Goal: Task Accomplishment & Management: Use online tool/utility

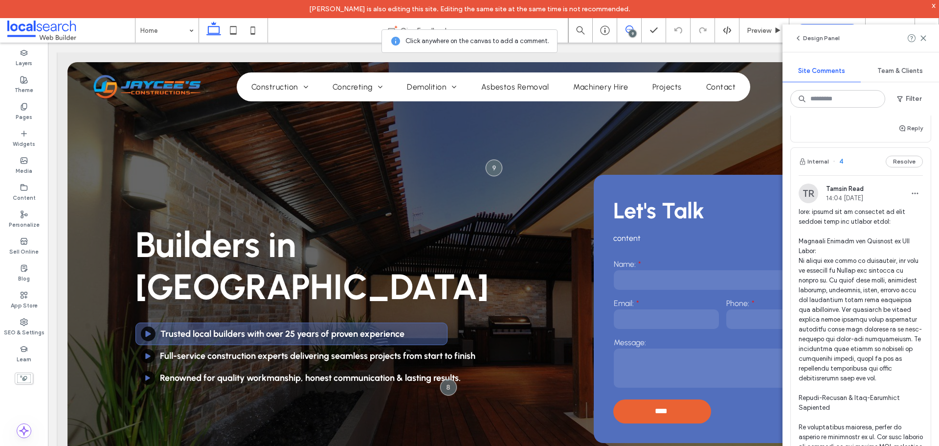
scroll to position [2004, 0]
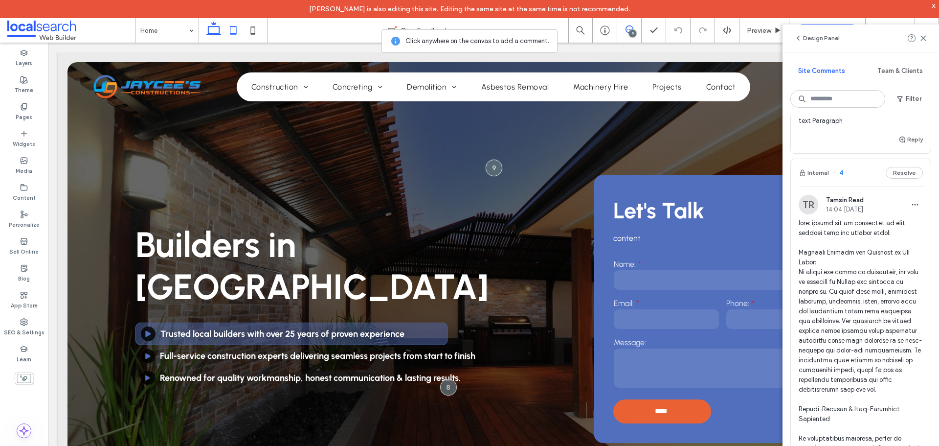
drag, startPoint x: 236, startPoint y: 30, endPoint x: 85, endPoint y: 28, distance: 151.6
click at [236, 30] on icon at bounding box center [234, 31] width 20 height 20
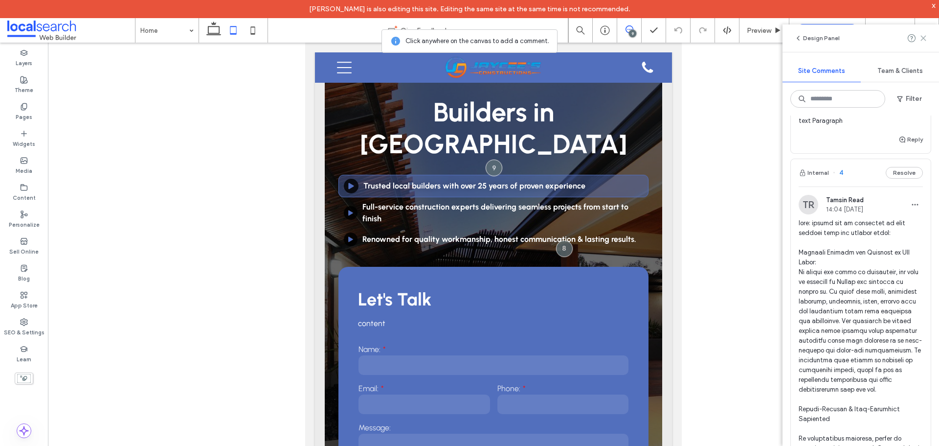
click at [922, 37] on use at bounding box center [923, 38] width 4 height 4
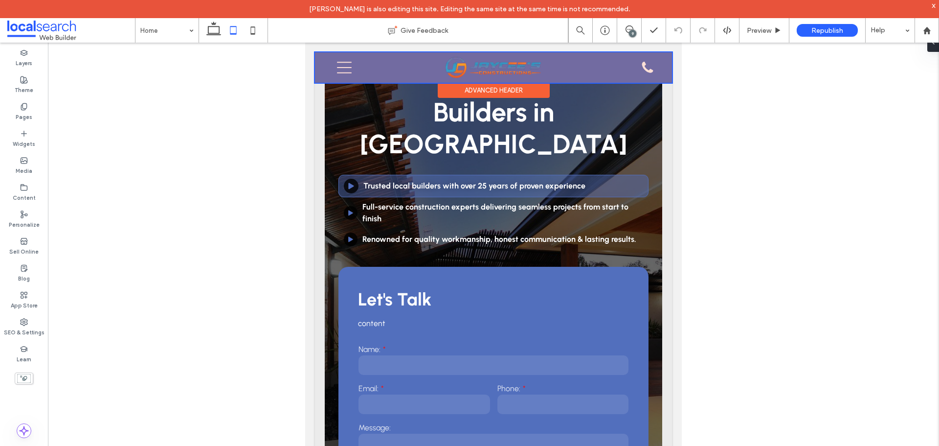
scroll to position [0, 0]
click at [498, 69] on div at bounding box center [493, 67] width 357 height 30
click at [498, 69] on img at bounding box center [494, 67] width 98 height 23
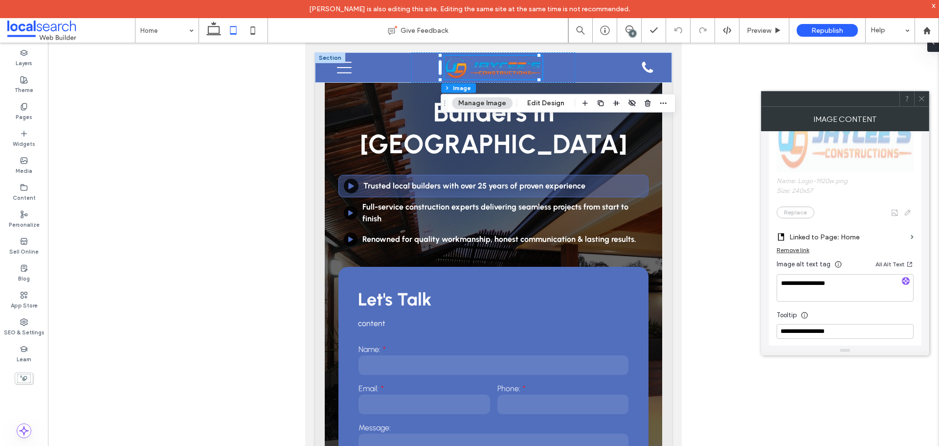
scroll to position [245, 0]
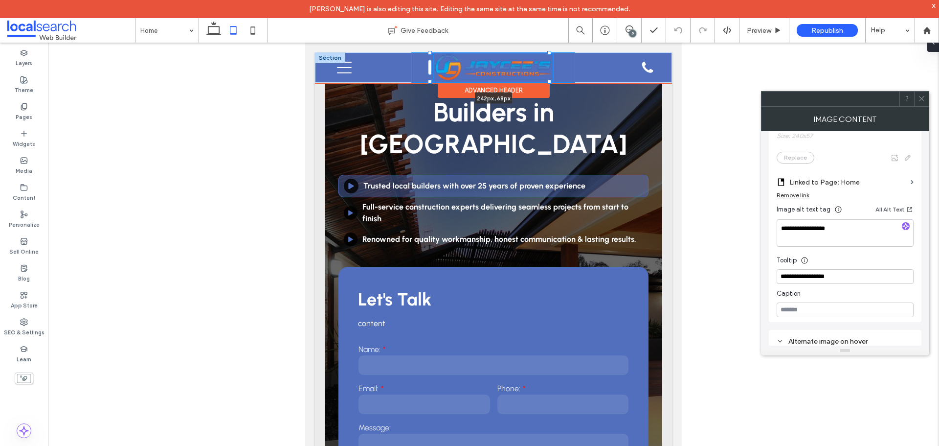
drag, startPoint x: 540, startPoint y: 78, endPoint x: 547, endPoint y: 87, distance: 10.9
click at [547, 83] on div "242px , 68px Home About Construction New Homes Renovations Additions Commercial…" at bounding box center [493, 67] width 357 height 30
type input "***"
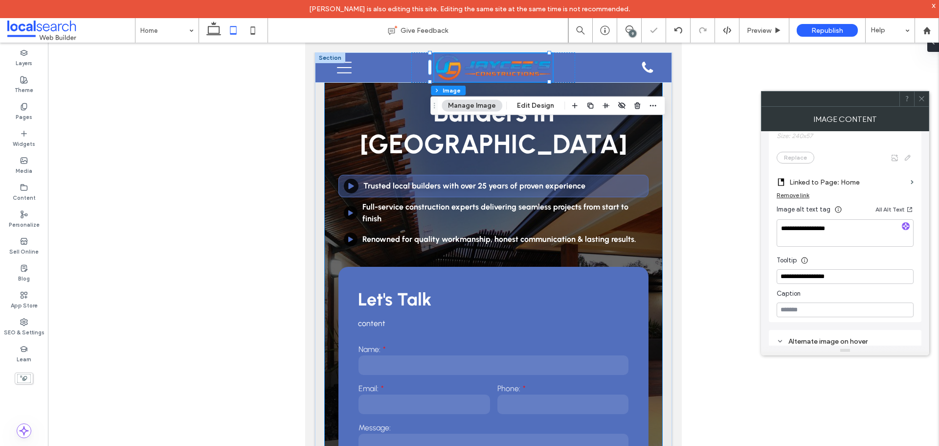
click at [628, 89] on div "Builders in Mudgee Play Icon Trusted local builders with over 25 years of prove…" at bounding box center [493, 302] width 337 height 490
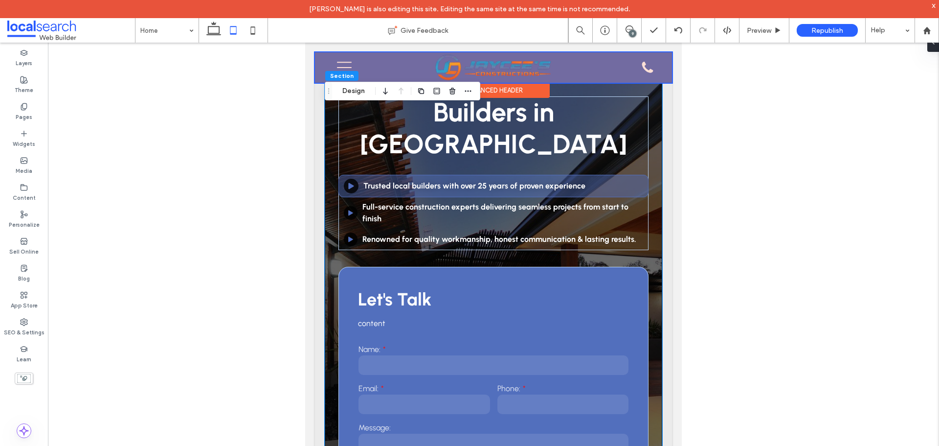
click at [640, 65] on div at bounding box center [493, 67] width 357 height 30
click at [640, 65] on div "Phone Icon" at bounding box center [648, 68] width 20 height 22
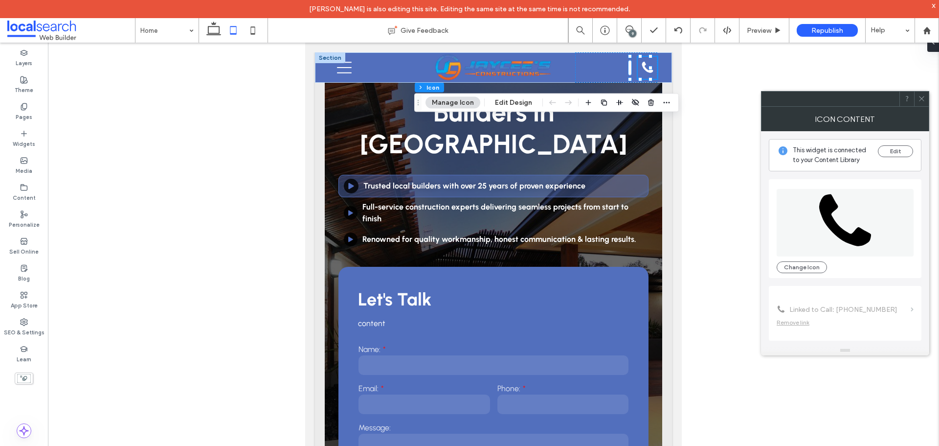
type input "*"
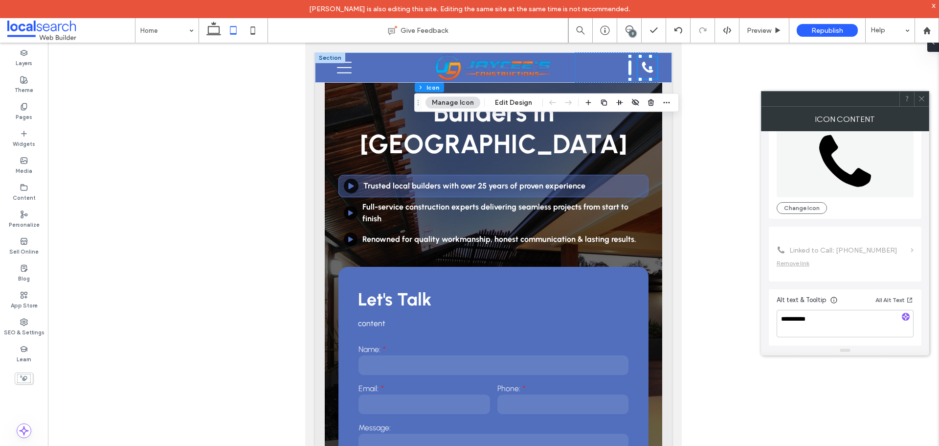
scroll to position [60, 0]
click at [345, 67] on icon at bounding box center [344, 68] width 15 height 12
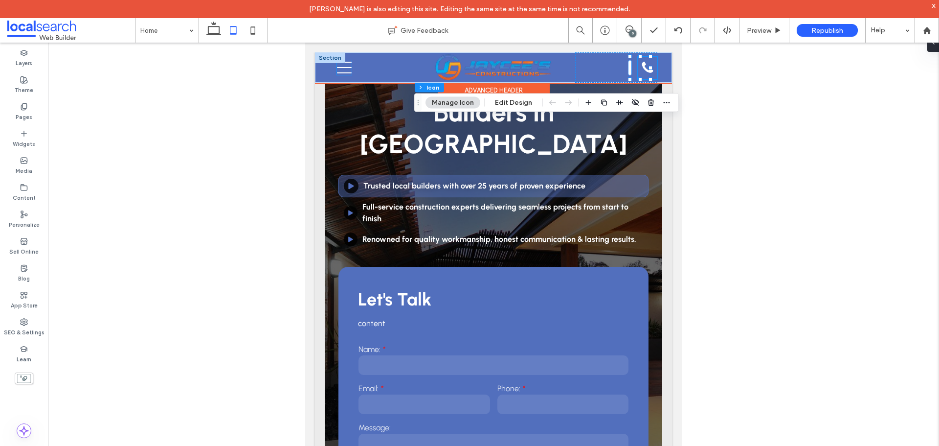
click at [345, 67] on icon at bounding box center [344, 68] width 15 height 12
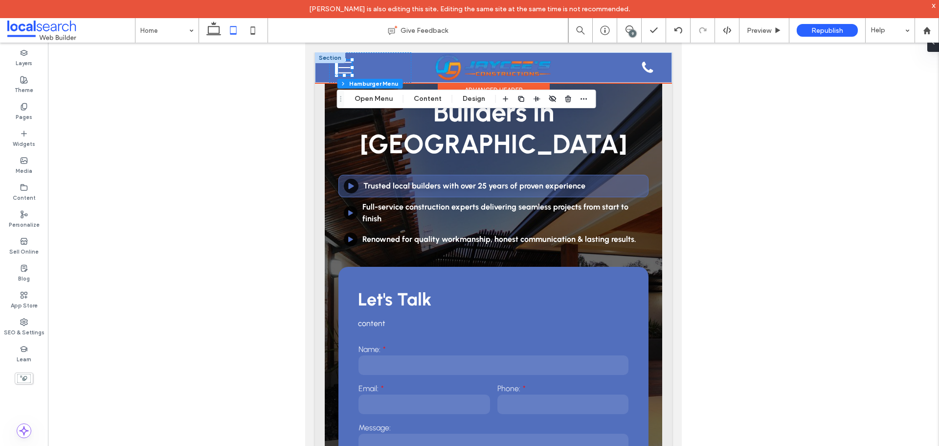
click at [346, 67] on icon "Menu Icon Mobile" at bounding box center [344, 67] width 15 height 15
drag, startPoint x: 346, startPoint y: 67, endPoint x: 676, endPoint y: 133, distance: 336.8
click at [346, 67] on icon "Menu Icon Mobile" at bounding box center [344, 67] width 15 height 15
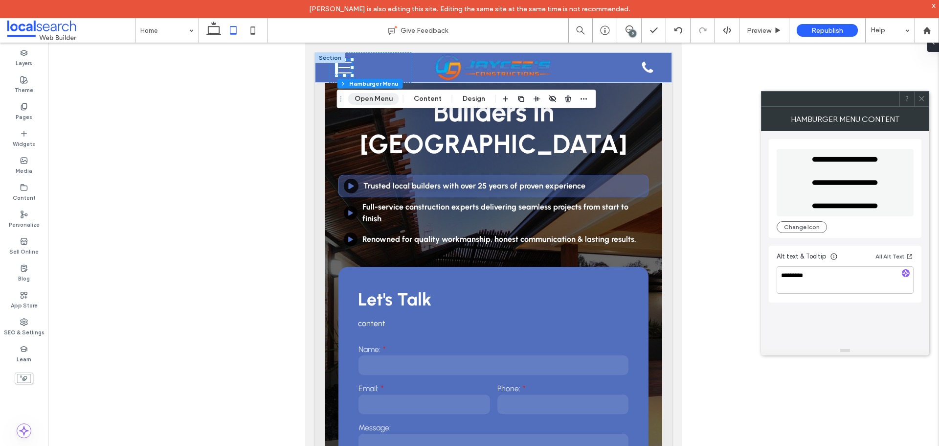
click at [371, 94] on button "Open Menu" at bounding box center [373, 99] width 51 height 12
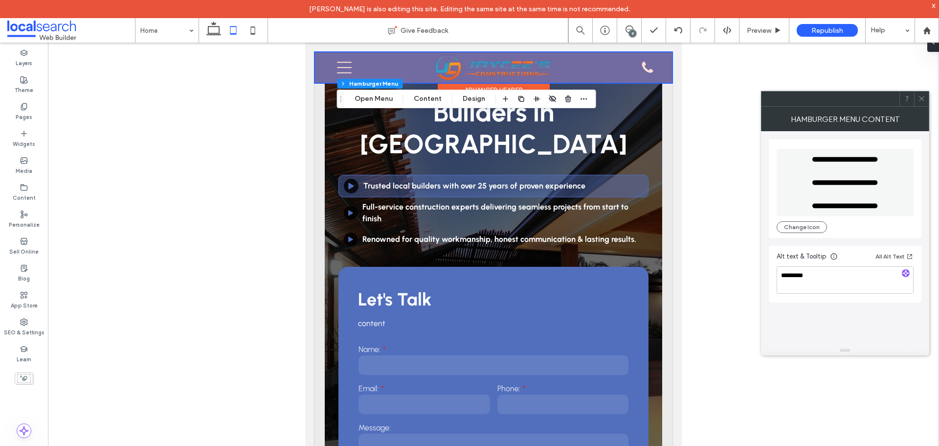
click at [343, 69] on div at bounding box center [493, 67] width 357 height 30
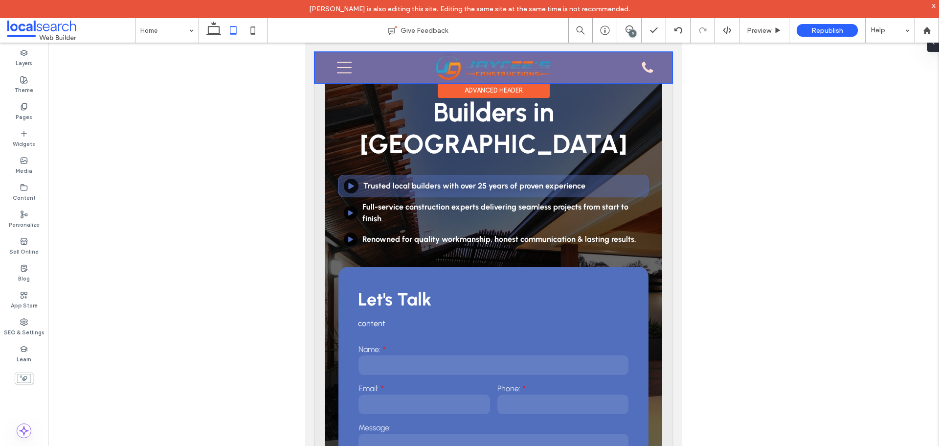
click at [343, 69] on icon "Menu Icon Mobile" at bounding box center [344, 67] width 15 height 15
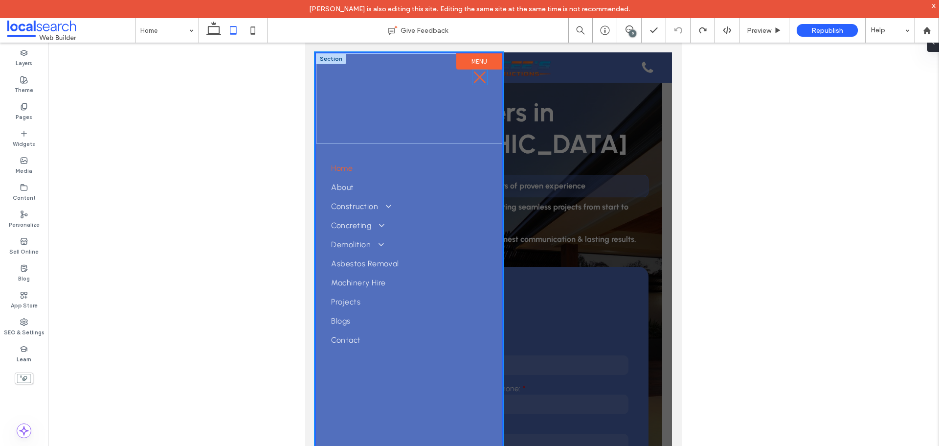
click at [478, 80] on icon at bounding box center [480, 77] width 12 height 12
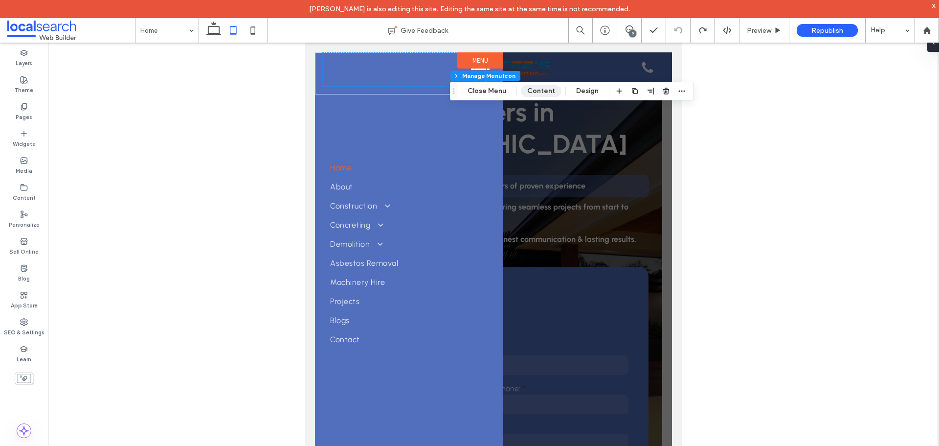
click at [522, 90] on button "Content" at bounding box center [541, 91] width 41 height 12
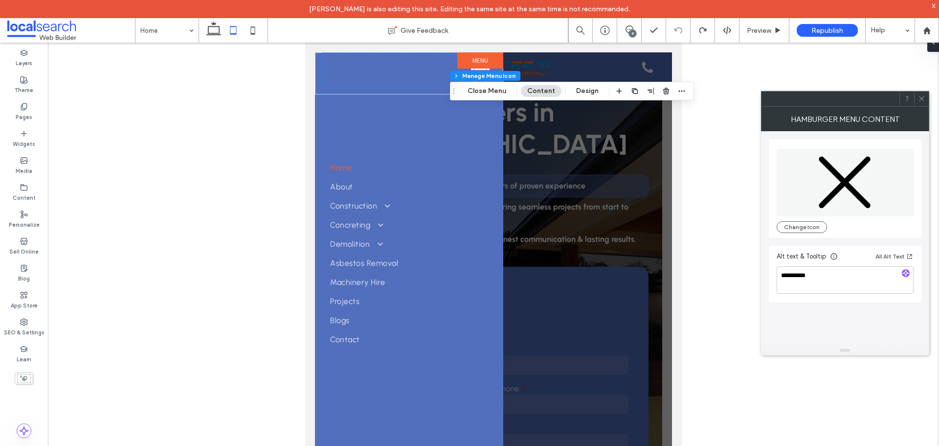
click at [552, 177] on div at bounding box center [493, 256] width 357 height 409
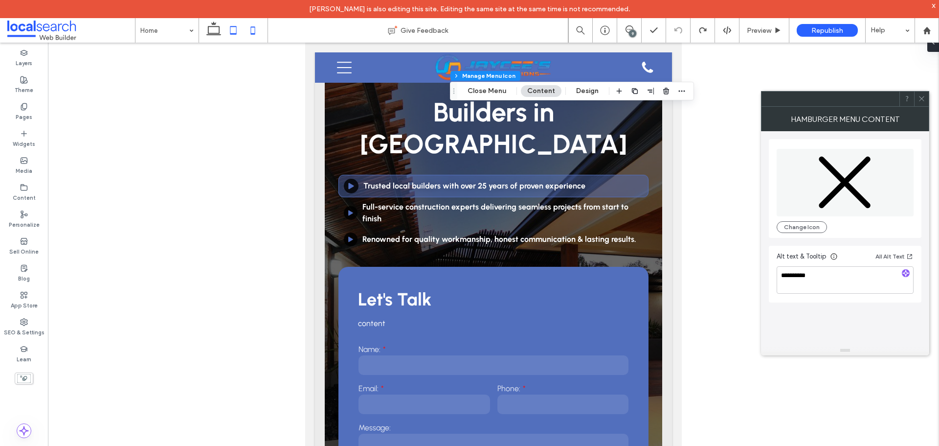
click at [257, 31] on icon at bounding box center [253, 31] width 20 height 20
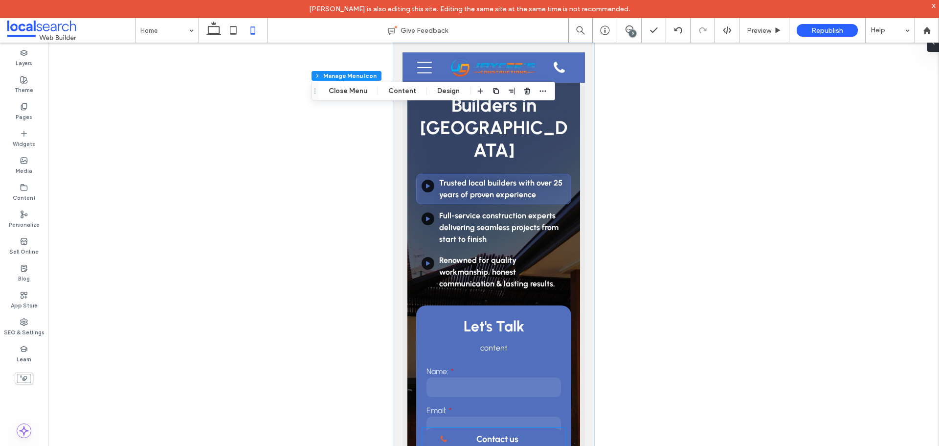
click at [506, 434] on span "Contact us" at bounding box center [497, 438] width 42 height 21
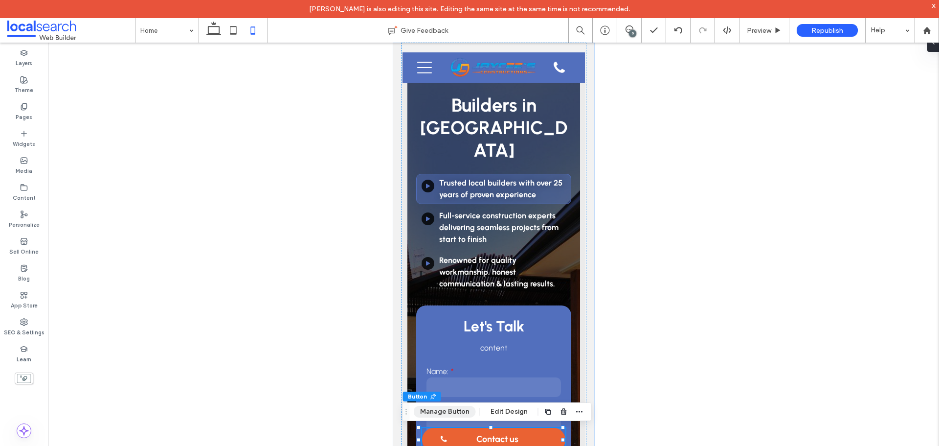
click at [456, 416] on button "Manage Button" at bounding box center [445, 411] width 62 height 12
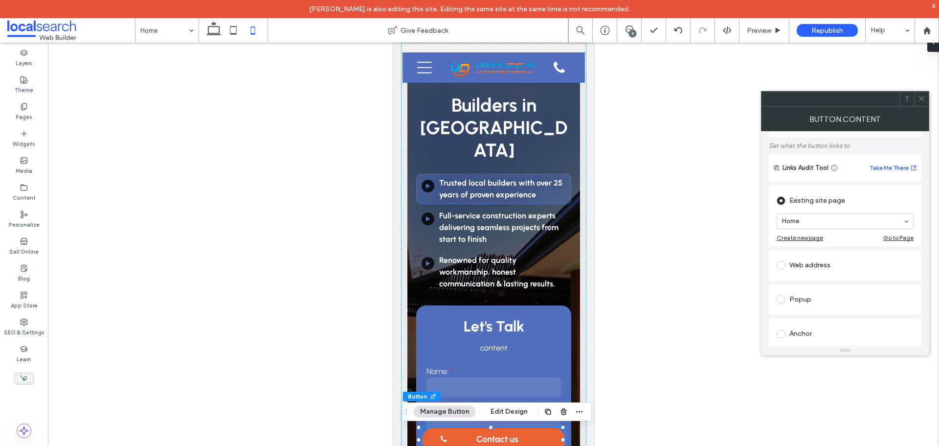
scroll to position [196, 0]
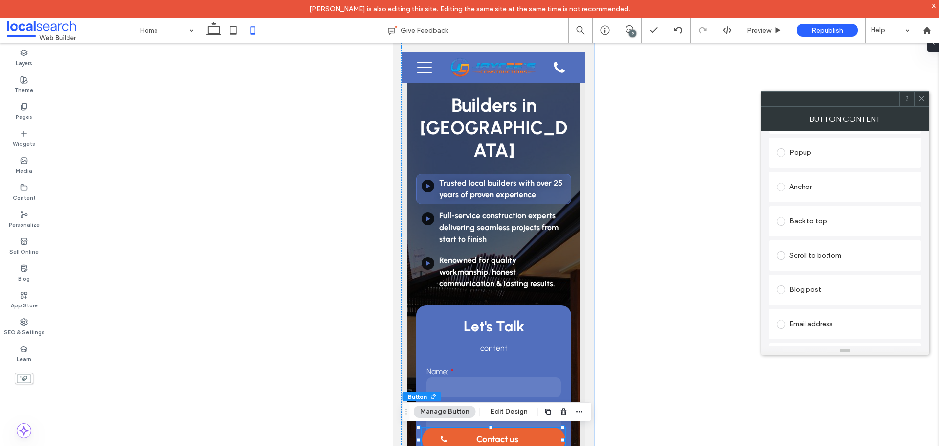
drag, startPoint x: 920, startPoint y: 100, endPoint x: 530, endPoint y: 11, distance: 399.8
click at [920, 100] on icon at bounding box center [921, 98] width 7 height 7
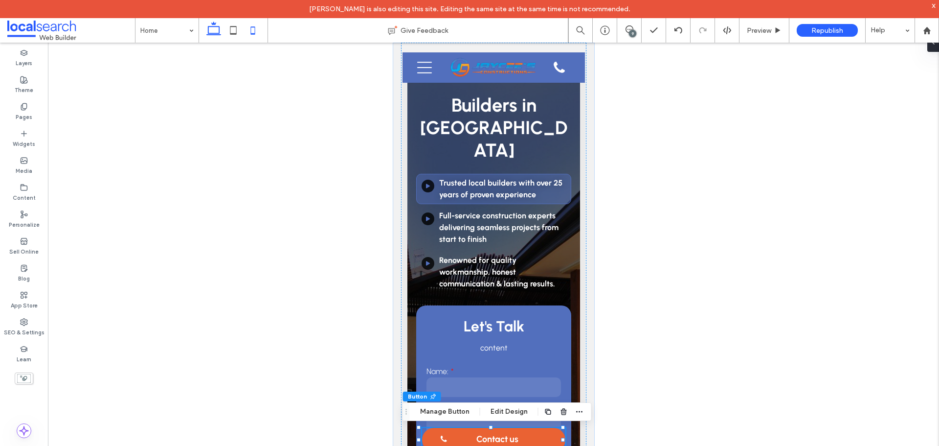
click at [212, 34] on use at bounding box center [213, 29] width 15 height 14
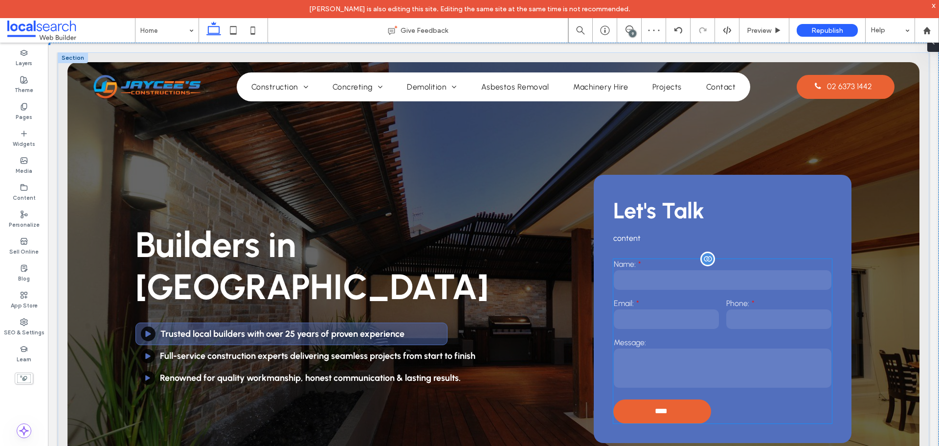
click at [700, 263] on div at bounding box center [707, 258] width 15 height 15
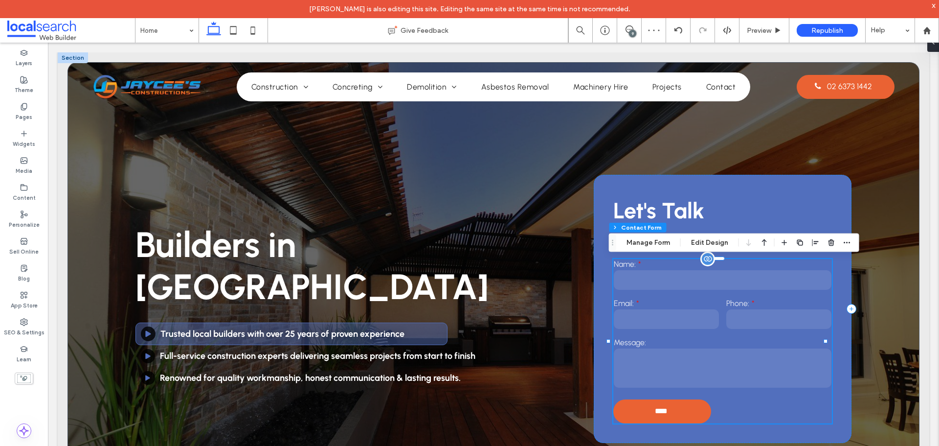
type input "**"
type input "*"
type input "***"
click at [663, 245] on button "Manage Form" at bounding box center [648, 243] width 56 height 12
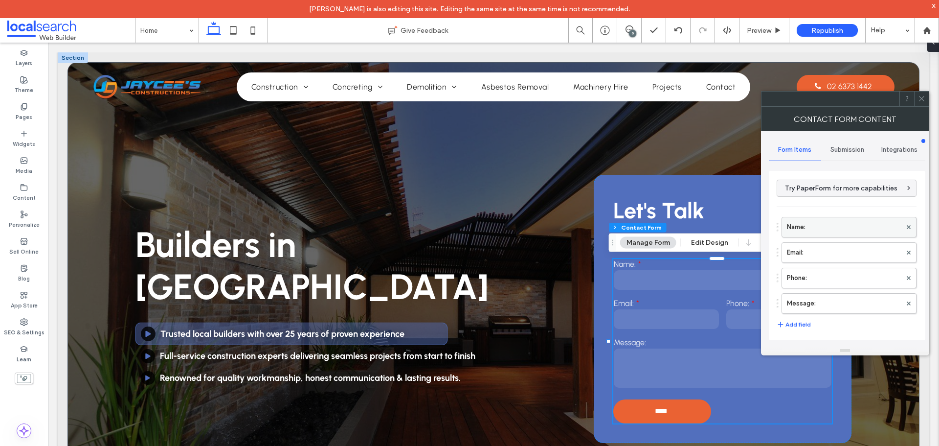
click at [815, 228] on label "Name:" at bounding box center [844, 227] width 114 height 20
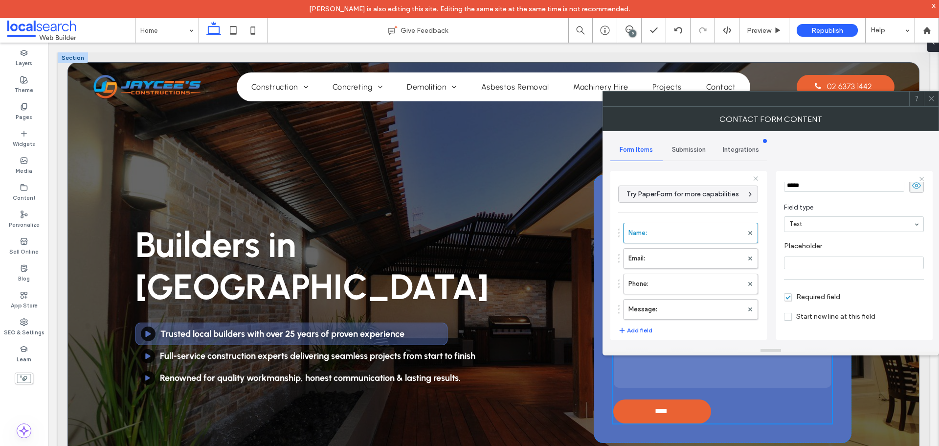
scroll to position [68, 0]
click at [683, 260] on label "Email:" at bounding box center [685, 258] width 114 height 20
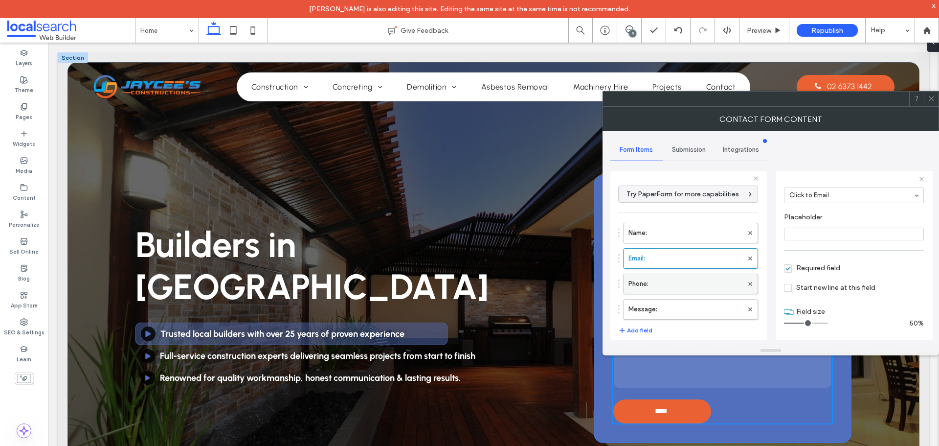
type input "*"
click at [253, 32] on icon at bounding box center [253, 31] width 20 height 20
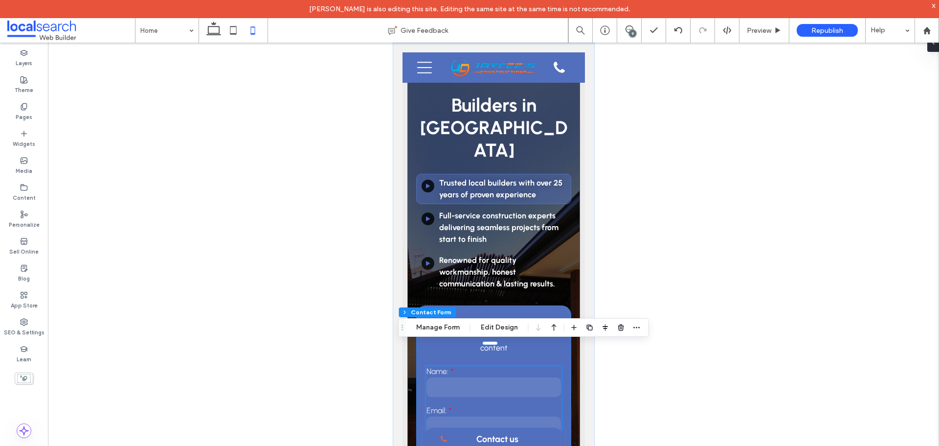
click at [497, 437] on span "Contact us" at bounding box center [497, 438] width 42 height 21
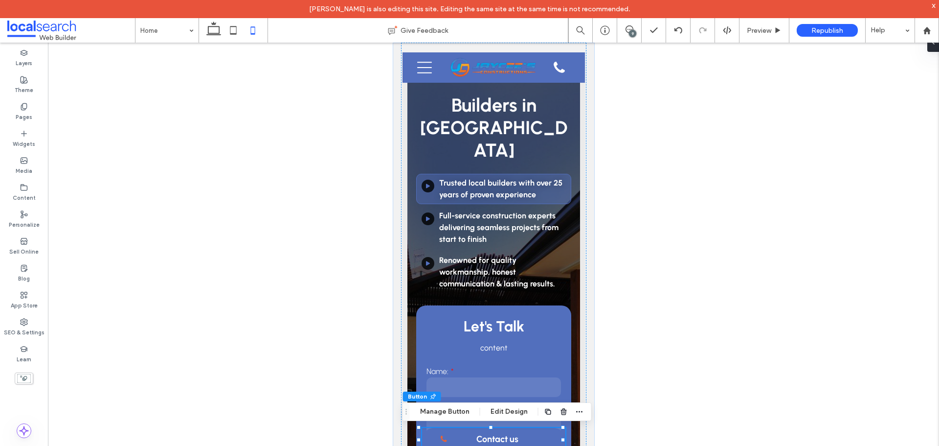
click at [497, 437] on span "Contact us" at bounding box center [497, 438] width 42 height 21
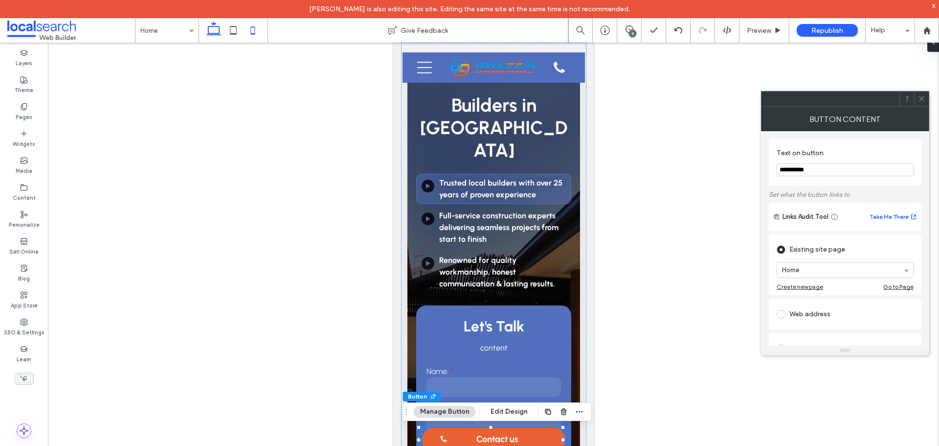
drag, startPoint x: 210, startPoint y: 33, endPoint x: 188, endPoint y: 123, distance: 92.8
click at [210, 33] on icon at bounding box center [214, 31] width 20 height 20
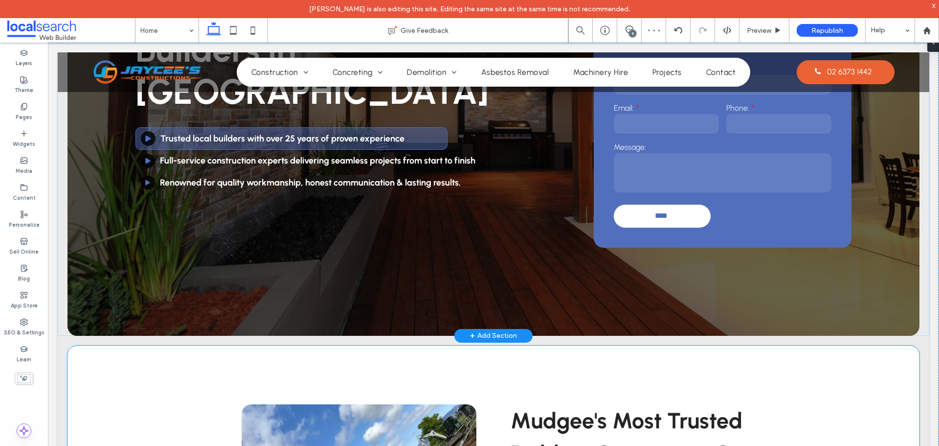
scroll to position [98, 0]
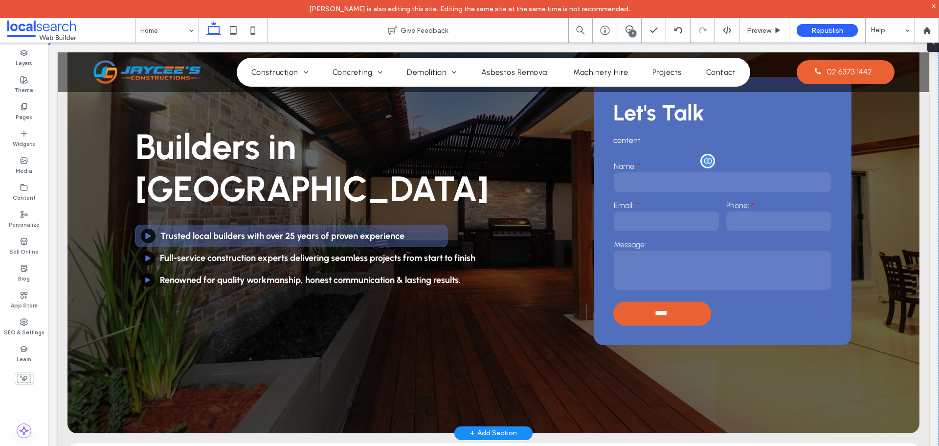
click at [680, 188] on input "text" at bounding box center [723, 182] width 218 height 20
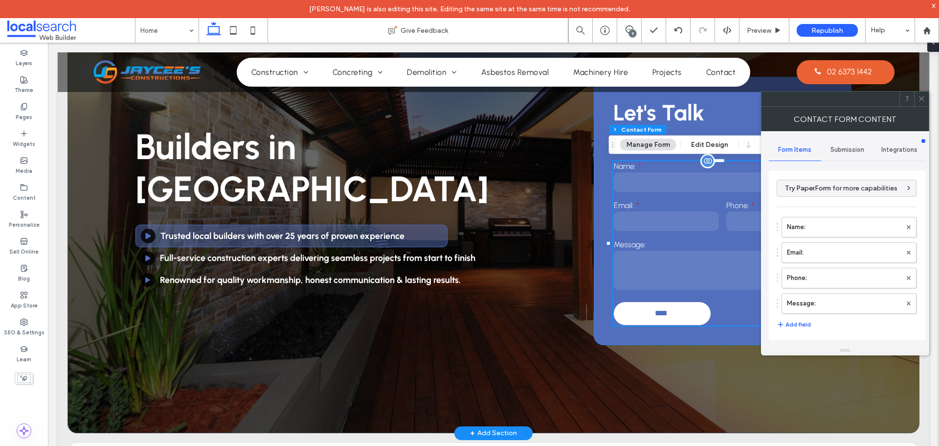
type input "****"
type input "**"
type input "*"
type input "***"
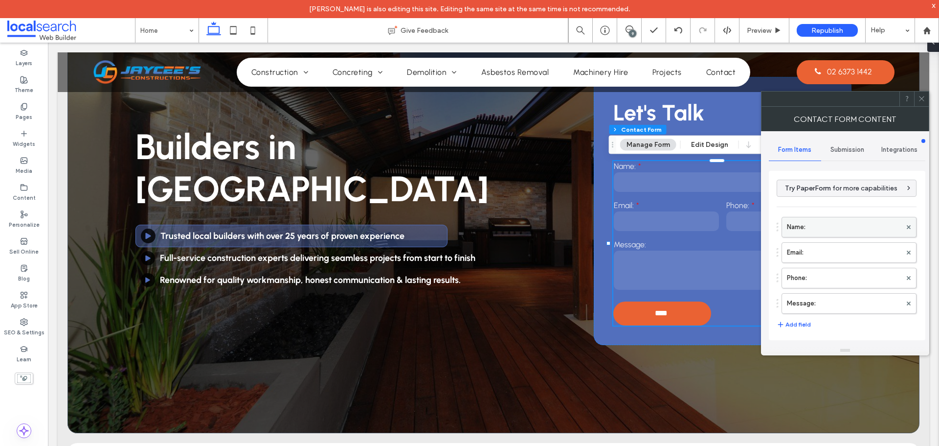
click at [813, 224] on label "Name:" at bounding box center [844, 227] width 114 height 20
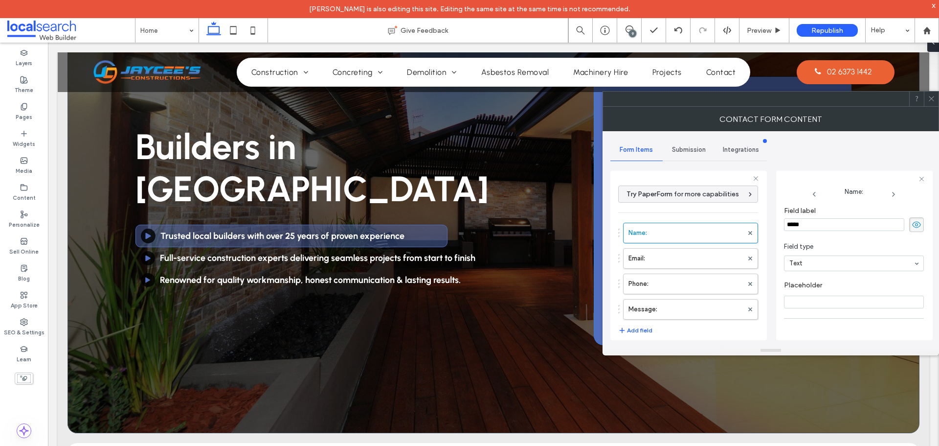
scroll to position [68, 0]
click at [673, 260] on label "Email:" at bounding box center [685, 258] width 114 height 20
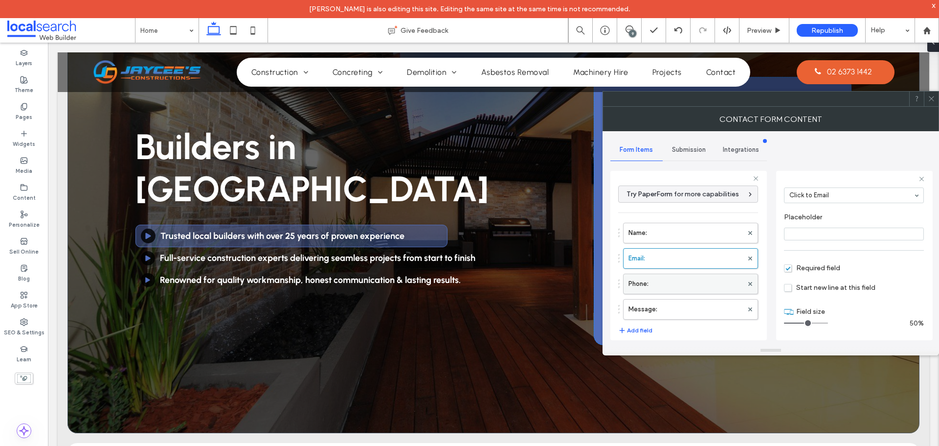
click at [674, 282] on label "Phone:" at bounding box center [685, 284] width 114 height 20
click at [679, 310] on label "Message:" at bounding box center [685, 309] width 114 height 20
type input "**"
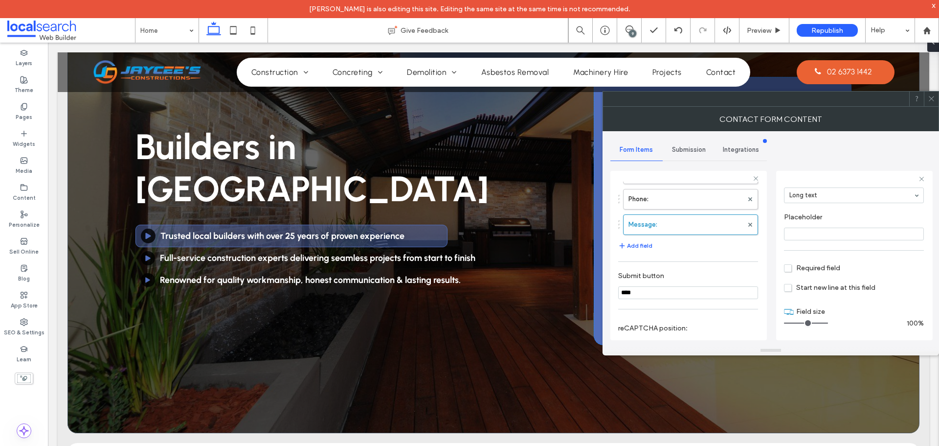
scroll to position [204, 0]
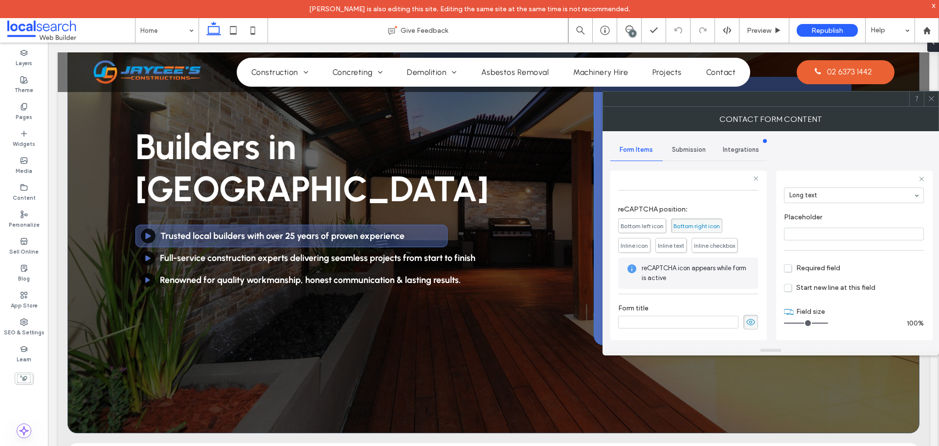
click at [630, 34] on div "9" at bounding box center [632, 33] width 7 height 7
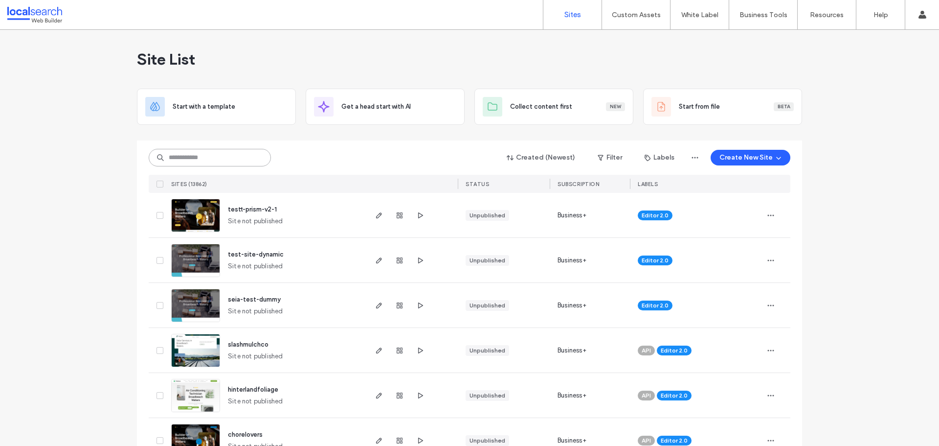
click at [217, 159] on input at bounding box center [210, 158] width 122 height 18
type input "*******"
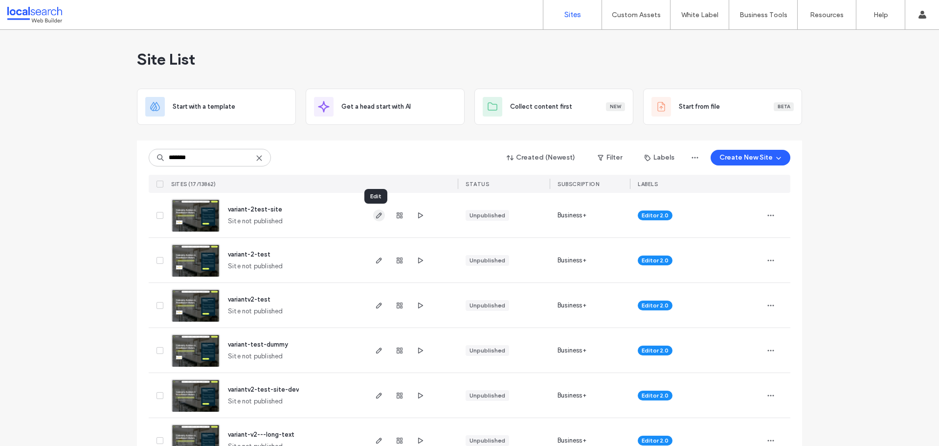
click at [376, 213] on use "button" at bounding box center [379, 215] width 6 height 6
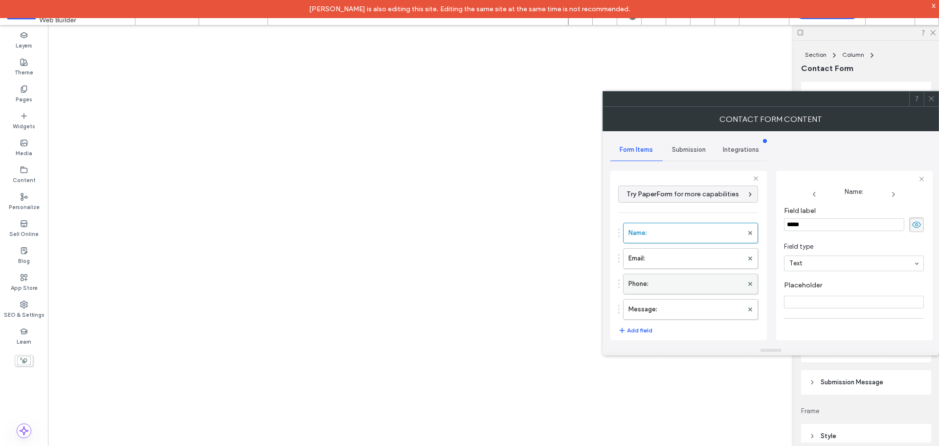
click at [671, 259] on label "Email:" at bounding box center [685, 258] width 114 height 20
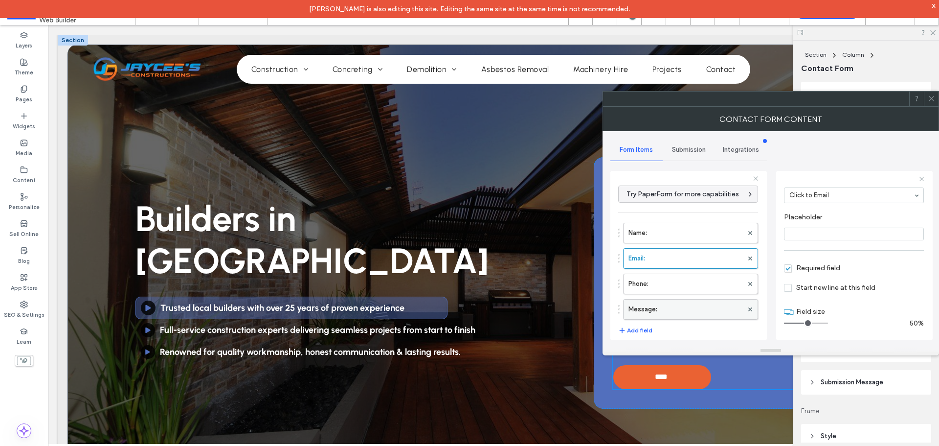
click at [668, 280] on label "Phone:" at bounding box center [685, 284] width 114 height 20
click at [668, 304] on label "Message:" at bounding box center [685, 309] width 114 height 20
type input "**"
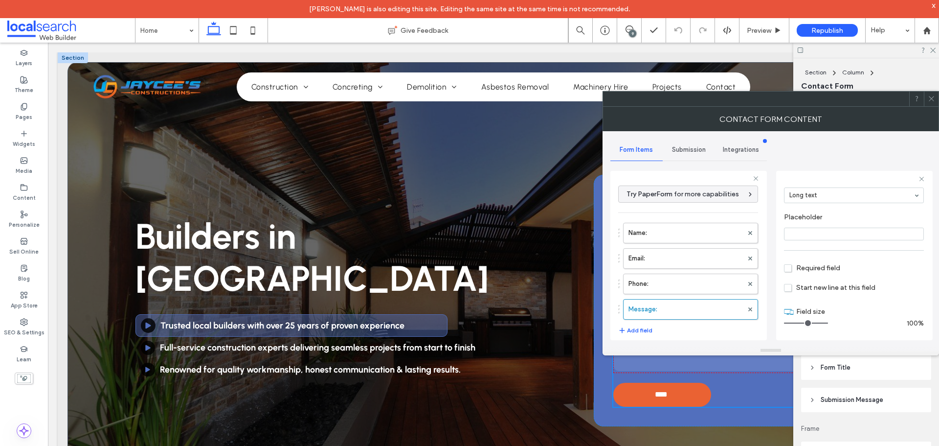
click at [690, 153] on span "Submission" at bounding box center [689, 150] width 34 height 8
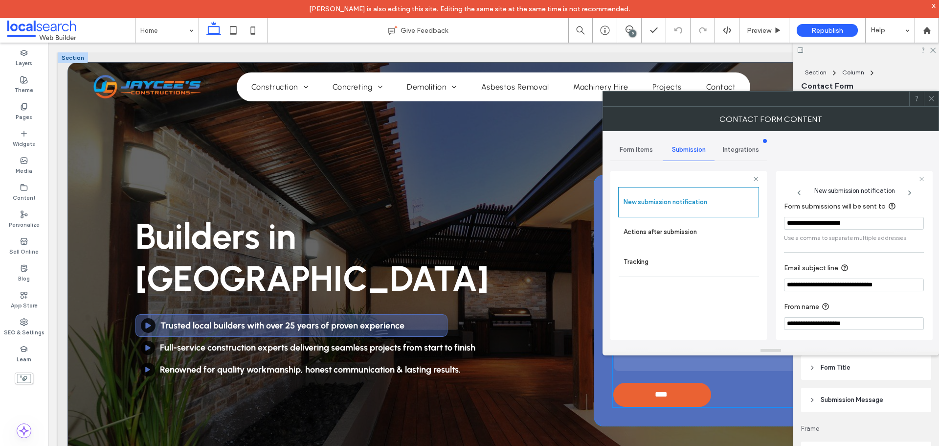
scroll to position [51, 0]
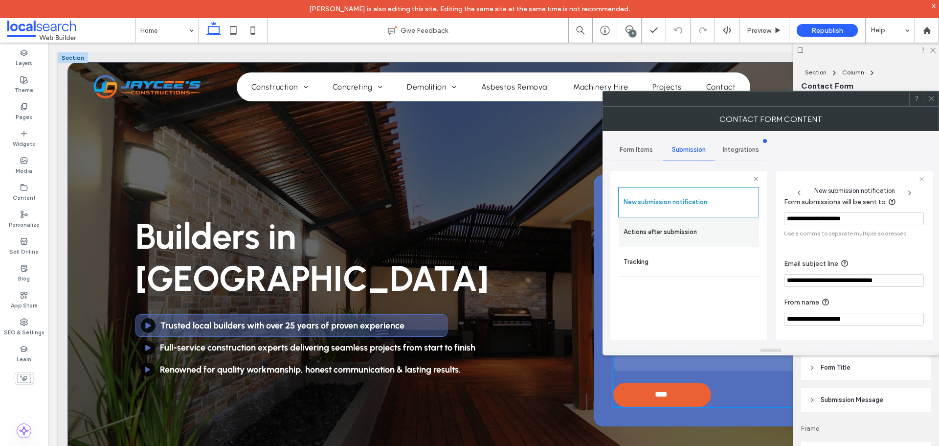
click at [684, 235] on label "Actions after submission" at bounding box center [689, 232] width 131 height 20
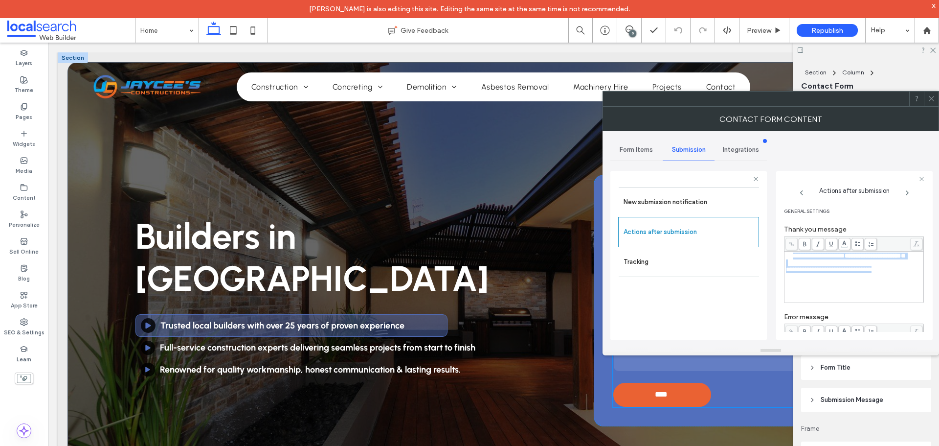
scroll to position [0, 0]
drag, startPoint x: 886, startPoint y: 227, endPoint x: 777, endPoint y: 241, distance: 109.9
click at [777, 241] on div "**********" at bounding box center [854, 255] width 157 height 169
click at [886, 293] on div "**********" at bounding box center [854, 278] width 136 height 49
drag, startPoint x: 898, startPoint y: 291, endPoint x: 904, endPoint y: 291, distance: 5.9
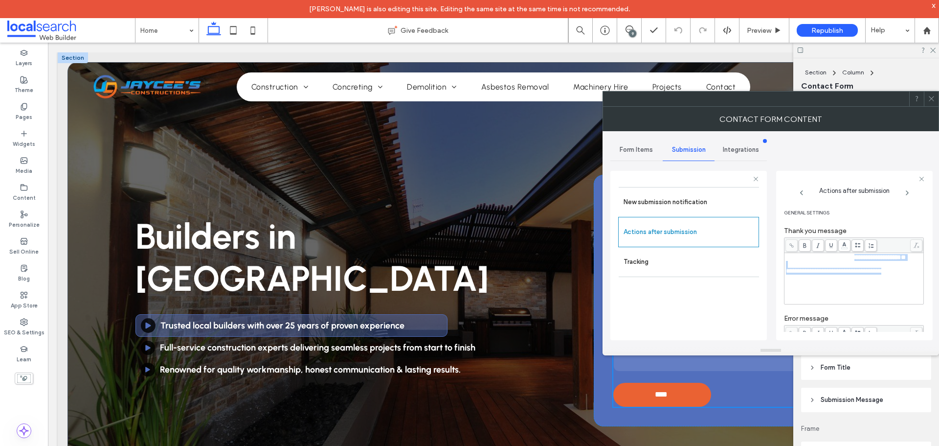
click at [872, 256] on div "**********" at bounding box center [854, 278] width 136 height 49
click at [896, 292] on div "**********" at bounding box center [854, 278] width 136 height 49
click at [867, 288] on div "**********" at bounding box center [854, 278] width 136 height 49
click at [814, 268] on div "Rich Text Editor" at bounding box center [854, 264] width 136 height 7
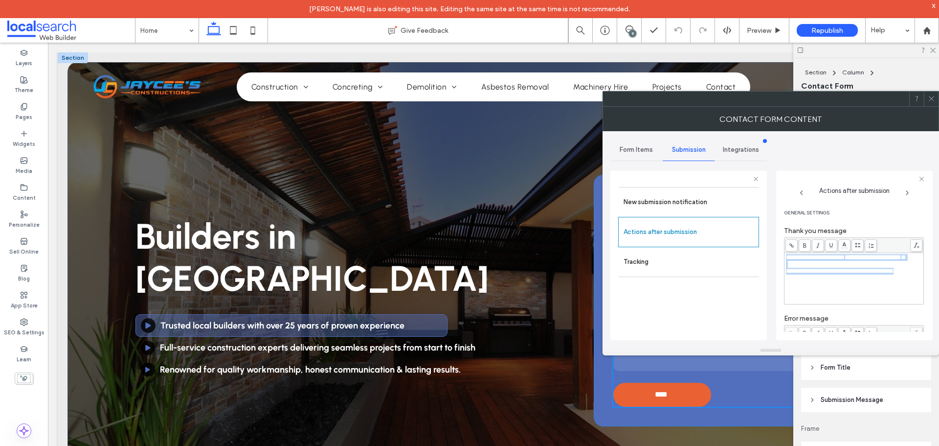
click at [844, 246] on body "Alexander Abaloyan is also editing this site. Editing the same site at the same…" at bounding box center [469, 223] width 939 height 446
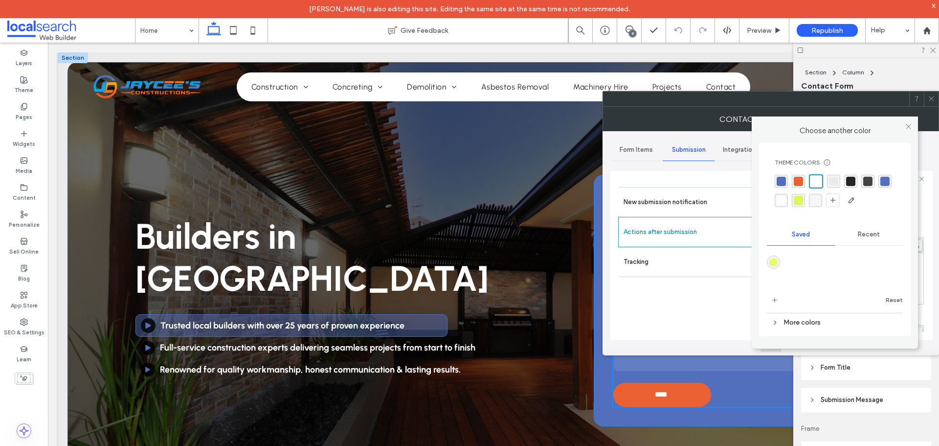
click at [849, 179] on div "rgba(37, 37, 37, 1)" at bounding box center [850, 181] width 9 height 9
click at [909, 124] on icon at bounding box center [908, 126] width 7 height 7
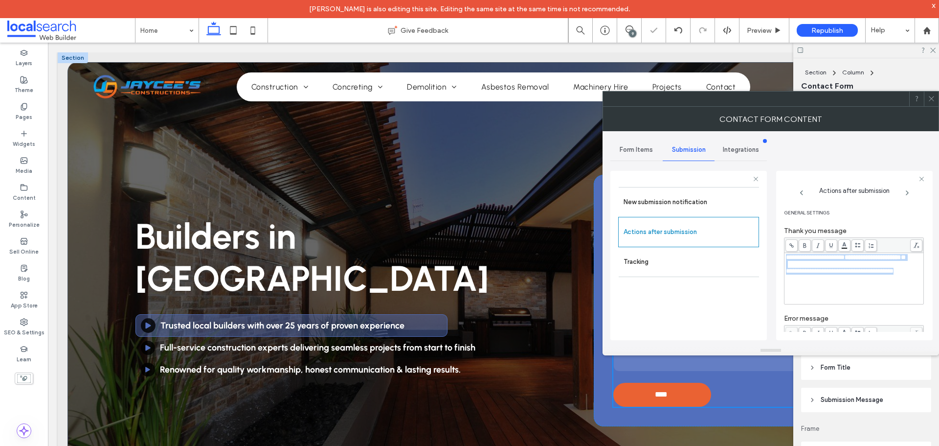
click at [844, 293] on div "**********" at bounding box center [854, 278] width 136 height 49
click at [934, 93] on span at bounding box center [931, 98] width 7 height 15
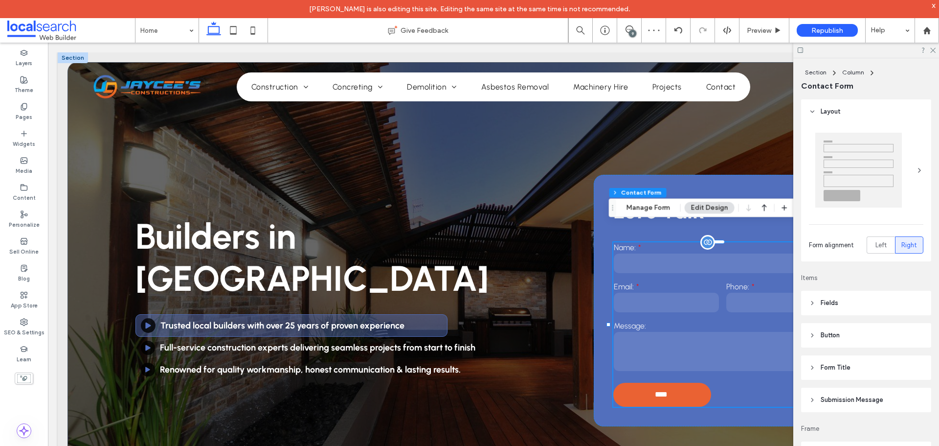
click at [701, 300] on input "email" at bounding box center [666, 302] width 105 height 20
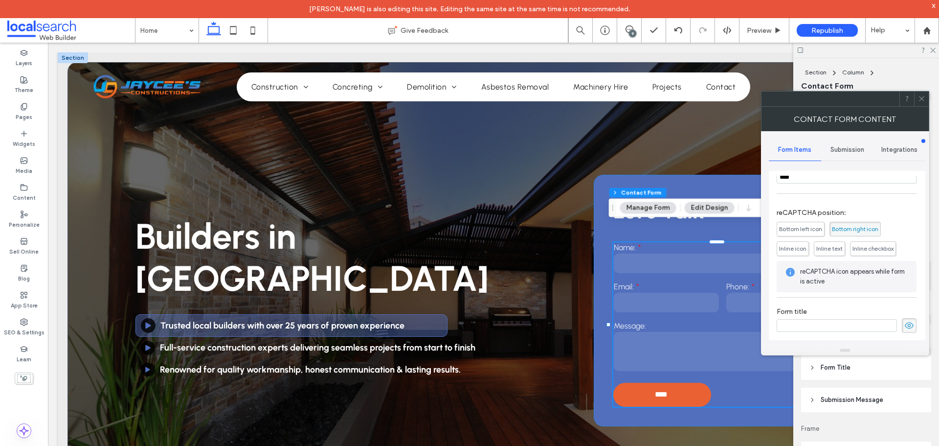
scroll to position [198, 0]
click at [840, 157] on div "Submission" at bounding box center [847, 150] width 52 height 22
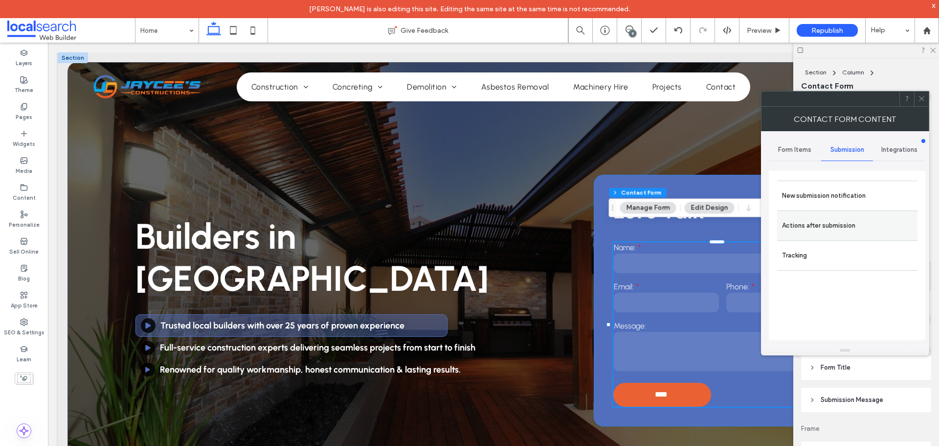
click at [825, 213] on div "Actions after submission" at bounding box center [847, 225] width 140 height 30
click at [807, 228] on label "Actions after submission" at bounding box center [847, 226] width 131 height 20
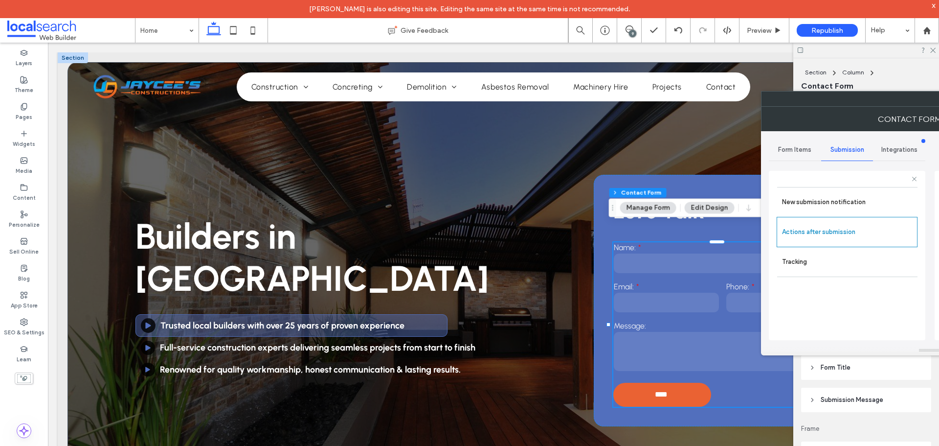
click at [836, 229] on label "Actions after submission" at bounding box center [847, 232] width 130 height 20
click at [830, 230] on label "Actions after submission" at bounding box center [847, 232] width 130 height 20
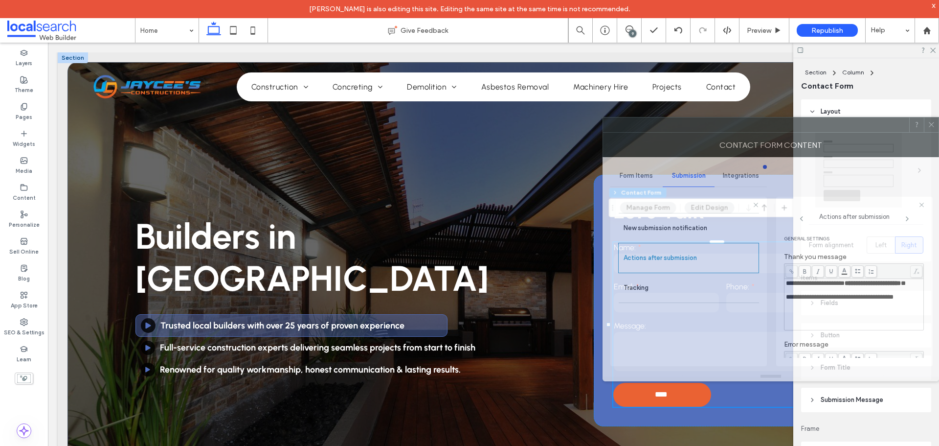
drag, startPoint x: 767, startPoint y: 125, endPoint x: 841, endPoint y: 311, distance: 199.8
click at [743, 118] on div at bounding box center [756, 124] width 306 height 15
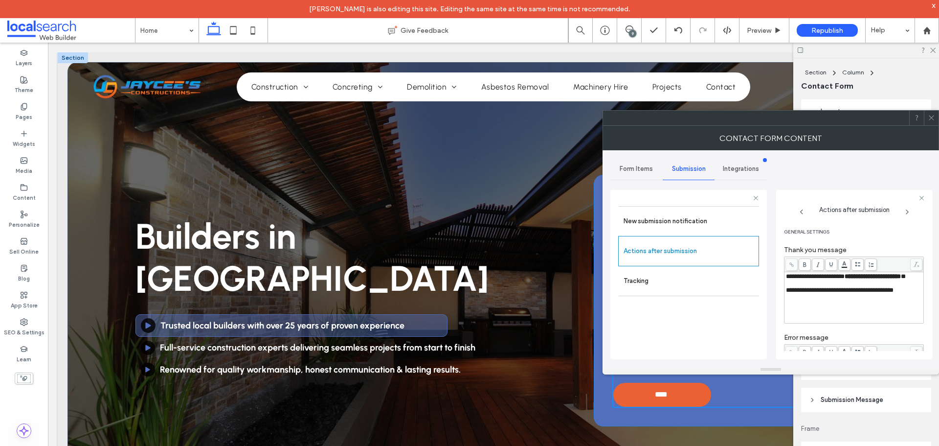
click at [932, 116] on icon at bounding box center [931, 117] width 7 height 7
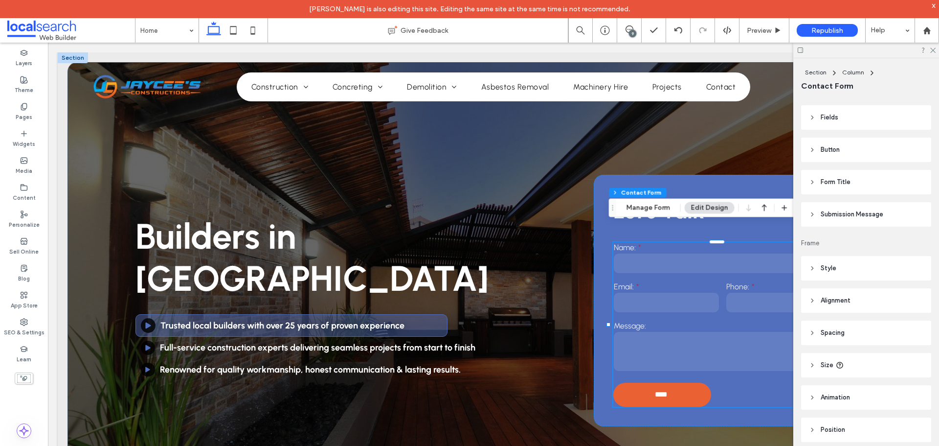
scroll to position [196, 0]
click at [850, 202] on span "Submission Message" at bounding box center [852, 204] width 63 height 10
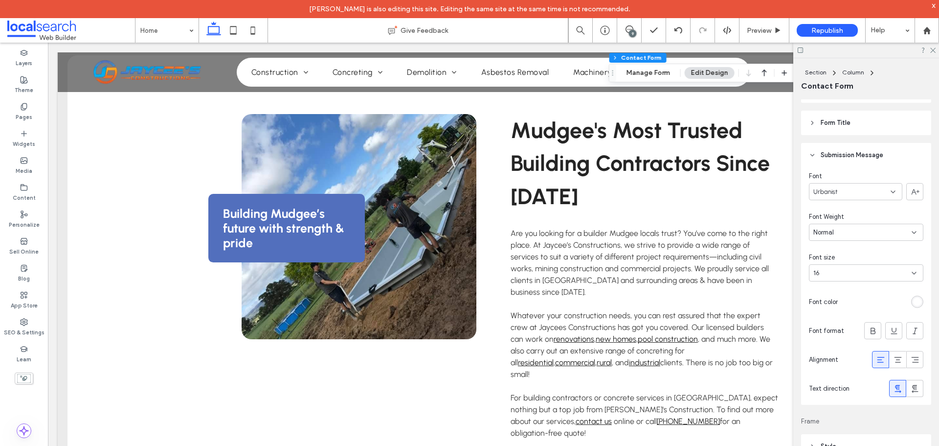
scroll to position [489, 0]
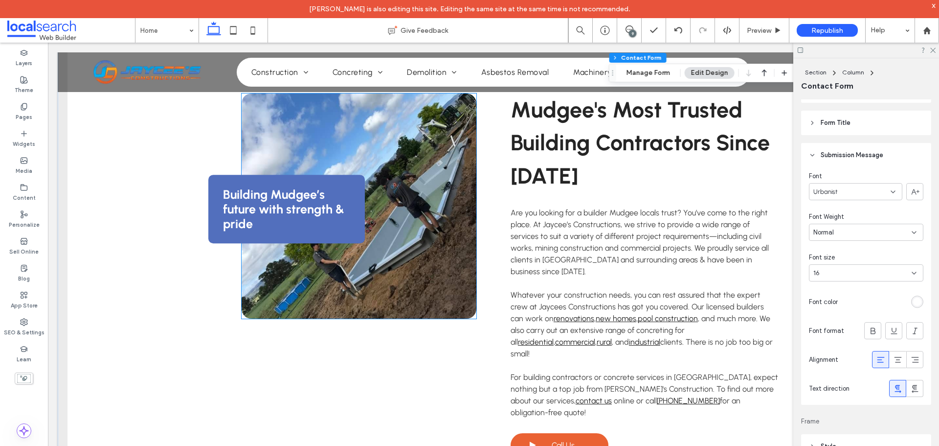
click at [418, 177] on link at bounding box center [359, 205] width 235 height 225
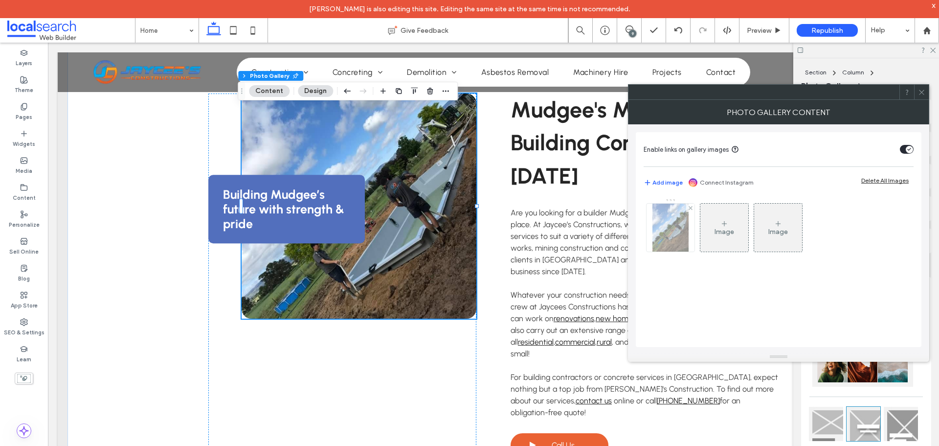
click at [657, 241] on img at bounding box center [670, 227] width 36 height 48
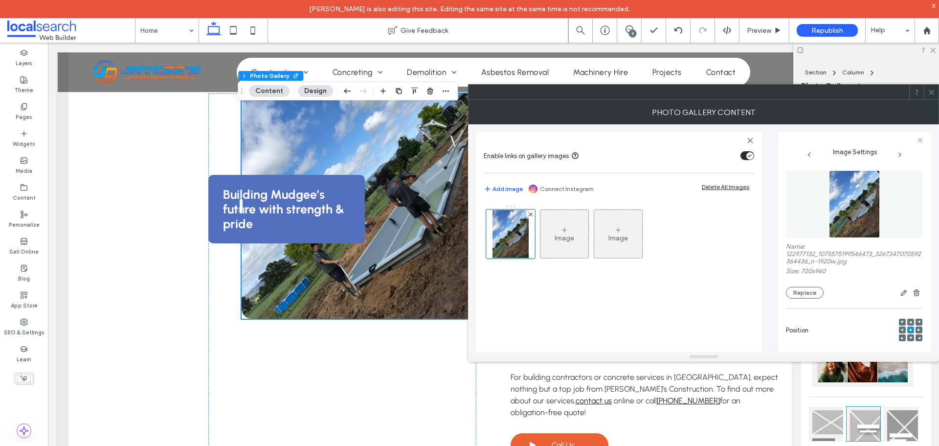
scroll to position [300, 0]
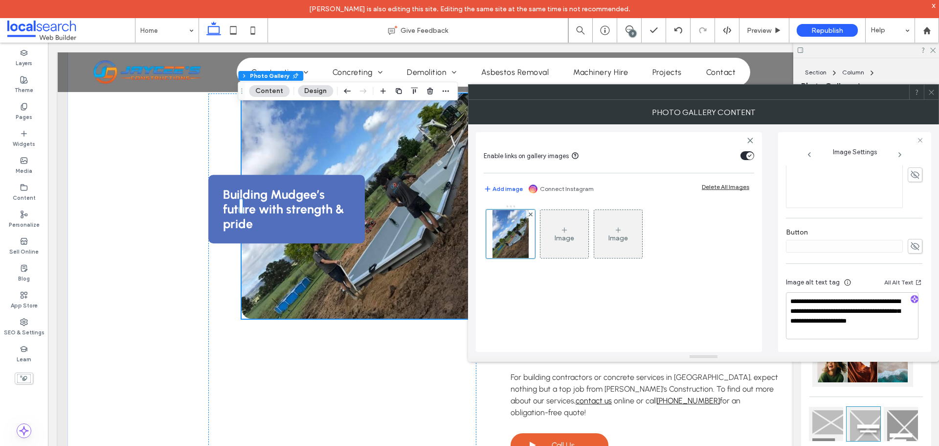
click at [934, 93] on icon at bounding box center [931, 92] width 7 height 7
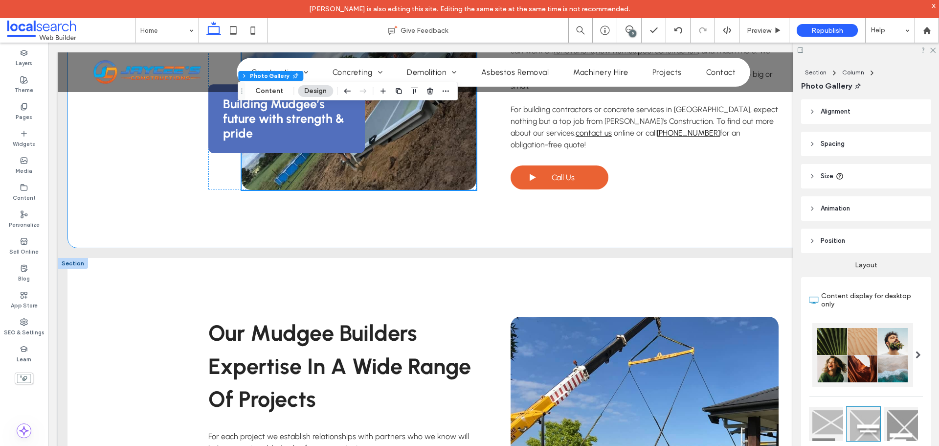
scroll to position [929, 0]
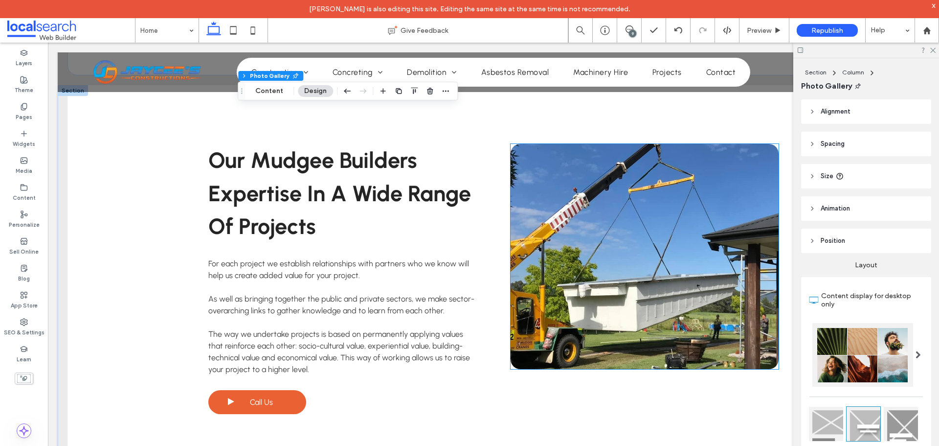
click at [585, 214] on link at bounding box center [645, 256] width 268 height 225
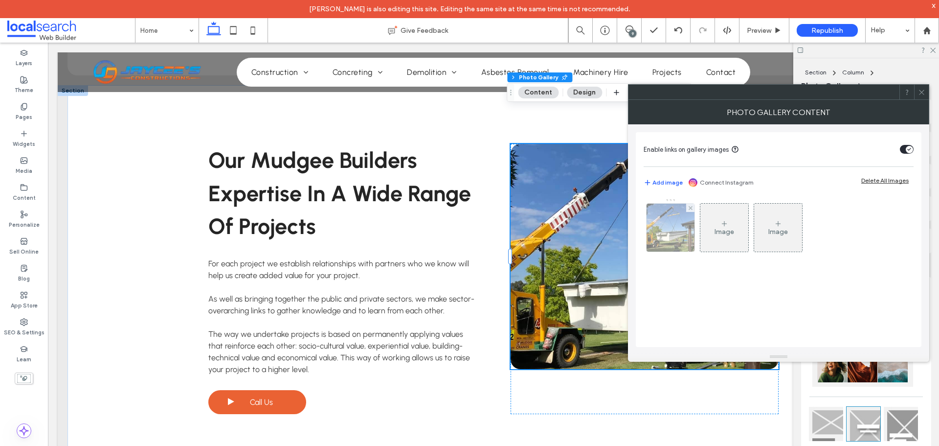
click at [668, 230] on img at bounding box center [671, 227] width 48 height 48
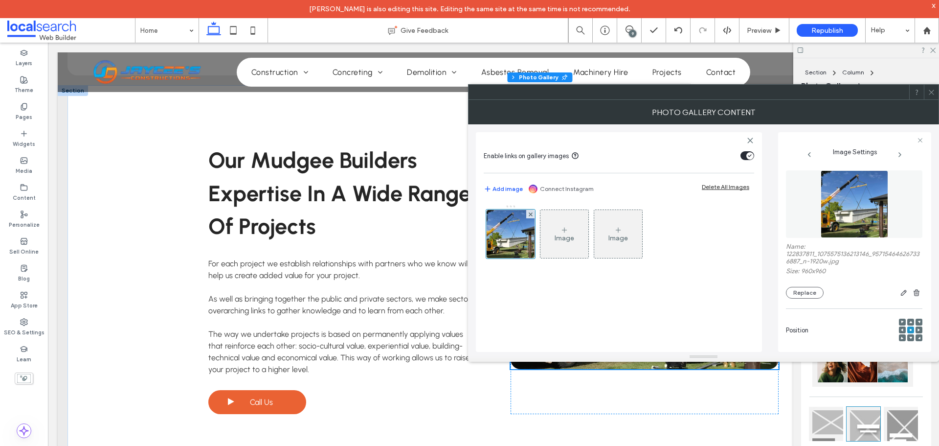
click at [934, 96] on span at bounding box center [931, 92] width 7 height 15
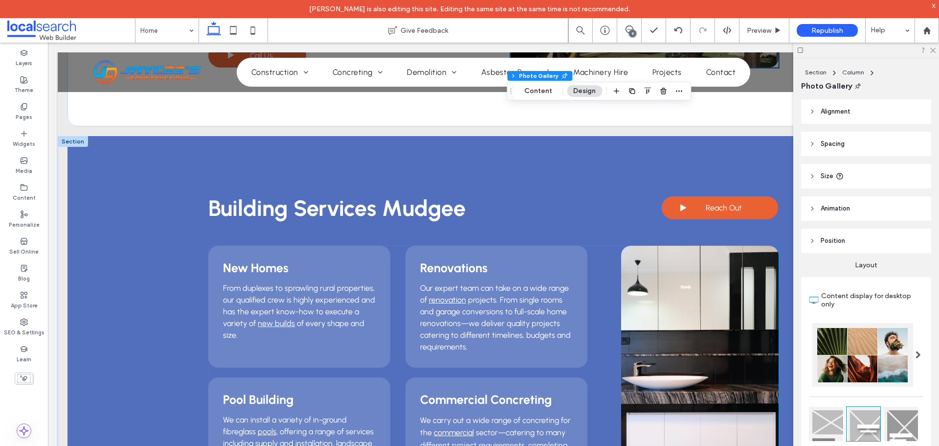
scroll to position [1272, 0]
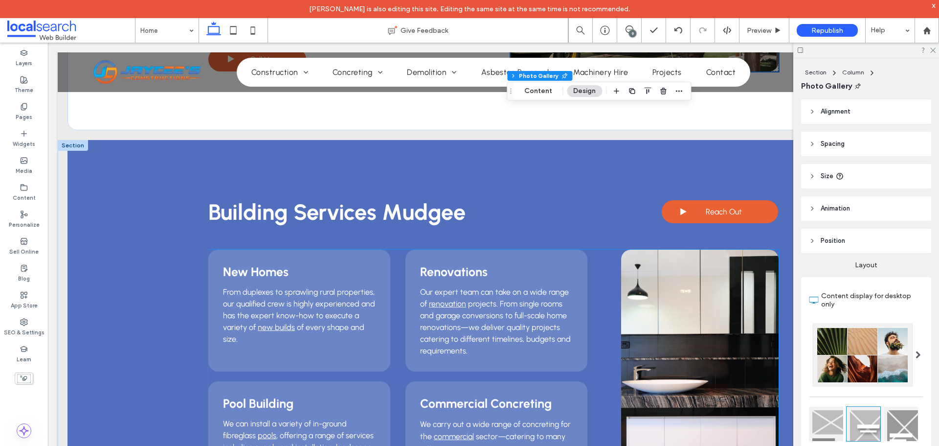
click at [683, 272] on link at bounding box center [699, 371] width 157 height 245
click at [682, 272] on link at bounding box center [699, 371] width 157 height 245
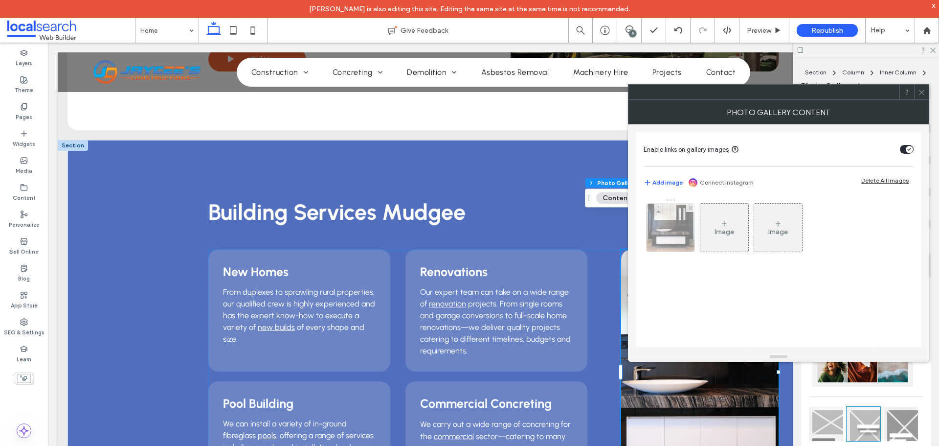
click at [673, 235] on img at bounding box center [671, 227] width 72 height 48
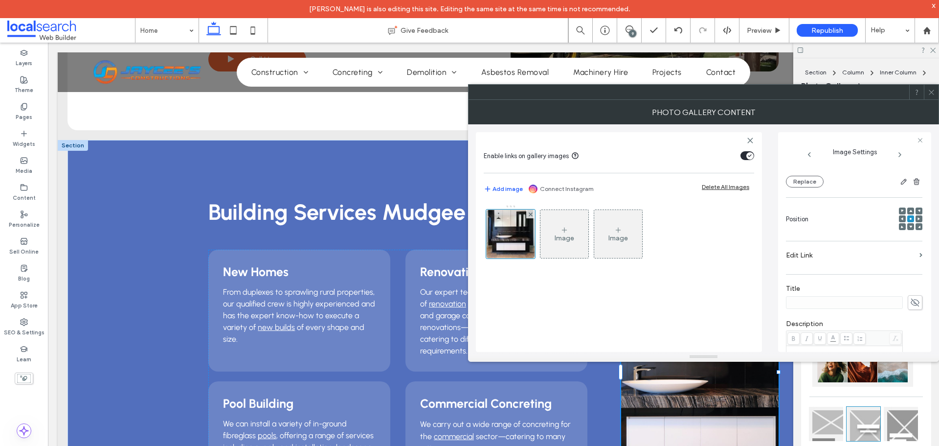
scroll to position [300, 0]
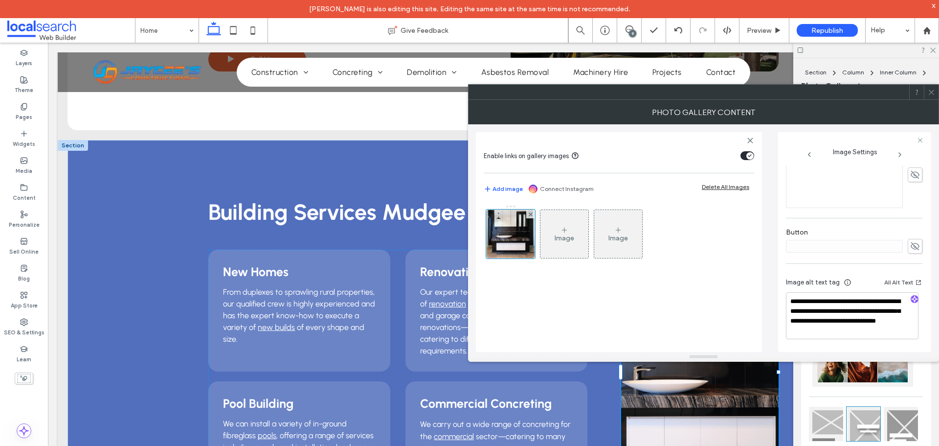
click at [929, 91] on icon at bounding box center [931, 92] width 7 height 7
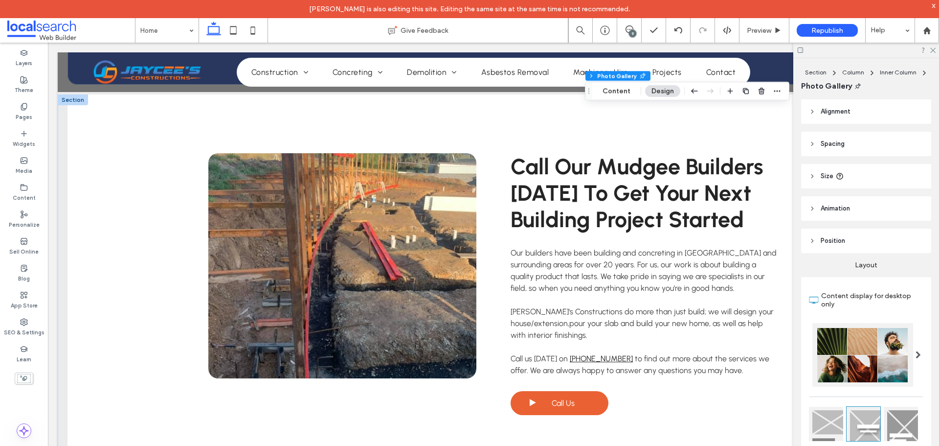
scroll to position [2005, 0]
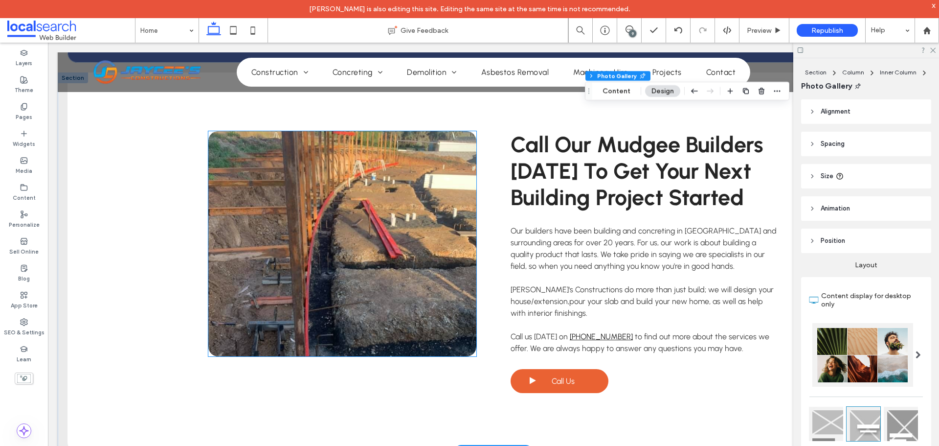
click at [287, 203] on link at bounding box center [342, 243] width 268 height 225
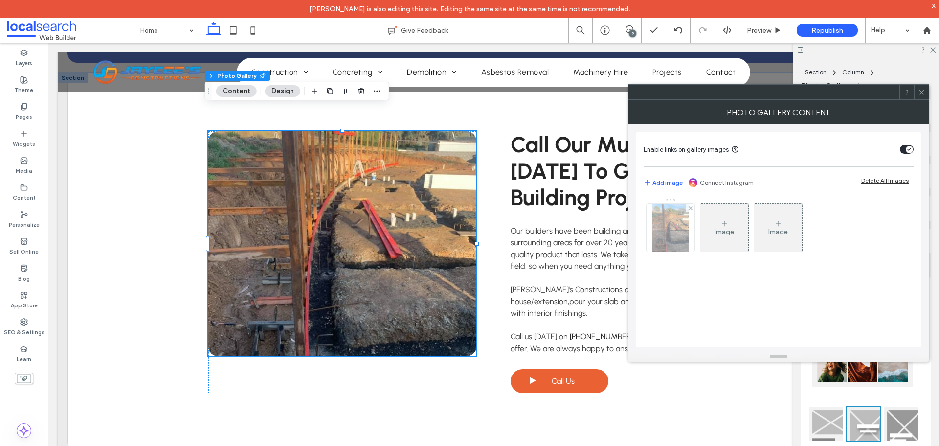
click at [672, 234] on img at bounding box center [670, 227] width 36 height 48
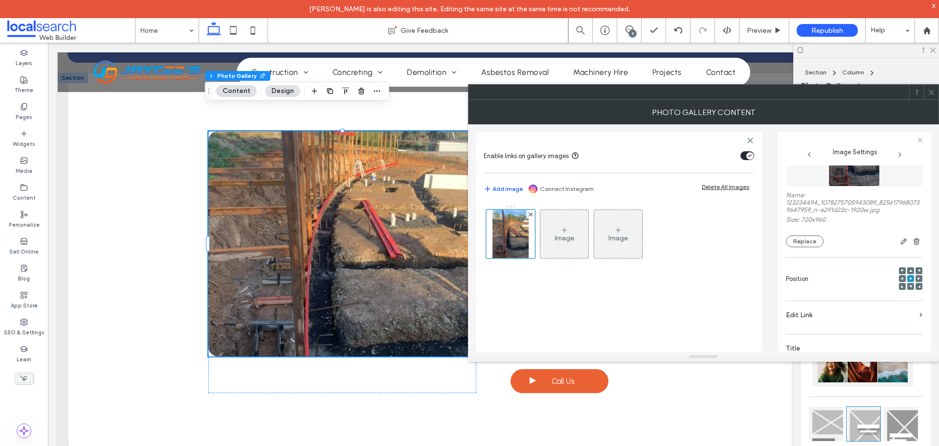
scroll to position [300, 0]
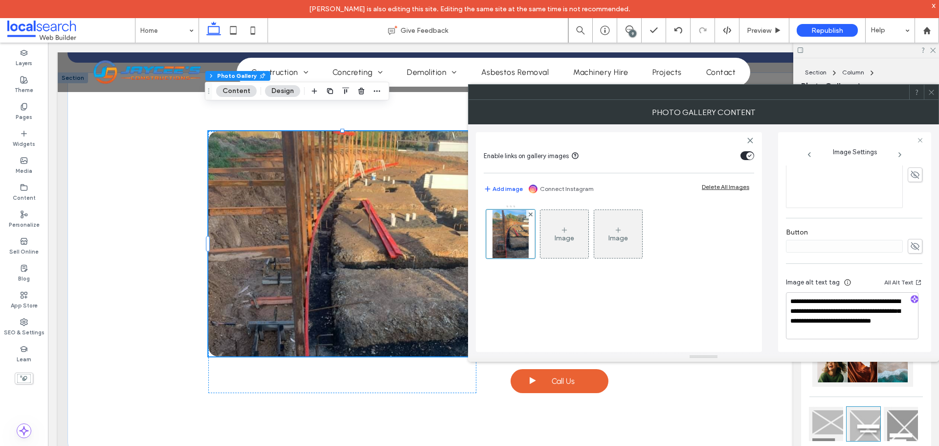
click at [932, 90] on icon at bounding box center [931, 92] width 7 height 7
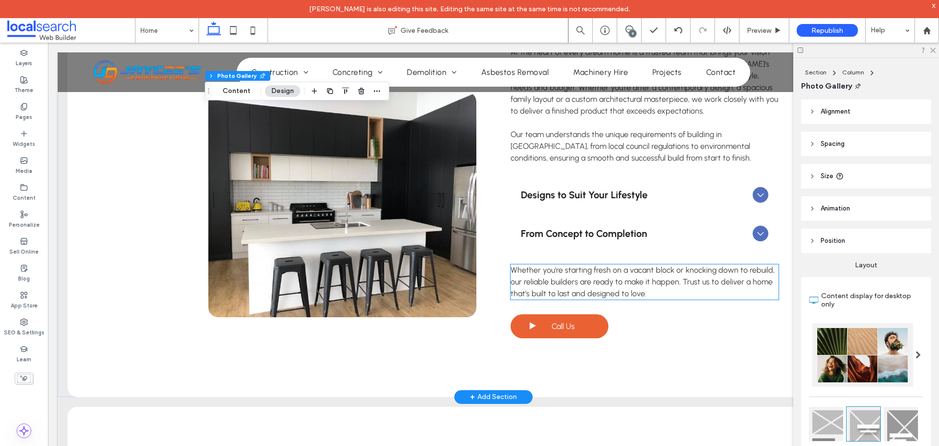
scroll to position [2886, 0]
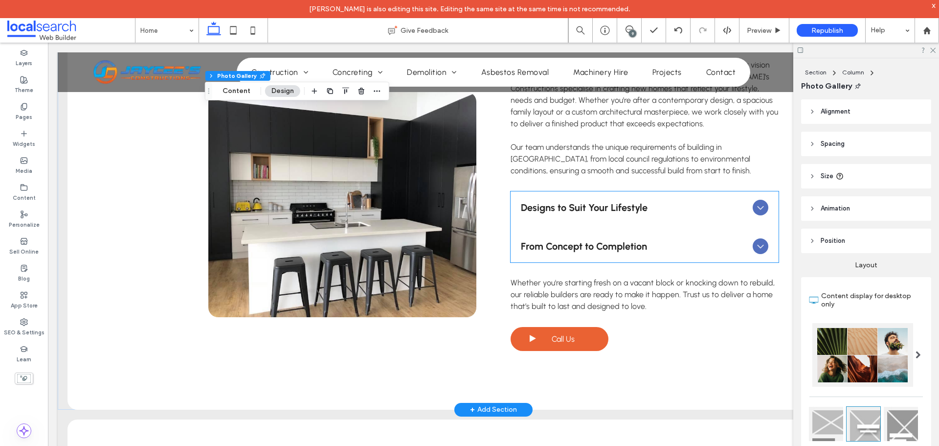
click at [609, 191] on ul "Designs to Suit Your Lifestyle No two families are the same and neither are our…" at bounding box center [645, 226] width 268 height 71
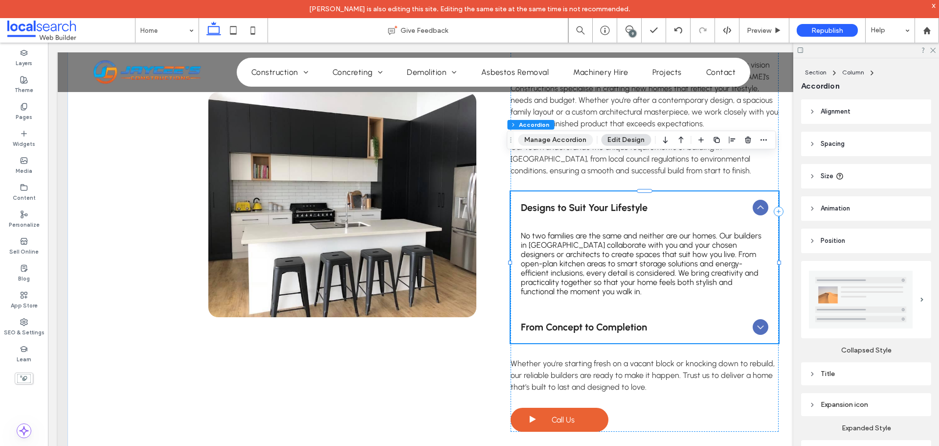
drag, startPoint x: 557, startPoint y: 140, endPoint x: 635, endPoint y: 147, distance: 78.6
click at [557, 140] on button "Manage Accordion" at bounding box center [555, 140] width 75 height 12
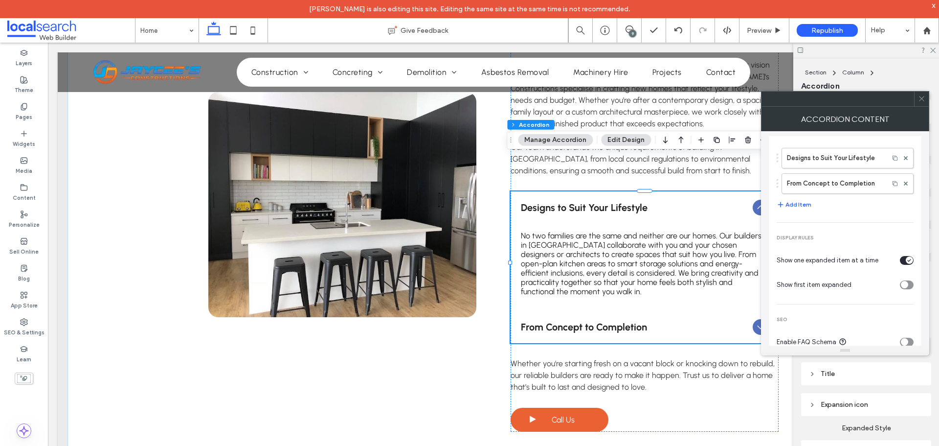
scroll to position [0, 0]
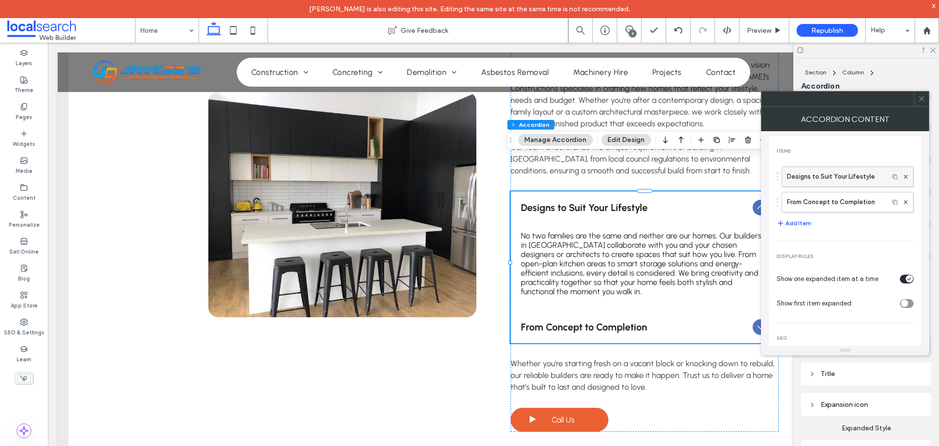
click at [824, 177] on label "Designs to Suit Your Lifestyle" at bounding box center [835, 177] width 97 height 20
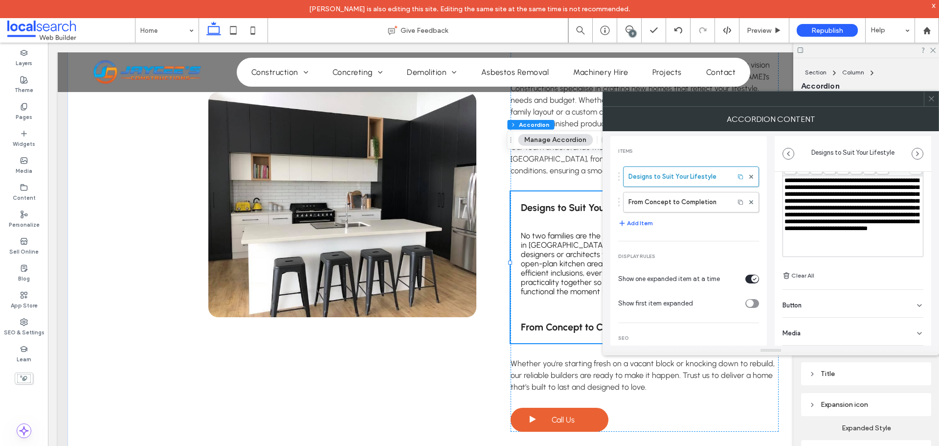
click at [830, 311] on div "Button" at bounding box center [853, 303] width 141 height 27
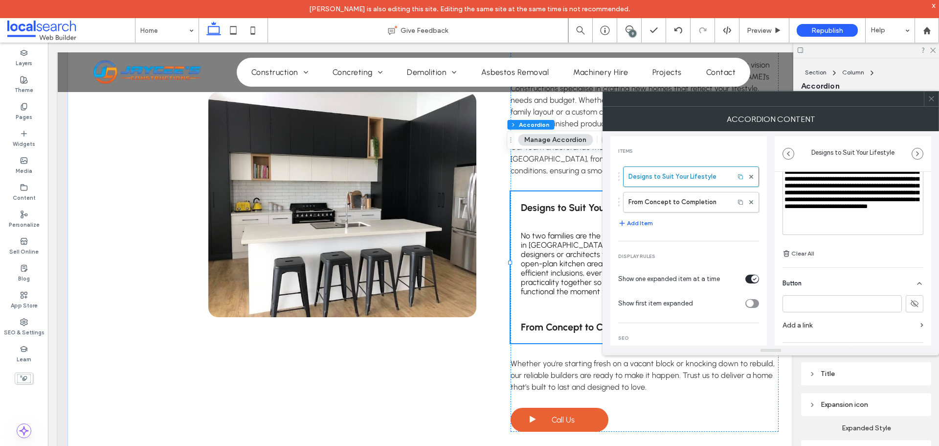
scroll to position [91, 0]
click at [691, 205] on label "From Concept to Completion" at bounding box center [678, 202] width 101 height 20
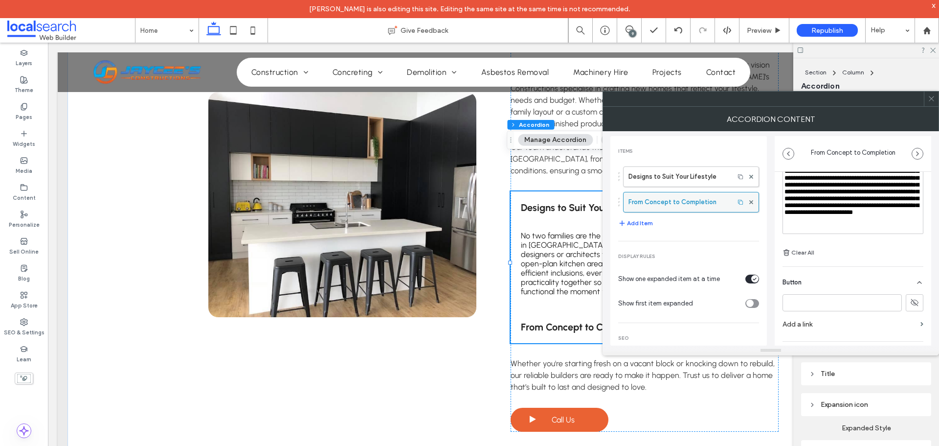
type input "**********"
click at [929, 100] on icon at bounding box center [931, 98] width 7 height 7
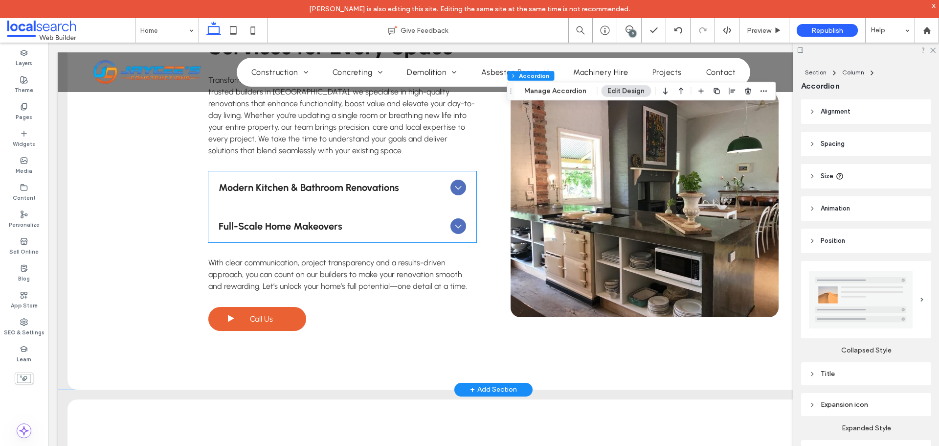
scroll to position [3375, 0]
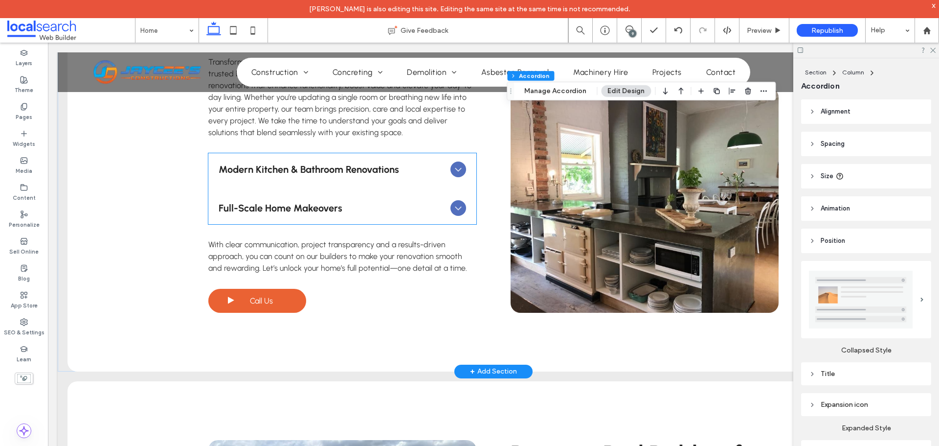
click at [345, 163] on span "Modern Kitchen & Bathroom Renovations" at bounding box center [333, 169] width 228 height 12
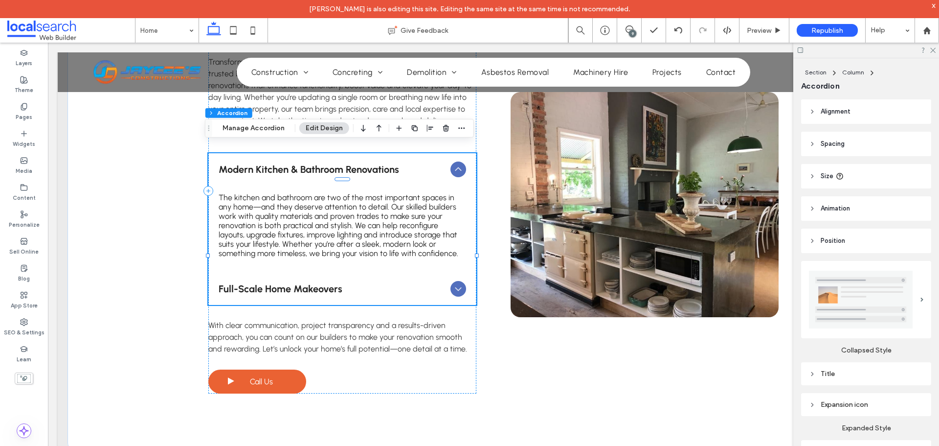
click at [262, 127] on button "Manage Accordion" at bounding box center [253, 128] width 75 height 12
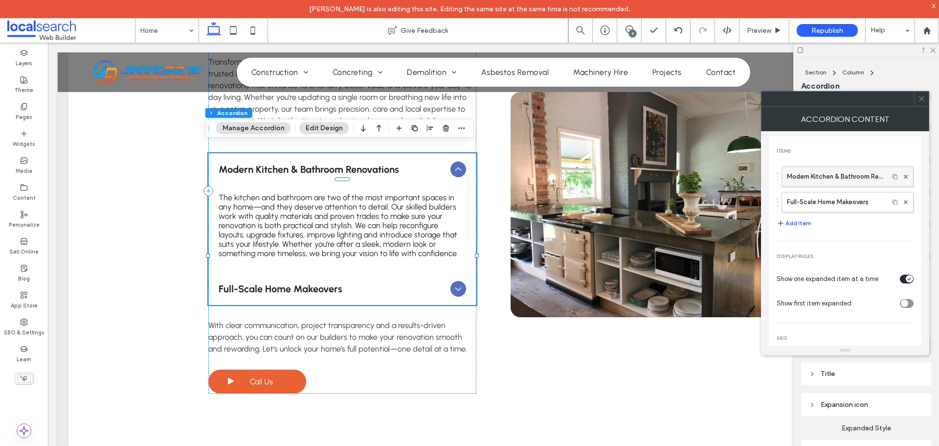
click at [832, 178] on label "Modern Kitchen & Bathroom Renovations" at bounding box center [835, 177] width 97 height 20
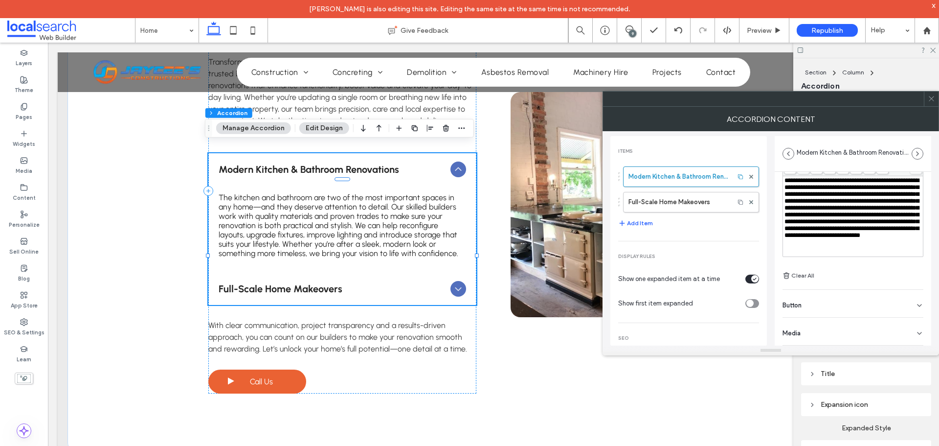
click at [845, 304] on div "Button" at bounding box center [853, 303] width 141 height 27
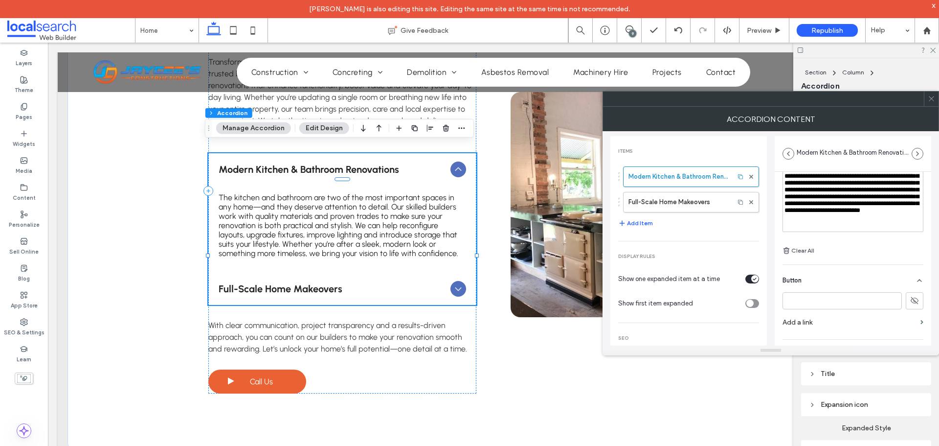
scroll to position [108, 0]
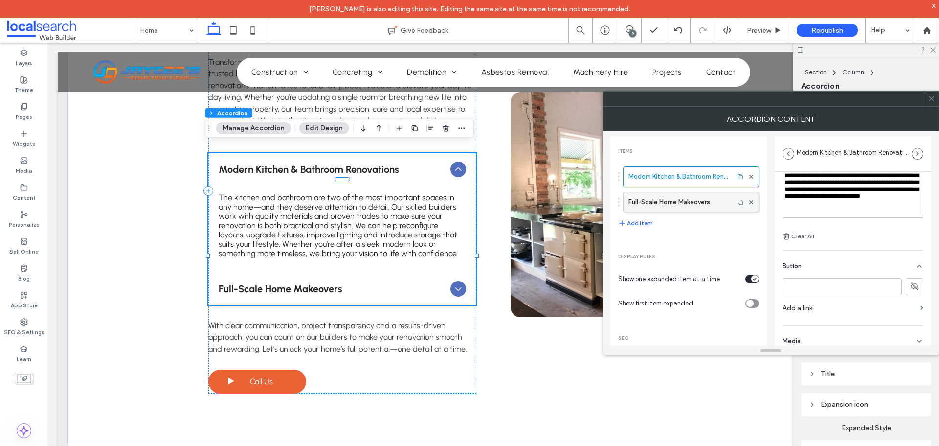
click at [680, 205] on label "Full-Scale Home Makeovers" at bounding box center [678, 202] width 101 height 20
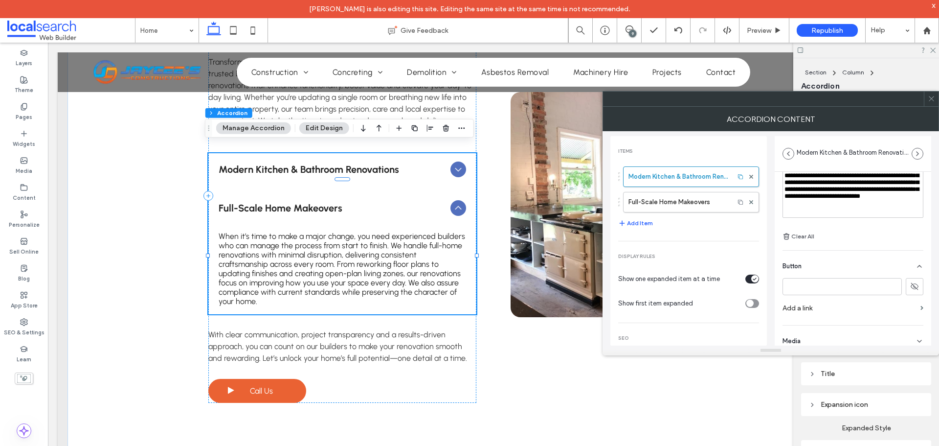
type input "**********"
click at [934, 100] on icon at bounding box center [931, 98] width 7 height 7
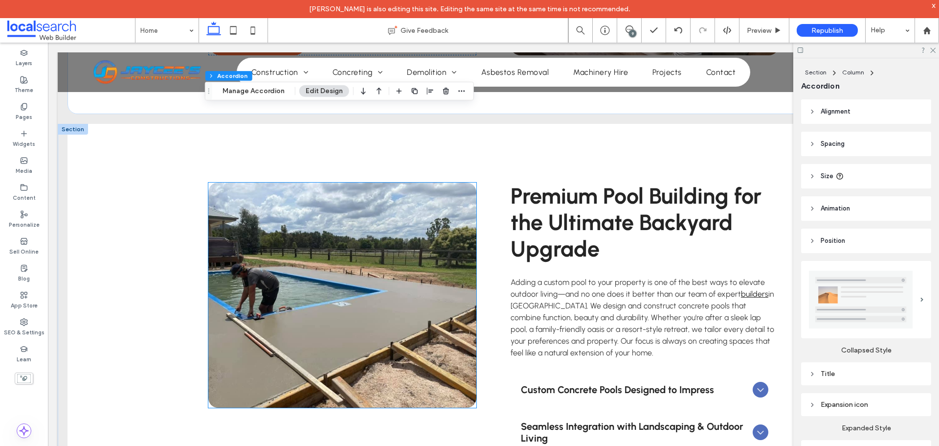
scroll to position [3636, 0]
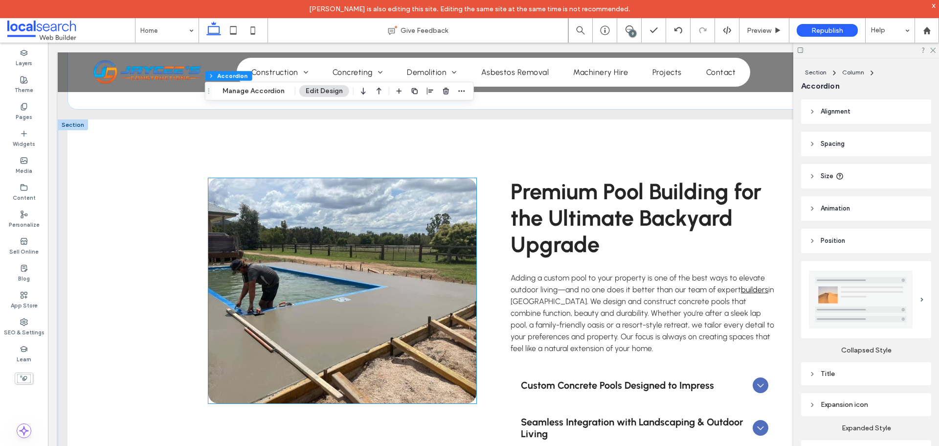
click at [338, 282] on link at bounding box center [342, 290] width 268 height 225
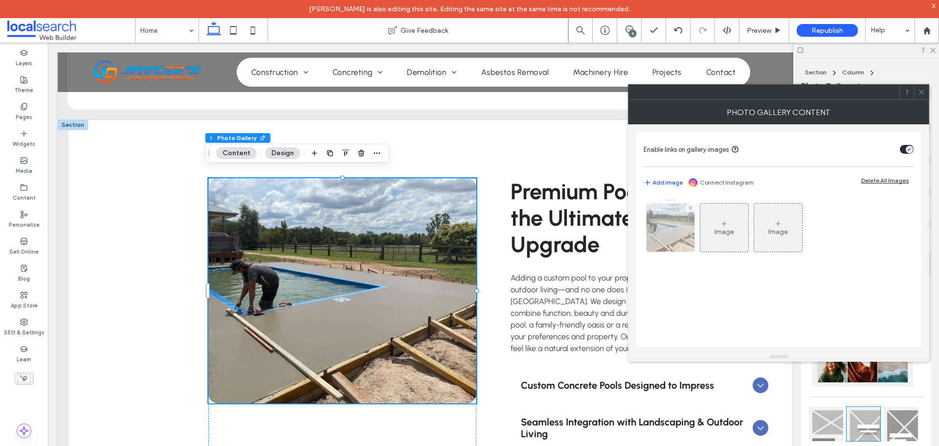
click at [667, 240] on img at bounding box center [671, 227] width 64 height 48
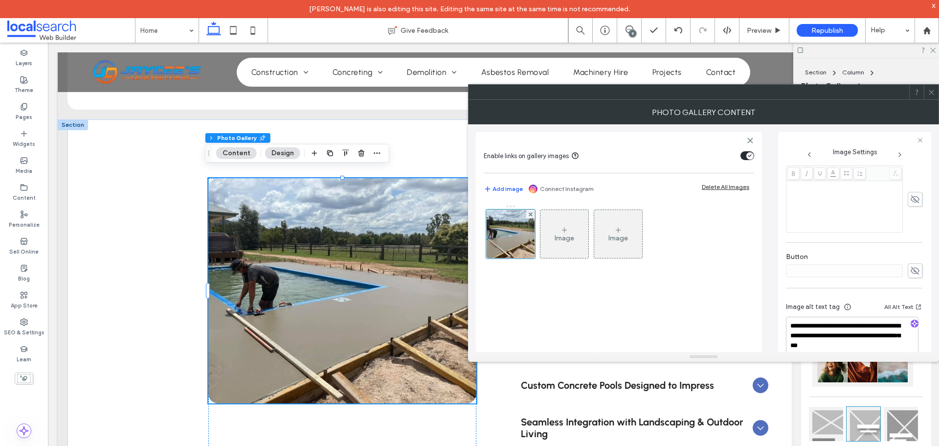
scroll to position [291, 0]
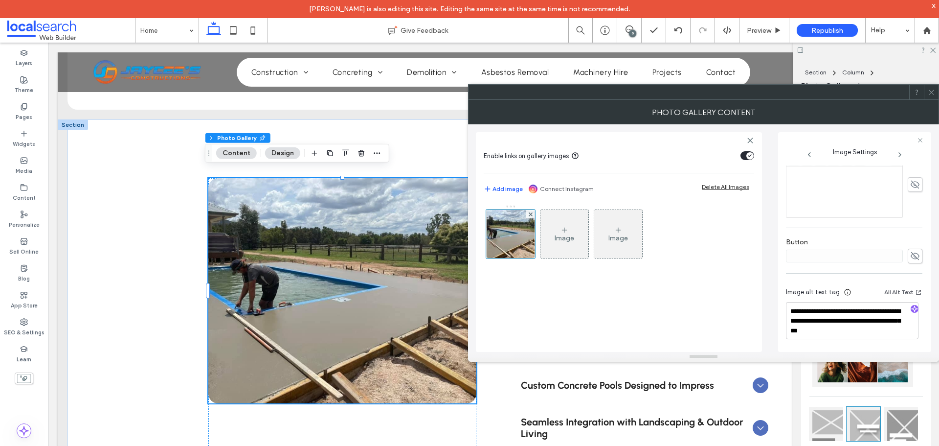
click at [930, 91] on icon at bounding box center [931, 92] width 7 height 7
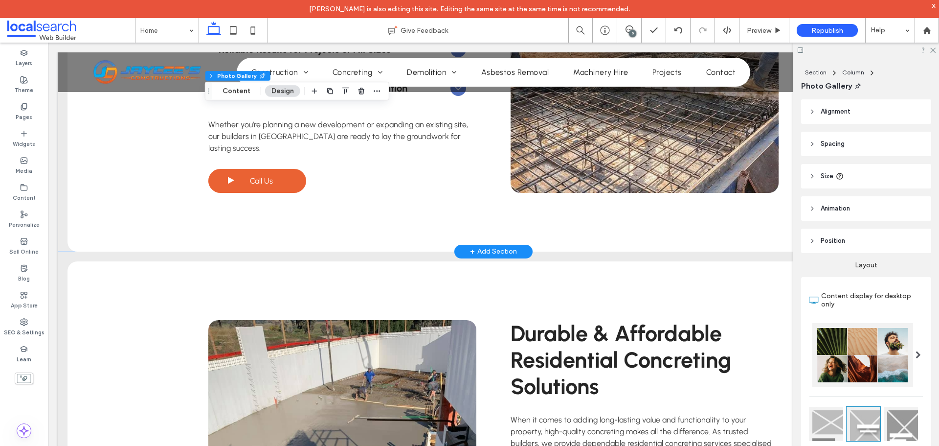
scroll to position [4664, 0]
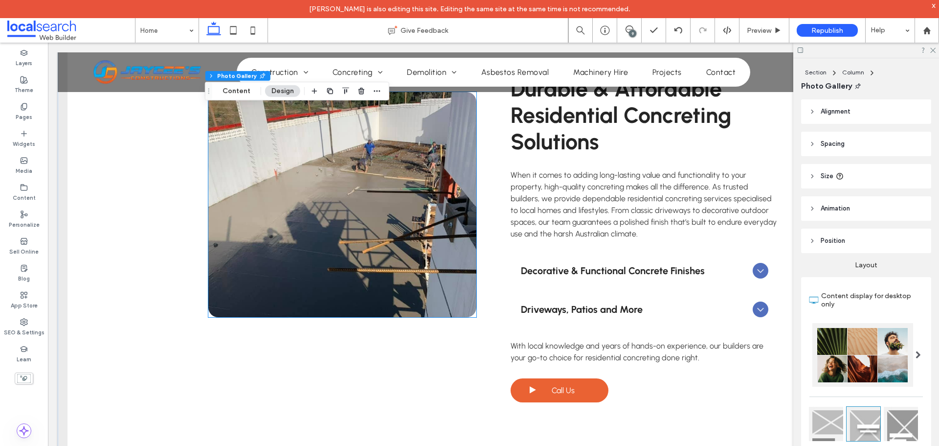
click at [355, 230] on link at bounding box center [342, 204] width 268 height 225
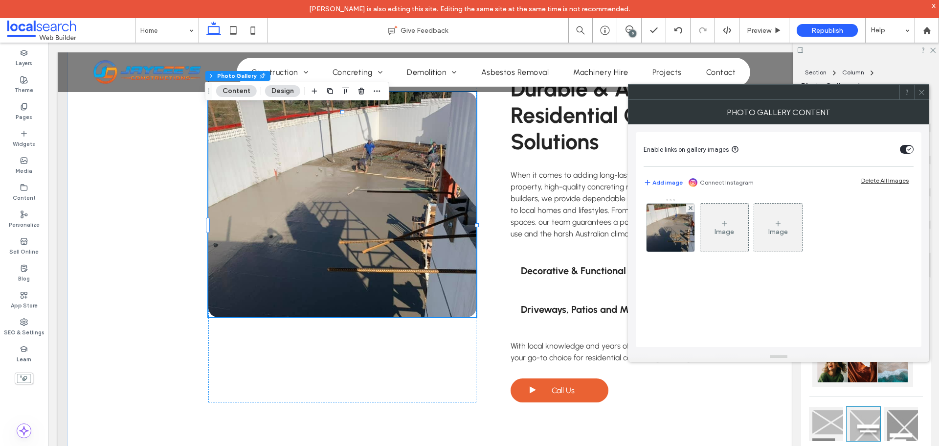
drag, startPoint x: 660, startPoint y: 239, endPoint x: 572, endPoint y: 209, distance: 92.7
click at [660, 239] on img at bounding box center [671, 227] width 64 height 48
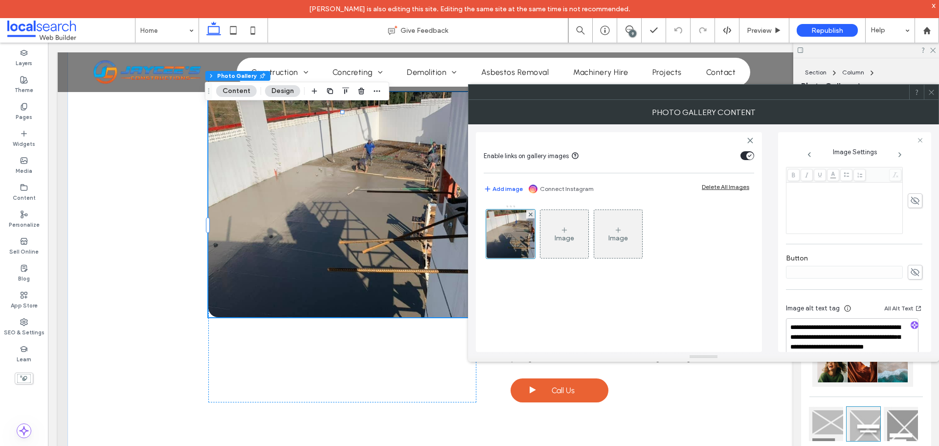
scroll to position [300, 0]
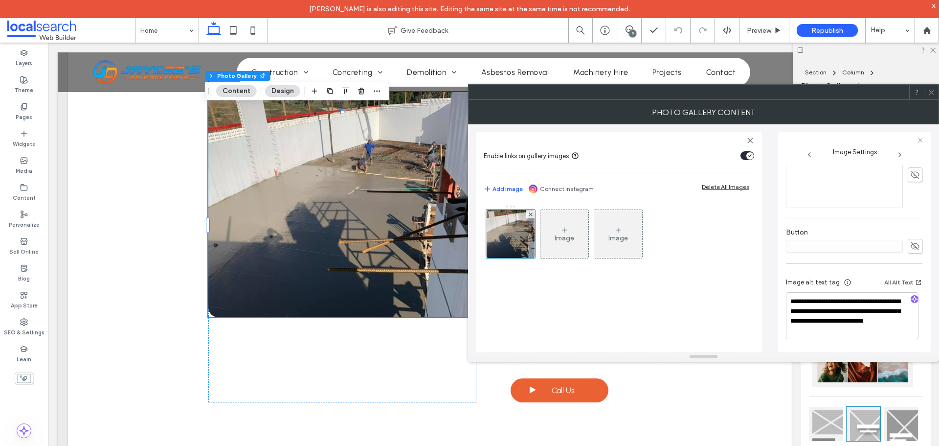
click at [930, 90] on icon at bounding box center [931, 92] width 7 height 7
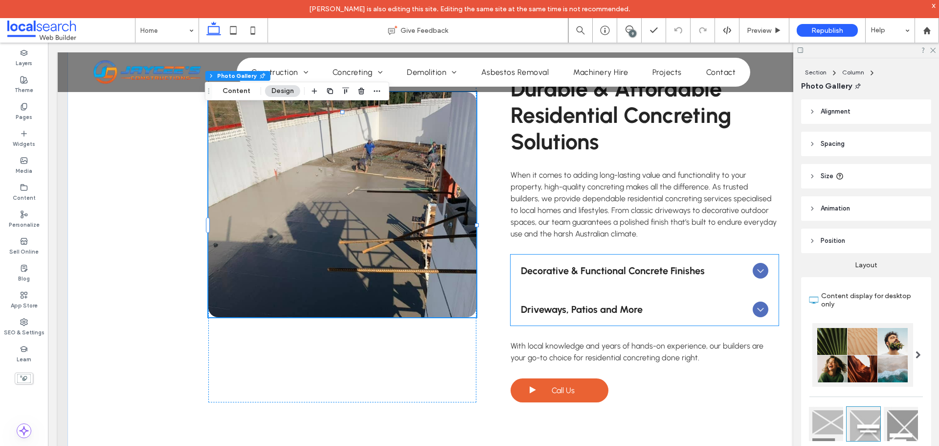
click at [639, 266] on ul "Decorative & Functional Concrete Finishes We understand that residential concre…" at bounding box center [645, 289] width 268 height 71
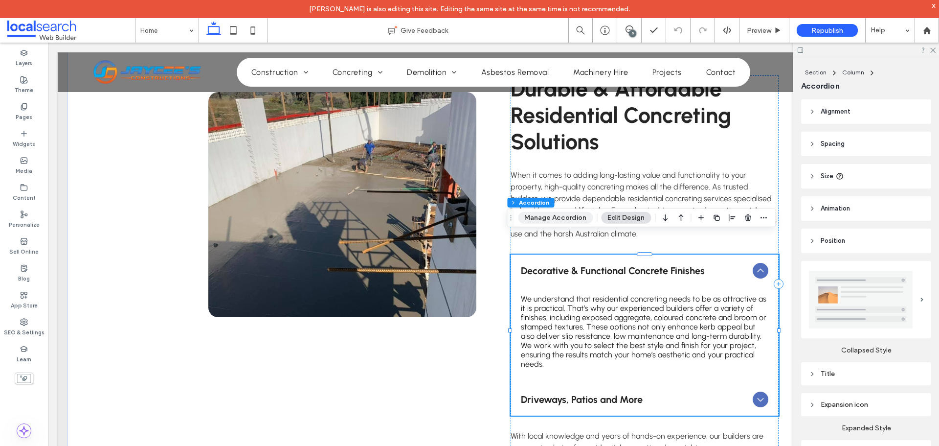
click at [552, 217] on button "Manage Accordion" at bounding box center [555, 218] width 75 height 12
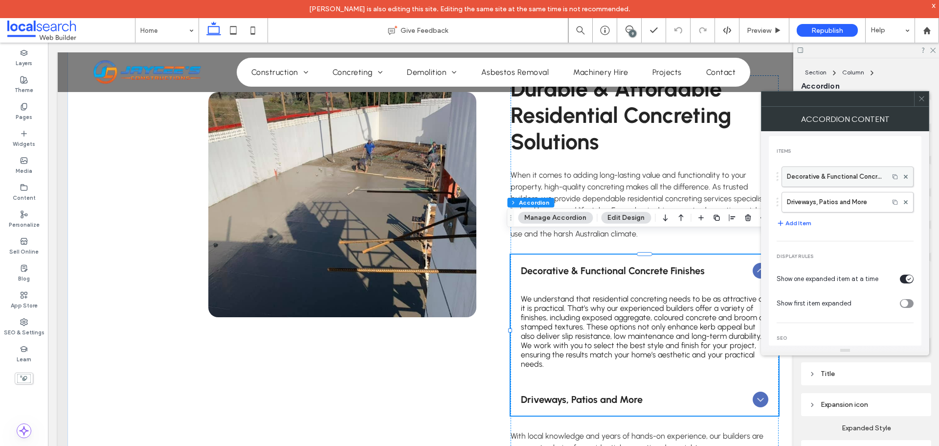
click at [827, 181] on label "Decorative & Functional Concrete Finishes" at bounding box center [835, 177] width 97 height 20
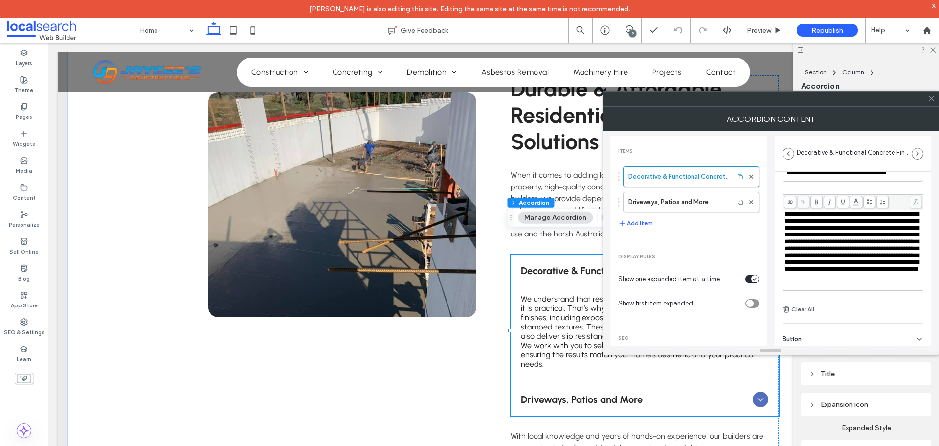
scroll to position [68, 0]
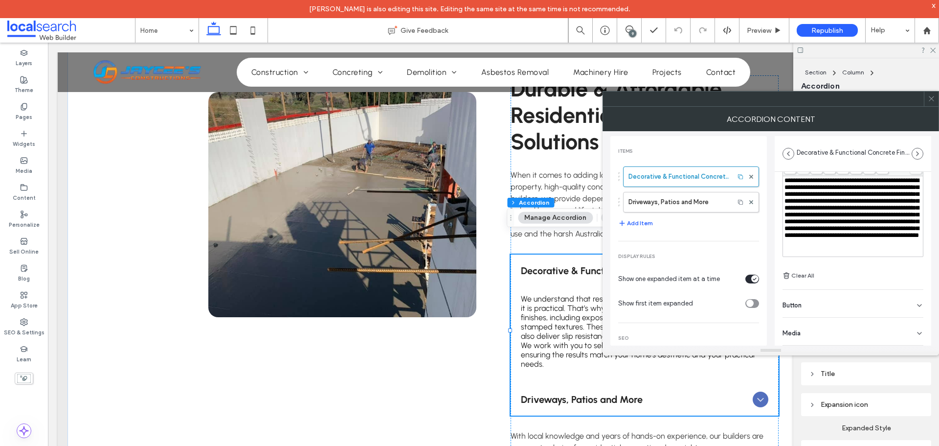
click at [846, 302] on div "Button" at bounding box center [853, 303] width 141 height 27
click at [929, 98] on icon at bounding box center [931, 98] width 7 height 7
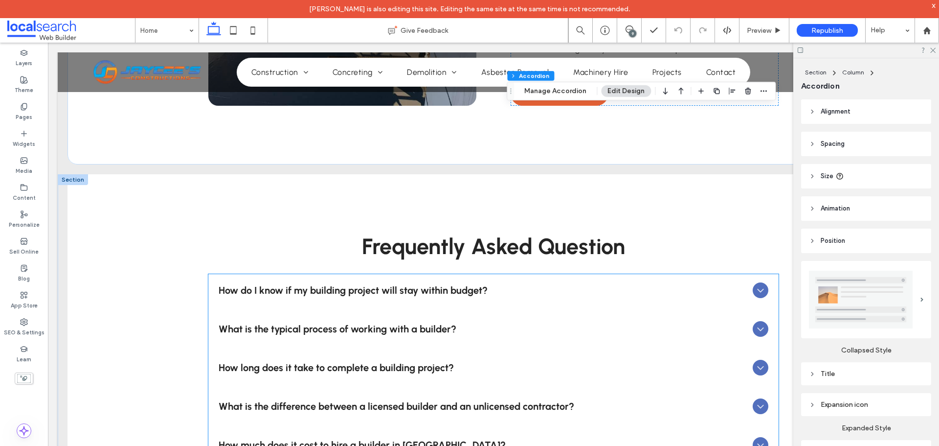
scroll to position [4957, 0]
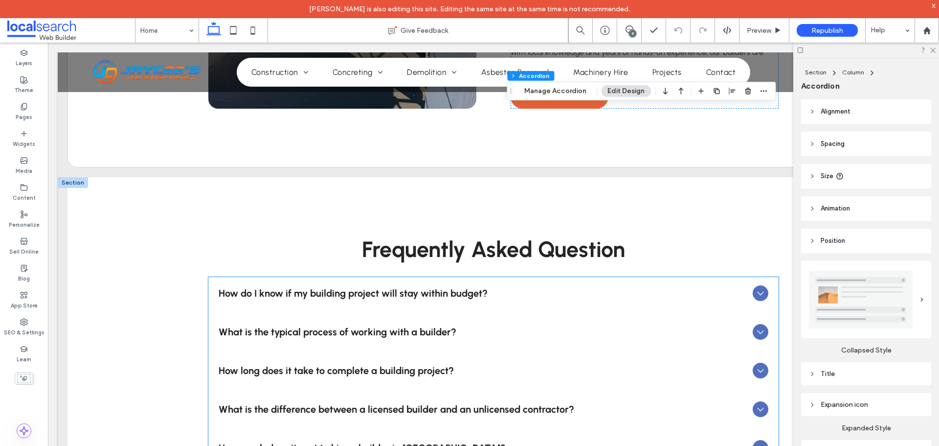
click at [399, 326] on span "What is the typical process of working with a builder?" at bounding box center [484, 332] width 530 height 12
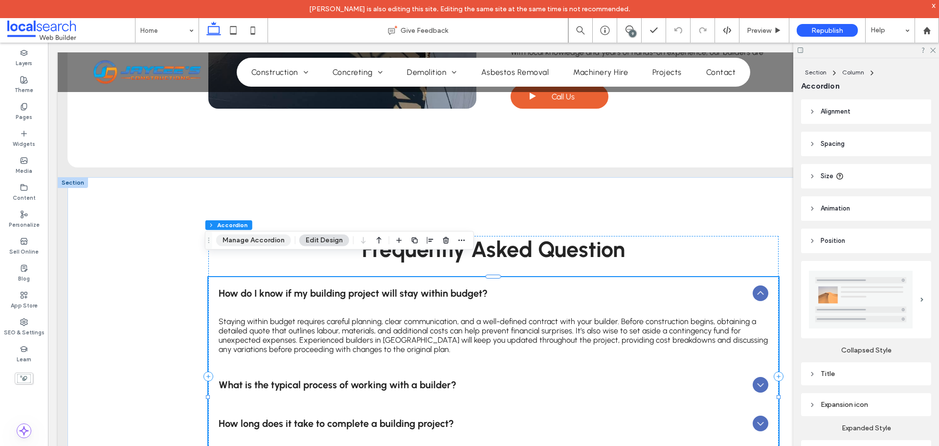
click at [247, 238] on button "Manage Accordion" at bounding box center [253, 240] width 75 height 12
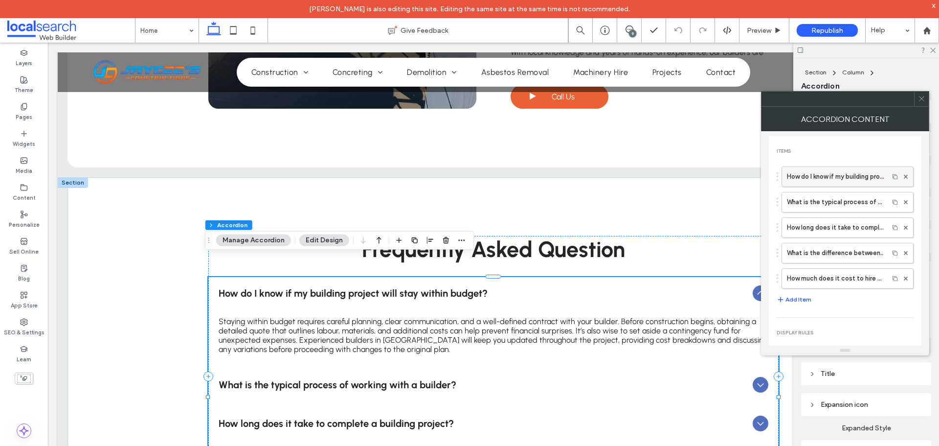
click at [820, 178] on label "How do I know if my building project will stay within budget?" at bounding box center [835, 177] width 97 height 20
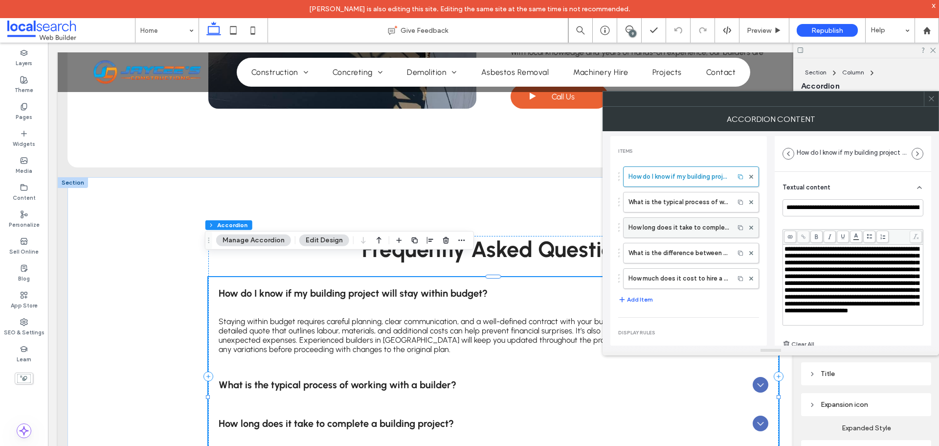
scroll to position [98, 0]
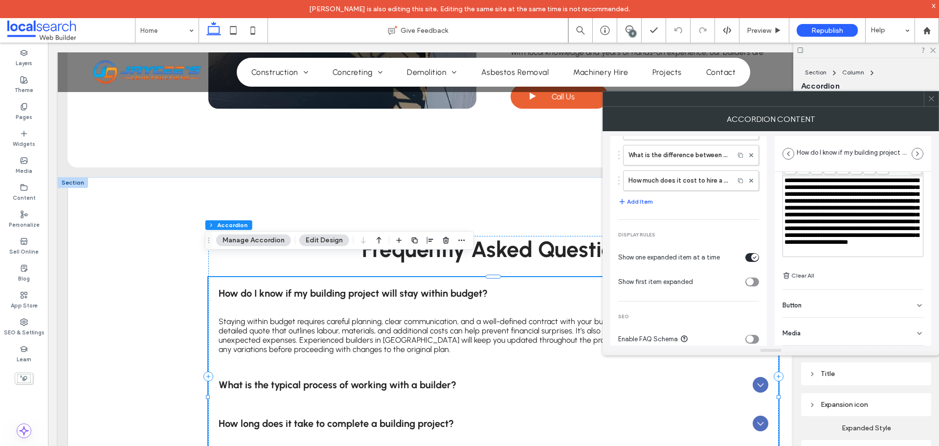
click at [850, 298] on div "Button" at bounding box center [853, 303] width 141 height 27
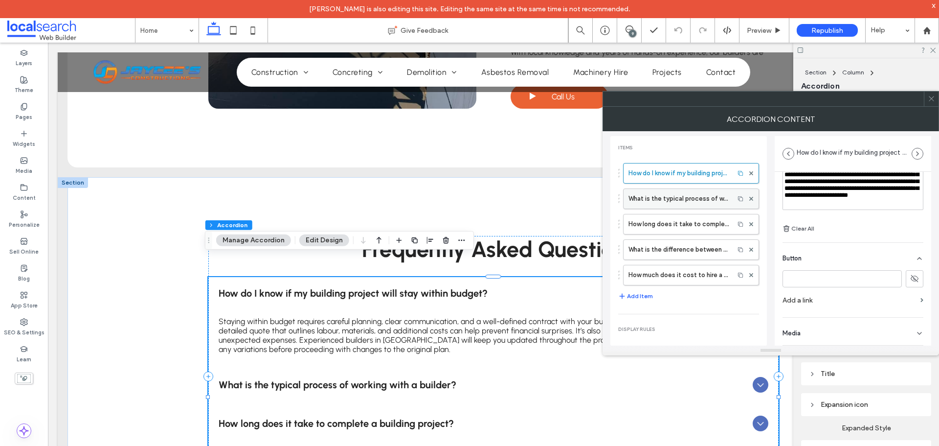
scroll to position [0, 0]
click at [677, 197] on label "What is the typical process of working with a builder?" at bounding box center [678, 202] width 101 height 20
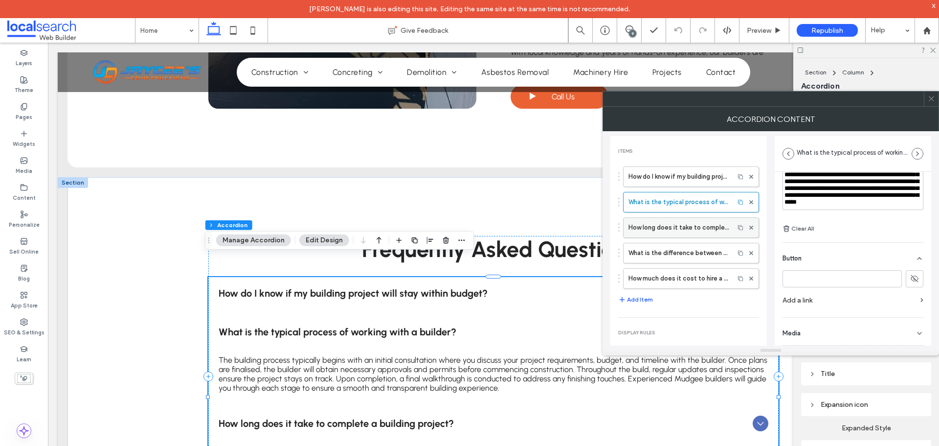
click at [675, 224] on label "How long does it take to complete a building project?" at bounding box center [678, 228] width 101 height 20
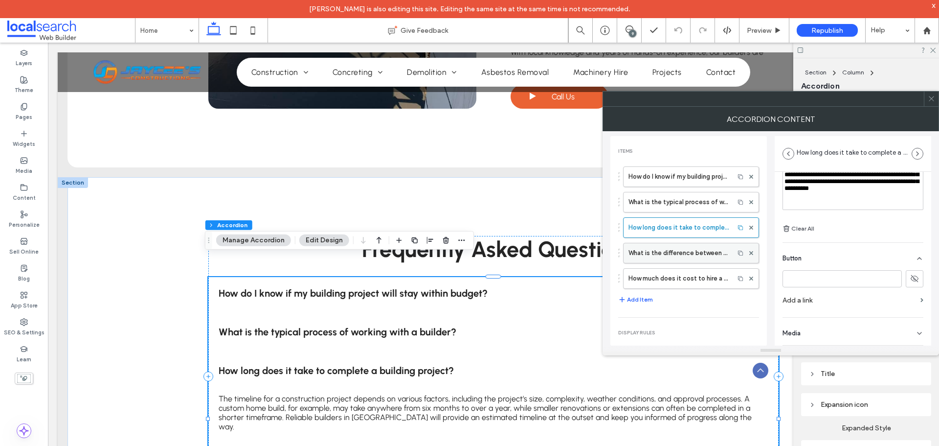
click at [681, 247] on label "What is the difference between a licensed builder and an unlicensed contractor?" at bounding box center [678, 253] width 101 height 20
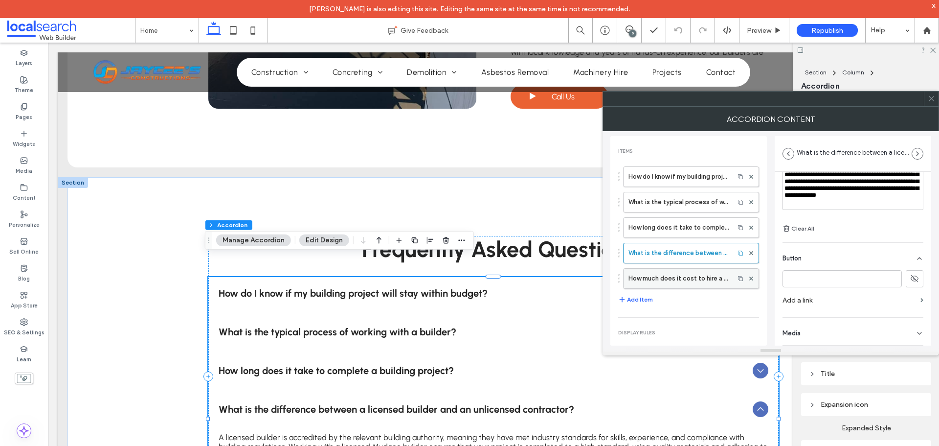
click at [683, 273] on label "How much does it cost to hire a builder in [GEOGRAPHIC_DATA]?" at bounding box center [678, 279] width 101 height 20
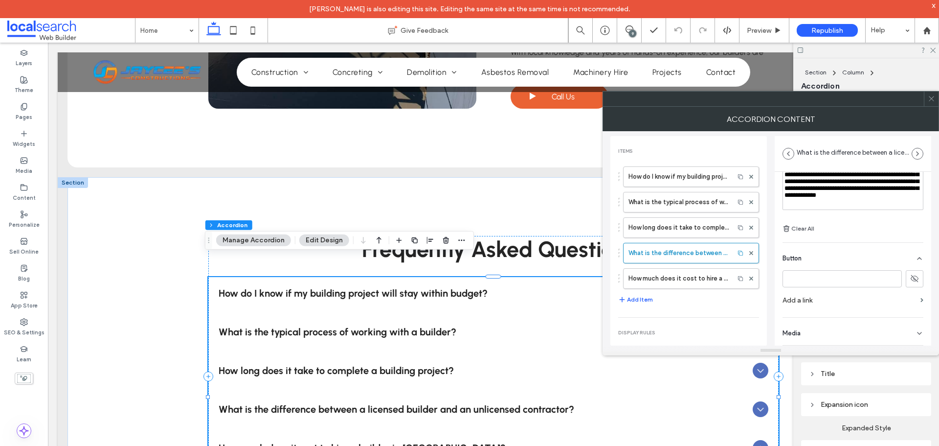
type input "**********"
click at [928, 97] on icon at bounding box center [931, 98] width 7 height 7
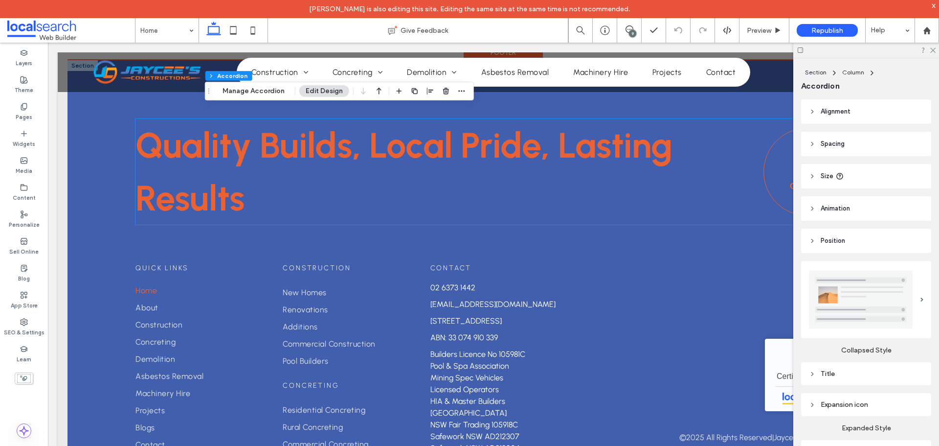
scroll to position [5419, 0]
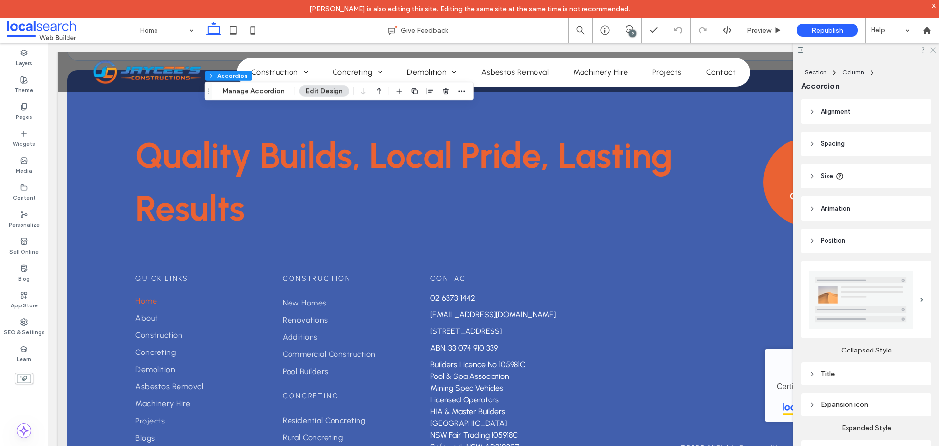
click at [931, 48] on icon at bounding box center [932, 49] width 6 height 6
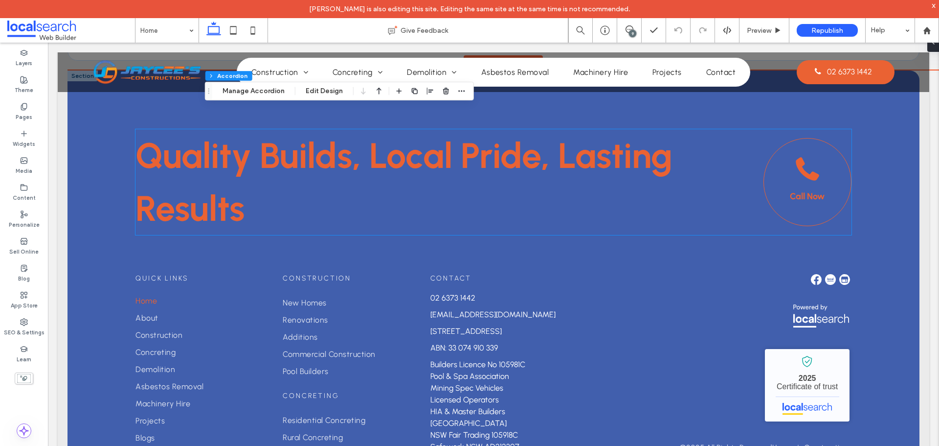
click at [801, 160] on span at bounding box center [807, 169] width 24 height 24
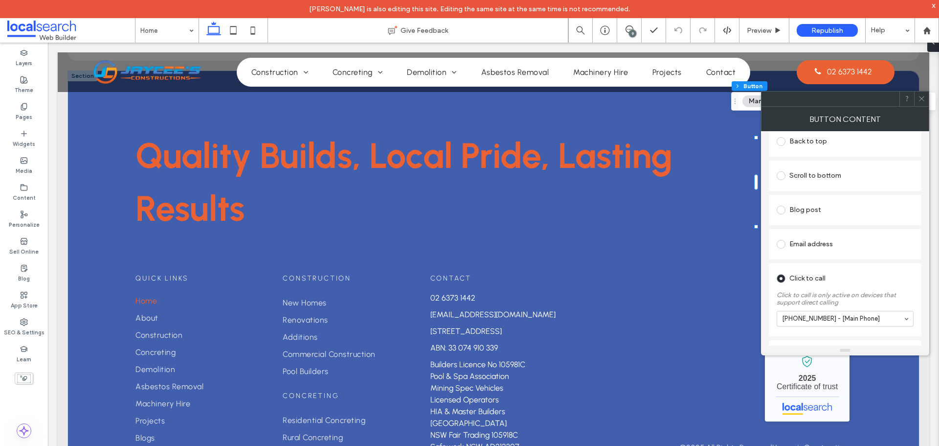
scroll to position [270, 0]
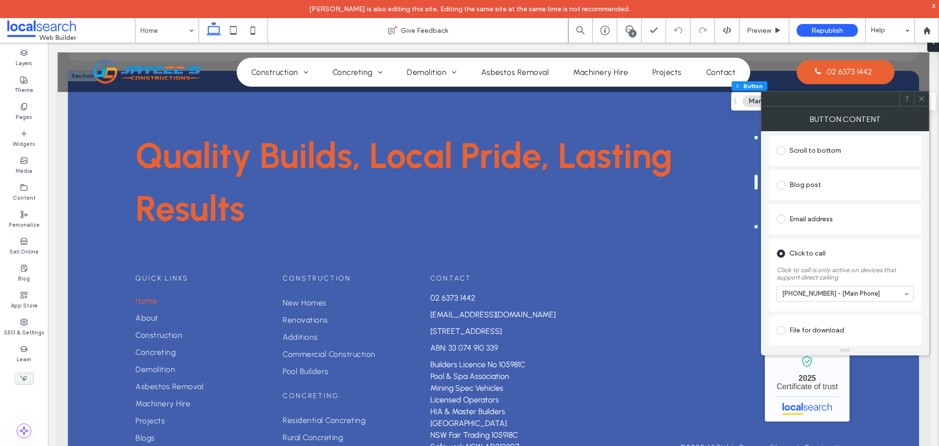
click at [924, 99] on icon at bounding box center [921, 98] width 7 height 7
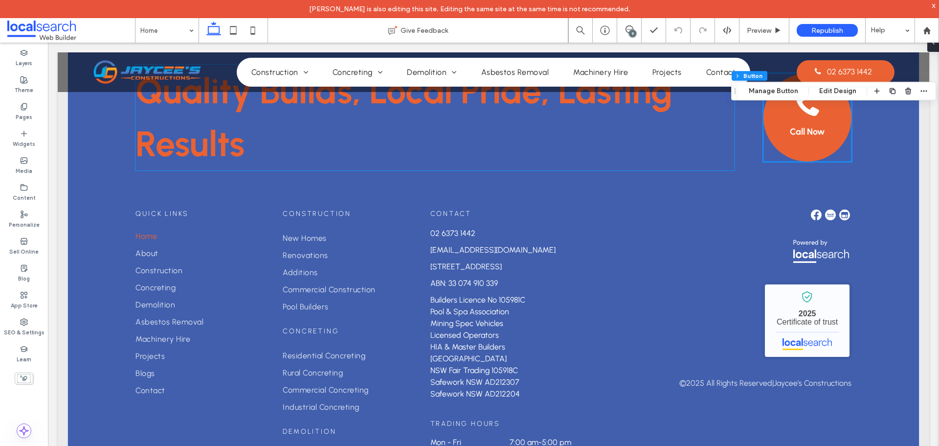
scroll to position [5558, 0]
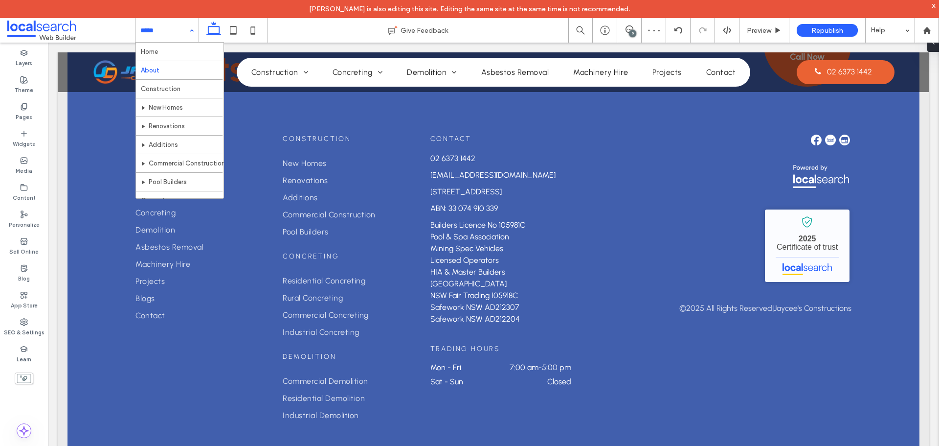
click at [190, 29] on div "Home About Construction New Homes Renovations Additions Commercial Construction…" at bounding box center [166, 30] width 63 height 24
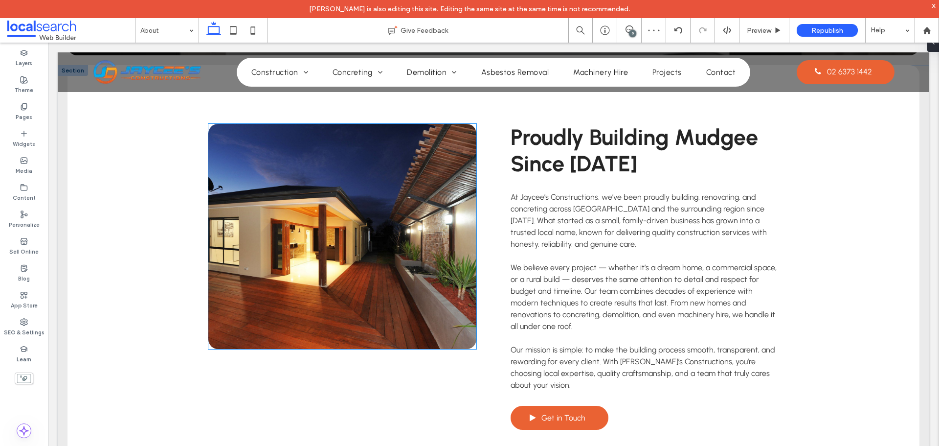
scroll to position [245, 0]
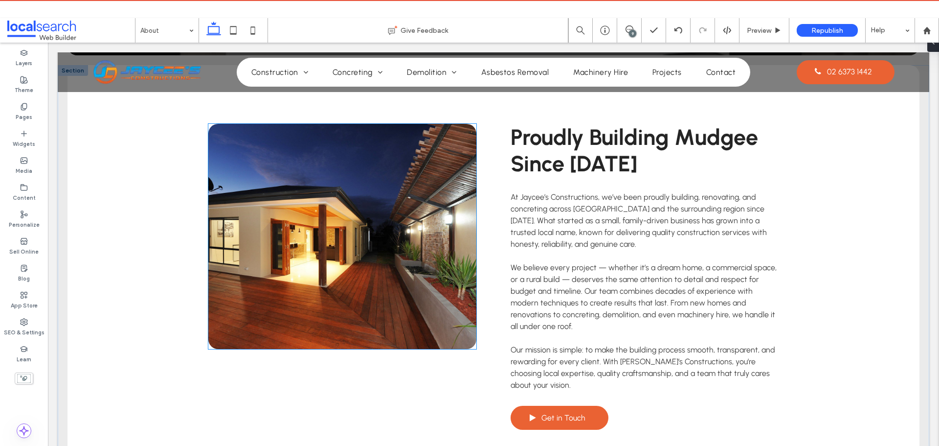
click at [331, 205] on link at bounding box center [342, 236] width 268 height 225
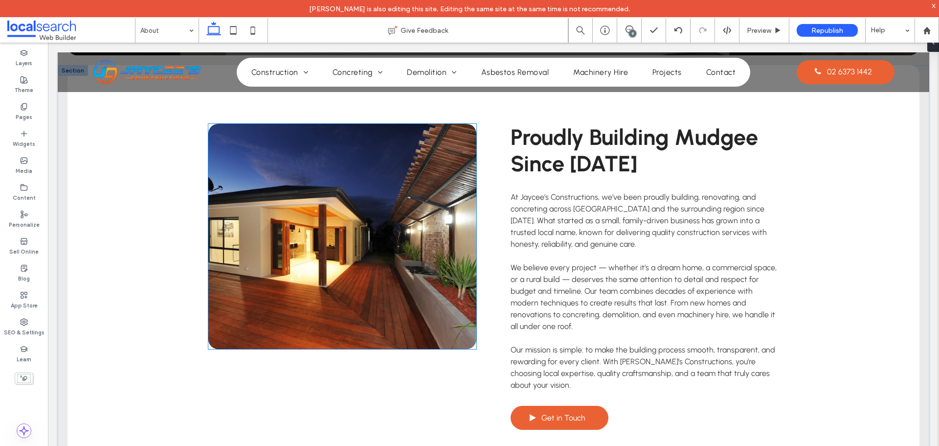
click at [331, 205] on link at bounding box center [342, 236] width 268 height 225
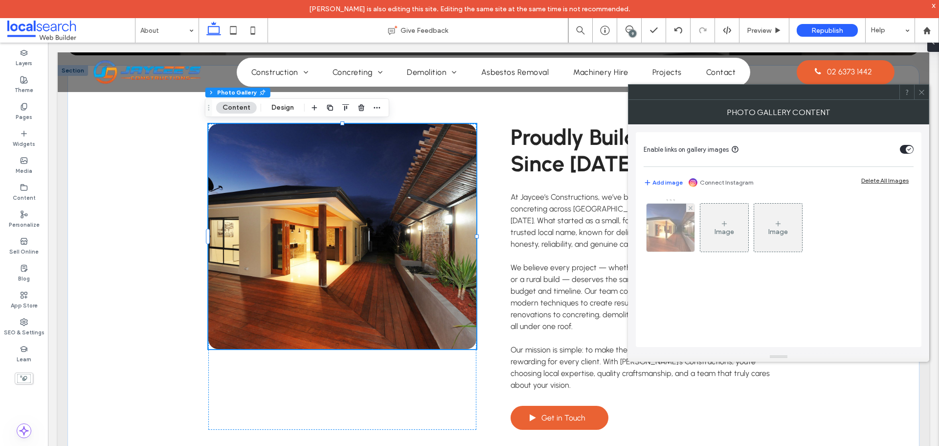
click at [666, 243] on img at bounding box center [670, 227] width 72 height 48
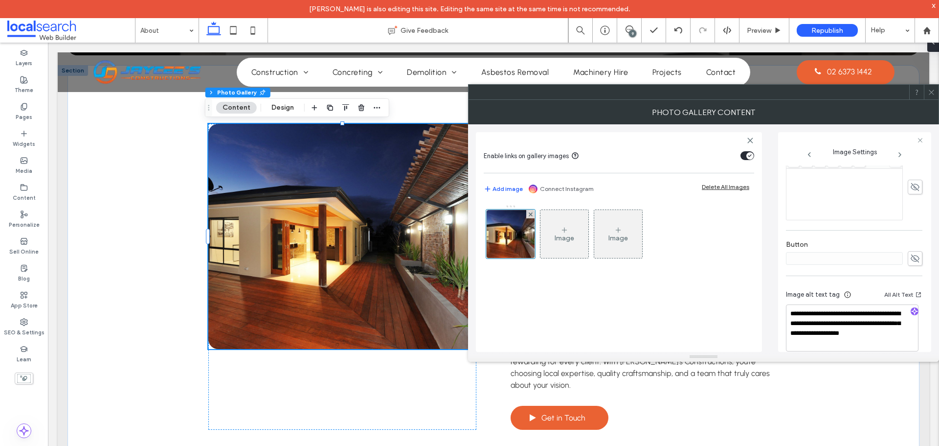
scroll to position [293, 0]
click at [932, 93] on icon at bounding box center [931, 92] width 7 height 7
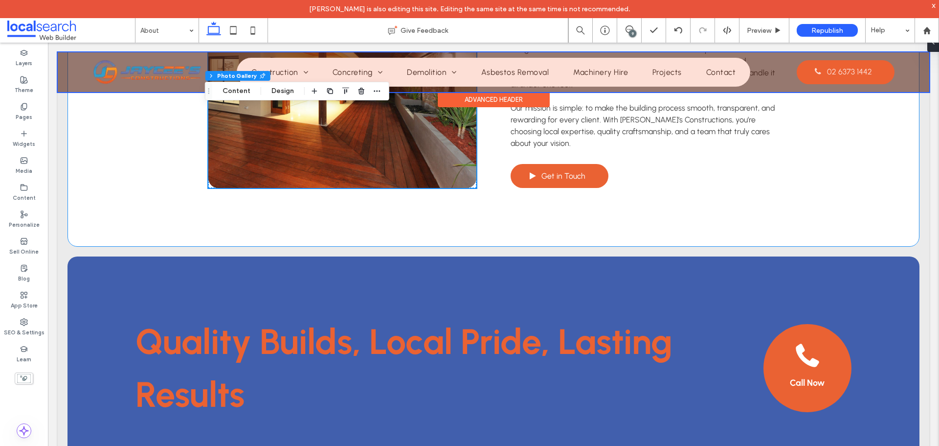
scroll to position [147, 0]
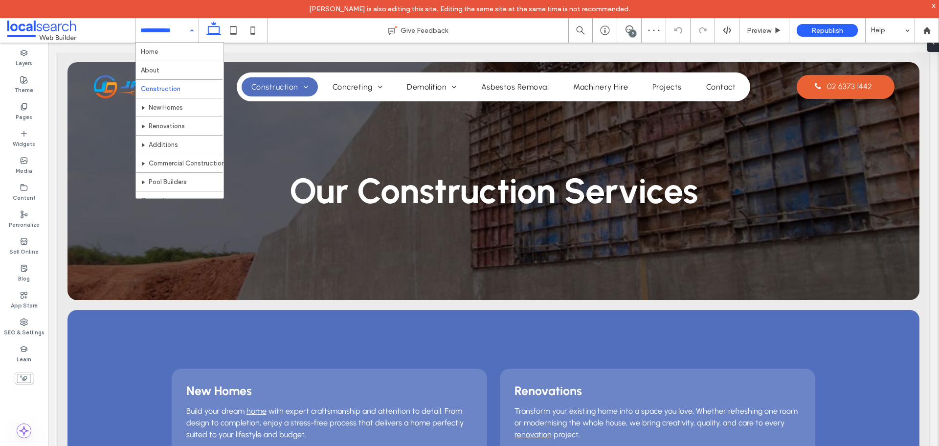
click at [190, 36] on div "Home About Construction New Homes Renovations Additions Commercial Construction…" at bounding box center [166, 30] width 63 height 24
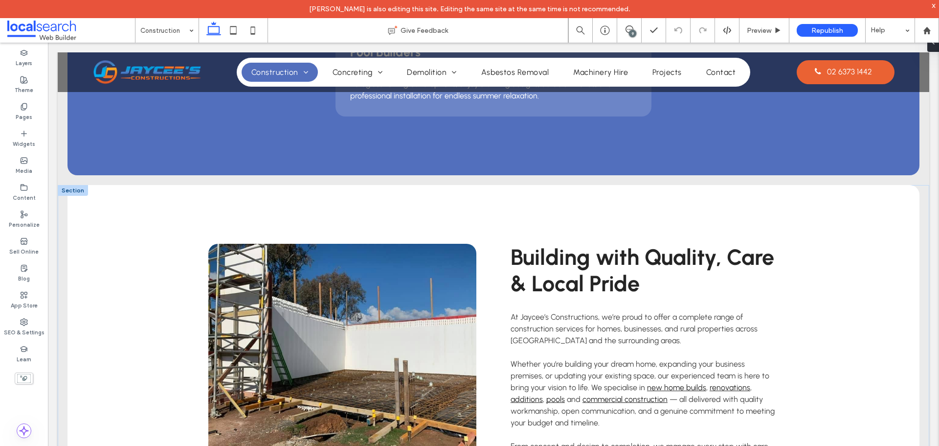
scroll to position [636, 0]
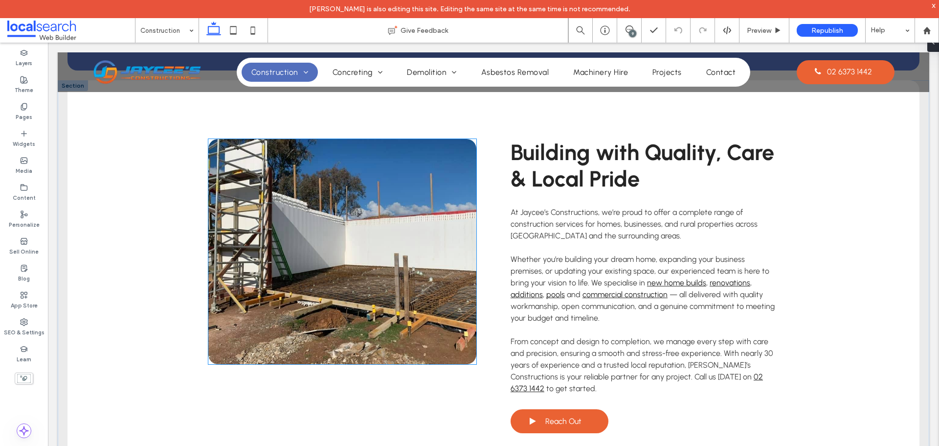
click at [342, 224] on link at bounding box center [342, 251] width 268 height 225
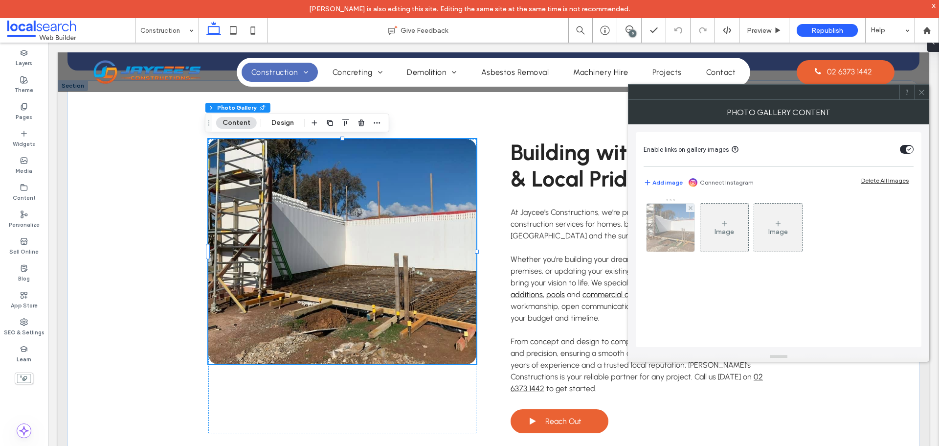
click at [655, 229] on img at bounding box center [670, 227] width 62 height 48
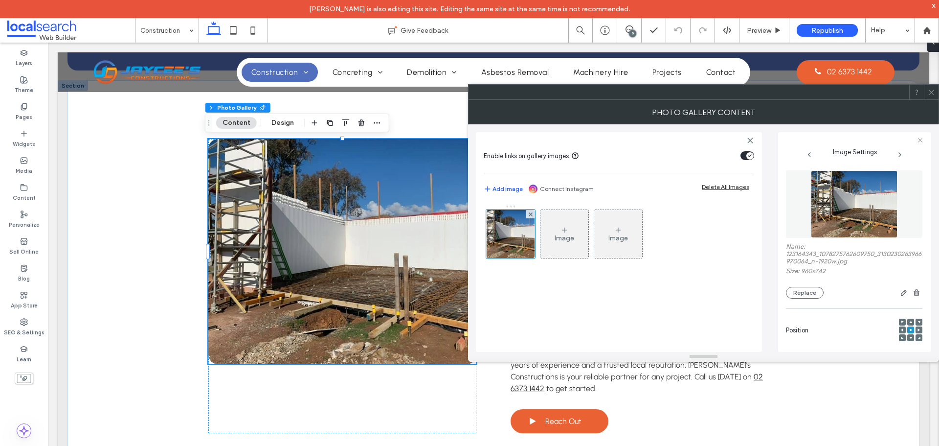
scroll to position [291, 0]
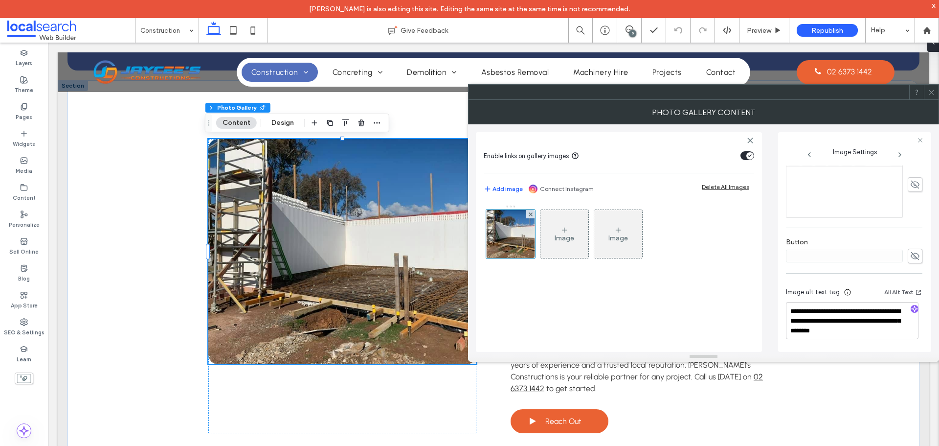
click at [929, 91] on icon at bounding box center [931, 92] width 7 height 7
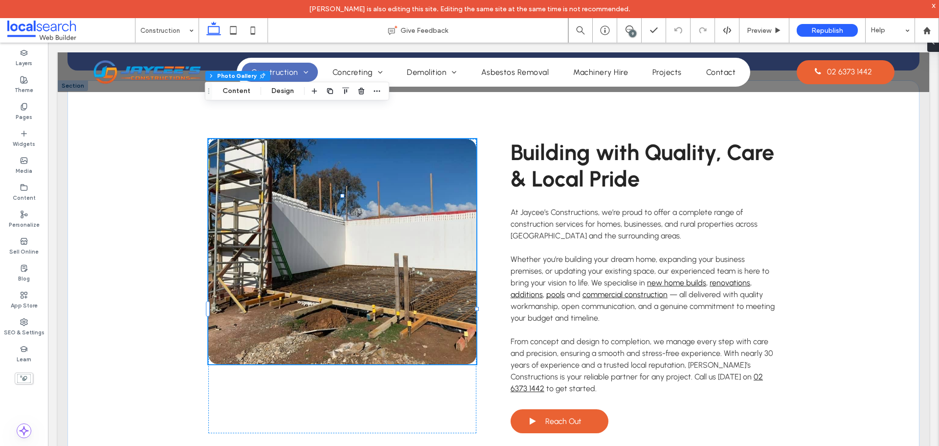
scroll to position [1215, 0]
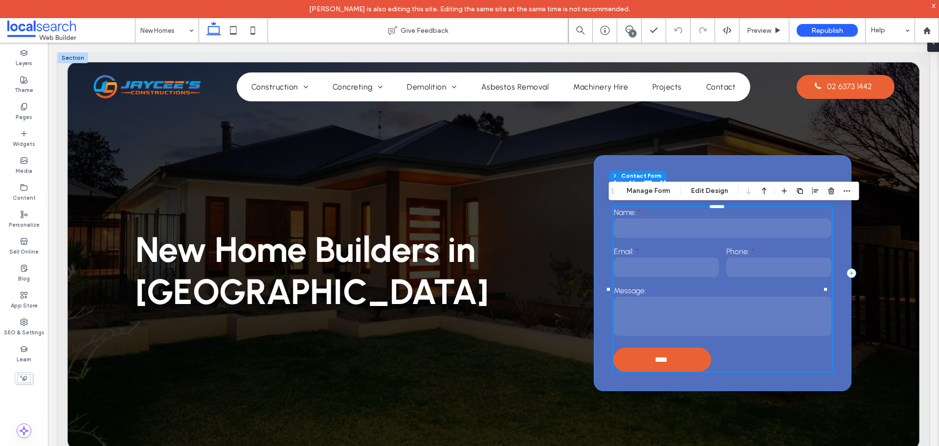
type input "**"
type input "*"
type input "***"
click at [661, 194] on button "Manage Form" at bounding box center [648, 191] width 56 height 12
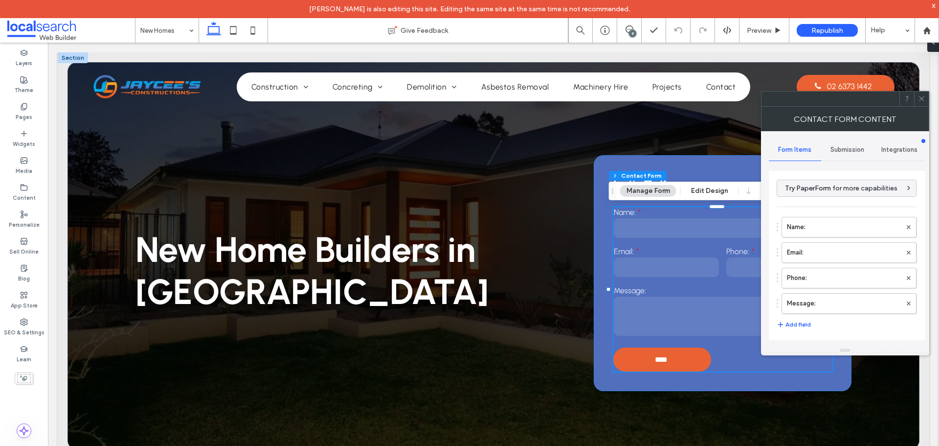
type input "****"
click at [811, 226] on label "Name:" at bounding box center [844, 227] width 114 height 20
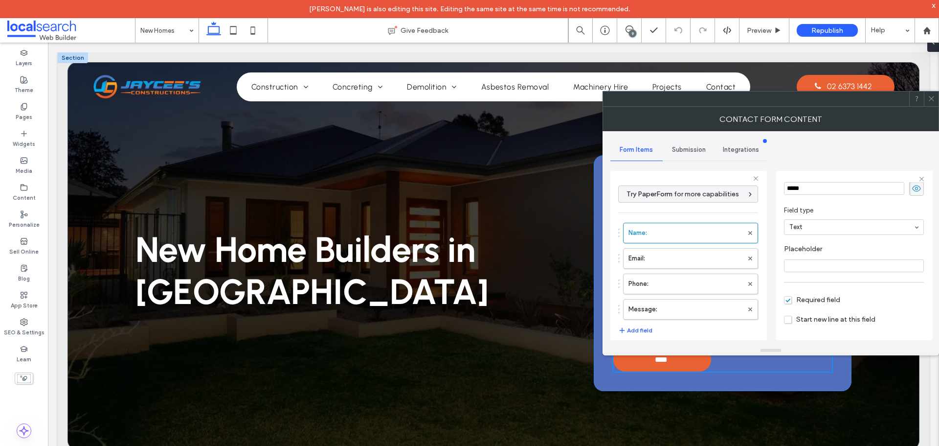
scroll to position [68, 0]
click at [666, 254] on label "Email:" at bounding box center [685, 258] width 114 height 20
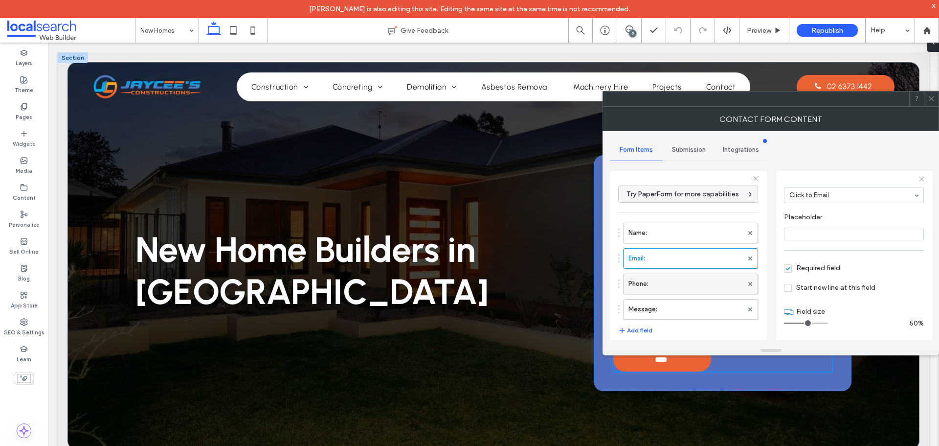
click at [687, 287] on label "Phone:" at bounding box center [685, 284] width 114 height 20
click at [680, 305] on label "Message:" at bounding box center [685, 309] width 114 height 20
type input "**"
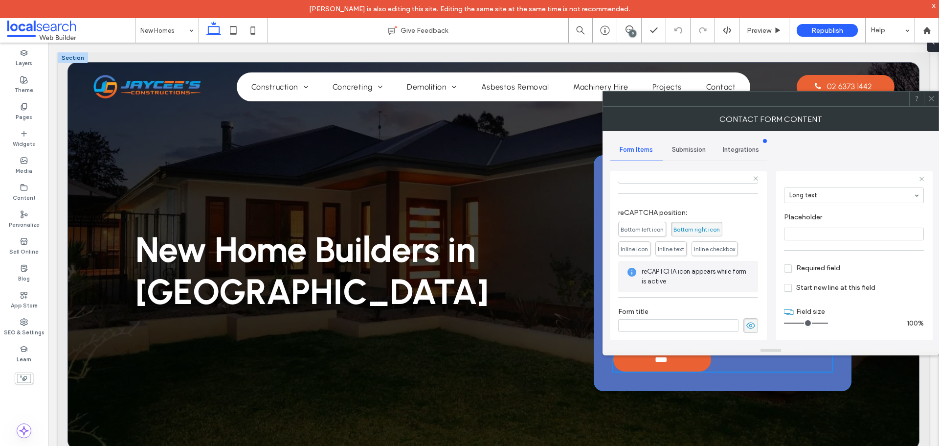
scroll to position [204, 0]
click at [683, 144] on div "Submission" at bounding box center [689, 150] width 52 height 22
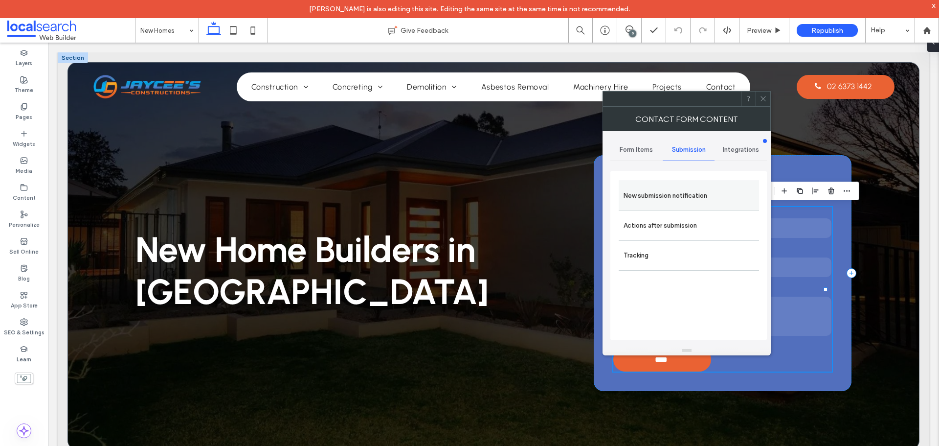
click at [676, 193] on label "New submission notification" at bounding box center [689, 196] width 131 height 20
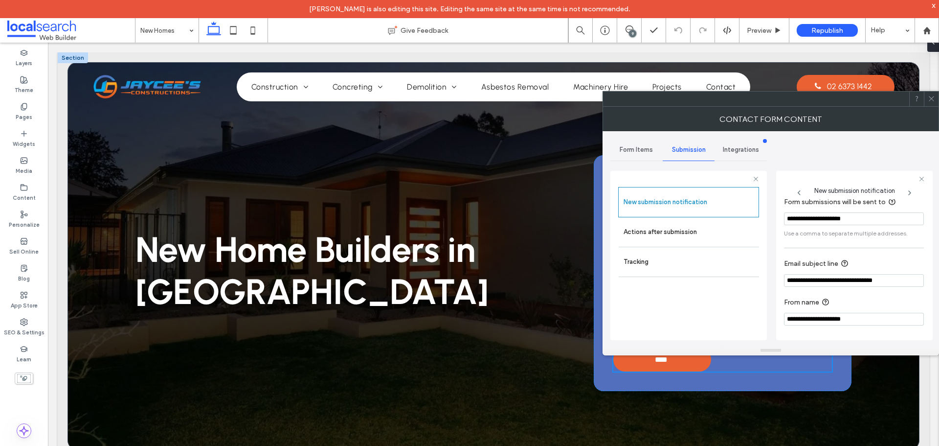
scroll to position [51, 0]
click at [711, 230] on label "Actions after submission" at bounding box center [689, 232] width 131 height 20
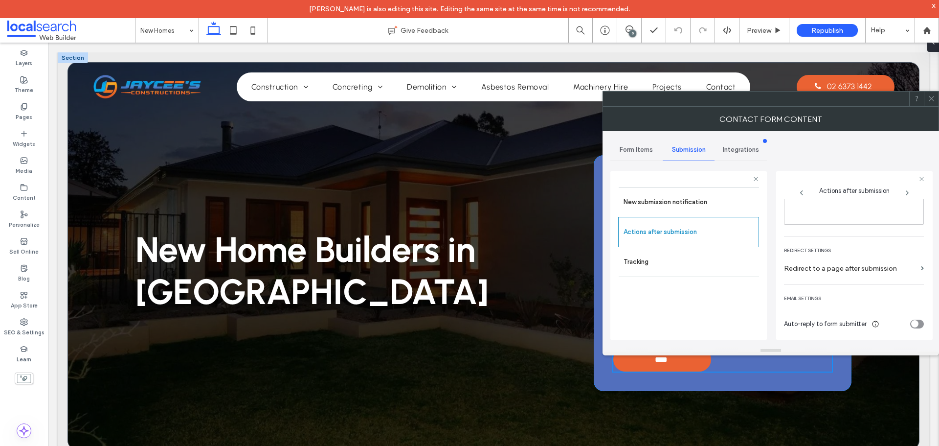
scroll to position [169, 0]
click at [933, 97] on icon at bounding box center [931, 98] width 7 height 7
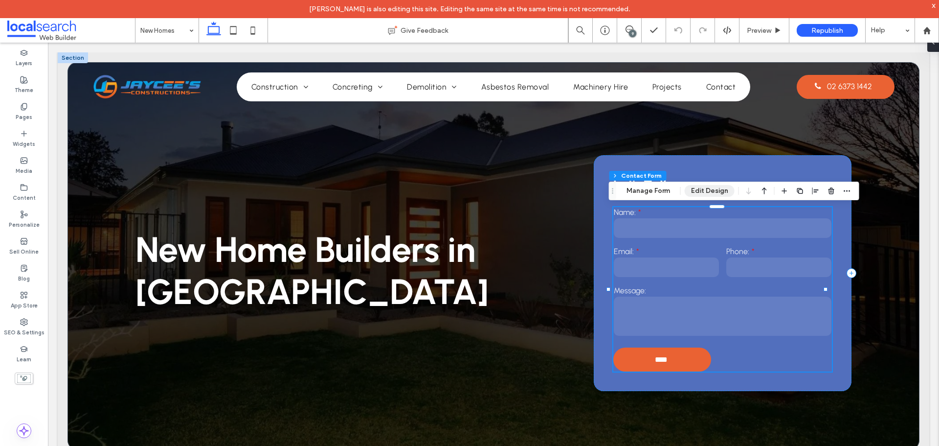
click at [707, 192] on button "Edit Design" at bounding box center [710, 191] width 50 height 12
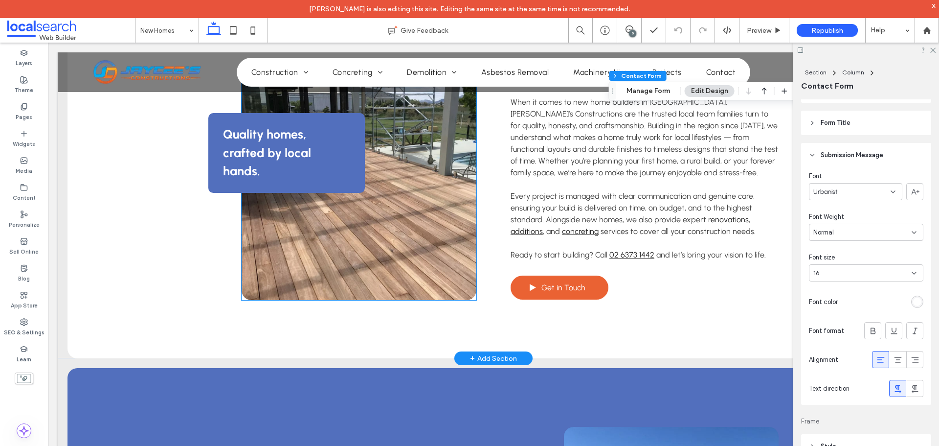
scroll to position [783, 0]
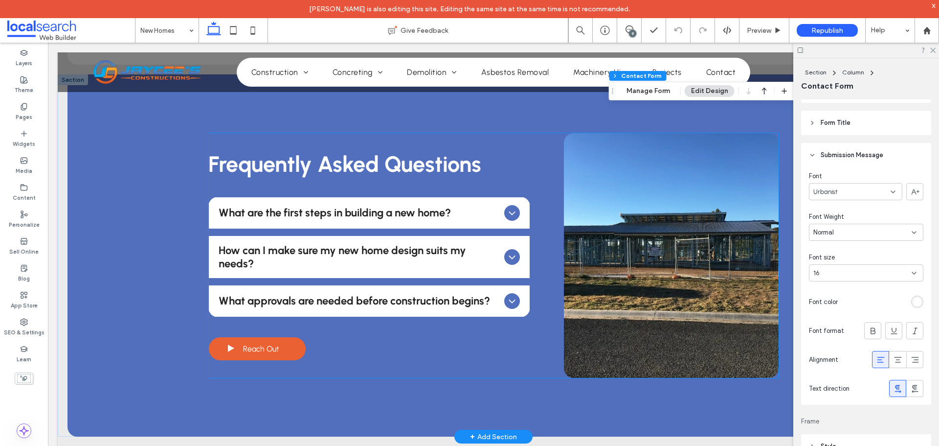
click at [443, 268] on span "How can I make sure my new home design suits my needs?" at bounding box center [359, 257] width 281 height 26
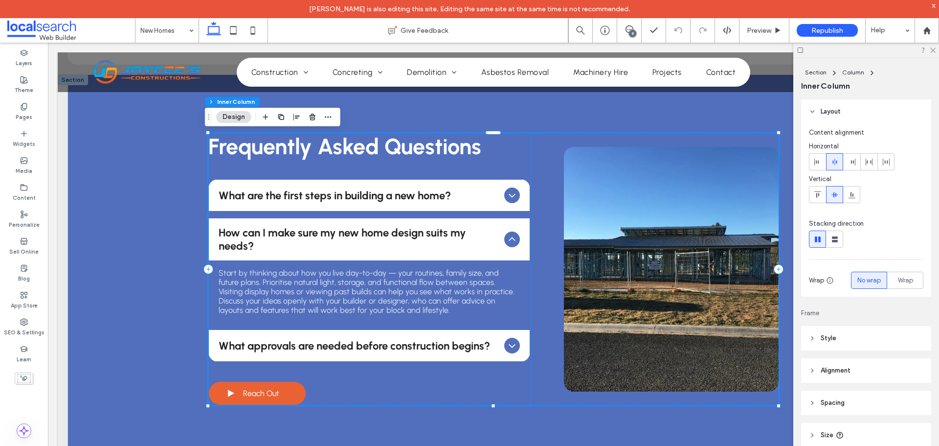
click at [297, 202] on div "What are the first steps in building a new home?" at bounding box center [369, 194] width 320 height 31
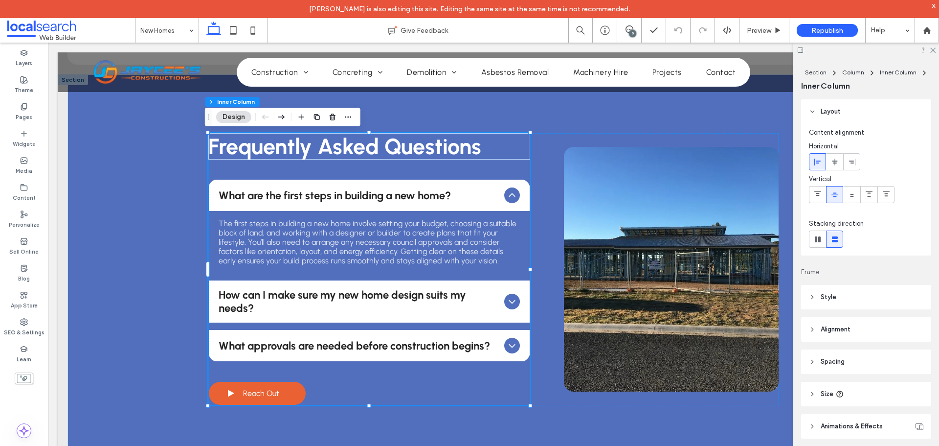
click at [292, 241] on p "The first steps in building a new home involve setting your budget, choosing a …" at bounding box center [369, 242] width 301 height 46
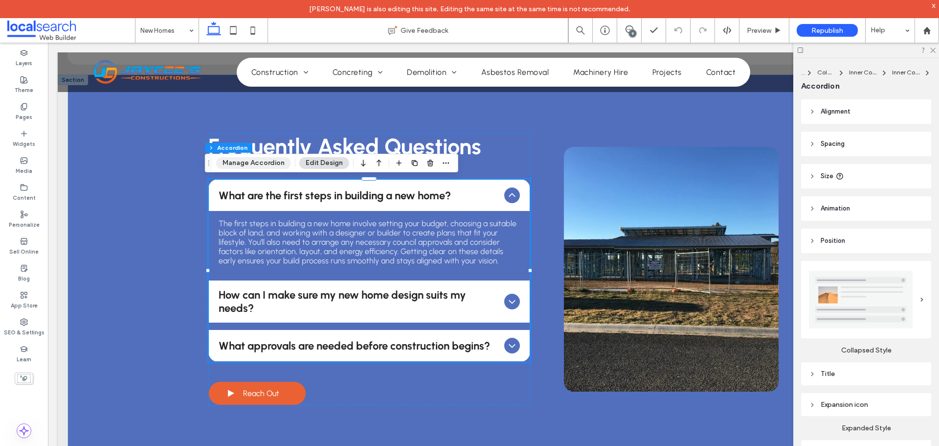
click at [260, 163] on button "Manage Accordion" at bounding box center [253, 163] width 75 height 12
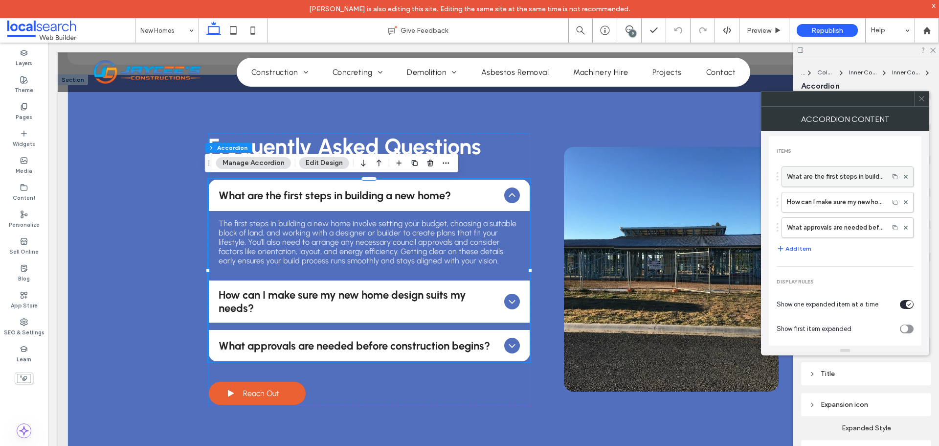
click at [833, 176] on label "What are the first steps in building a new home?" at bounding box center [835, 177] width 97 height 20
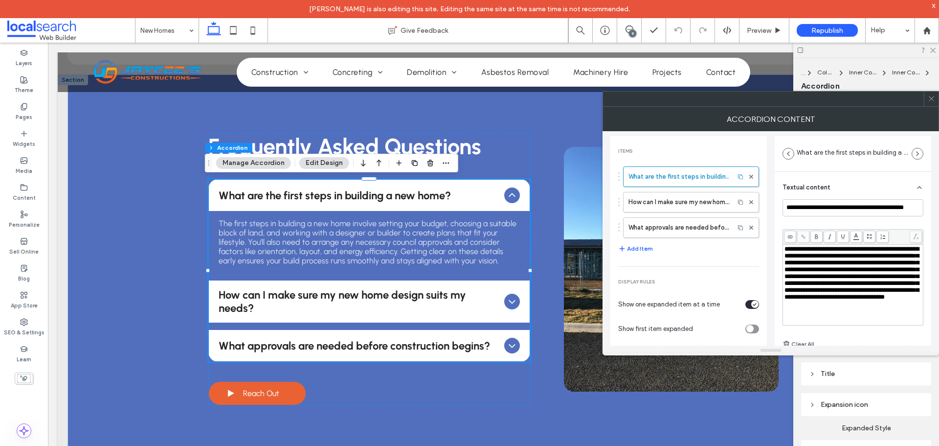
scroll to position [68, 0]
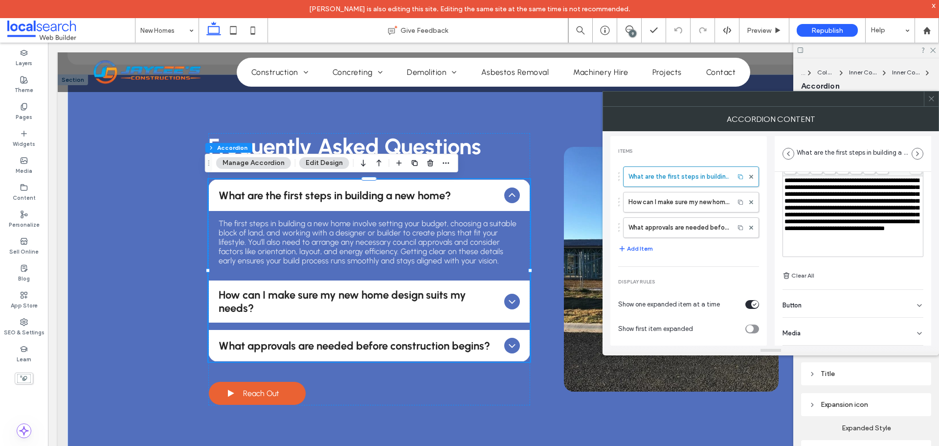
click at [828, 305] on div "Button" at bounding box center [853, 303] width 141 height 27
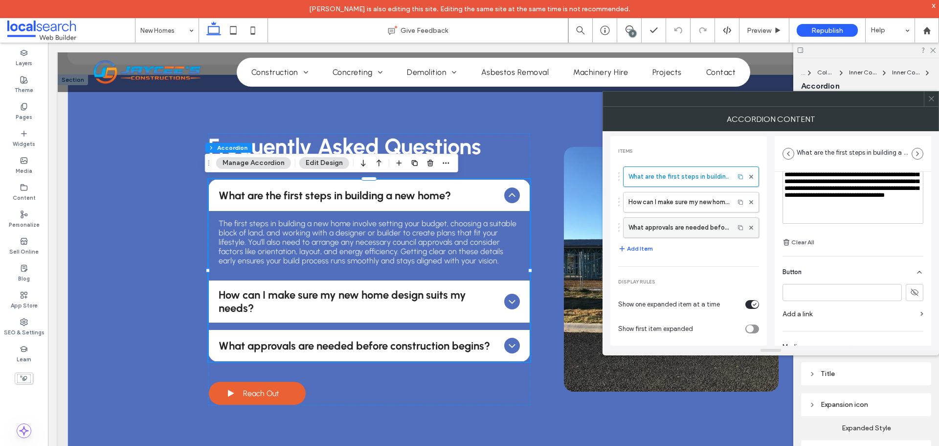
scroll to position [115, 0]
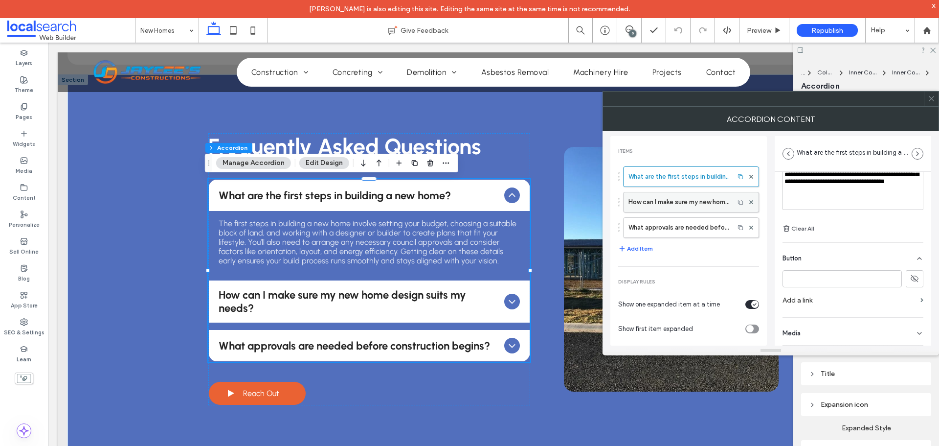
click at [681, 210] on label "How can I make sure my new home design suits my needs?" at bounding box center [678, 202] width 101 height 20
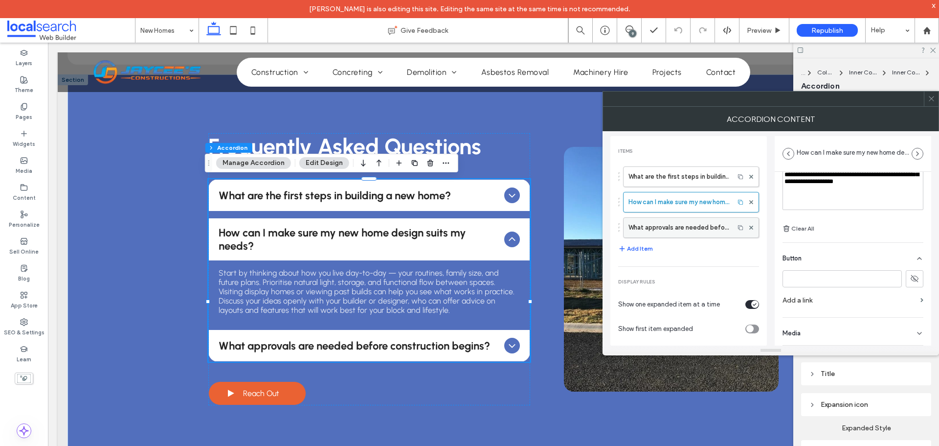
click at [672, 227] on label "What approvals are needed before construction begins?" at bounding box center [678, 228] width 101 height 20
type input "**********"
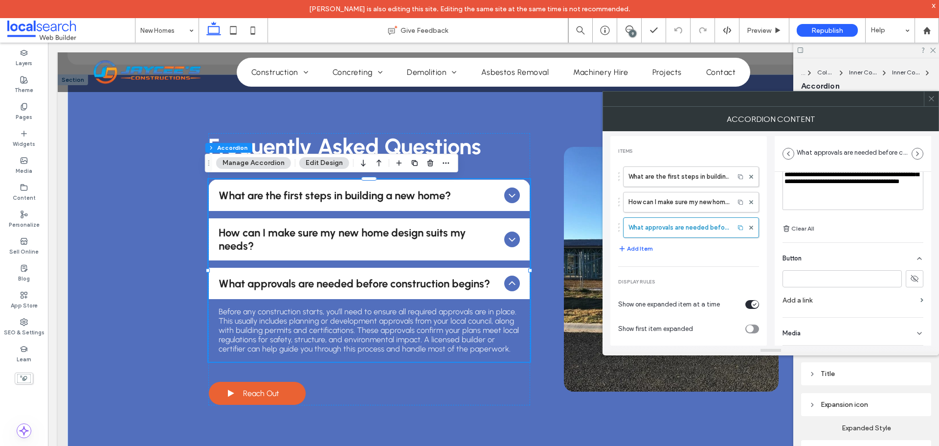
click at [931, 101] on icon at bounding box center [931, 98] width 7 height 7
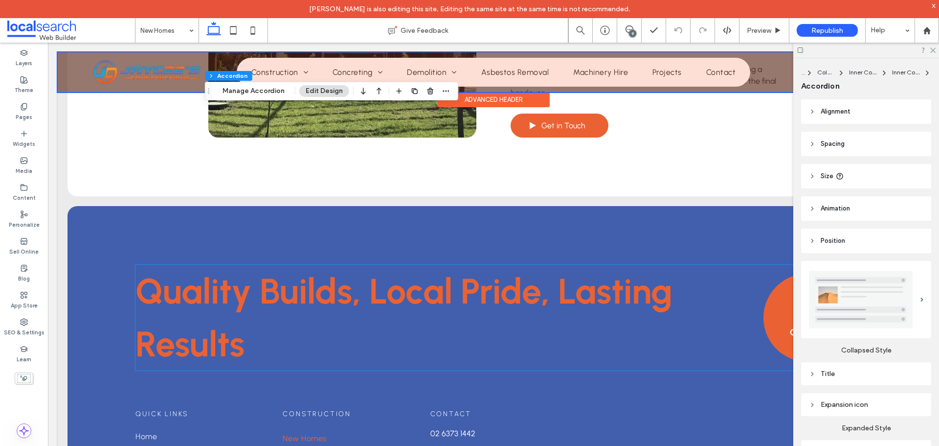
scroll to position [1569, 0]
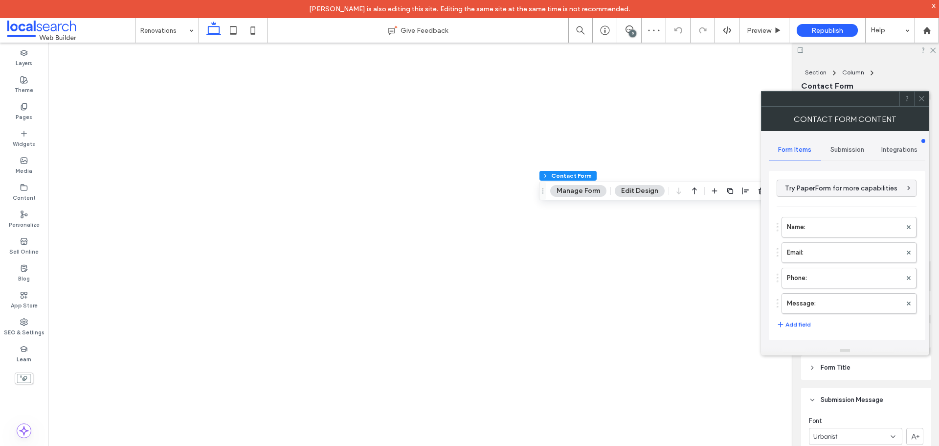
type input "****"
type input "*"
type input "***"
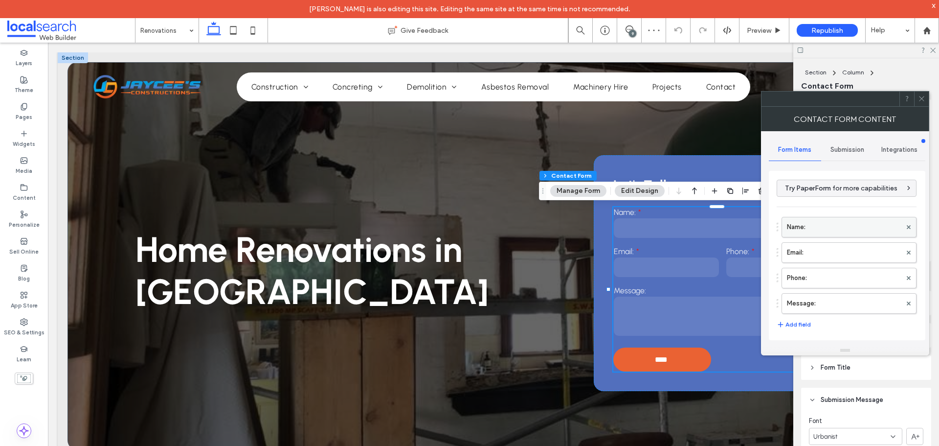
type input "**"
click at [819, 223] on label "Name:" at bounding box center [844, 227] width 114 height 20
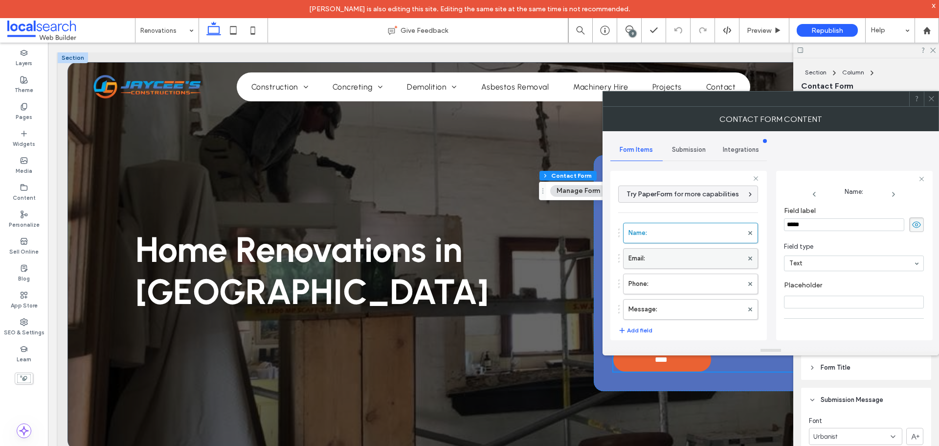
scroll to position [68, 0]
click at [673, 261] on label "Email:" at bounding box center [685, 258] width 114 height 20
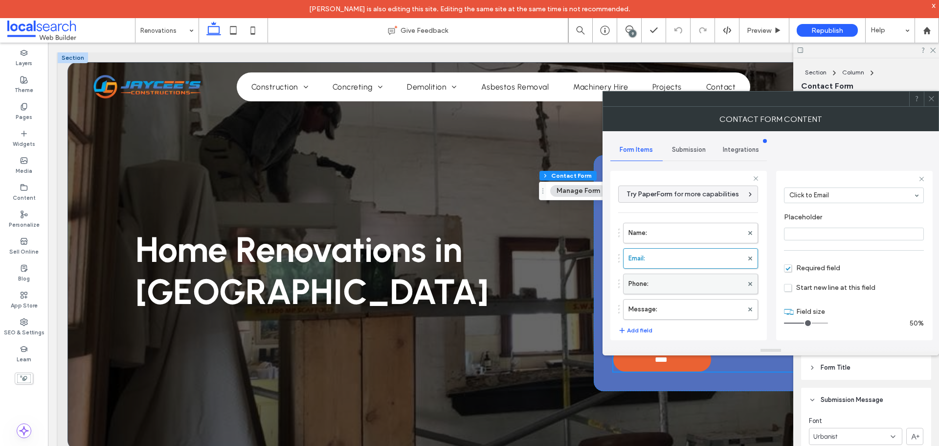
click at [677, 283] on label "Phone:" at bounding box center [685, 284] width 114 height 20
click at [682, 305] on label "Message:" at bounding box center [685, 309] width 114 height 20
type input "**"
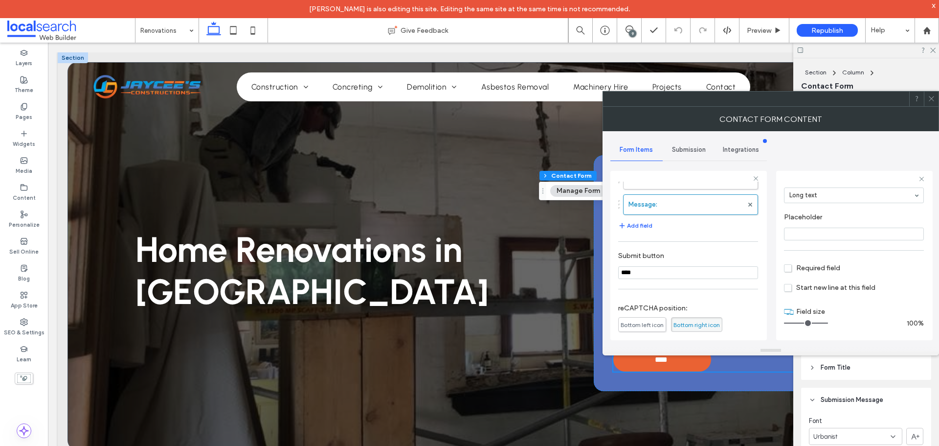
scroll to position [204, 0]
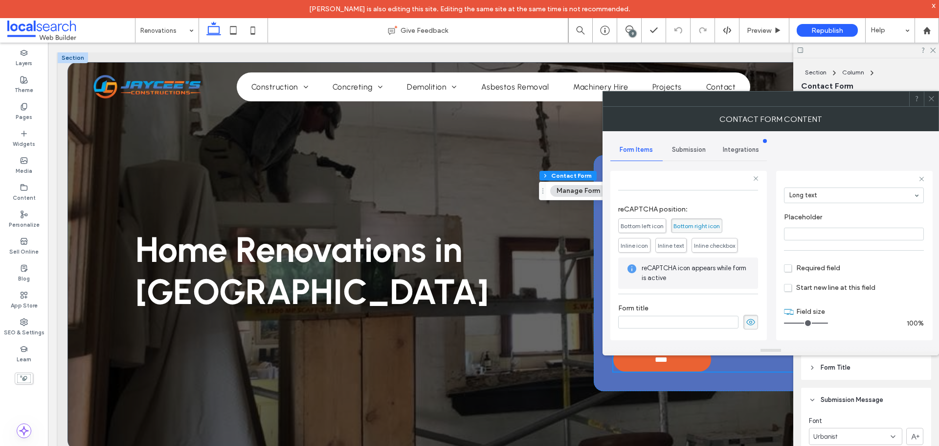
click at [686, 142] on div "Submission" at bounding box center [689, 150] width 52 height 22
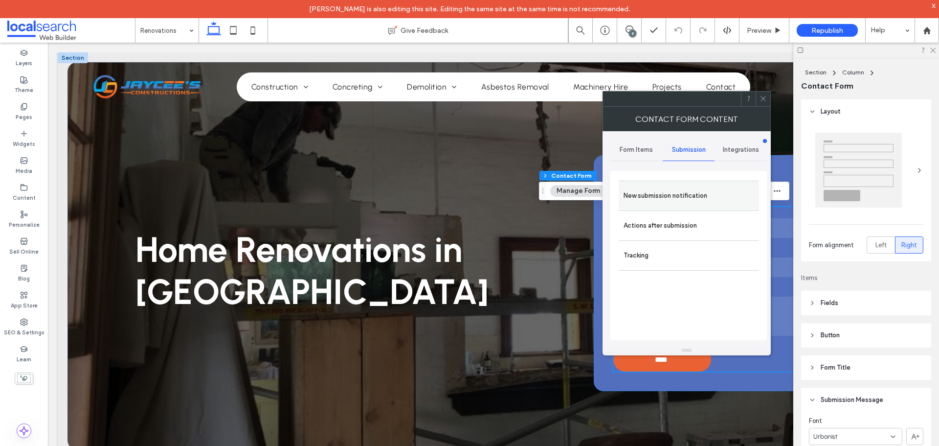
click at [684, 196] on label "New submission notification" at bounding box center [689, 196] width 131 height 20
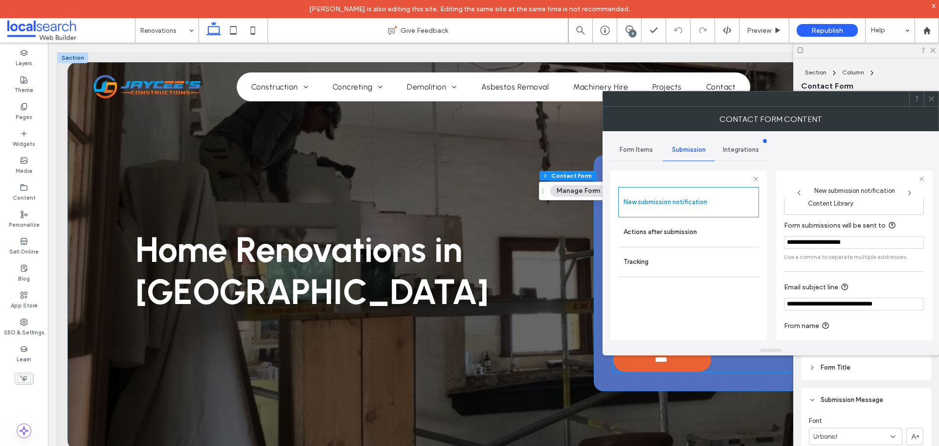
scroll to position [51, 0]
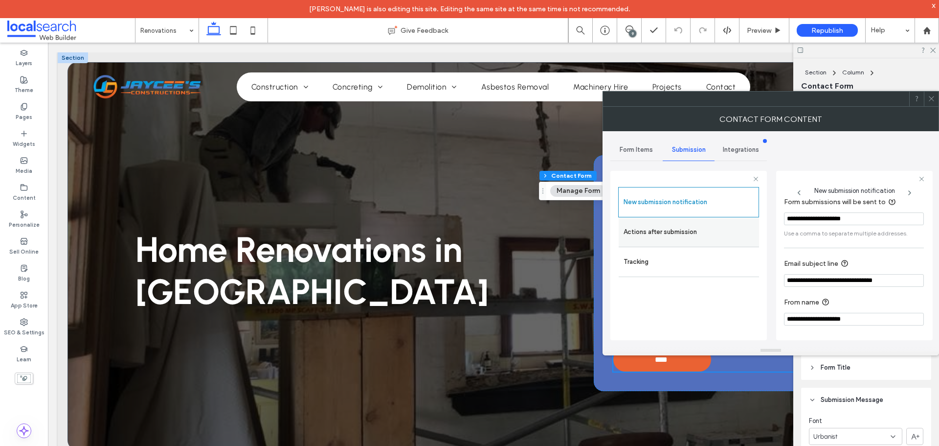
click at [703, 236] on label "Actions after submission" at bounding box center [689, 232] width 131 height 20
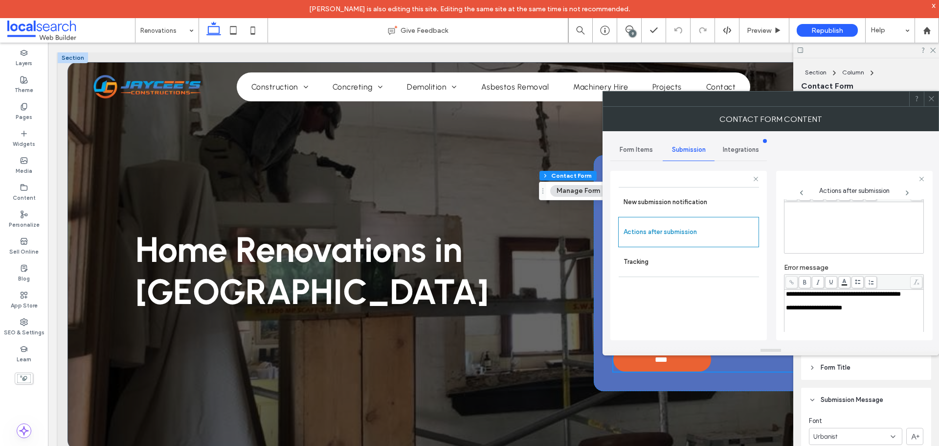
scroll to position [169, 0]
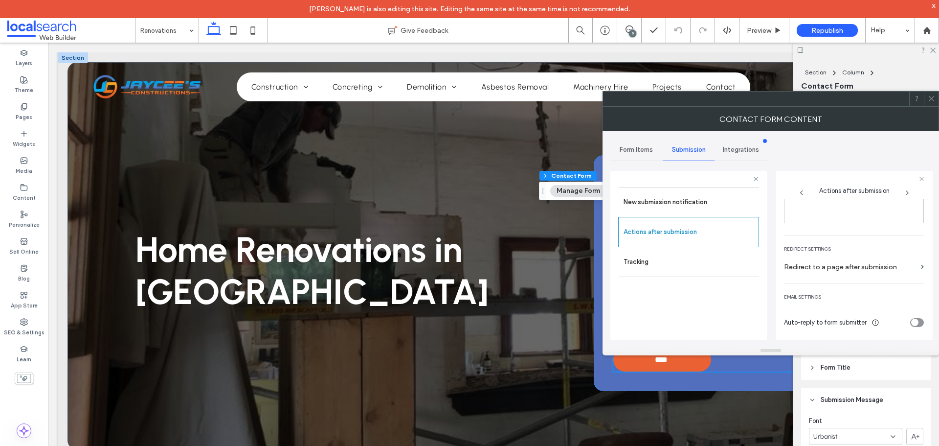
click at [937, 98] on div at bounding box center [931, 98] width 15 height 15
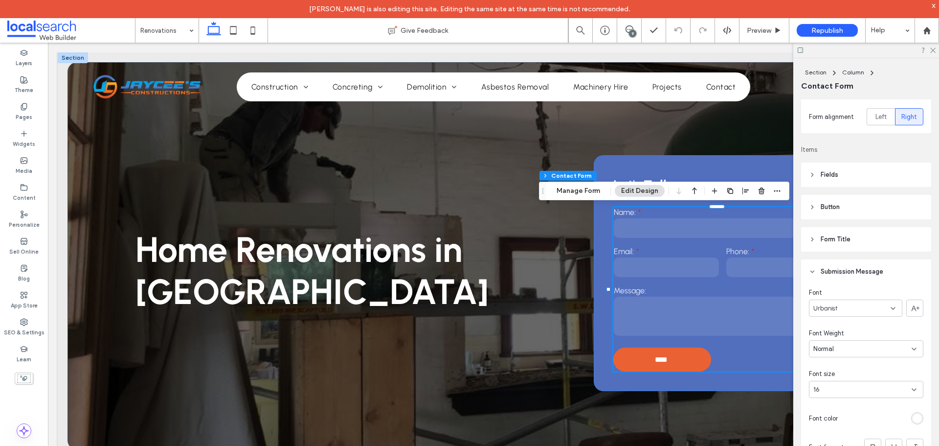
scroll to position [245, 0]
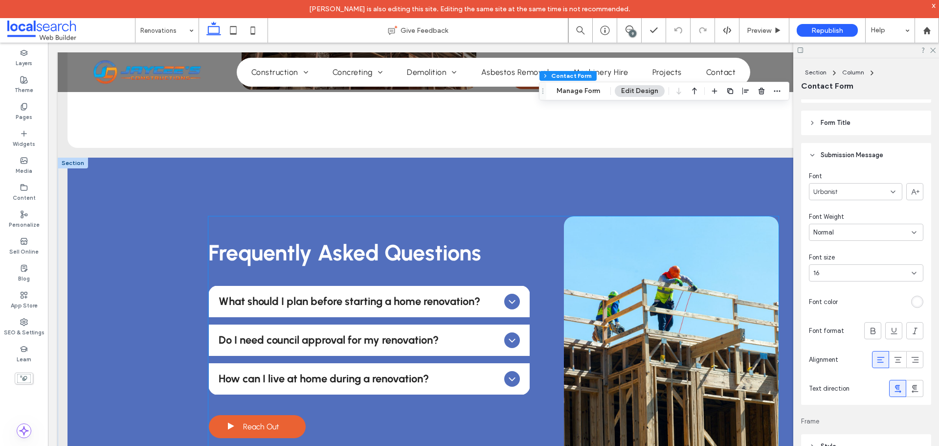
scroll to position [783, 0]
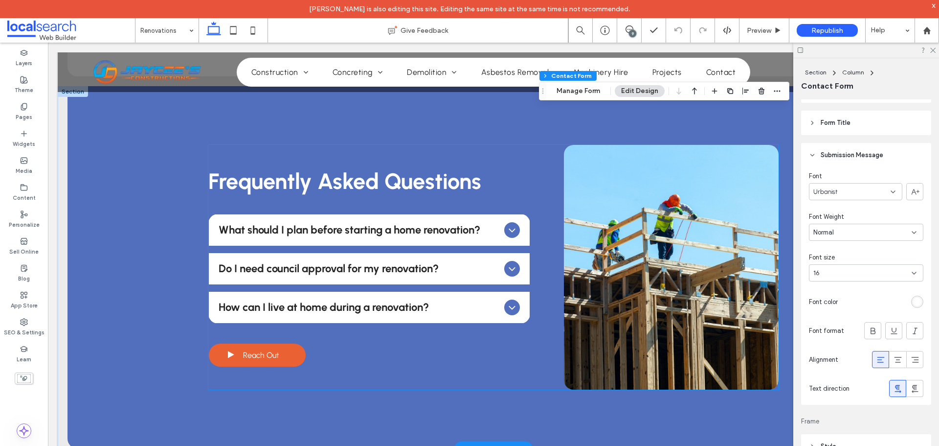
click at [458, 252] on ul "What should I plan before starting a home renovation? Before beginning a renova…" at bounding box center [368, 269] width 321 height 110
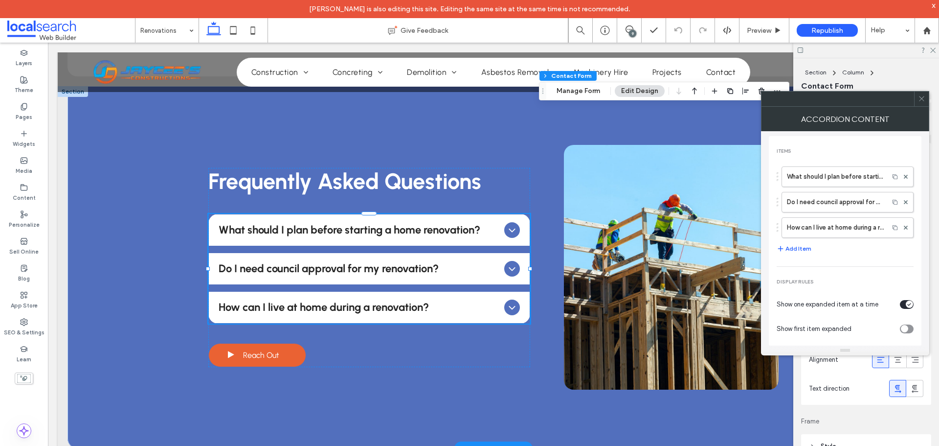
click at [826, 176] on label "What should I plan before starting a home renovation?" at bounding box center [835, 177] width 97 height 20
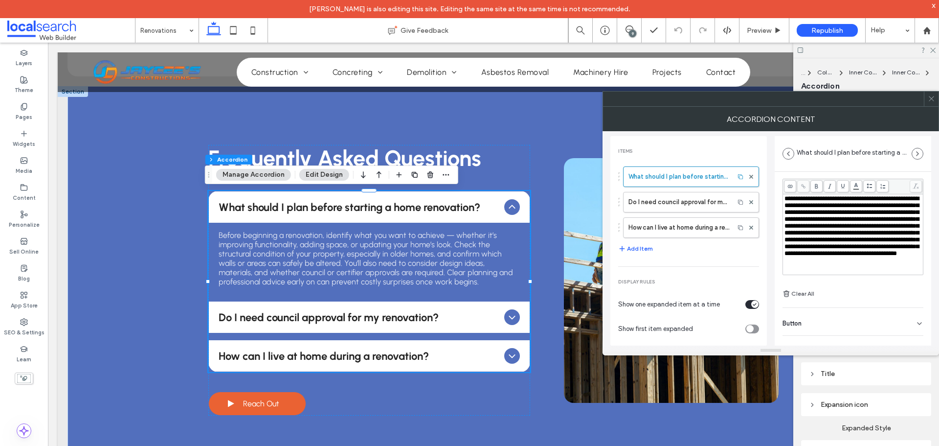
scroll to position [68, 0]
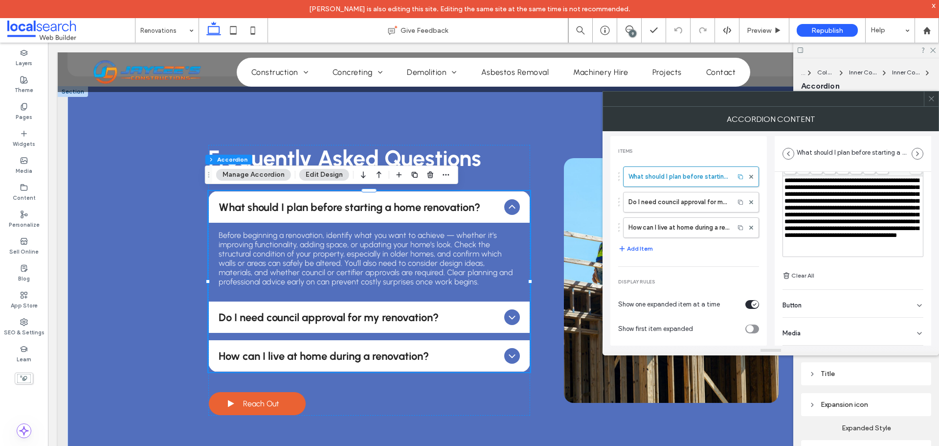
click at [845, 299] on div "Button" at bounding box center [853, 303] width 141 height 27
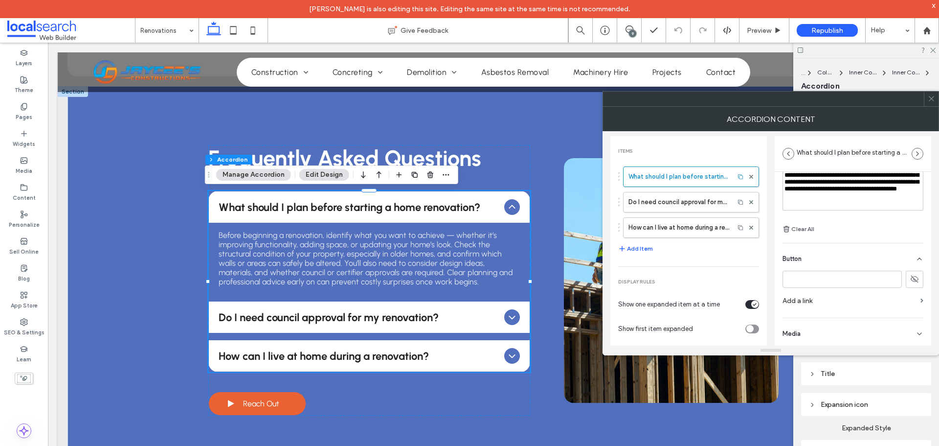
click at [657, 206] on label "Do I need council approval for my renovation?" at bounding box center [678, 202] width 101 height 20
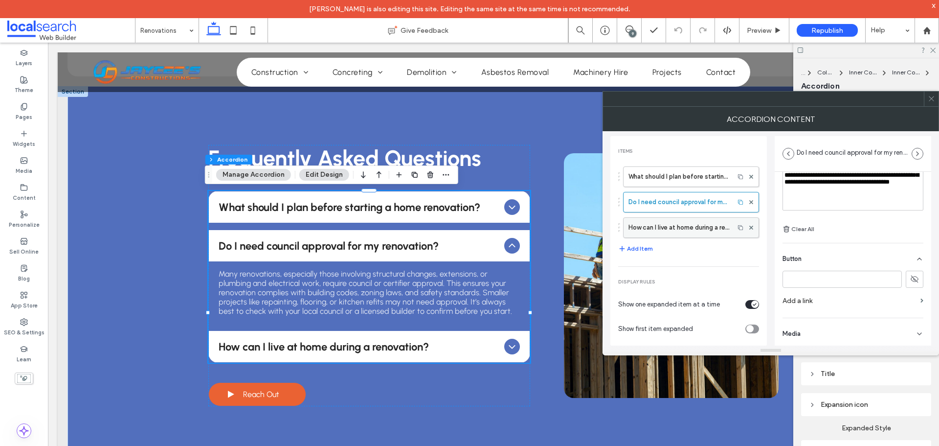
click at [667, 229] on label "How can I live at home during a renovation?" at bounding box center [678, 228] width 101 height 20
type input "**********"
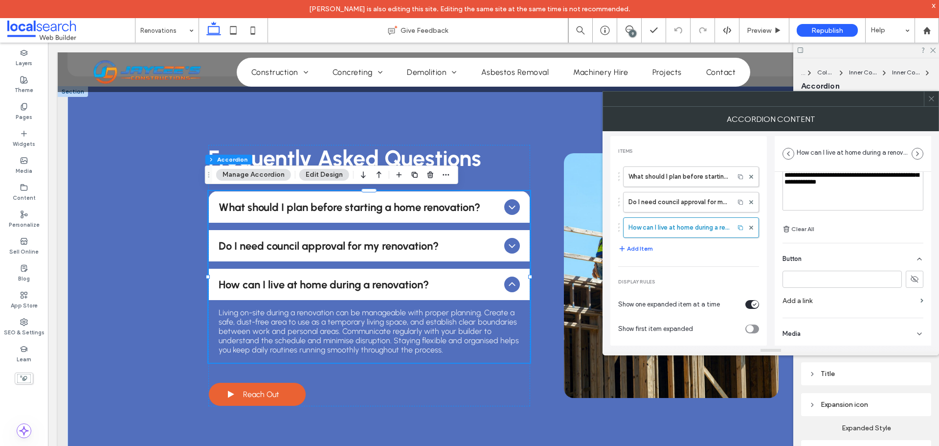
click at [932, 102] on span at bounding box center [931, 98] width 7 height 15
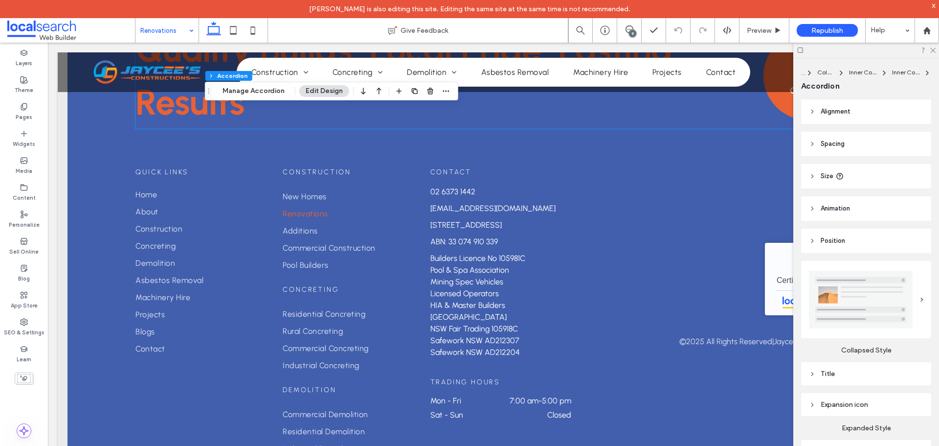
scroll to position [1754, 0]
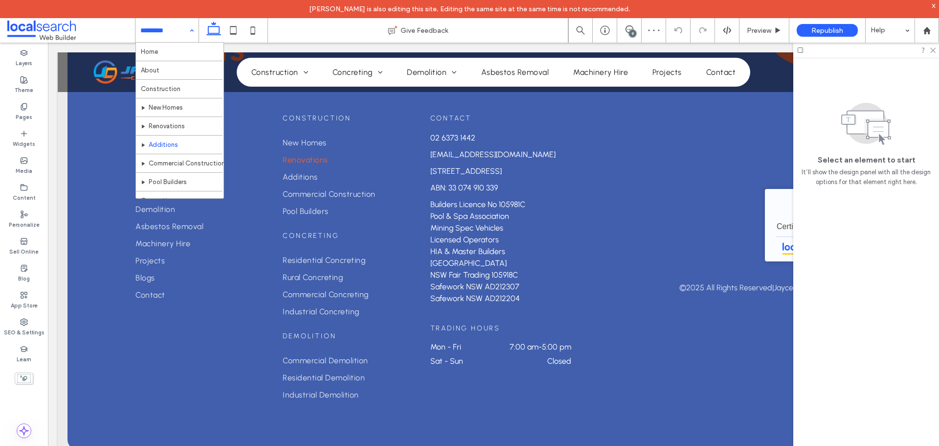
click at [189, 32] on div "Home About Construction New Homes Renovations Additions Commercial Construction…" at bounding box center [166, 30] width 63 height 24
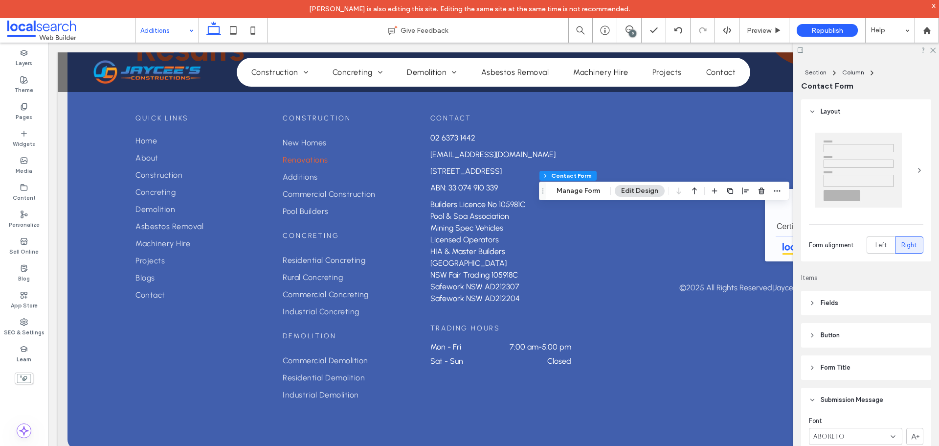
type input "**"
type input "*"
type input "***"
click at [579, 191] on button "Manage Form" at bounding box center [578, 191] width 56 height 12
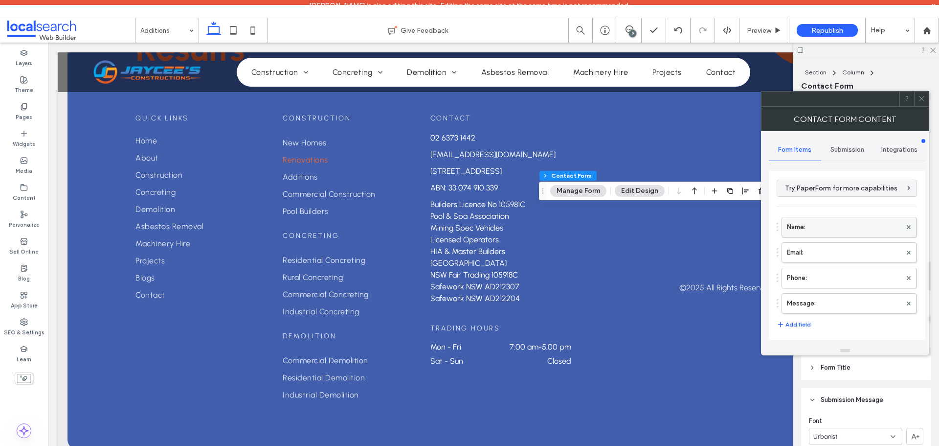
click at [807, 223] on label "Name:" at bounding box center [844, 227] width 114 height 20
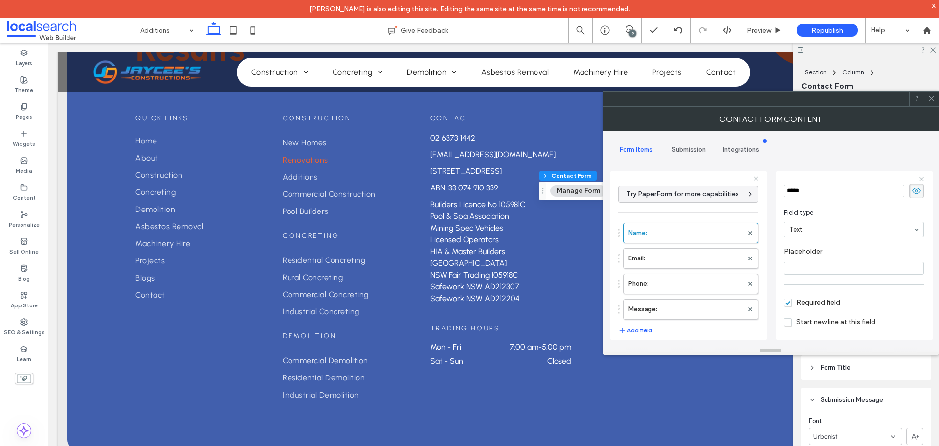
scroll to position [68, 0]
click at [691, 258] on label "Email:" at bounding box center [685, 258] width 114 height 20
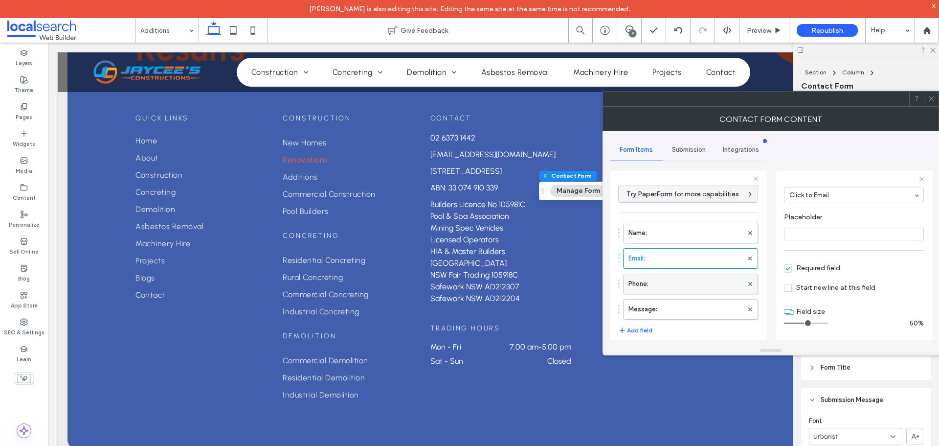
click at [683, 281] on label "Phone:" at bounding box center [685, 284] width 114 height 20
click at [683, 302] on label "Message:" at bounding box center [685, 309] width 114 height 20
type input "**"
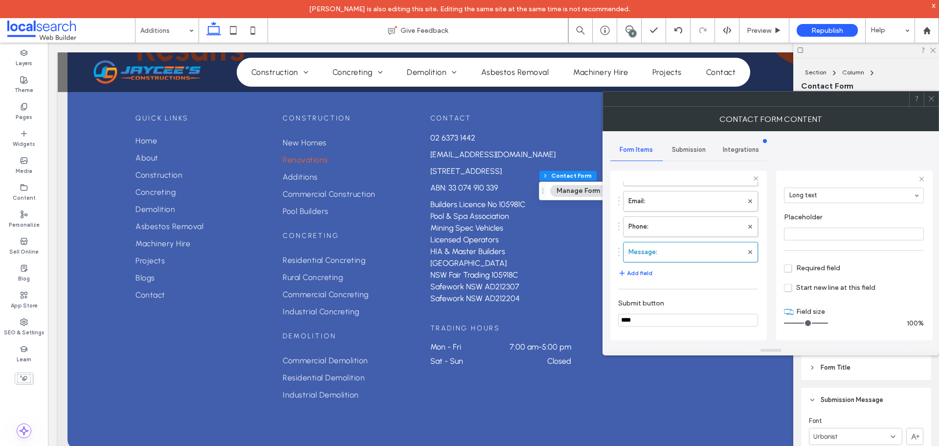
scroll to position [204, 0]
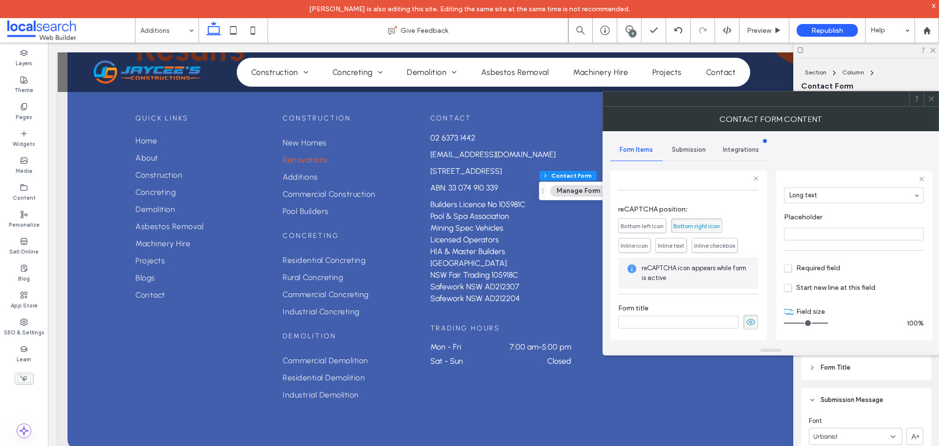
click at [687, 148] on span "Submission" at bounding box center [689, 150] width 34 height 8
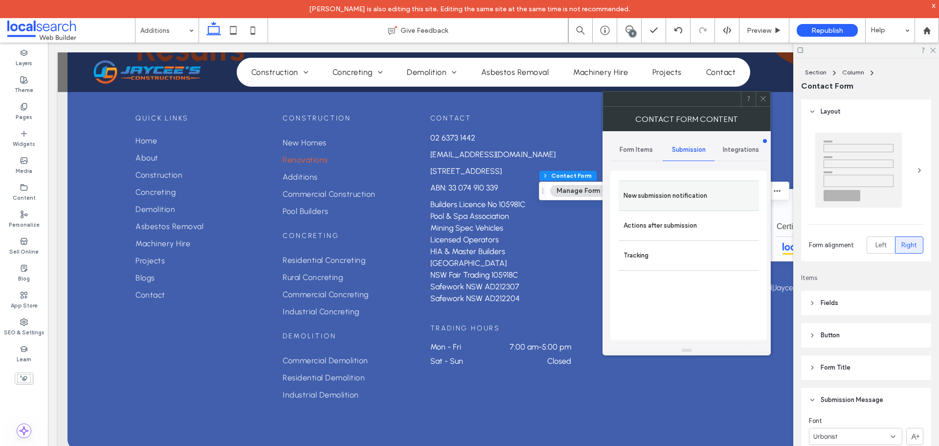
click at [688, 186] on label "New submission notification" at bounding box center [689, 196] width 131 height 20
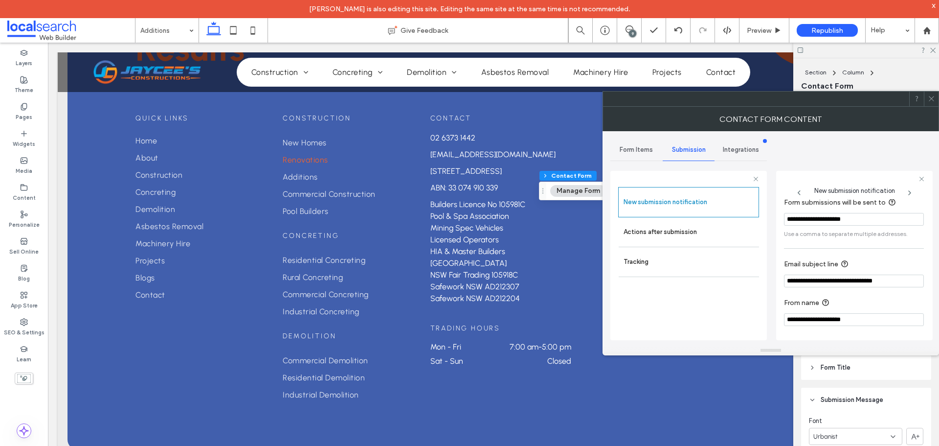
scroll to position [51, 0]
click at [716, 230] on label "Actions after submission" at bounding box center [689, 232] width 131 height 20
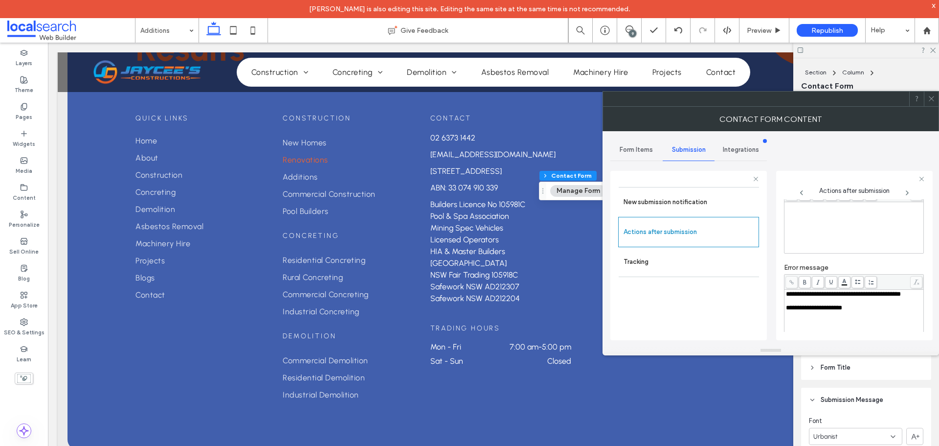
click at [930, 97] on use at bounding box center [931, 98] width 5 height 5
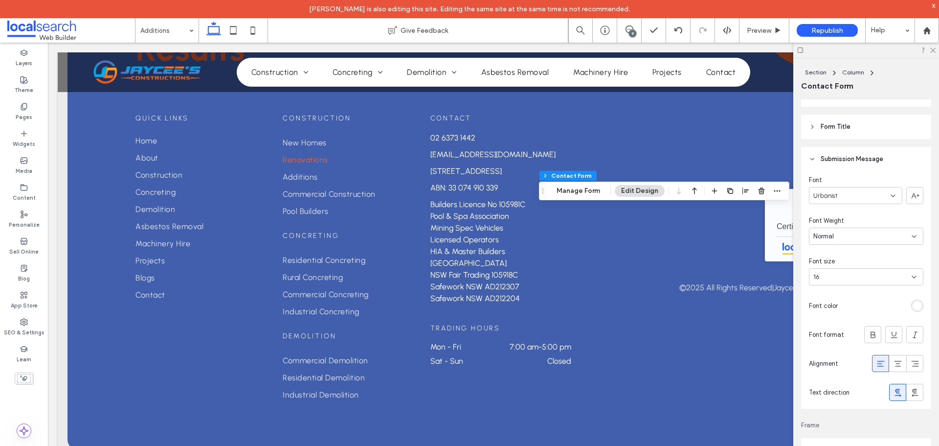
scroll to position [245, 0]
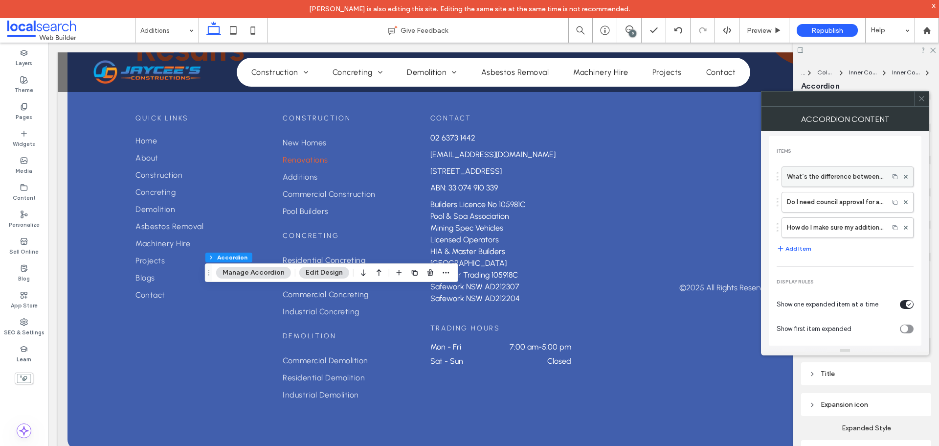
click at [814, 178] on label "What’s the difference between a home addition and a renovation?" at bounding box center [835, 177] width 97 height 20
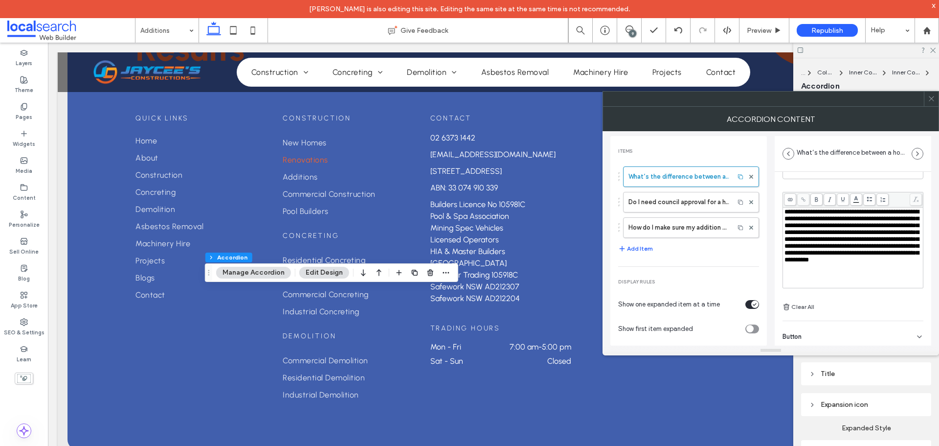
scroll to position [68, 0]
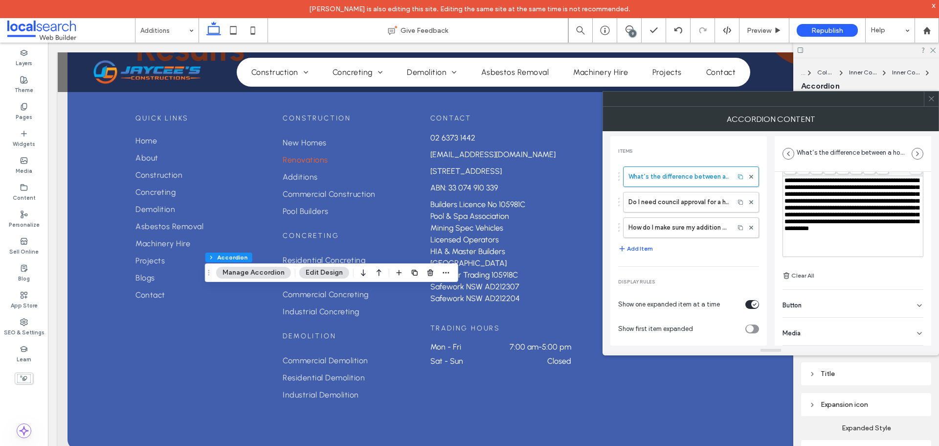
click at [822, 301] on div "Button" at bounding box center [853, 303] width 141 height 27
click at [679, 205] on label "Do I need council approval for a home addition?" at bounding box center [678, 202] width 101 height 20
click at [679, 226] on label "How do I make sure my addition matches my existing home?" at bounding box center [678, 228] width 101 height 20
type input "**********"
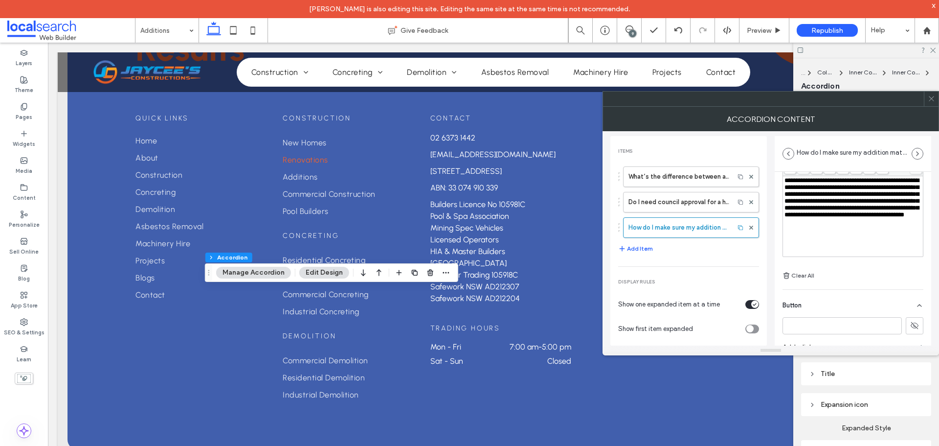
click at [932, 104] on span at bounding box center [931, 98] width 7 height 15
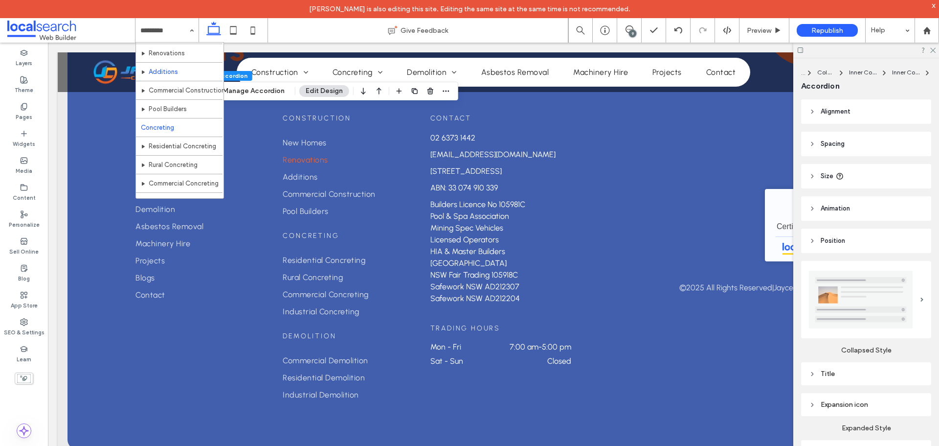
scroll to position [98, 0]
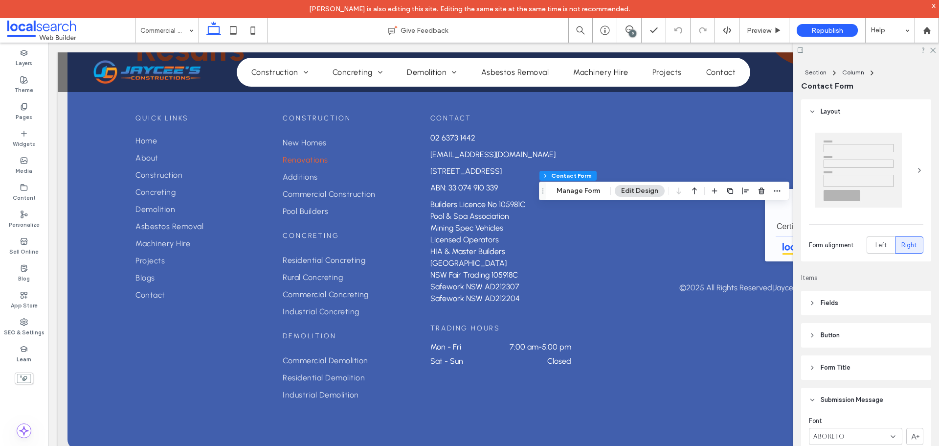
type input "**"
type input "*"
type input "***"
click at [580, 191] on button "Manage Form" at bounding box center [578, 191] width 56 height 12
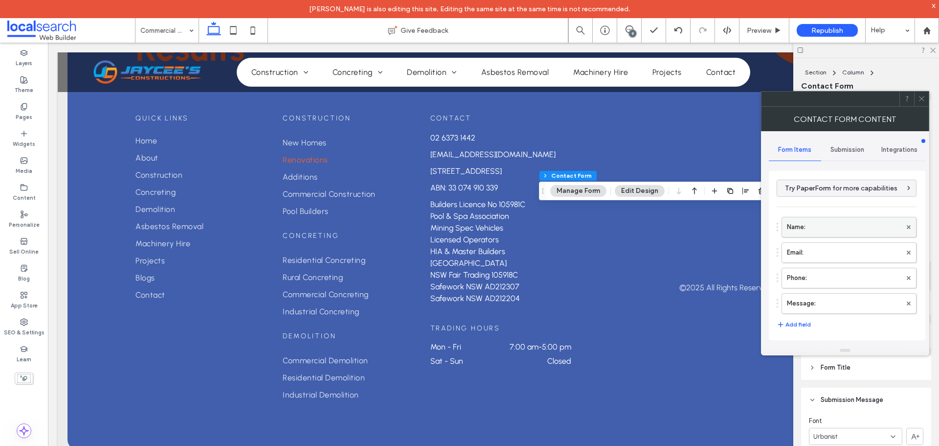
click at [822, 229] on label "Name:" at bounding box center [844, 227] width 114 height 20
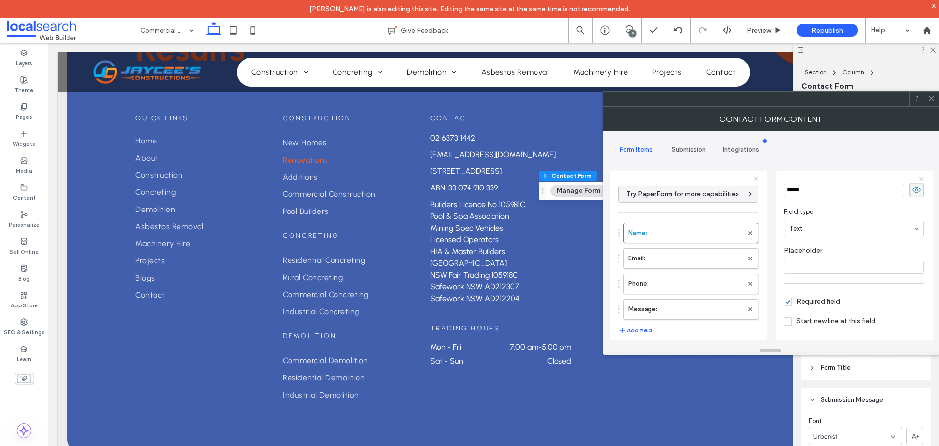
scroll to position [68, 0]
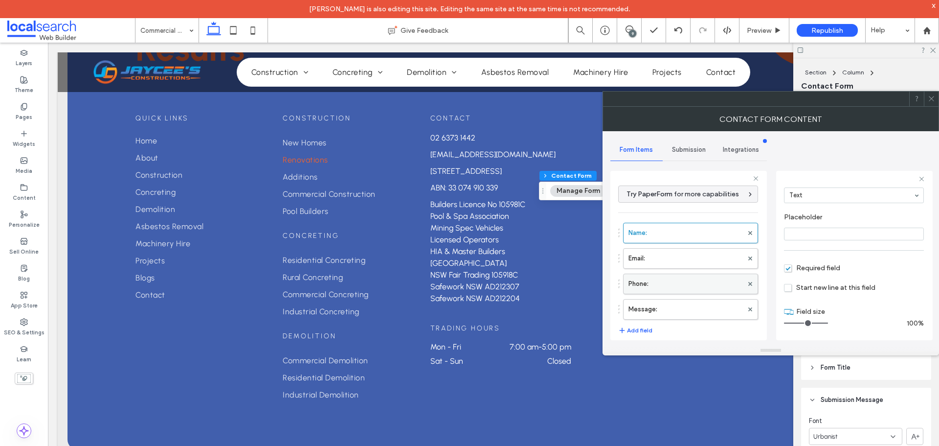
click at [691, 259] on label "Email:" at bounding box center [685, 258] width 114 height 20
click at [687, 287] on label "Phone:" at bounding box center [685, 284] width 114 height 20
click at [684, 309] on label "Message:" at bounding box center [685, 309] width 114 height 20
type input "**"
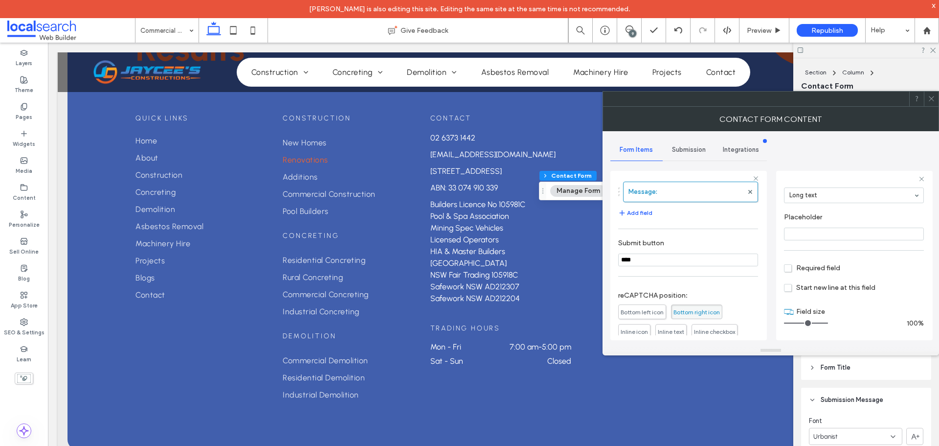
scroll to position [204, 0]
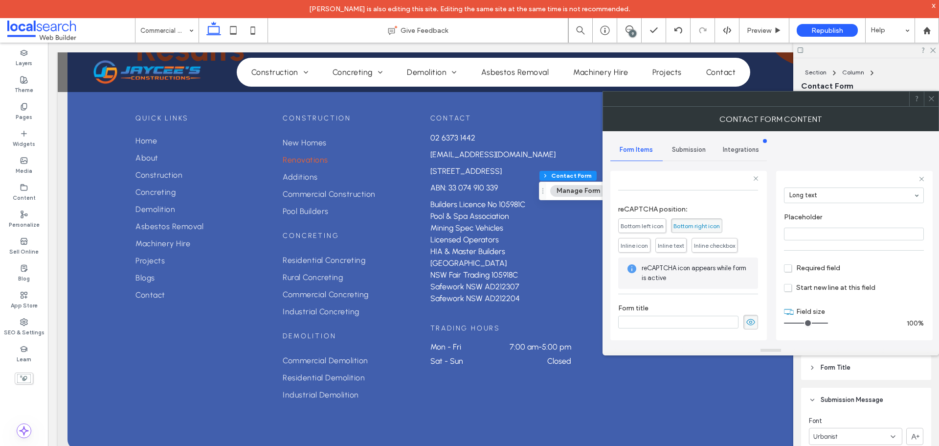
click at [681, 156] on div "Submission" at bounding box center [689, 150] width 52 height 22
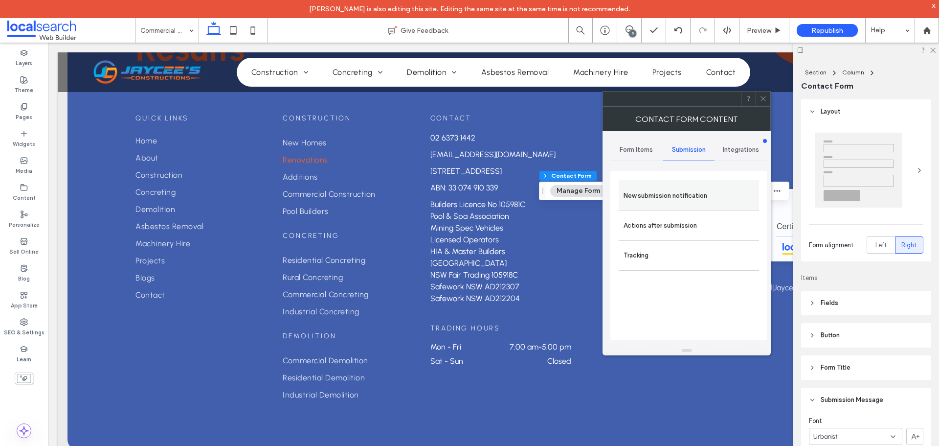
click at [681, 191] on label "New submission notification" at bounding box center [689, 196] width 131 height 20
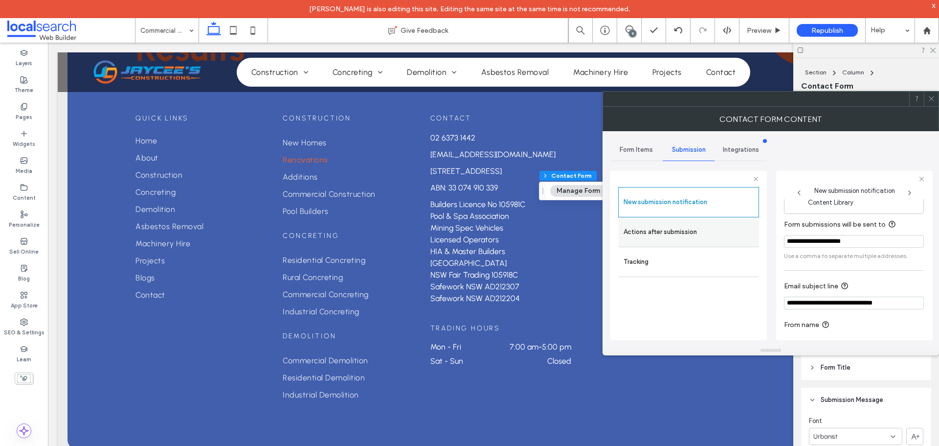
scroll to position [51, 0]
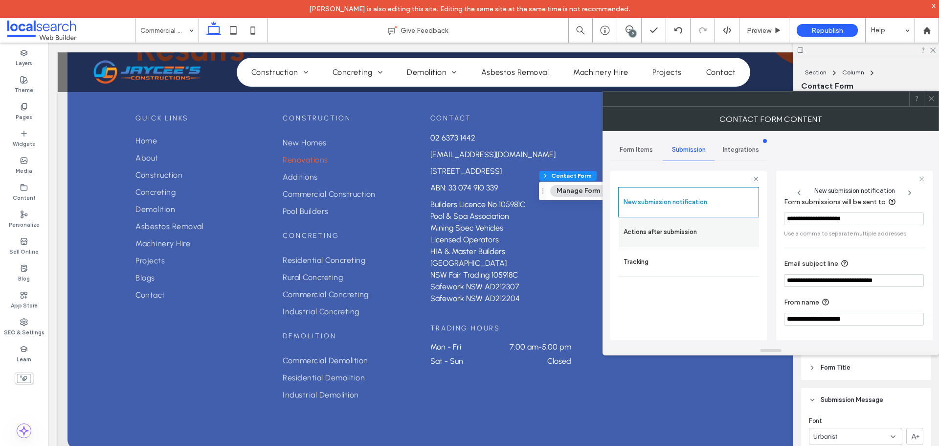
click at [680, 234] on label "Actions after submission" at bounding box center [689, 232] width 131 height 20
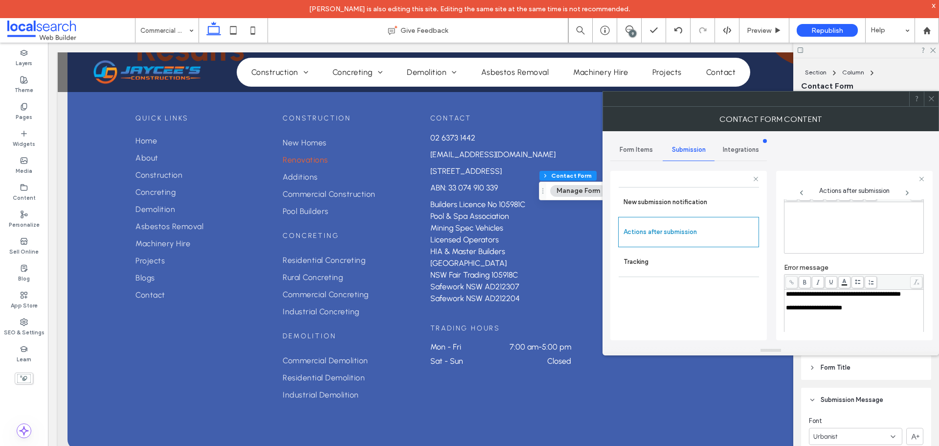
scroll to position [169, 0]
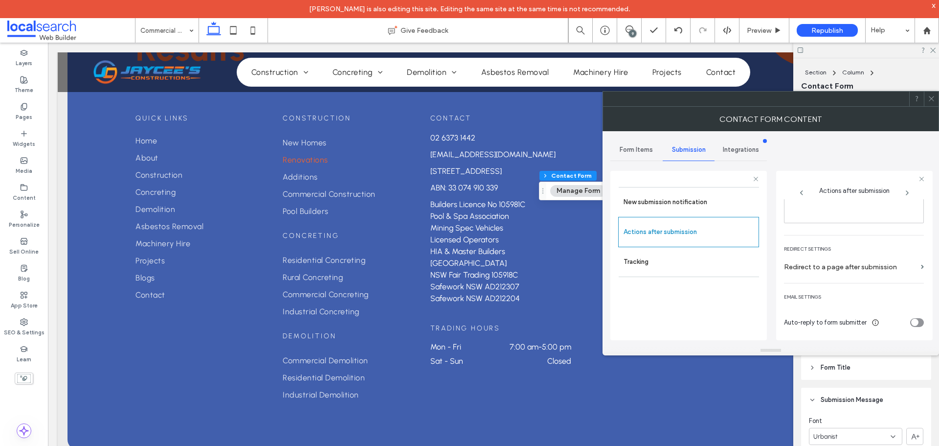
click at [930, 98] on icon at bounding box center [931, 98] width 7 height 7
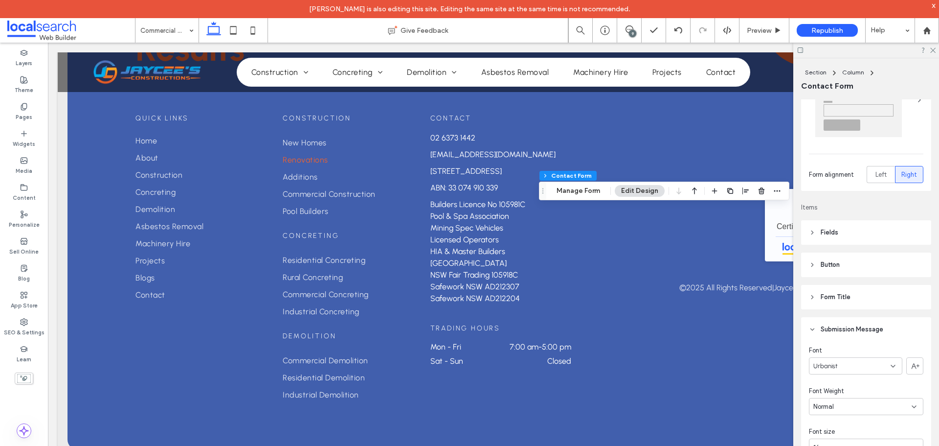
scroll to position [245, 0]
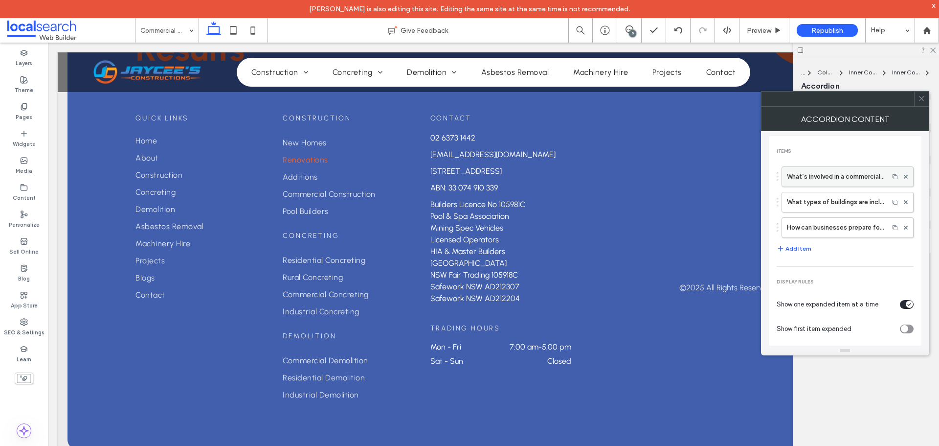
click at [819, 184] on label "What’s involved in a commercial construction project?" at bounding box center [835, 177] width 97 height 20
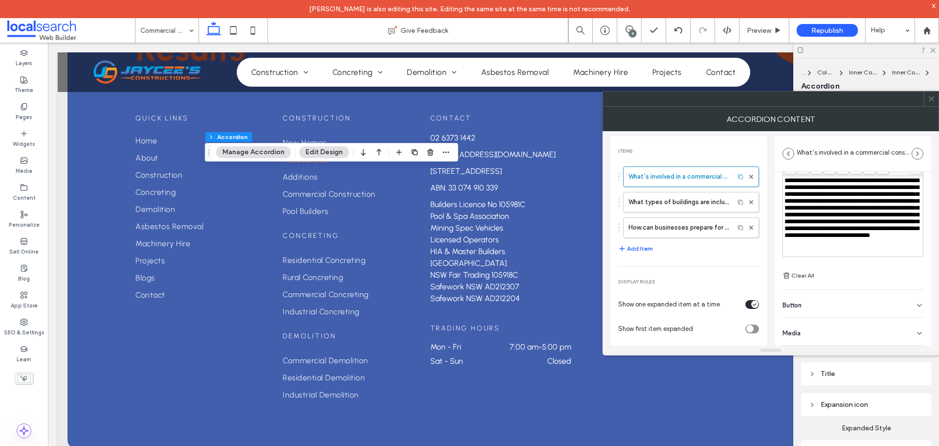
click at [827, 303] on div "Button" at bounding box center [853, 303] width 141 height 27
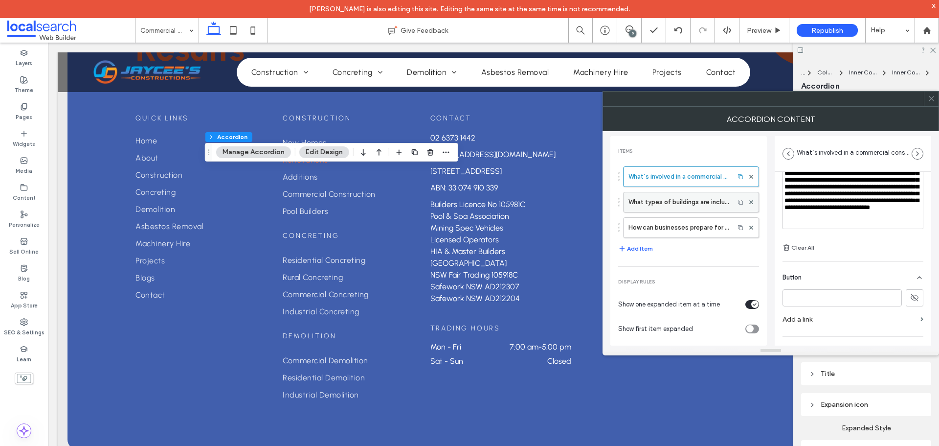
click at [682, 204] on label "What types of buildings are included in commercial construction?" at bounding box center [678, 202] width 101 height 20
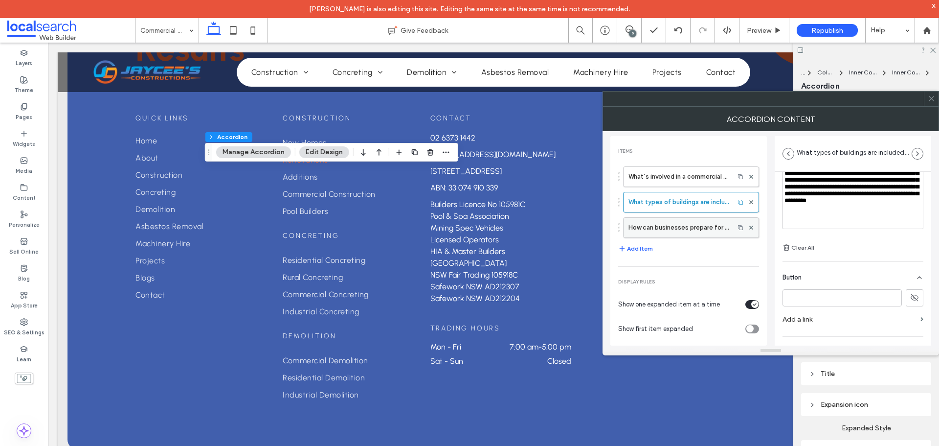
click at [680, 228] on label "How can businesses prepare for a new commercial build?" at bounding box center [678, 228] width 101 height 20
type input "**********"
click at [932, 99] on use at bounding box center [931, 98] width 5 height 5
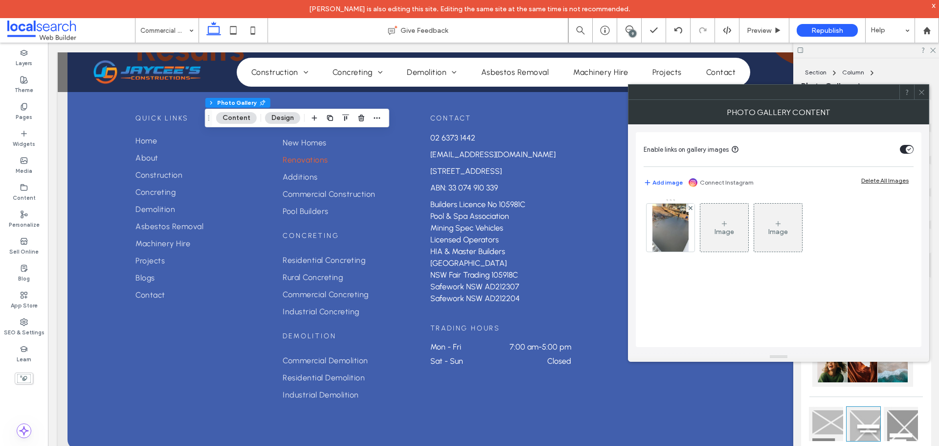
click at [686, 237] on img at bounding box center [670, 227] width 36 height 48
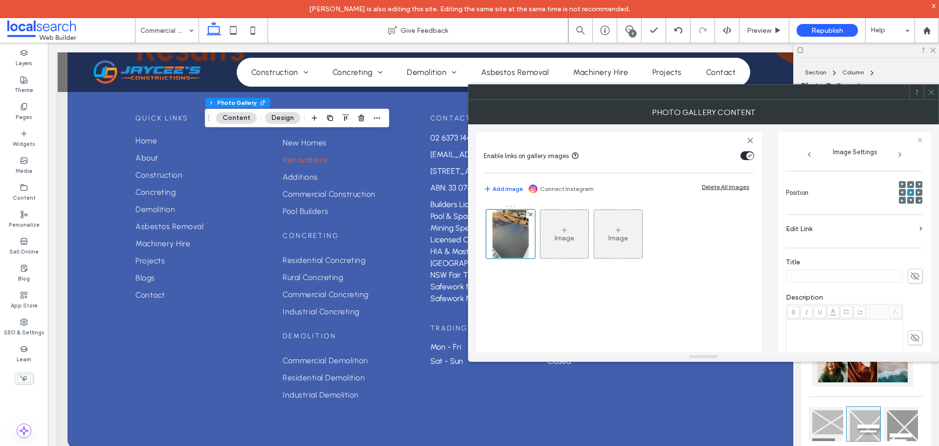
scroll to position [300, 0]
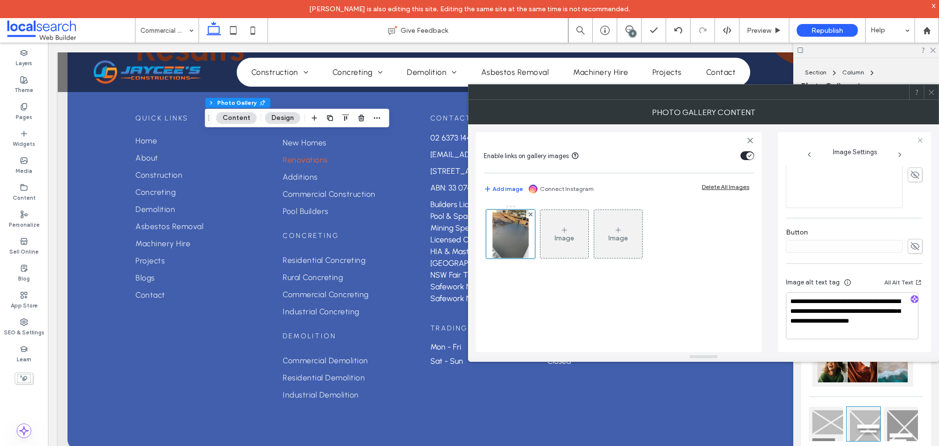
click at [929, 91] on icon at bounding box center [931, 92] width 7 height 7
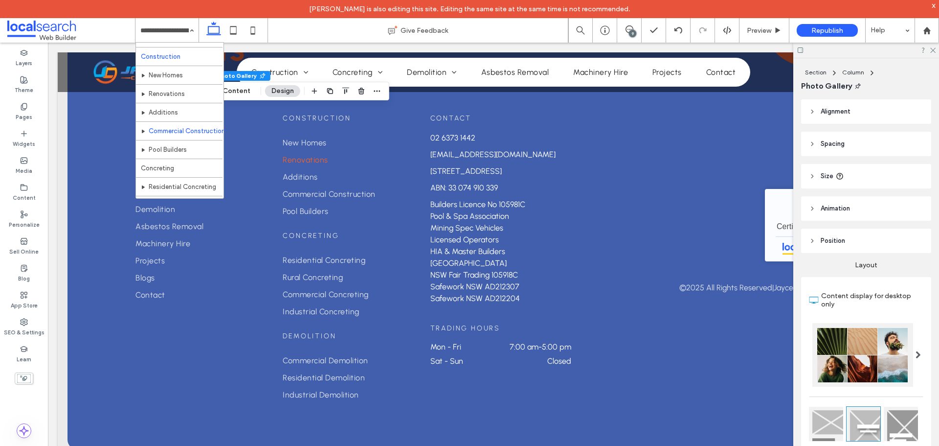
scroll to position [49, 0]
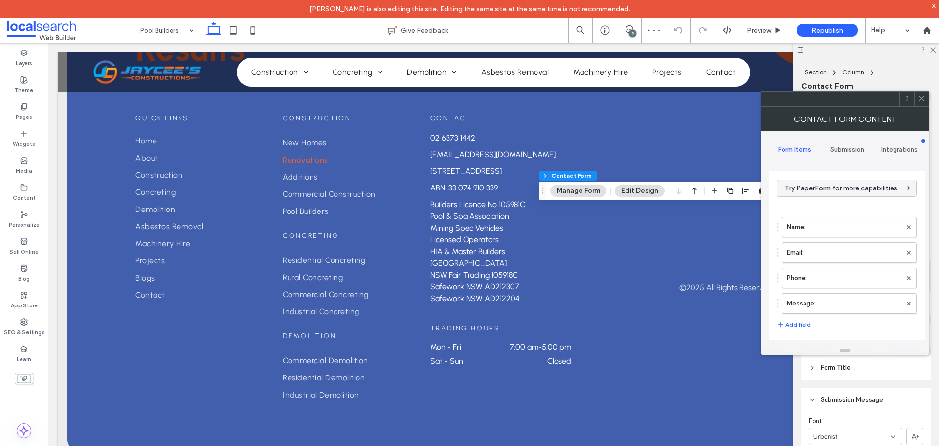
type input "*"
type input "***"
type input "**"
click at [821, 232] on label "Name:" at bounding box center [844, 227] width 114 height 20
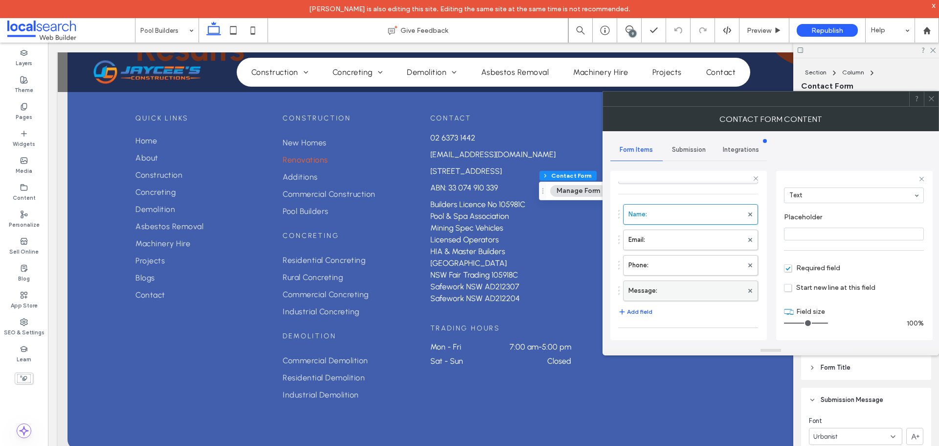
scroll to position [49, 0]
click at [676, 211] on label "Email:" at bounding box center [685, 210] width 114 height 20
click at [676, 233] on label "Phone:" at bounding box center [685, 235] width 114 height 20
click at [681, 255] on label "Message:" at bounding box center [685, 260] width 114 height 20
type input "**"
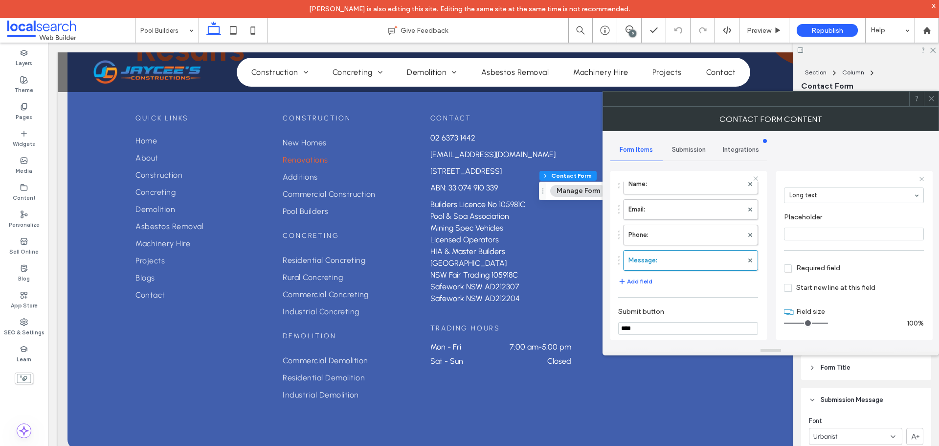
click at [690, 153] on span "Submission" at bounding box center [689, 150] width 34 height 8
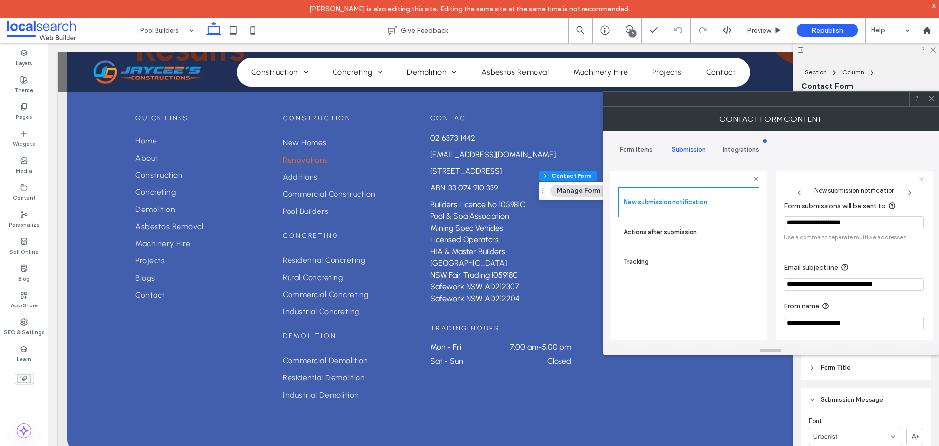
scroll to position [51, 0]
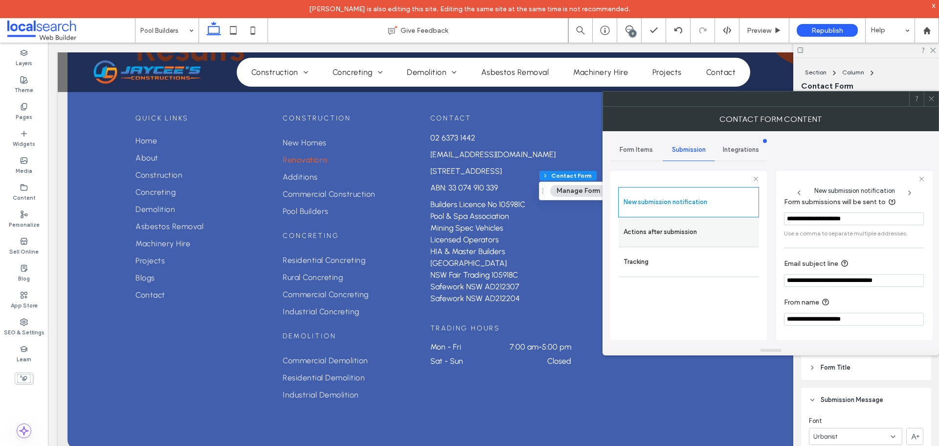
click at [675, 230] on label "Actions after submission" at bounding box center [689, 232] width 131 height 20
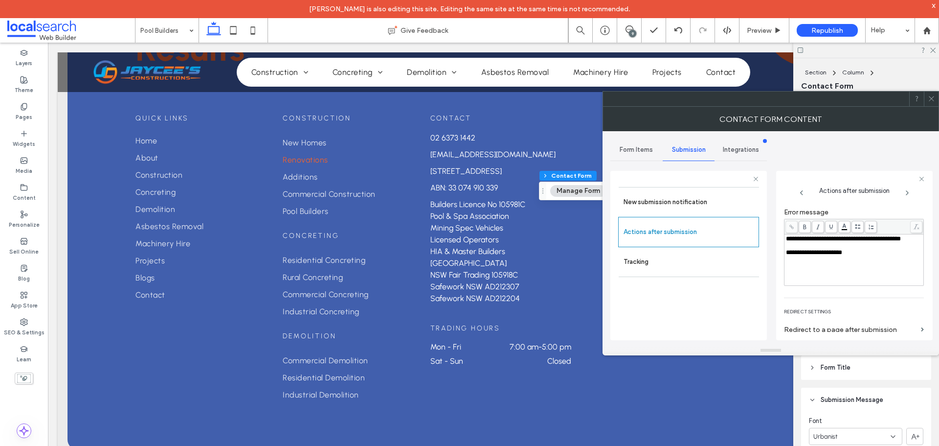
scroll to position [169, 0]
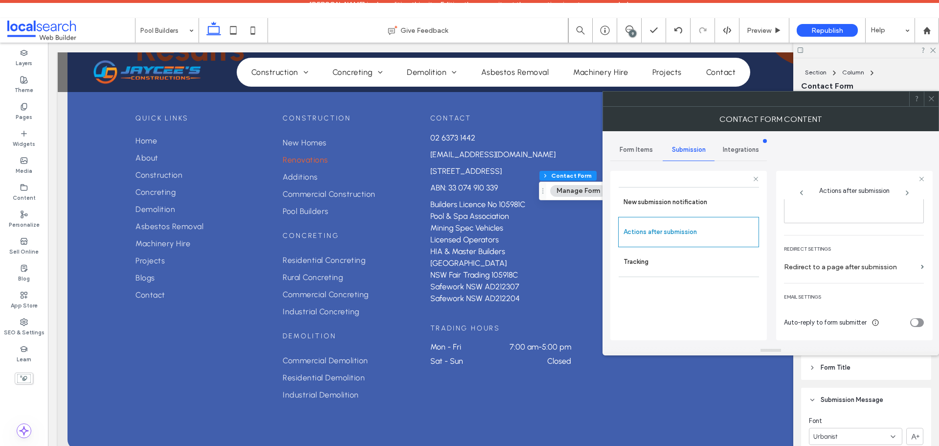
click at [929, 95] on icon at bounding box center [931, 98] width 7 height 7
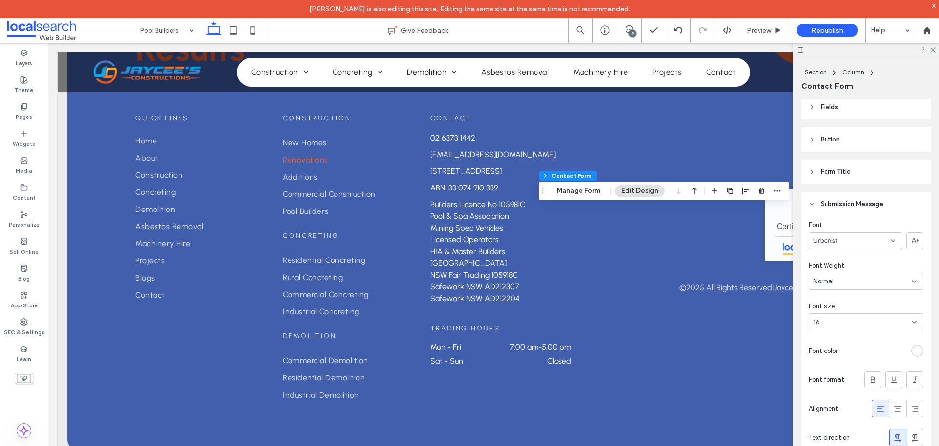
scroll to position [440, 0]
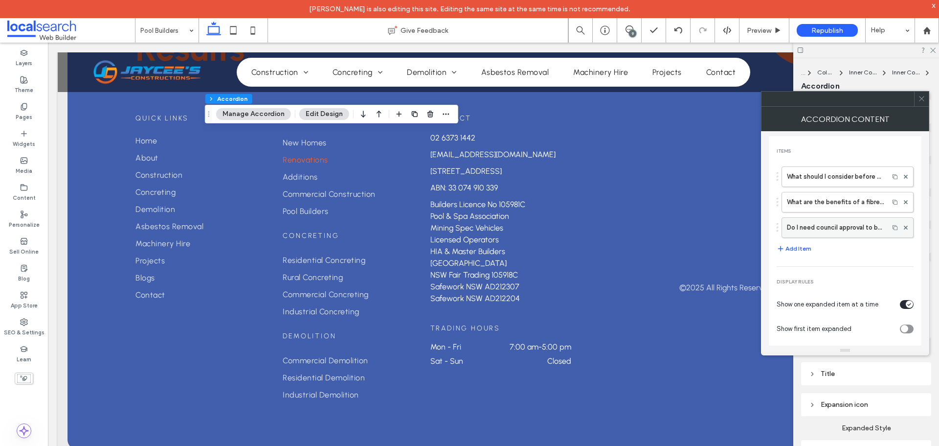
click at [828, 177] on label "What should I consider before building a pool?" at bounding box center [835, 177] width 97 height 20
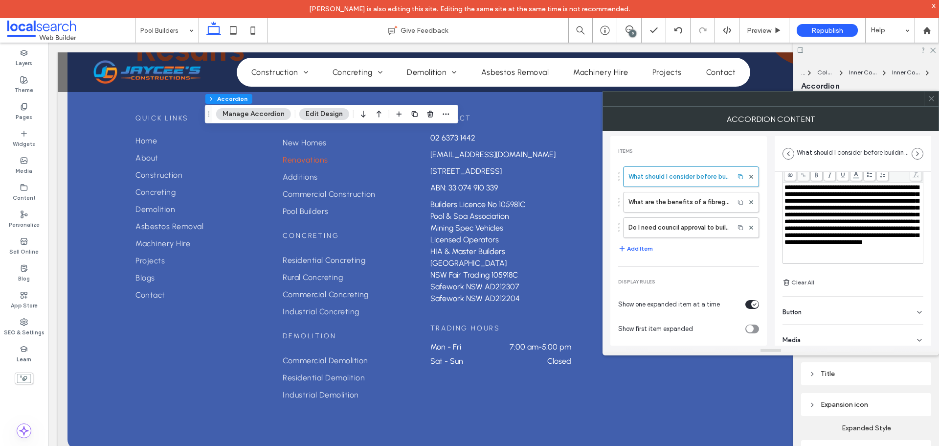
scroll to position [68, 0]
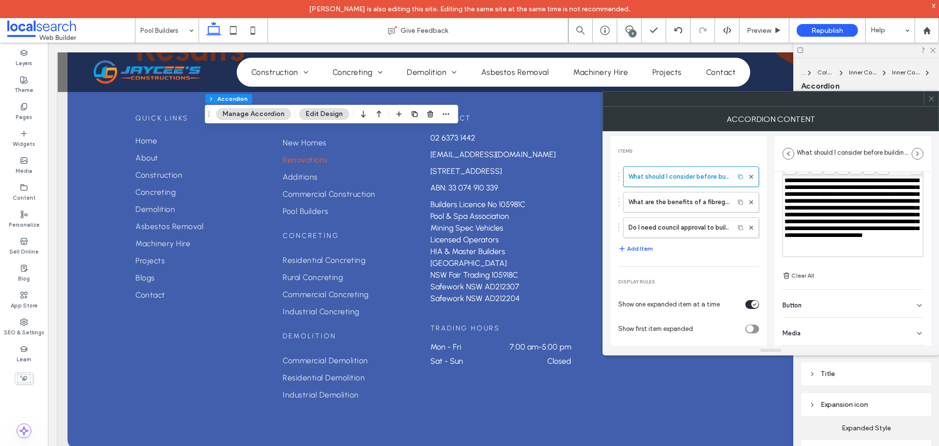
click at [828, 302] on div "Button" at bounding box center [853, 303] width 141 height 27
click at [674, 198] on label "What are the benefits of a fibreglass pool?" at bounding box center [678, 202] width 101 height 20
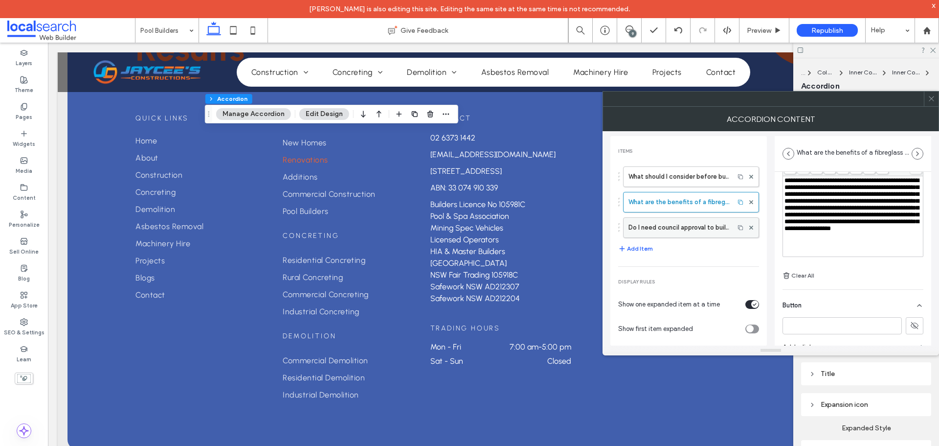
click at [678, 225] on label "Do I need council approval to build a pool?" at bounding box center [678, 228] width 101 height 20
type input "**********"
click at [932, 101] on icon at bounding box center [931, 98] width 7 height 7
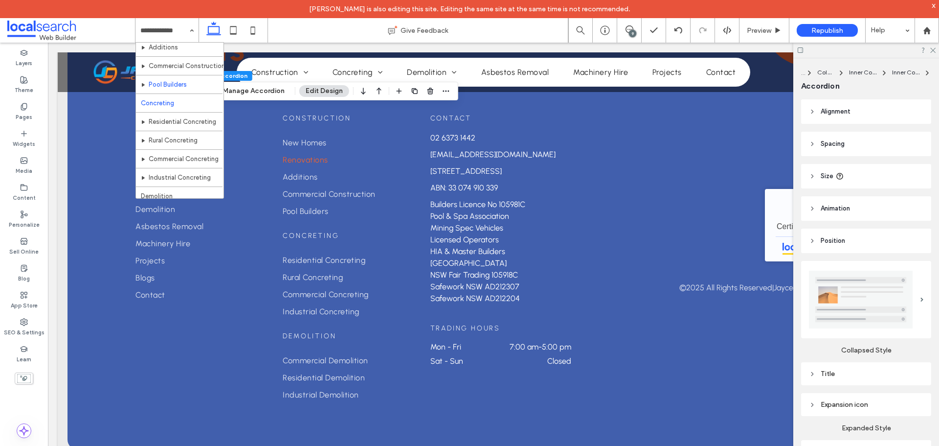
scroll to position [98, 0]
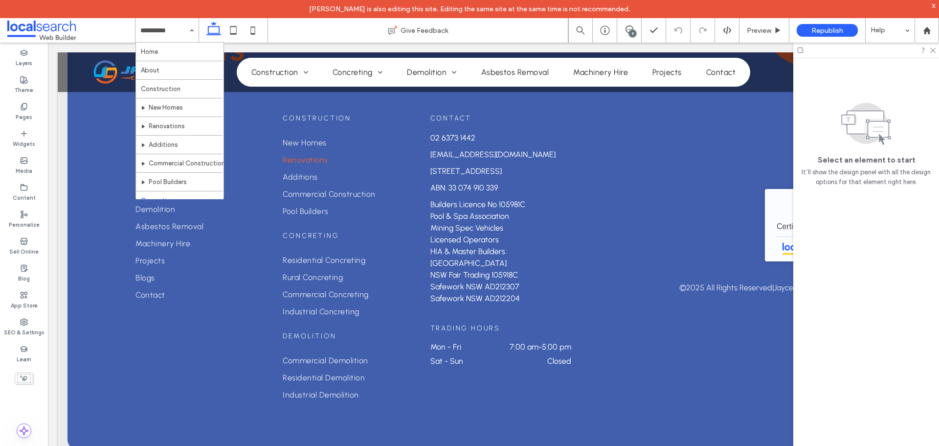
click at [160, 32] on input at bounding box center [164, 30] width 48 height 24
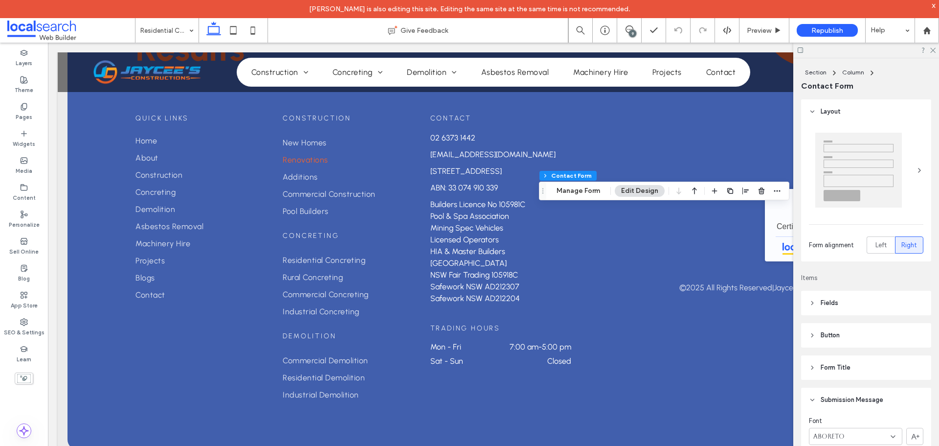
type input "**"
type input "*"
type input "***"
click at [589, 190] on button "Manage Form" at bounding box center [578, 191] width 56 height 12
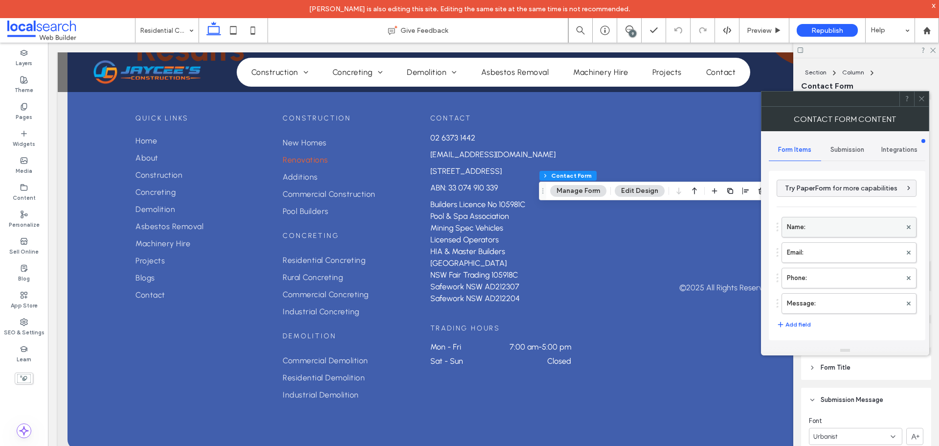
click at [812, 226] on label "Name:" at bounding box center [844, 227] width 114 height 20
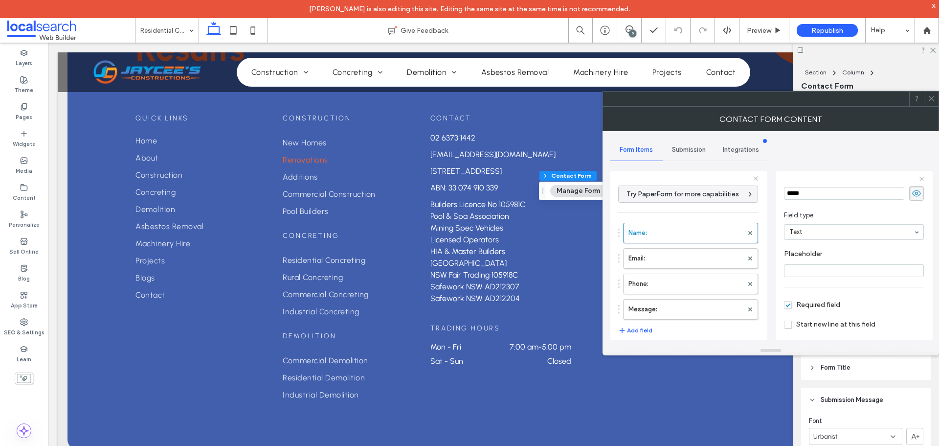
scroll to position [68, 0]
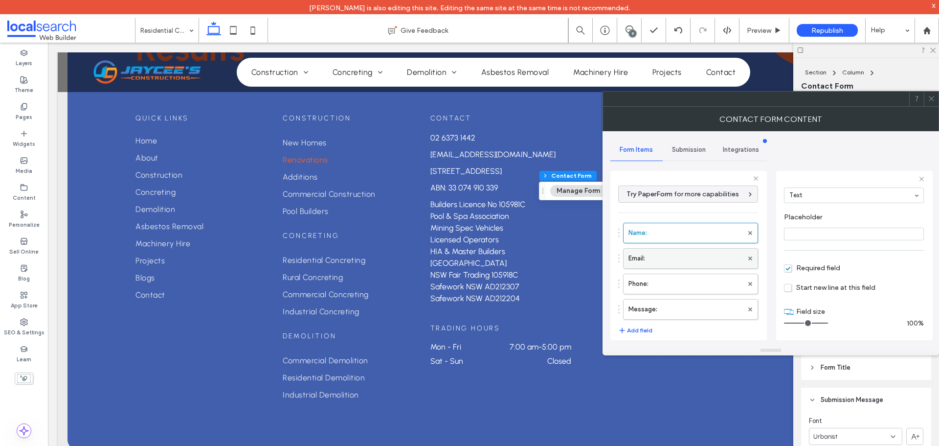
click at [695, 259] on label "Email:" at bounding box center [685, 258] width 114 height 20
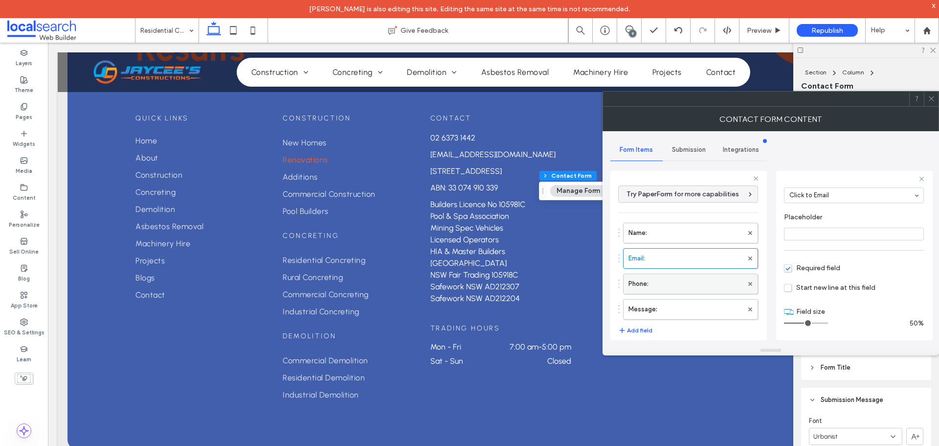
click at [673, 289] on label "Phone:" at bounding box center [685, 284] width 114 height 20
click at [677, 304] on label "Message:" at bounding box center [685, 309] width 114 height 20
type input "**"
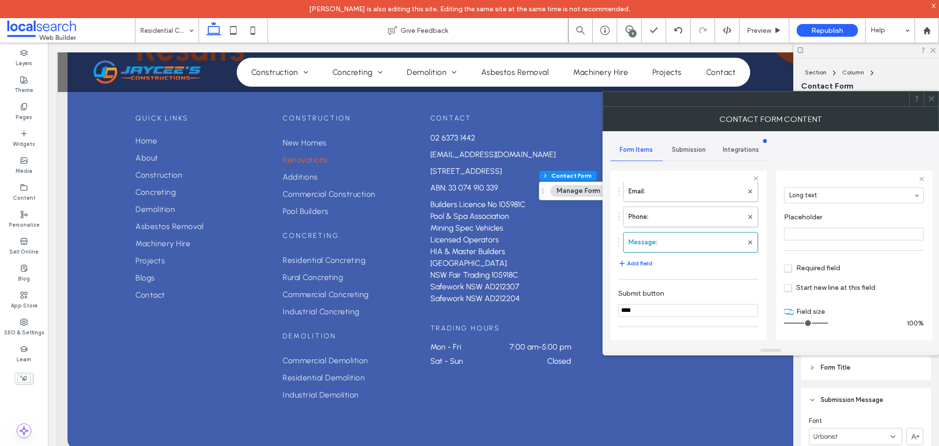
scroll to position [196, 0]
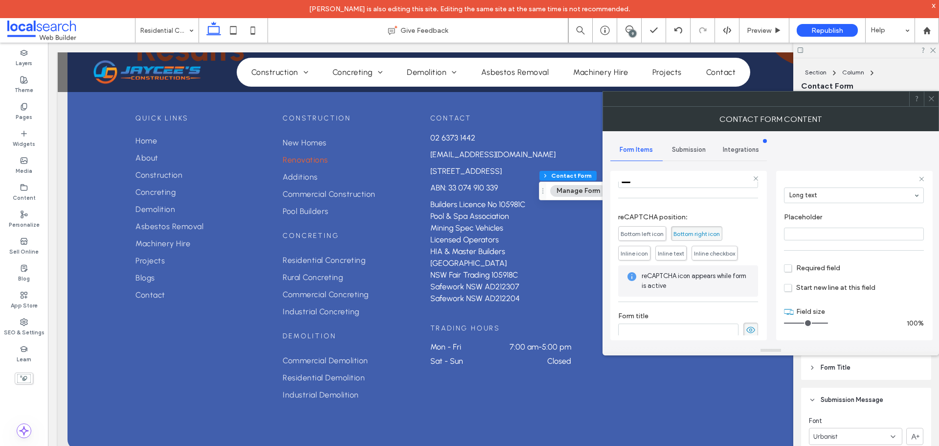
click at [692, 147] on span "Submission" at bounding box center [689, 150] width 34 height 8
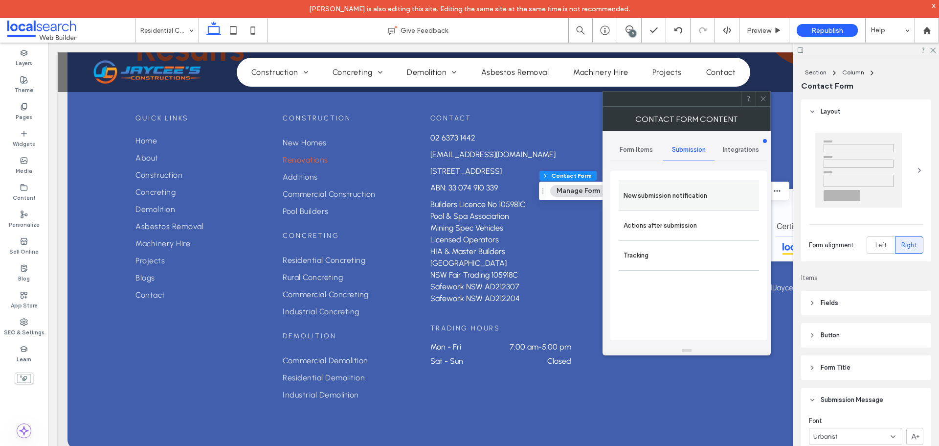
click at [689, 197] on label "New submission notification" at bounding box center [689, 196] width 131 height 20
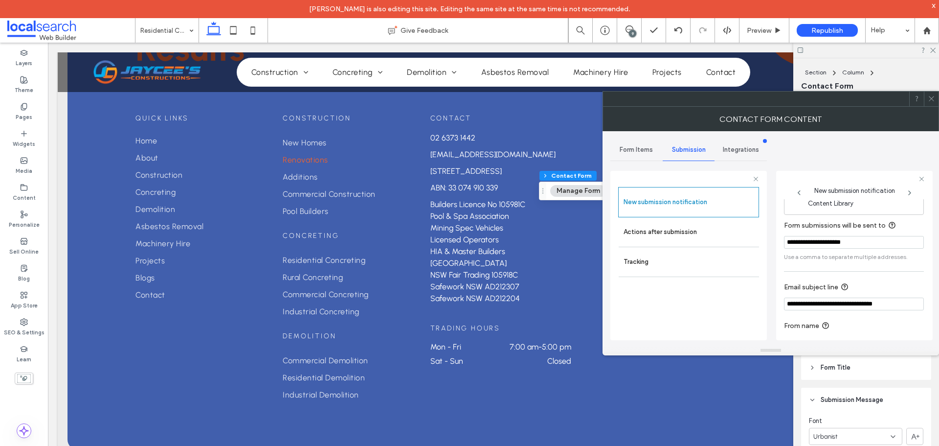
scroll to position [51, 0]
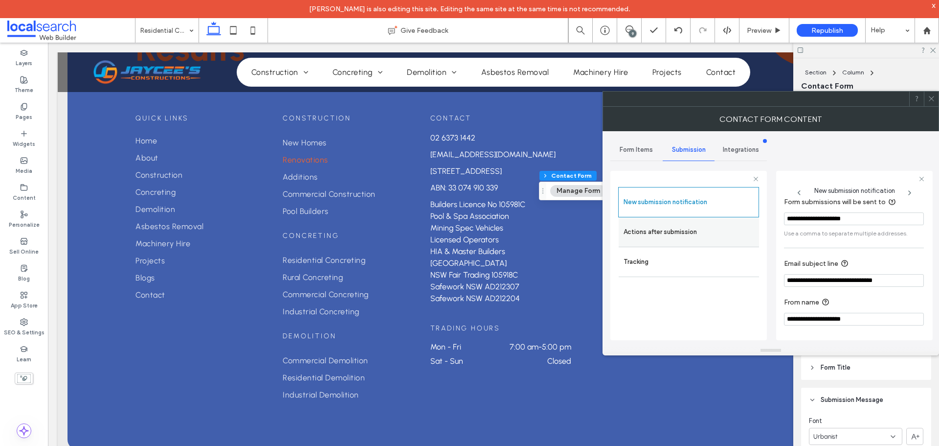
click at [667, 221] on div "Actions after submission" at bounding box center [689, 231] width 140 height 29
click at [719, 225] on label "Actions after submission" at bounding box center [689, 232] width 131 height 20
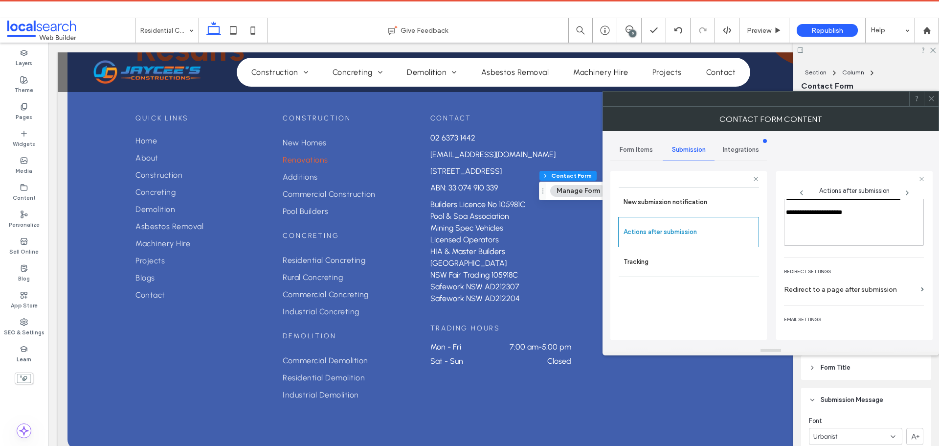
scroll to position [169, 0]
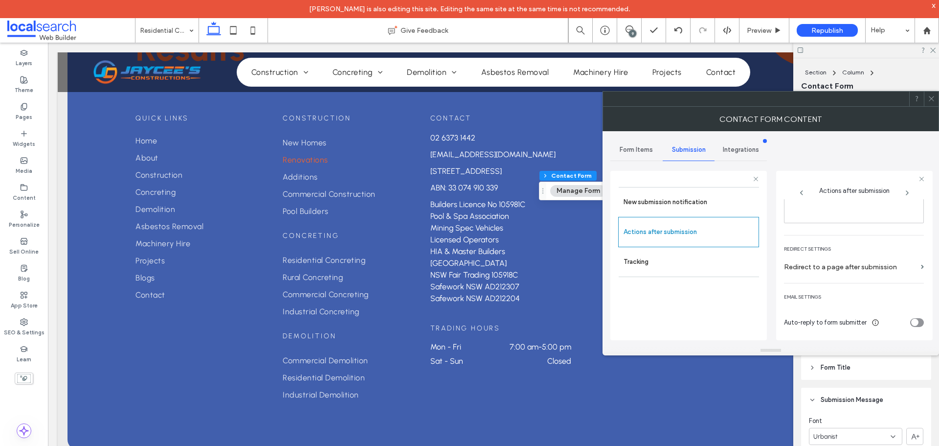
click at [931, 102] on span at bounding box center [931, 98] width 7 height 15
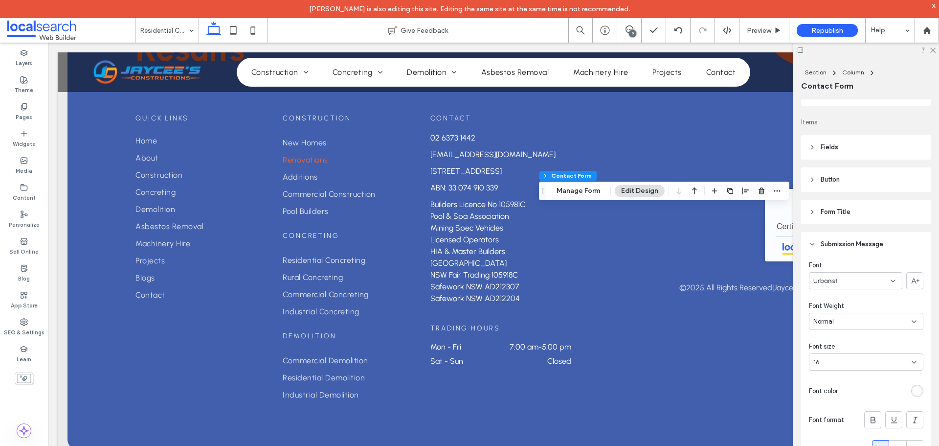
scroll to position [245, 0]
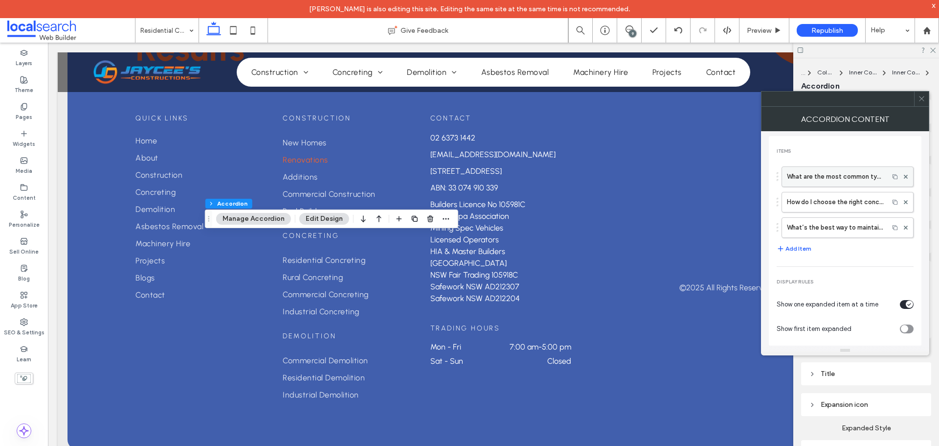
click at [819, 181] on label "What are the most common types of residential concreting?" at bounding box center [835, 177] width 97 height 20
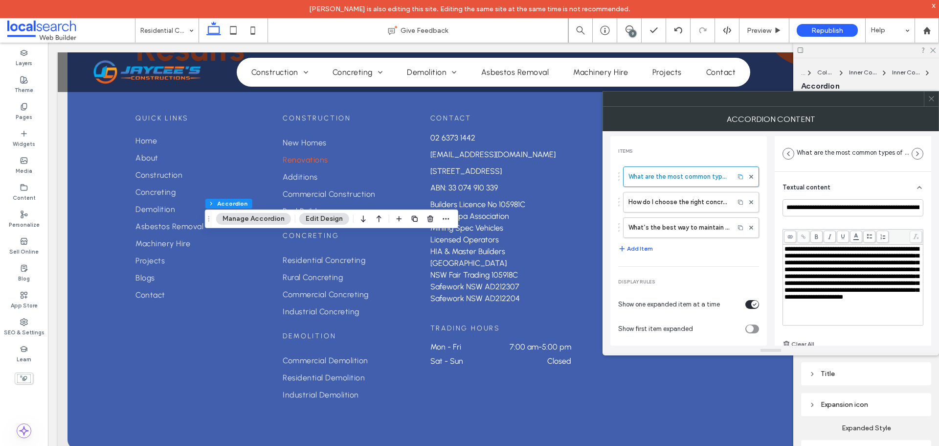
scroll to position [9, 0]
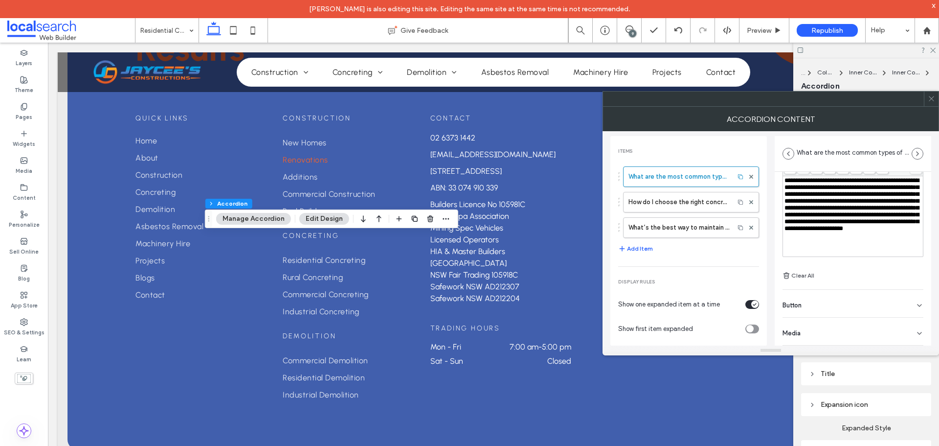
click at [856, 297] on div "Button" at bounding box center [853, 303] width 141 height 27
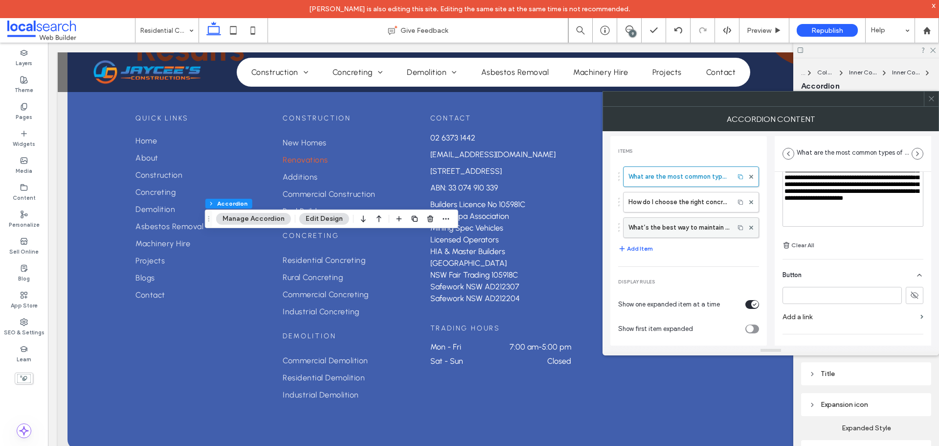
scroll to position [100, 0]
click at [695, 205] on label "How do I choose the right concrete finish for my home?" at bounding box center [678, 202] width 101 height 20
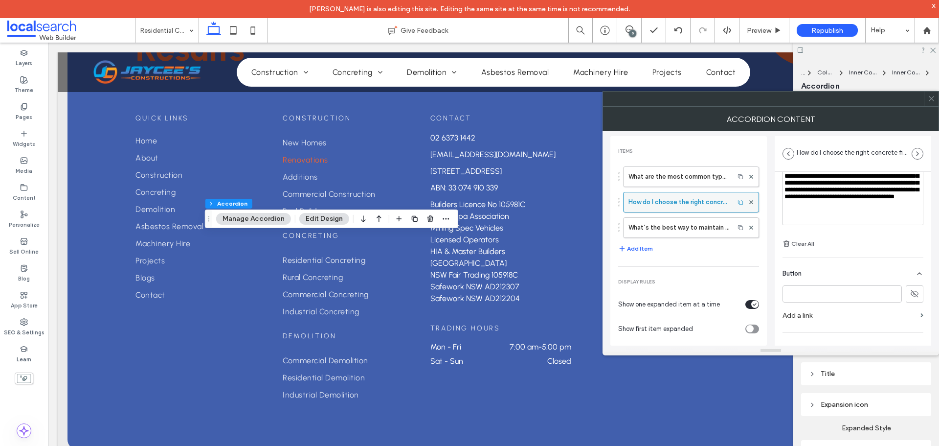
click at [689, 221] on label "What’s the best way to maintain residential concrete surfaces?" at bounding box center [678, 228] width 101 height 20
type input "**********"
click at [932, 100] on icon at bounding box center [931, 98] width 7 height 7
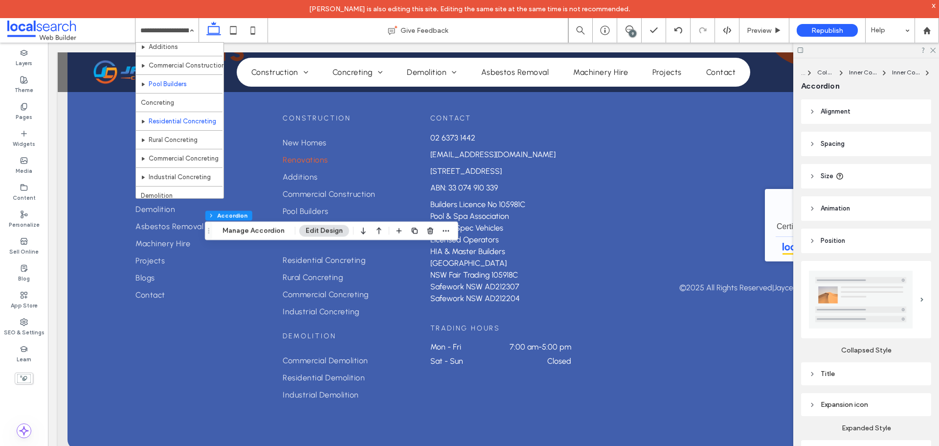
scroll to position [147, 0]
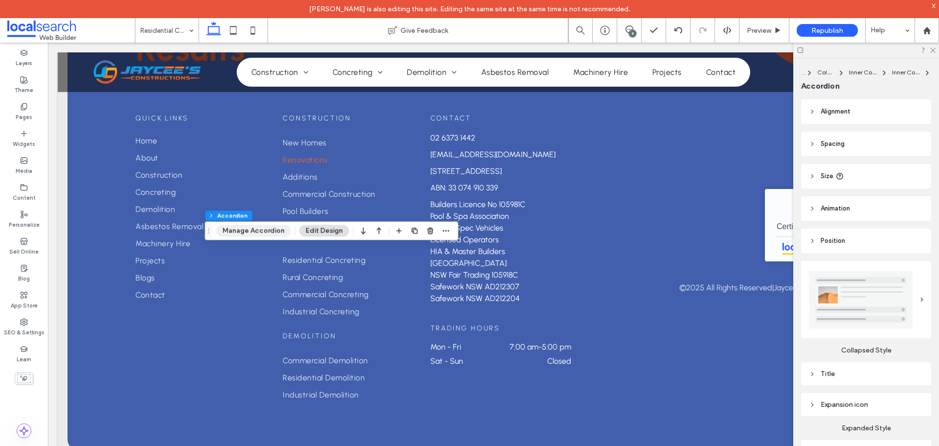
click at [248, 229] on button "Manage Accordion" at bounding box center [253, 230] width 75 height 12
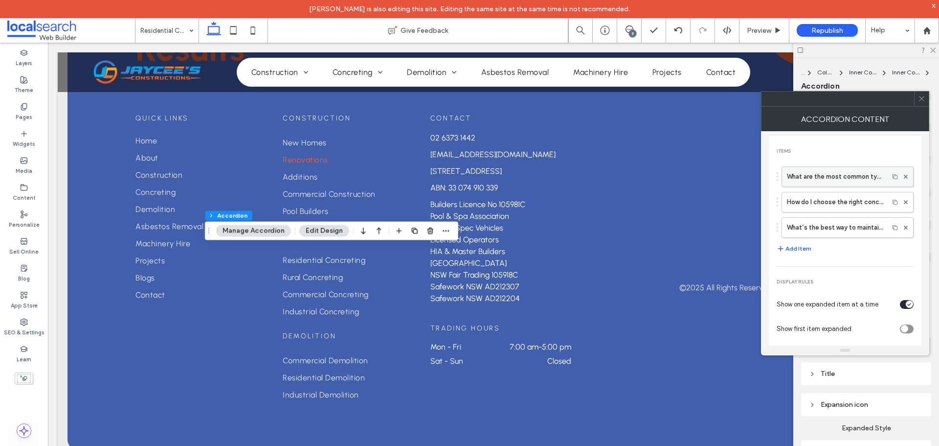
click at [824, 181] on label "What are the most common types of residential concreting?" at bounding box center [835, 177] width 97 height 20
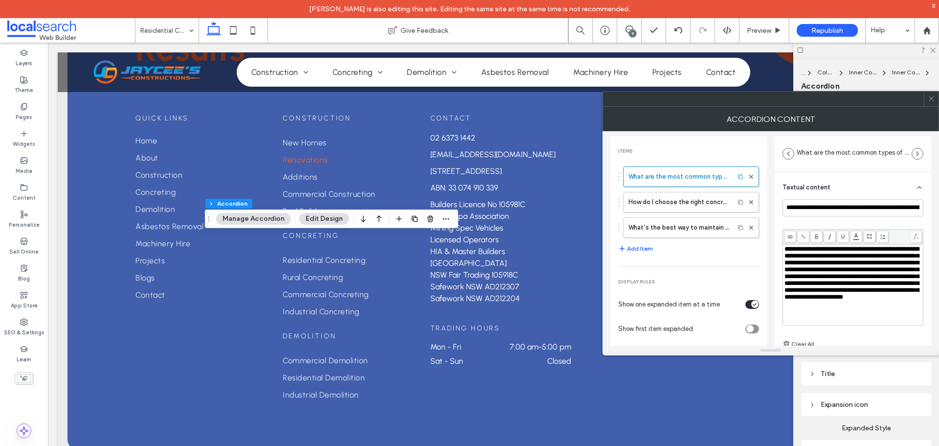
scroll to position [9, 0]
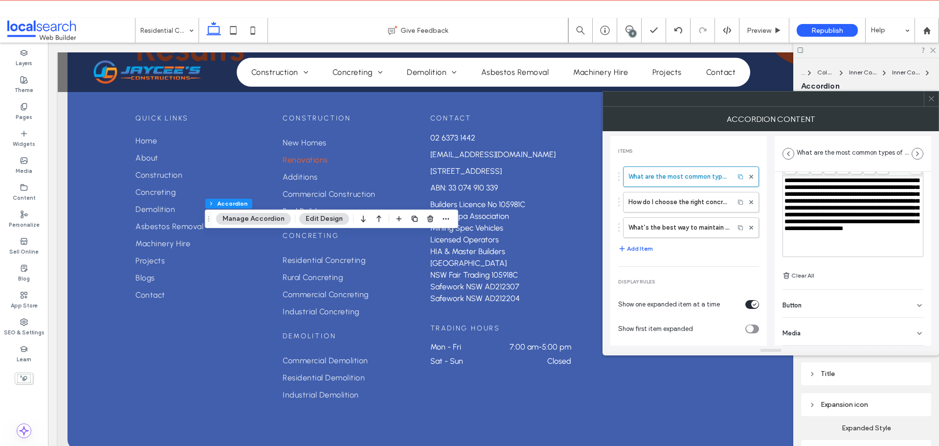
click at [842, 303] on div "Button" at bounding box center [853, 303] width 141 height 27
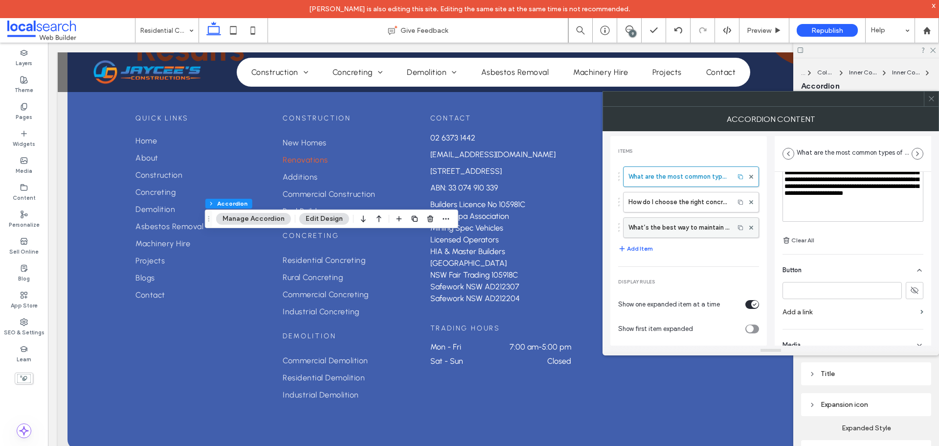
scroll to position [108, 0]
click at [681, 200] on label "How do I choose the right concrete finish for my home?" at bounding box center [678, 202] width 101 height 20
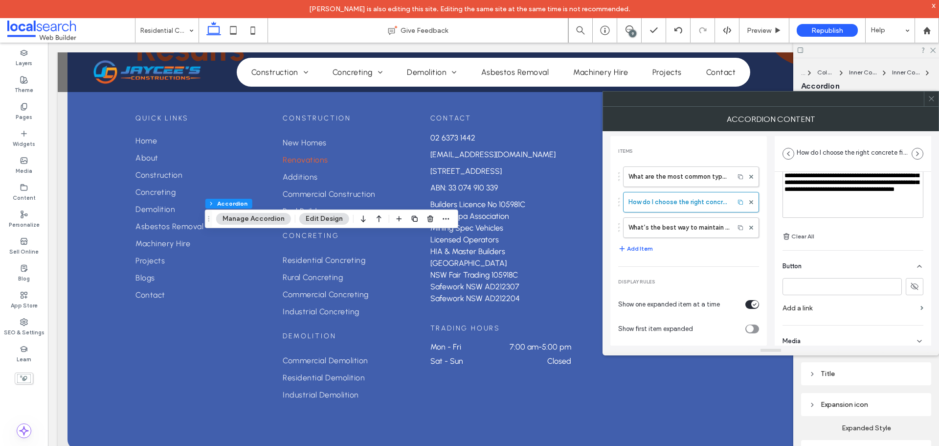
drag, startPoint x: 684, startPoint y: 229, endPoint x: 925, endPoint y: 129, distance: 261.4
click at [684, 229] on label "What’s the best way to maintain residential concrete surfaces?" at bounding box center [678, 228] width 101 height 20
type input "**********"
click at [933, 99] on icon at bounding box center [931, 98] width 7 height 7
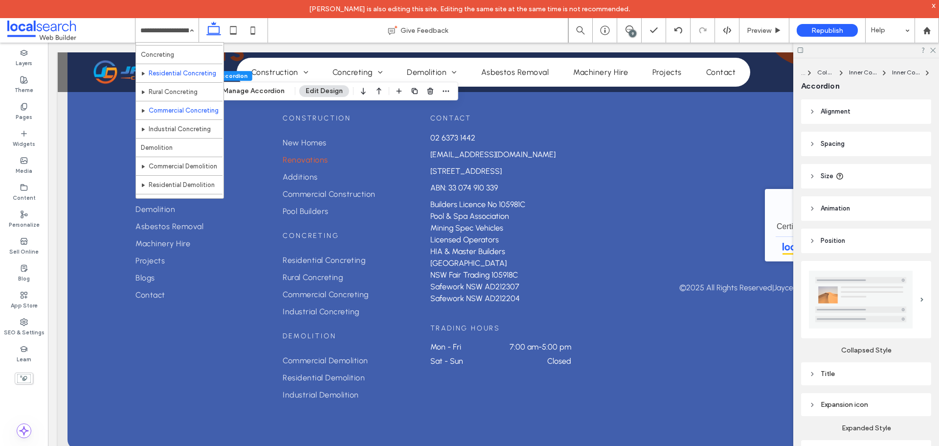
scroll to position [147, 0]
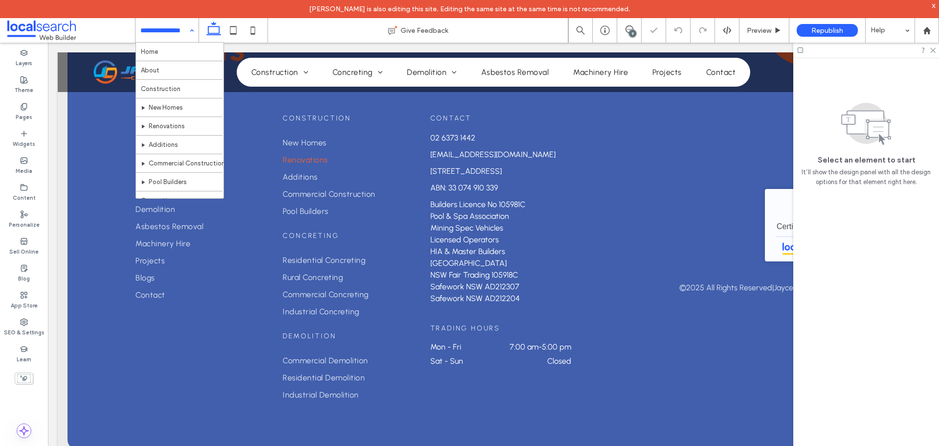
click at [194, 29] on div "Home About Construction New Homes Renovations Additions Commercial Construction…" at bounding box center [166, 30] width 63 height 24
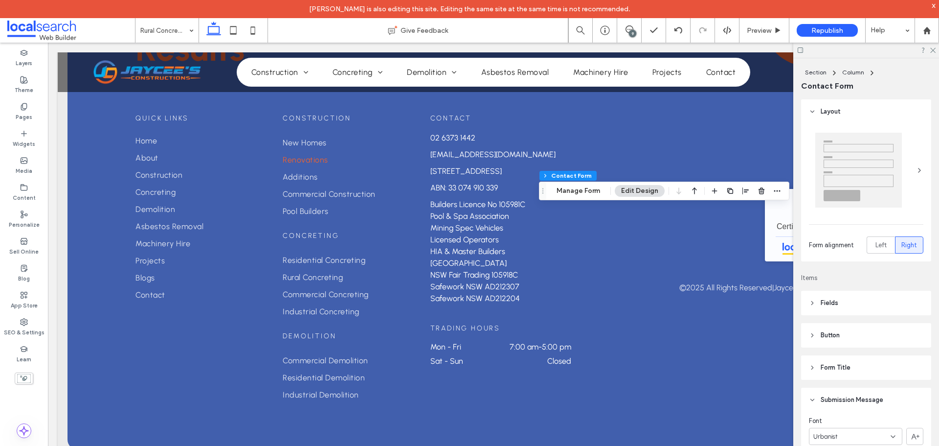
type input "**"
type input "*"
type input "***"
click at [586, 191] on button "Manage Form" at bounding box center [578, 191] width 56 height 12
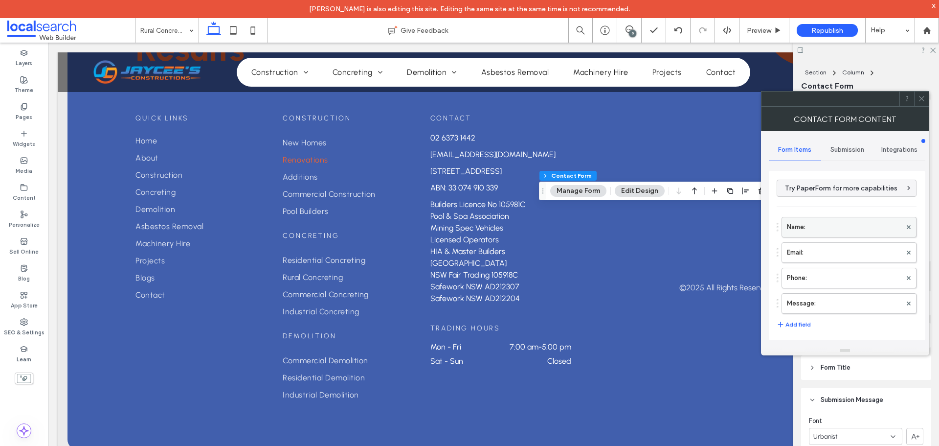
click at [826, 234] on label "Name:" at bounding box center [844, 227] width 114 height 20
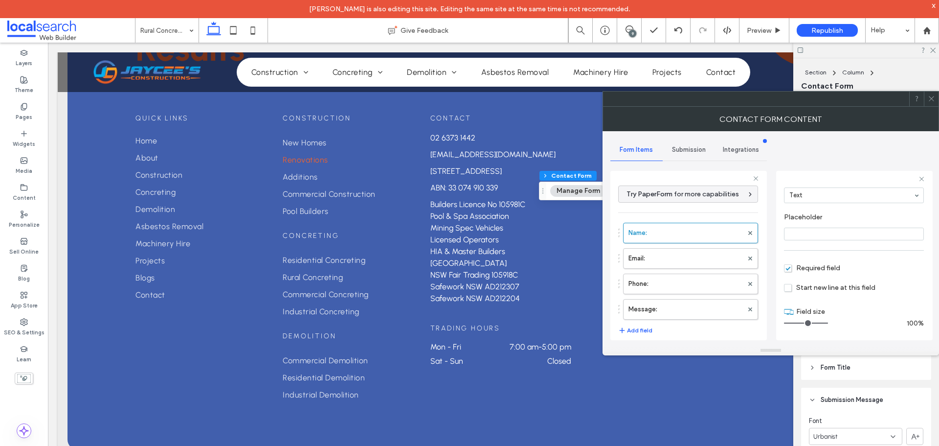
scroll to position [68, 0]
click at [678, 259] on label "Email:" at bounding box center [685, 258] width 114 height 20
type input "*"
click at [678, 283] on label "Phone:" at bounding box center [685, 284] width 114 height 20
click at [689, 309] on label "Message:" at bounding box center [685, 309] width 114 height 20
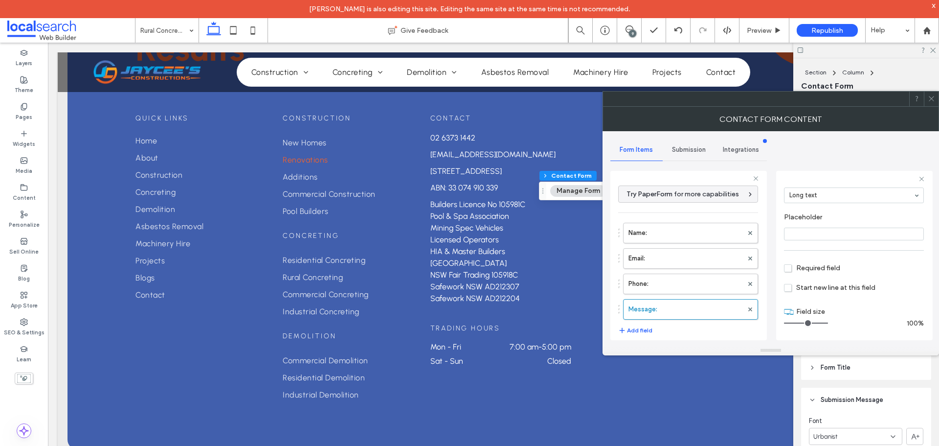
click at [683, 148] on span "Submission" at bounding box center [689, 150] width 34 height 8
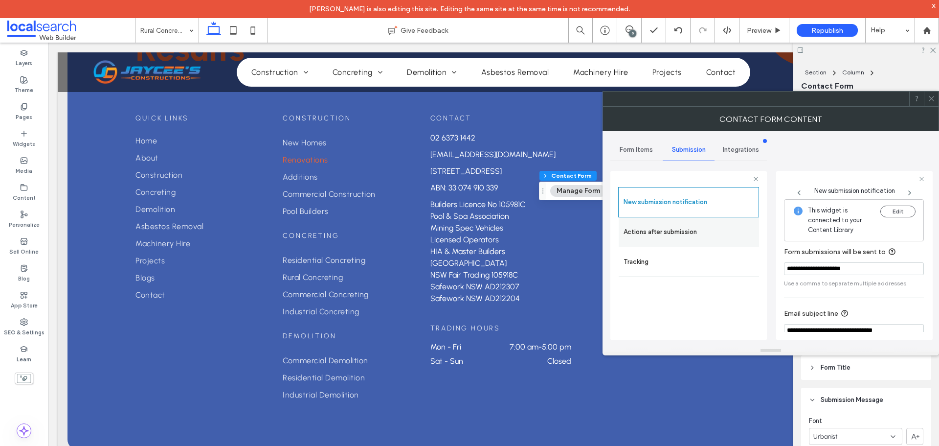
click at [684, 232] on label "Actions after submission" at bounding box center [689, 232] width 131 height 20
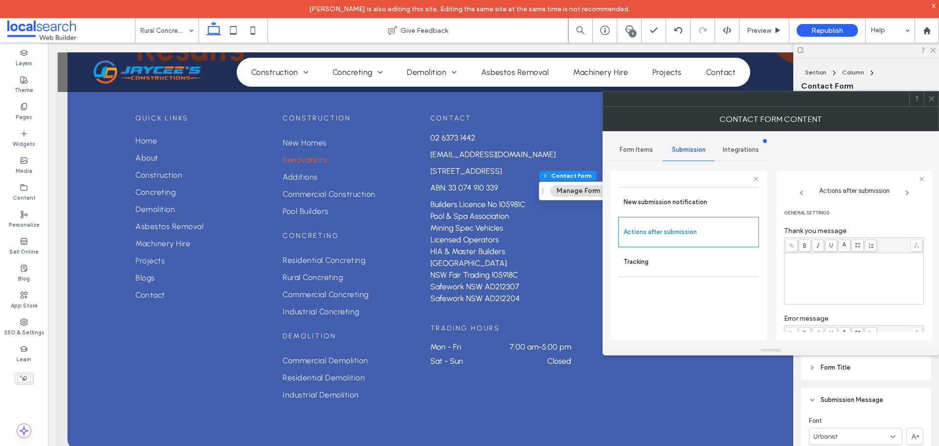
click at [931, 101] on icon at bounding box center [931, 98] width 7 height 7
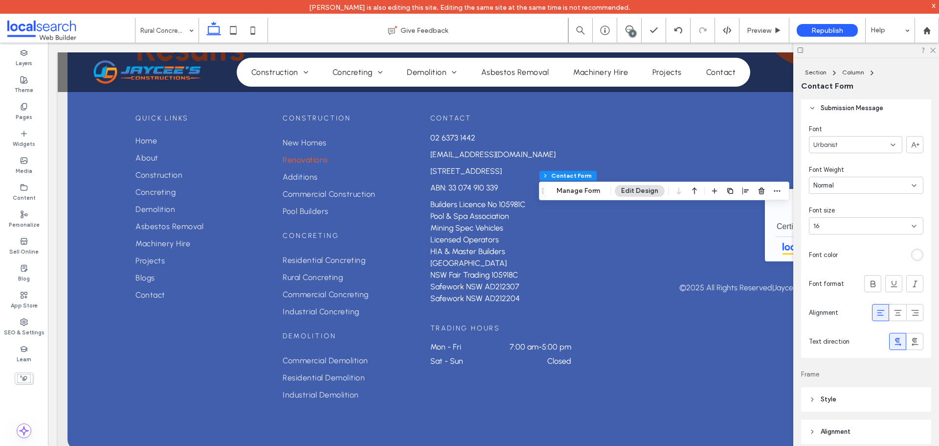
scroll to position [293, 0]
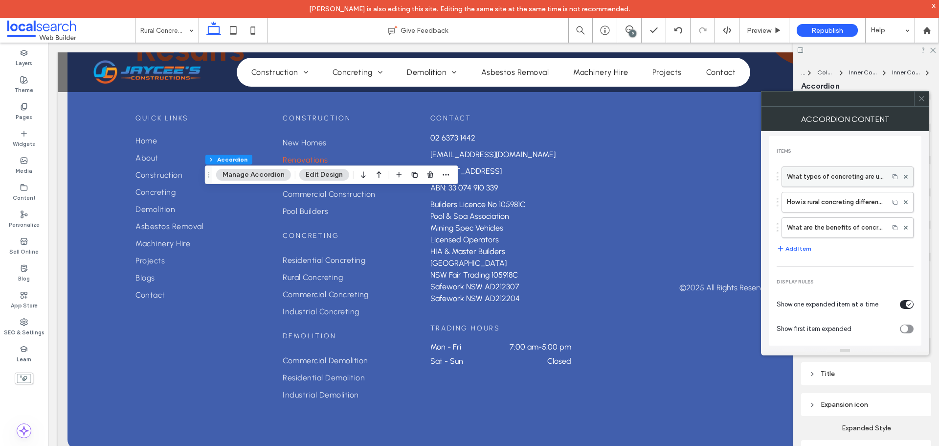
click at [809, 178] on label "What types of concreting are used on rural properties?" at bounding box center [835, 177] width 97 height 20
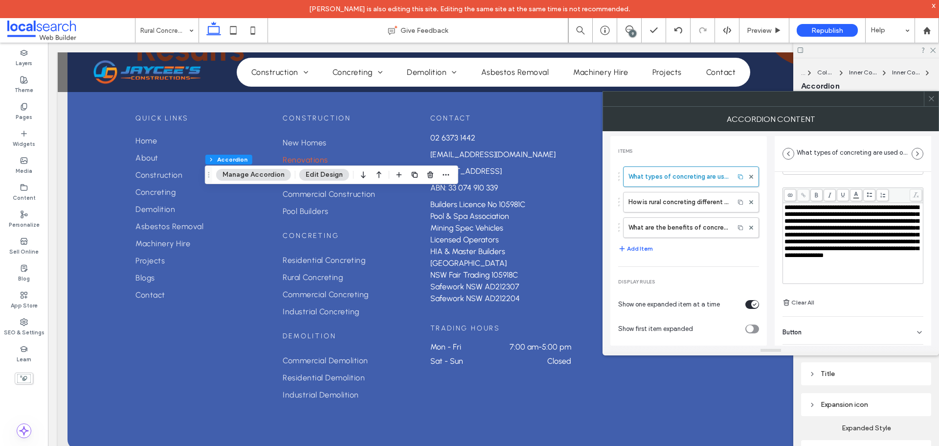
scroll to position [68, 0]
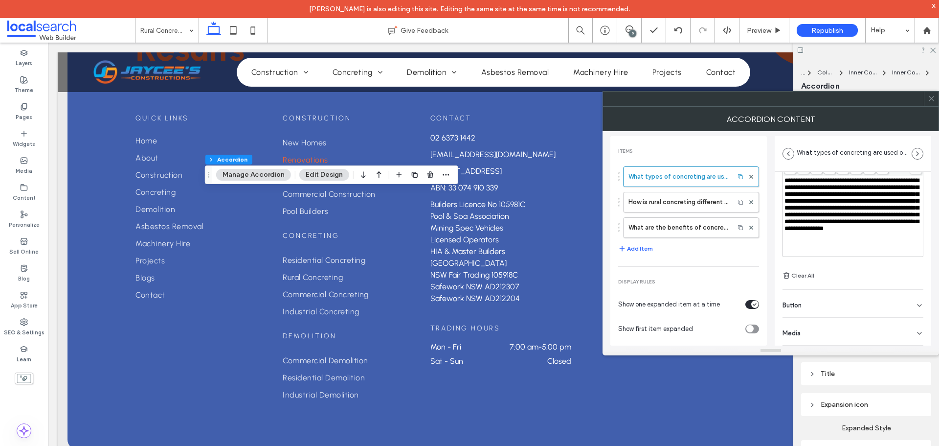
click at [866, 311] on div "Button" at bounding box center [853, 303] width 141 height 27
click at [677, 203] on label "How is rural concreting different from residential concreting?" at bounding box center [678, 202] width 101 height 20
click at [676, 226] on label "What are the benefits of concrete for rural applications?" at bounding box center [678, 228] width 101 height 20
type input "**********"
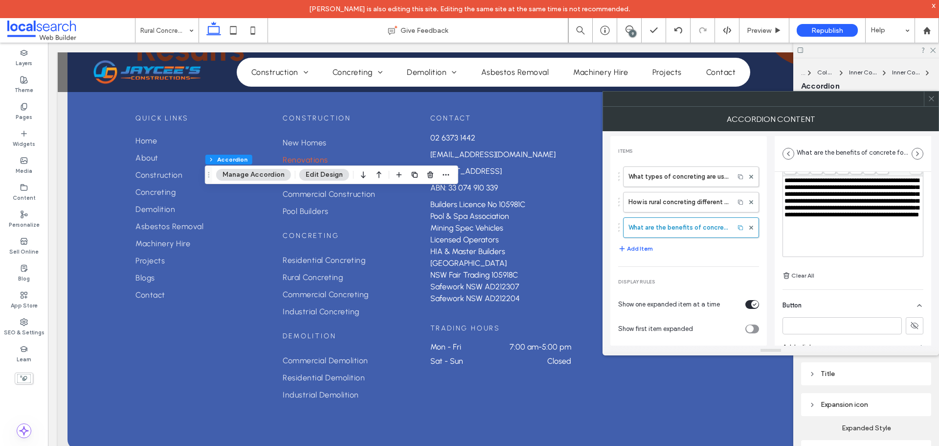
click at [934, 97] on icon at bounding box center [931, 98] width 7 height 7
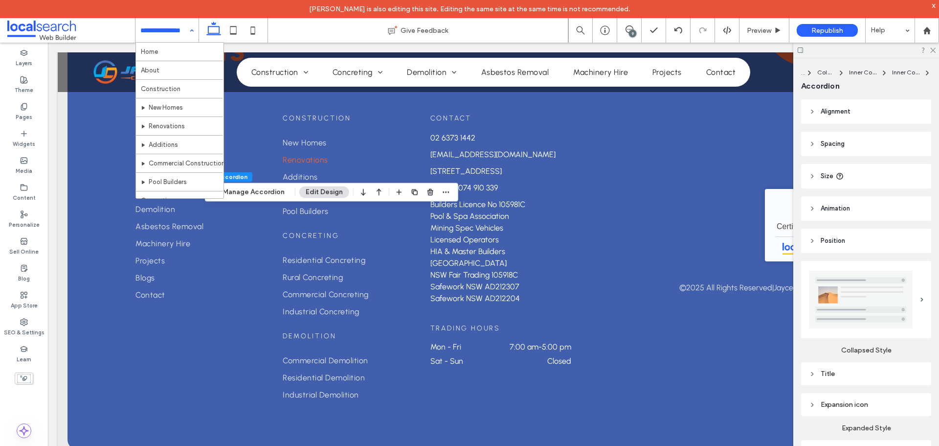
click at [161, 36] on input at bounding box center [164, 30] width 48 height 24
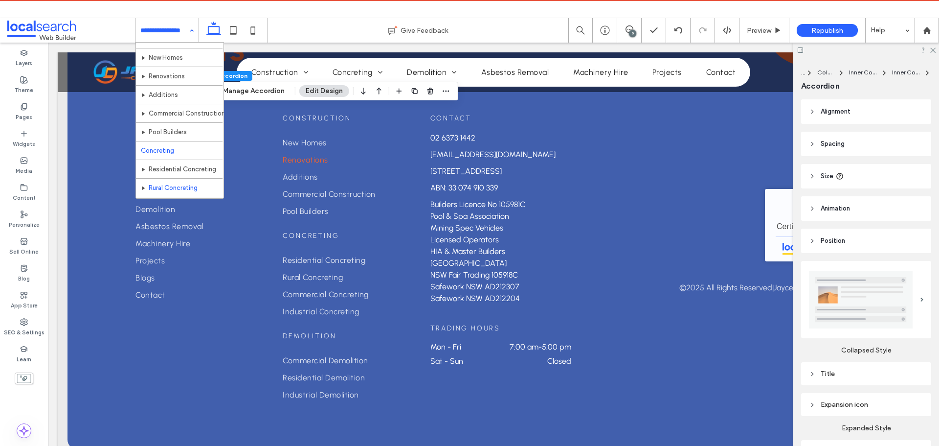
scroll to position [98, 0]
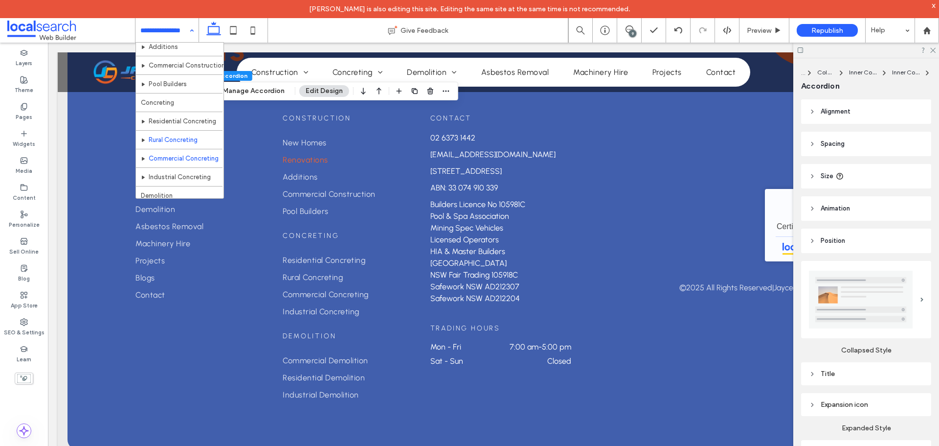
drag, startPoint x: 184, startPoint y: 159, endPoint x: 269, endPoint y: 32, distance: 153.0
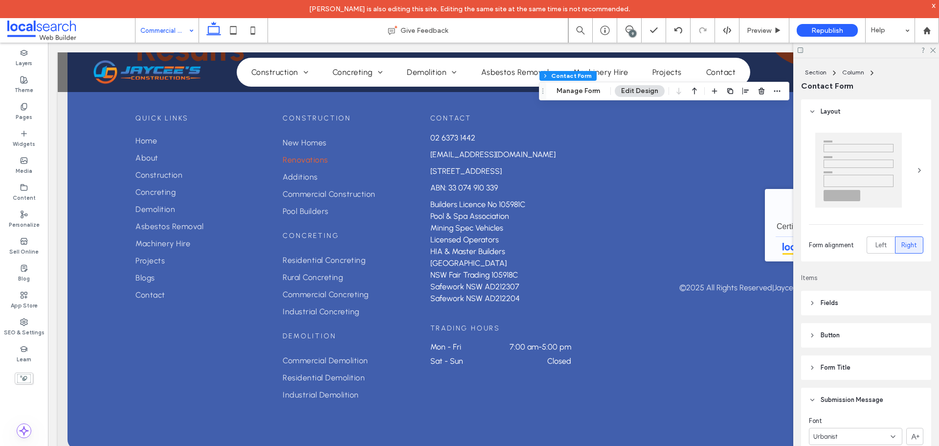
type input "**"
type input "*"
type input "***"
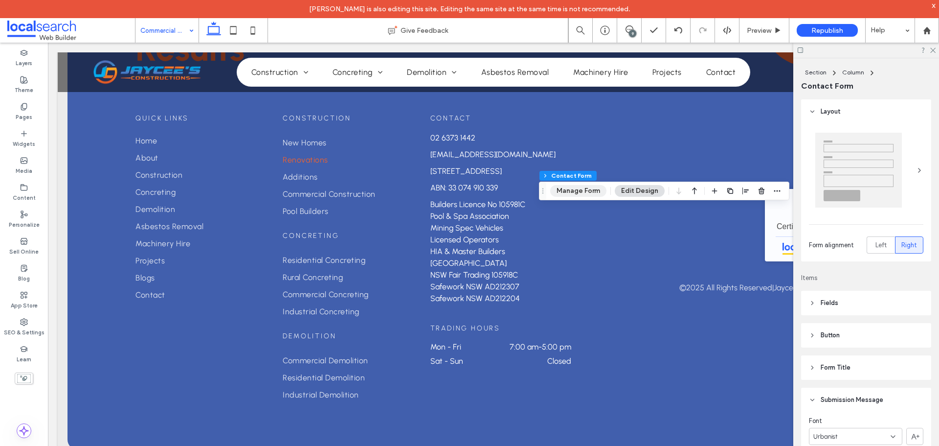
click at [587, 193] on button "Manage Form" at bounding box center [578, 191] width 56 height 12
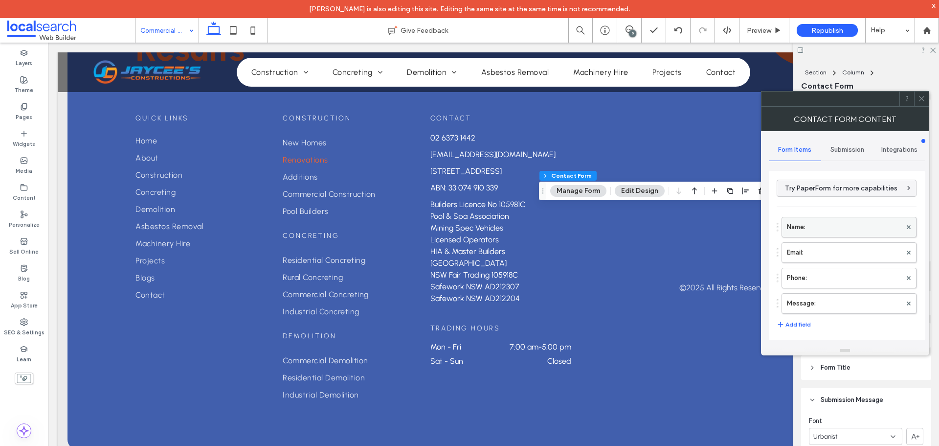
click at [824, 226] on label "Name:" at bounding box center [844, 227] width 114 height 20
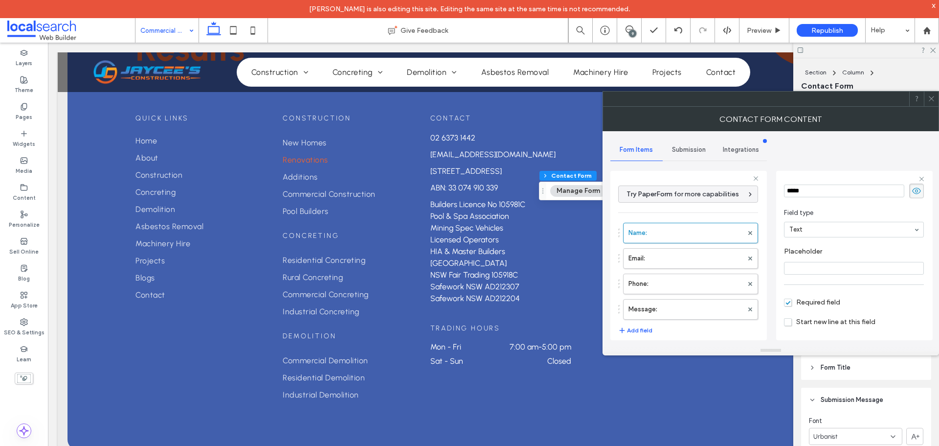
scroll to position [68, 0]
click at [681, 259] on label "Email:" at bounding box center [685, 258] width 114 height 20
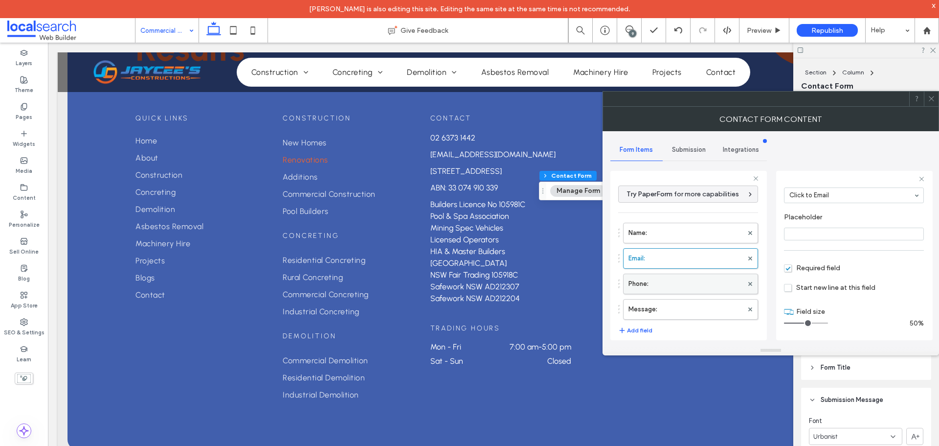
click at [677, 286] on label "Phone:" at bounding box center [685, 284] width 114 height 20
click at [687, 308] on label "Message:" at bounding box center [685, 309] width 114 height 20
type input "**"
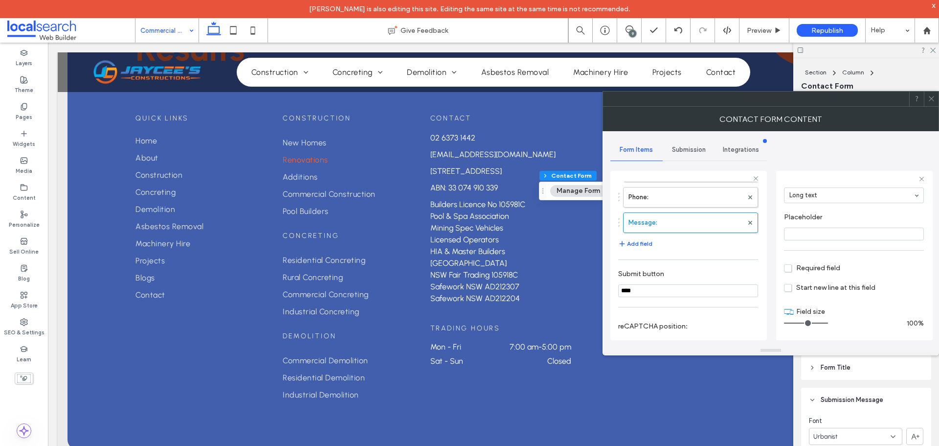
scroll to position [196, 0]
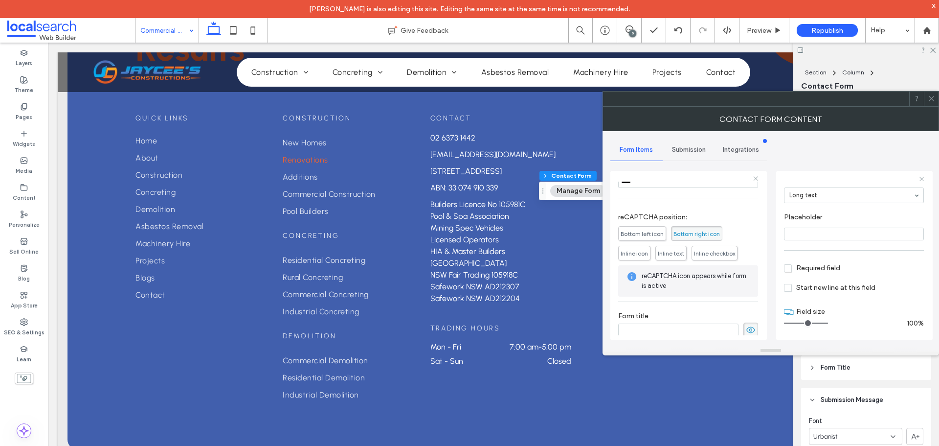
click at [689, 152] on span "Submission" at bounding box center [689, 150] width 34 height 8
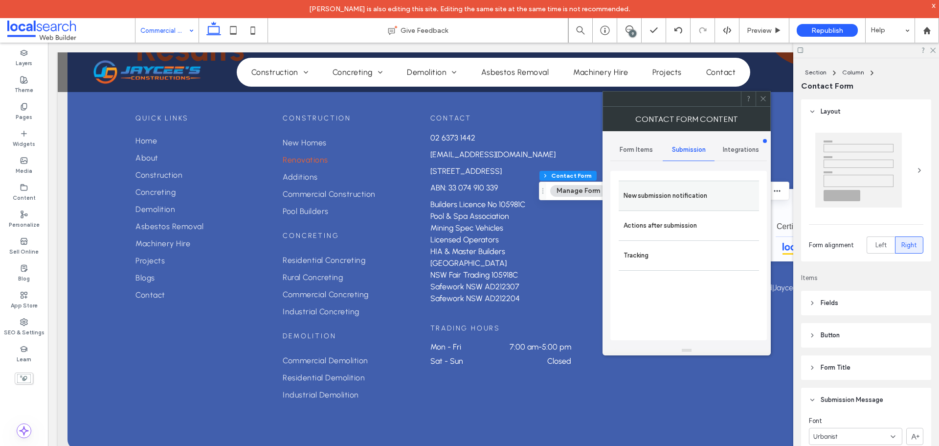
click at [695, 185] on div "New submission notification" at bounding box center [689, 195] width 140 height 30
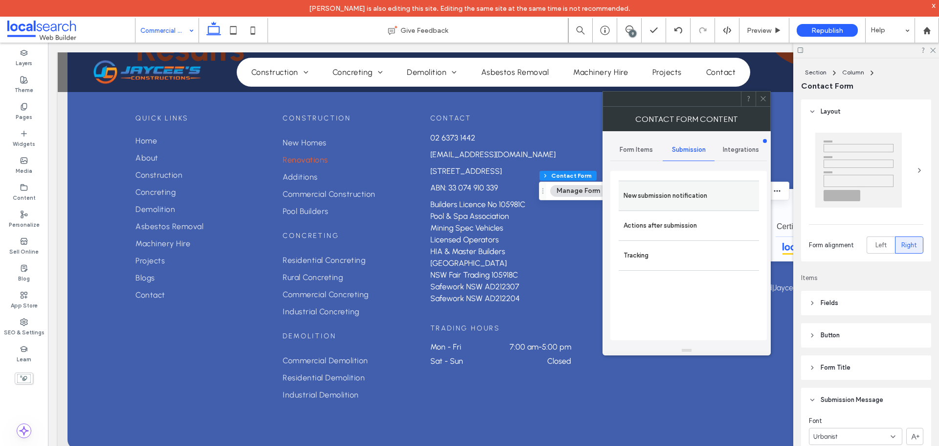
click at [704, 204] on label "New submission notification" at bounding box center [689, 196] width 131 height 20
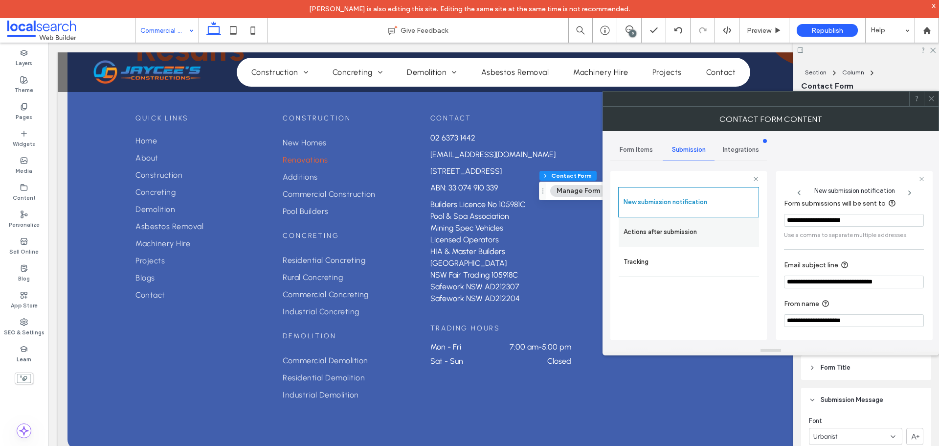
scroll to position [51, 0]
click at [686, 227] on label "Actions after submission" at bounding box center [689, 232] width 131 height 20
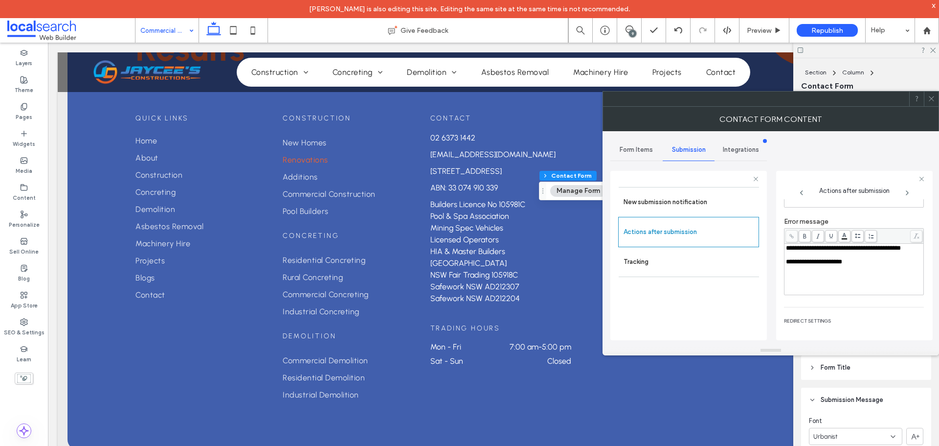
scroll to position [169, 0]
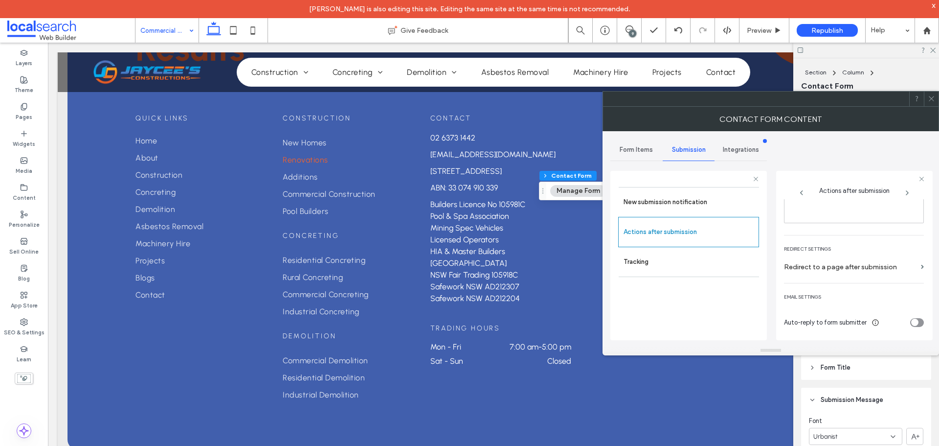
click at [936, 96] on div at bounding box center [931, 98] width 15 height 15
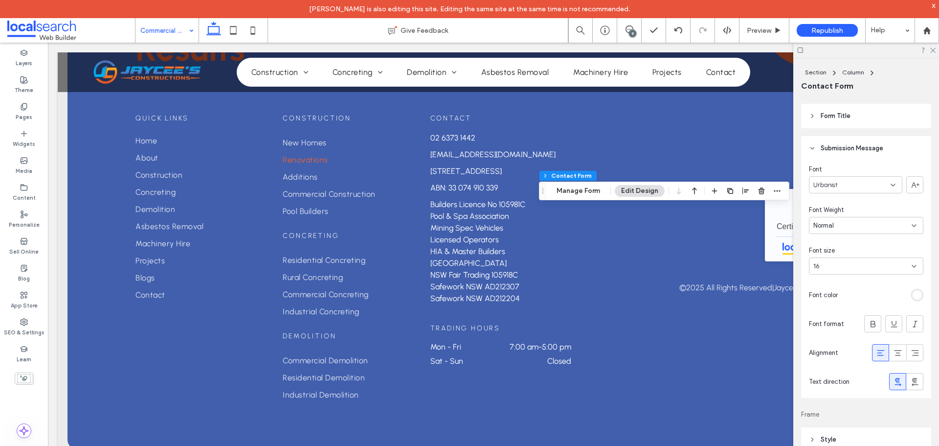
scroll to position [293, 0]
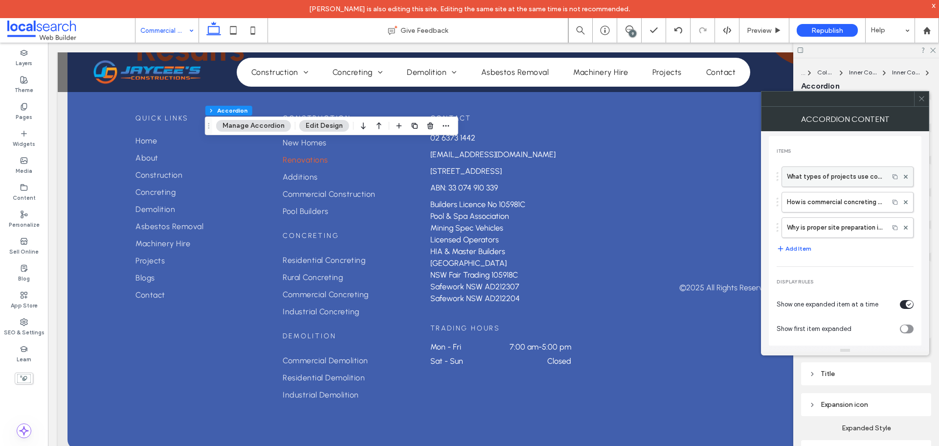
click at [819, 179] on label "What types of projects use commercial concreting?" at bounding box center [835, 177] width 97 height 20
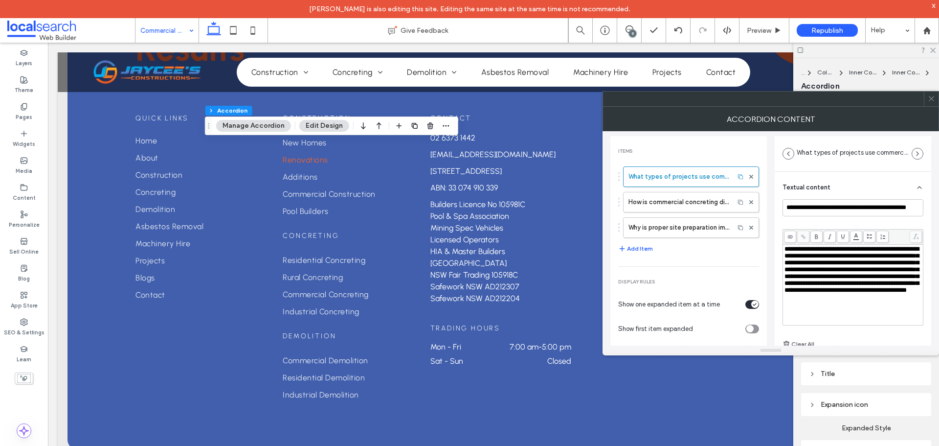
scroll to position [7, 0]
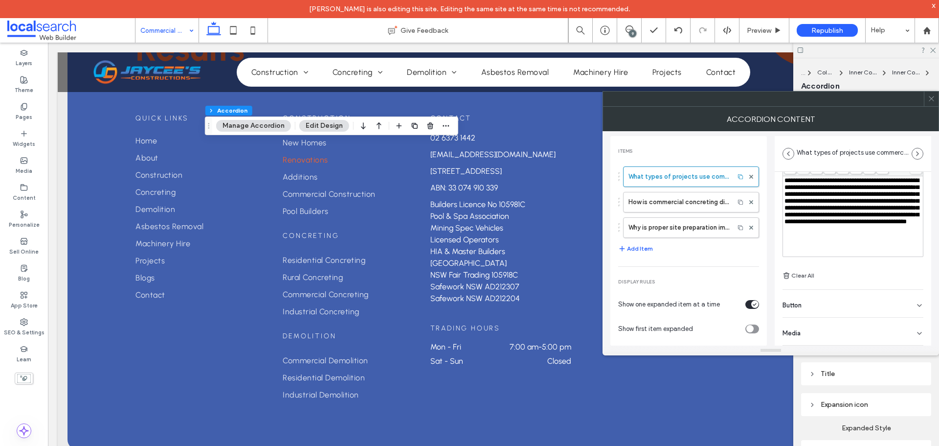
click at [832, 300] on div "Button" at bounding box center [853, 303] width 141 height 27
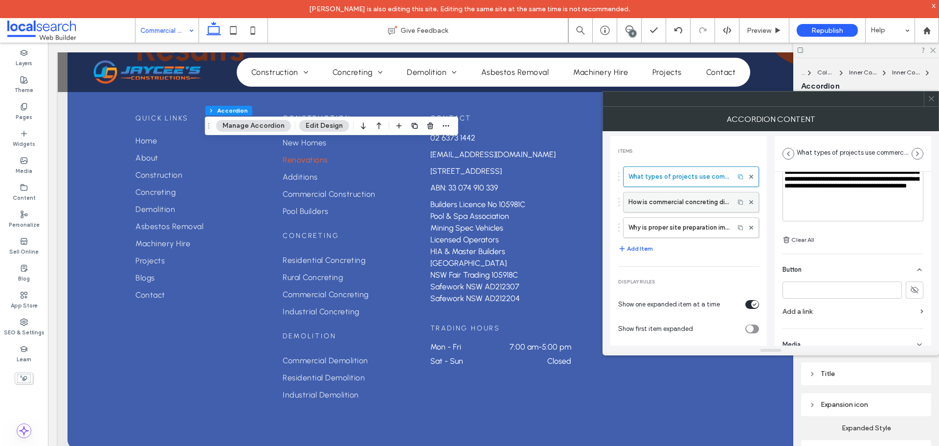
click at [672, 202] on label "How is commercial concreting different from residential concreting?" at bounding box center [678, 202] width 101 height 20
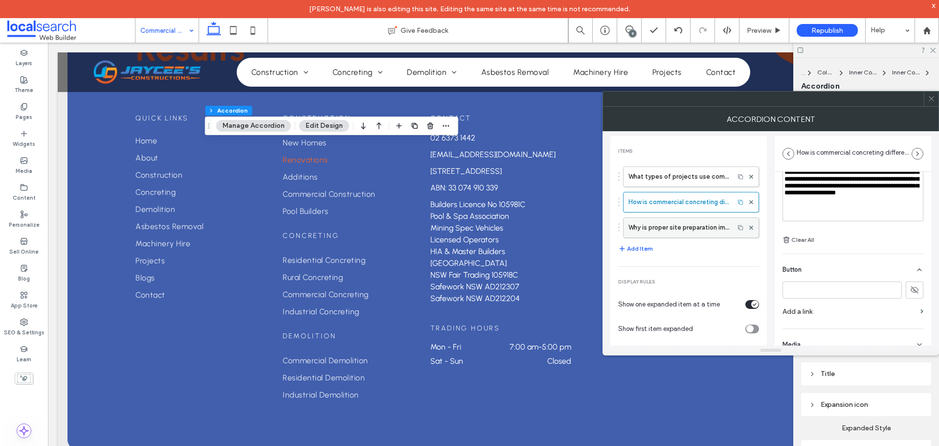
click at [670, 225] on label "Why is proper site preparation important for commercial concrete work?" at bounding box center [678, 228] width 101 height 20
type input "**********"
click at [933, 100] on icon at bounding box center [931, 98] width 7 height 7
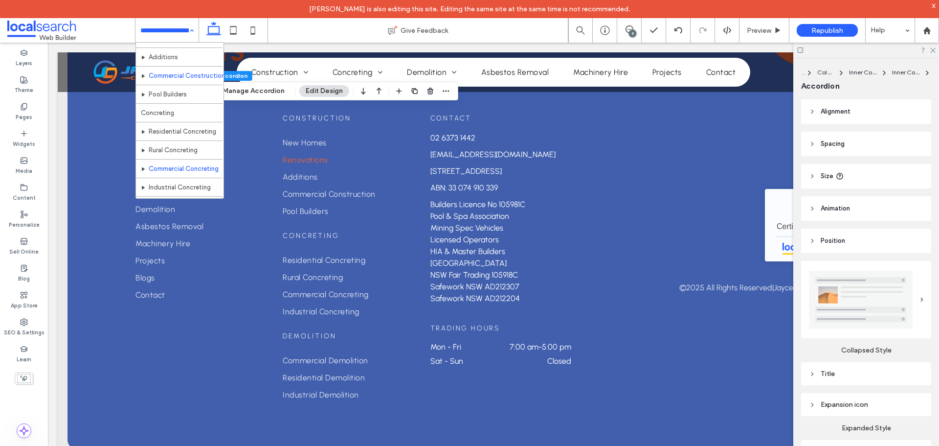
scroll to position [98, 0]
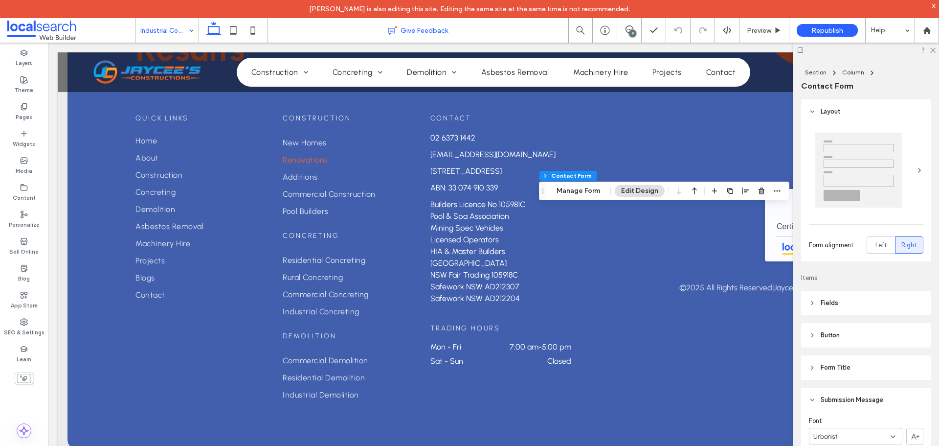
type input "**"
type input "*"
type input "***"
click at [583, 191] on button "Manage Form" at bounding box center [578, 191] width 56 height 12
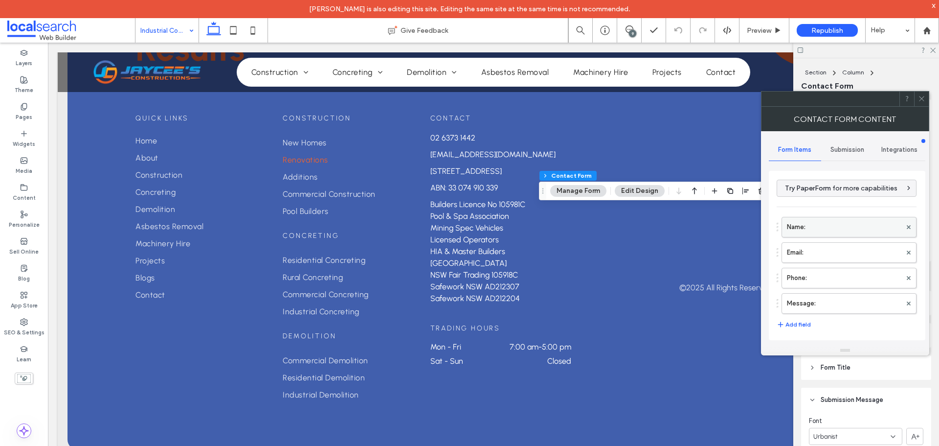
click at [825, 228] on label "Name:" at bounding box center [844, 227] width 114 height 20
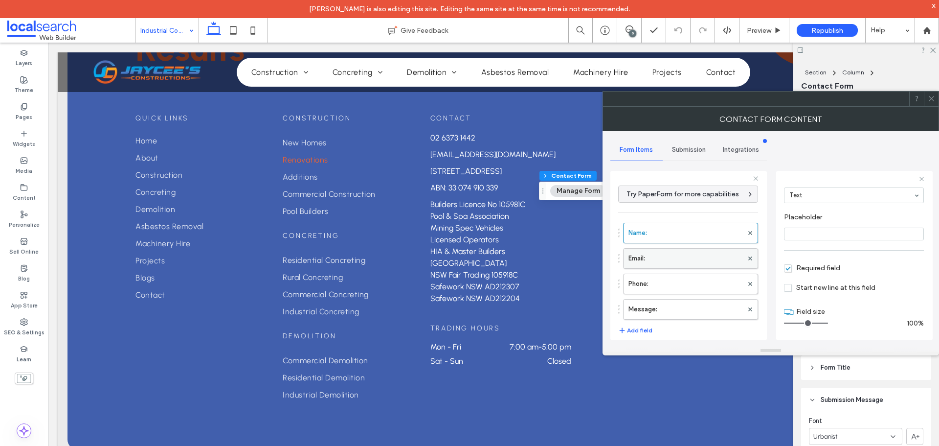
scroll to position [68, 0]
click at [655, 257] on label "Email:" at bounding box center [685, 258] width 114 height 20
click at [672, 285] on label "Phone:" at bounding box center [685, 284] width 114 height 20
click at [680, 302] on label "Message:" at bounding box center [685, 309] width 114 height 20
type input "**"
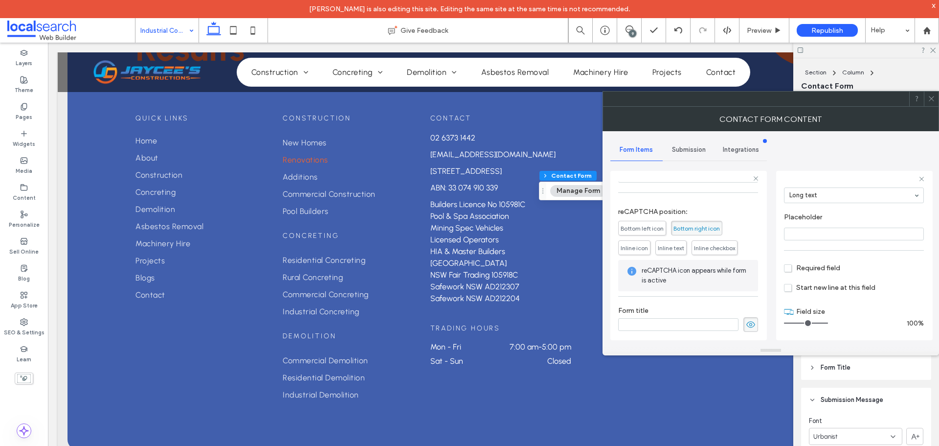
scroll to position [204, 0]
click at [687, 150] on span "Submission" at bounding box center [689, 150] width 34 height 8
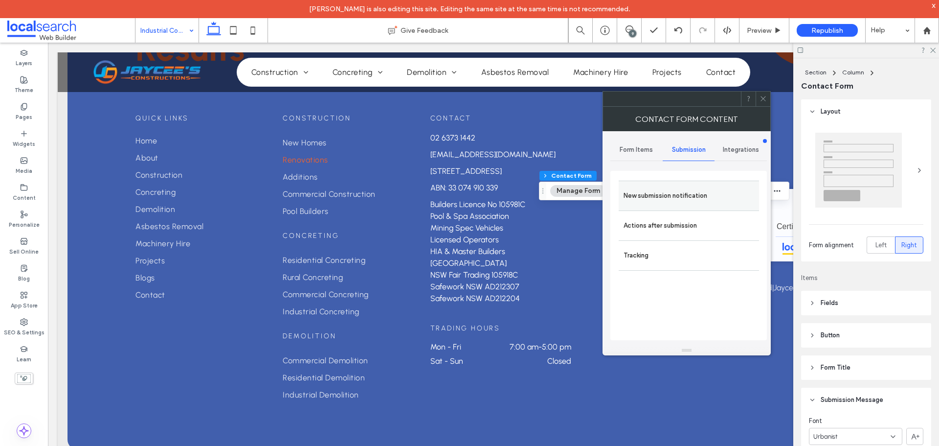
click at [683, 193] on label "New submission notification" at bounding box center [689, 196] width 131 height 20
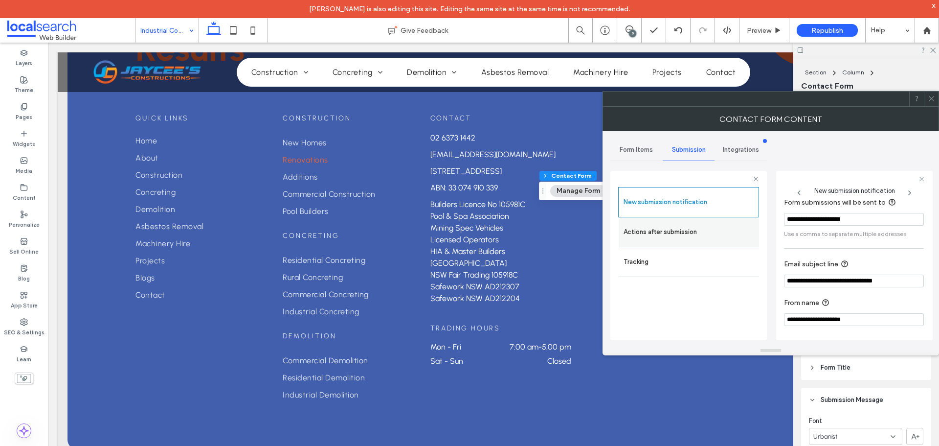
scroll to position [51, 0]
click at [676, 231] on label "Actions after submission" at bounding box center [689, 232] width 131 height 20
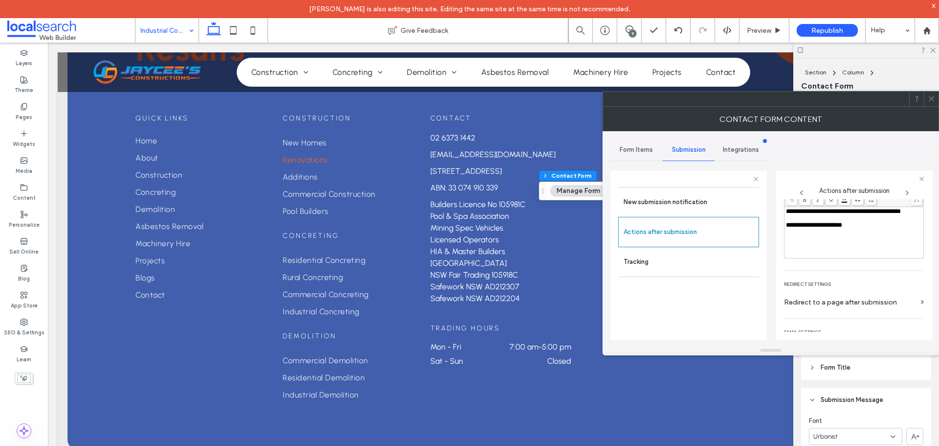
scroll to position [169, 0]
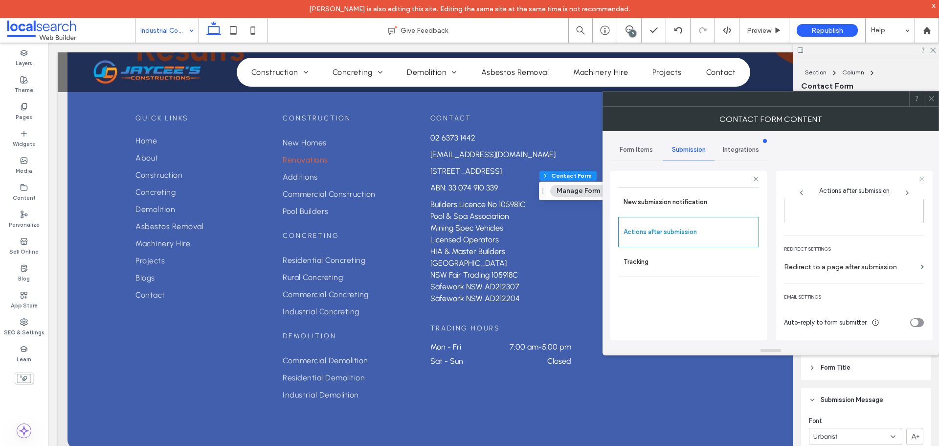
click at [933, 99] on icon at bounding box center [931, 98] width 7 height 7
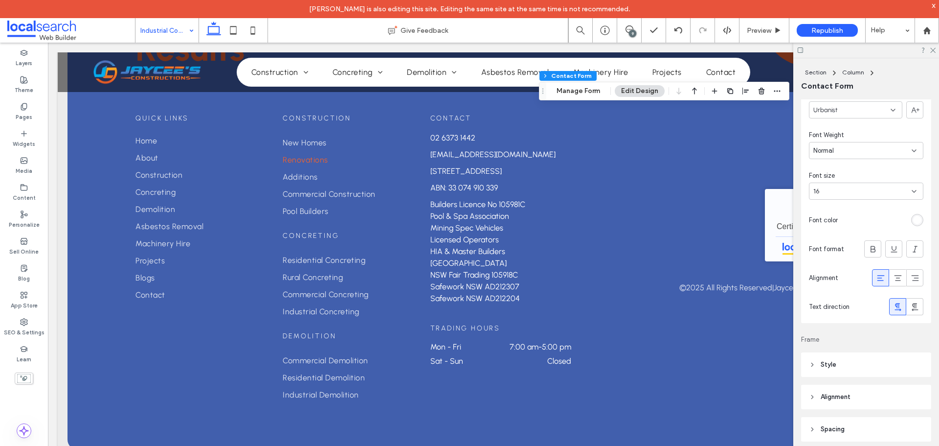
scroll to position [342, 0]
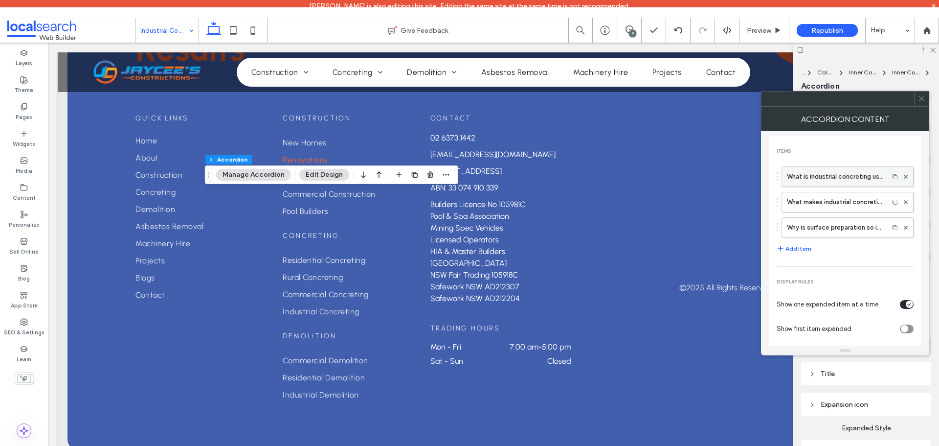
click at [809, 179] on label "What is industrial concreting used for?" at bounding box center [835, 177] width 97 height 20
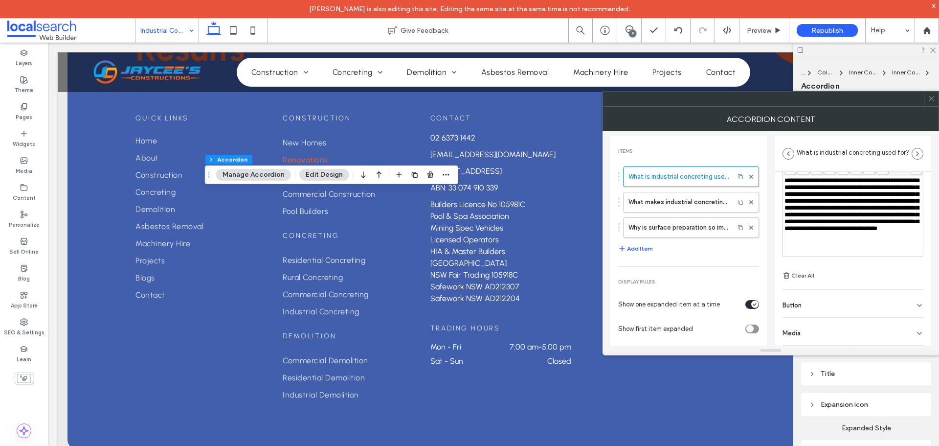
click at [839, 301] on div "Button" at bounding box center [853, 303] width 141 height 27
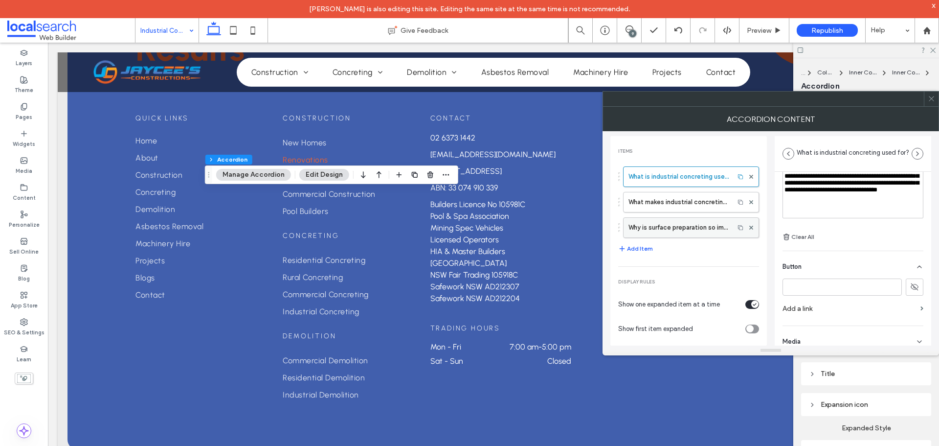
scroll to position [108, 0]
click at [681, 203] on label "What makes industrial concreting stronger than standard concrete?" at bounding box center [678, 202] width 101 height 20
click at [672, 228] on label "Why is surface preparation so important for industrial concreting?" at bounding box center [678, 228] width 101 height 20
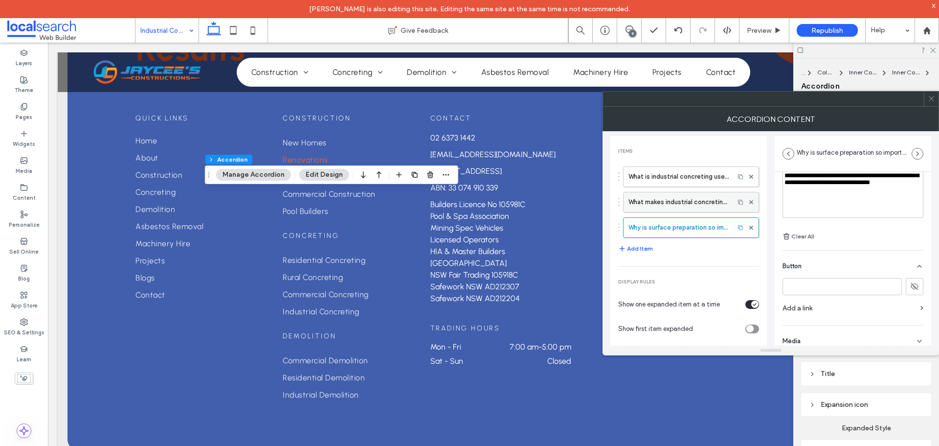
type input "**********"
click at [930, 100] on icon at bounding box center [931, 98] width 7 height 7
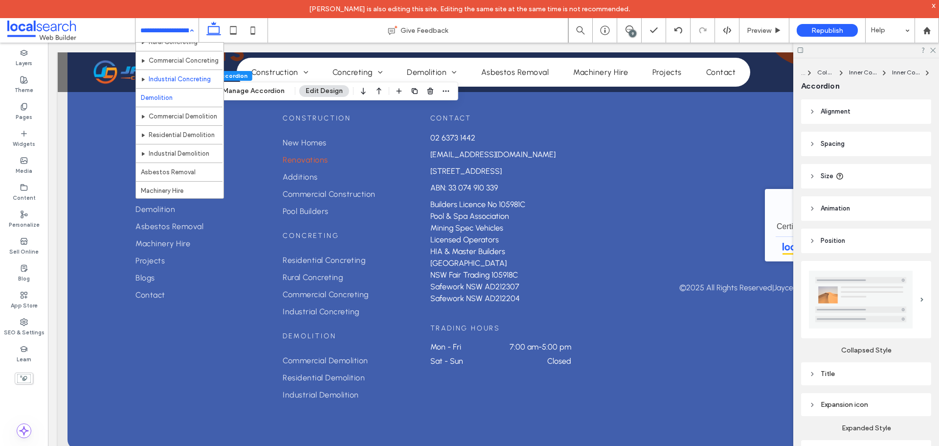
scroll to position [203, 0]
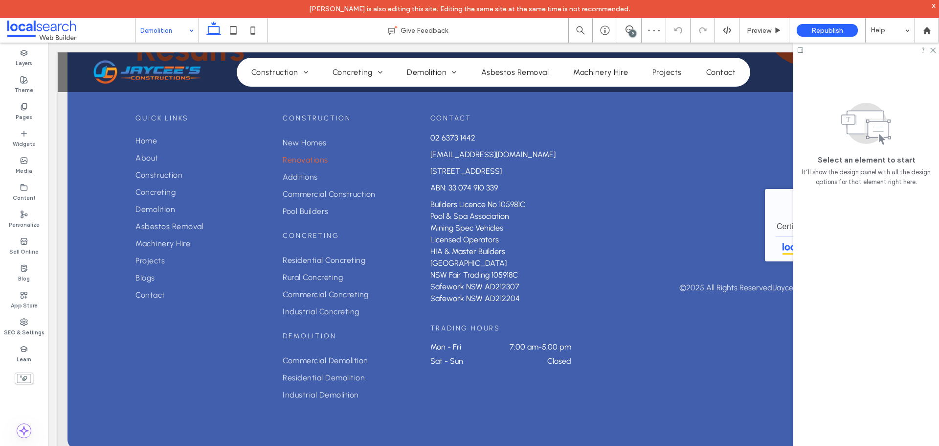
click at [163, 31] on input at bounding box center [164, 30] width 48 height 24
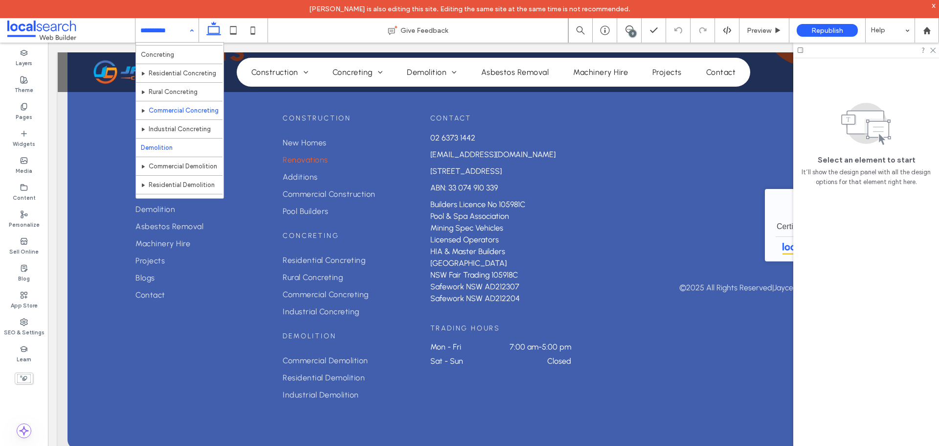
scroll to position [147, 0]
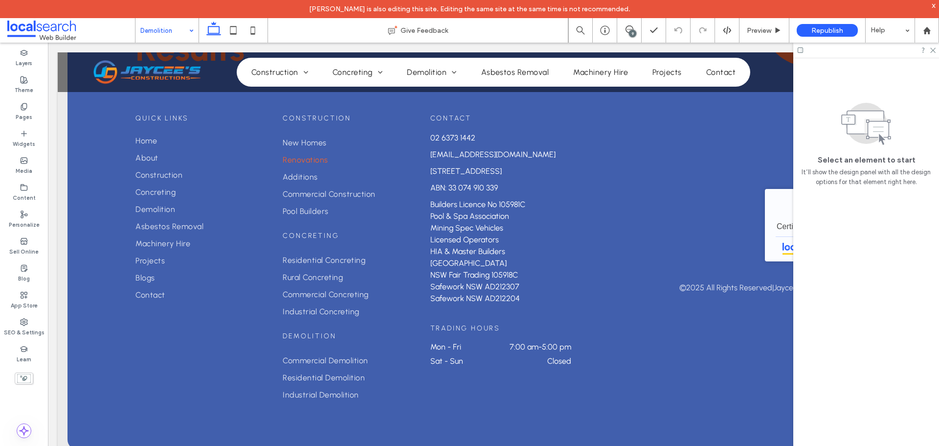
click at [148, 38] on input at bounding box center [164, 30] width 48 height 24
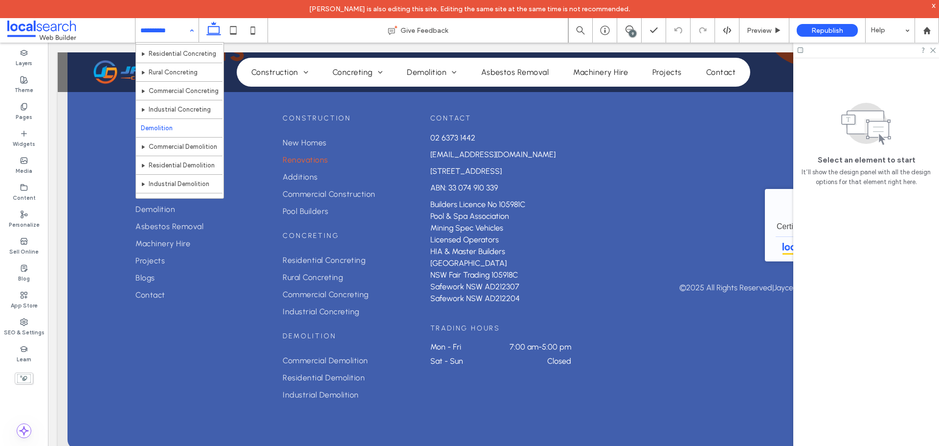
scroll to position [154, 0]
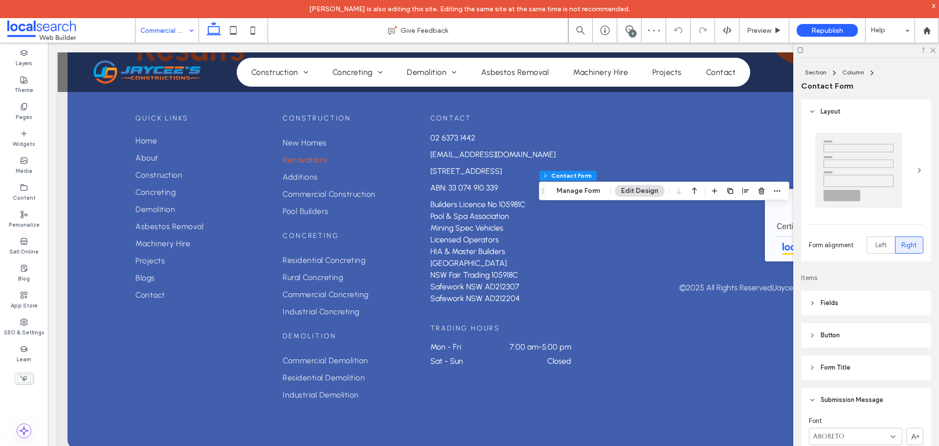
type input "*"
type input "***"
type input "**"
click at [558, 189] on button "Manage Form" at bounding box center [578, 191] width 56 height 12
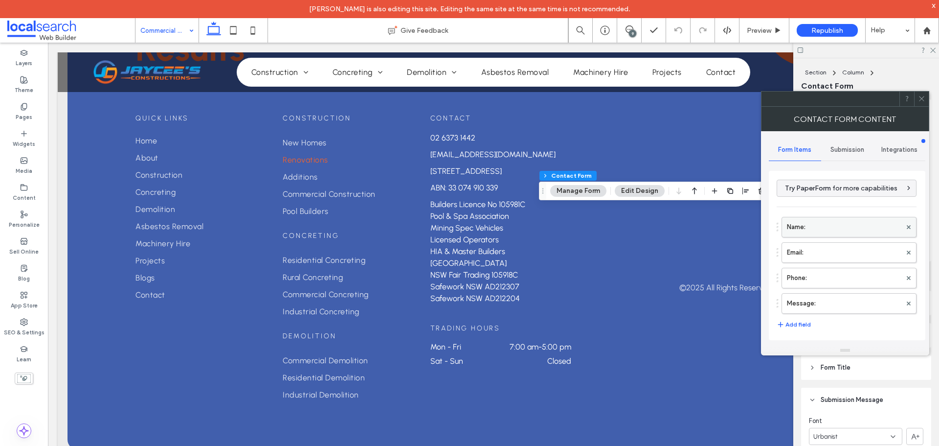
click at [852, 232] on label "Name:" at bounding box center [844, 227] width 114 height 20
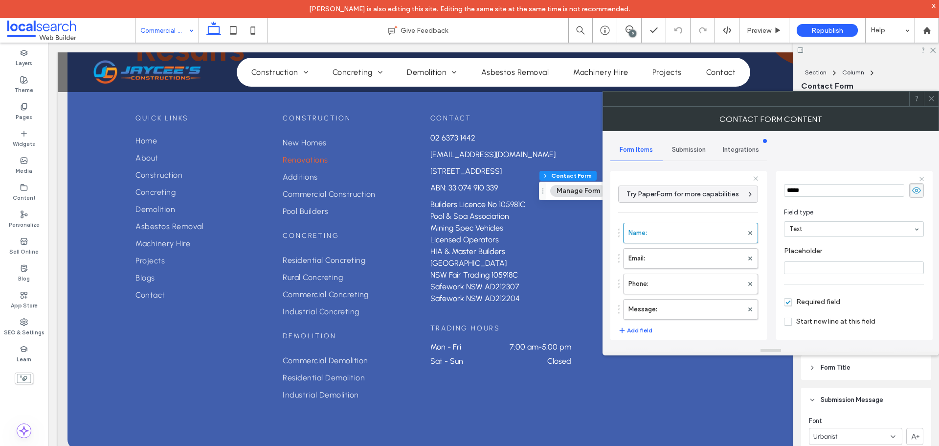
scroll to position [68, 0]
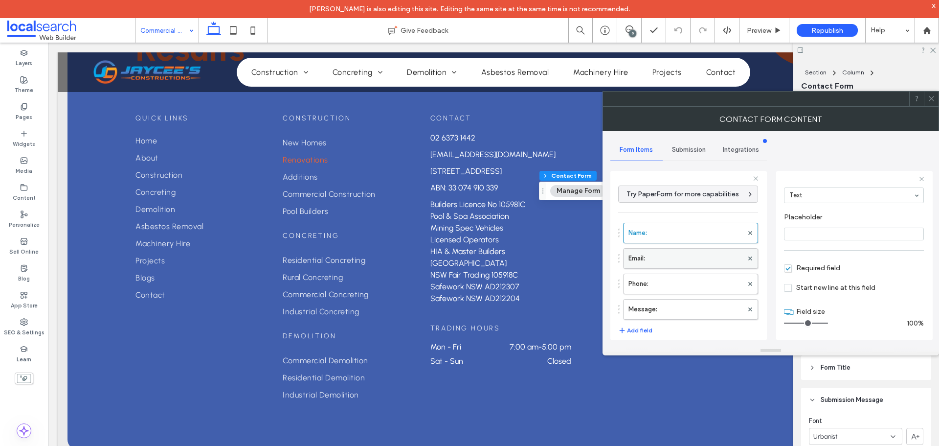
click at [653, 257] on label "Email:" at bounding box center [685, 258] width 114 height 20
click at [676, 286] on label "Phone:" at bounding box center [685, 284] width 114 height 20
click at [682, 302] on label "Message:" at bounding box center [685, 309] width 114 height 20
type input "**"
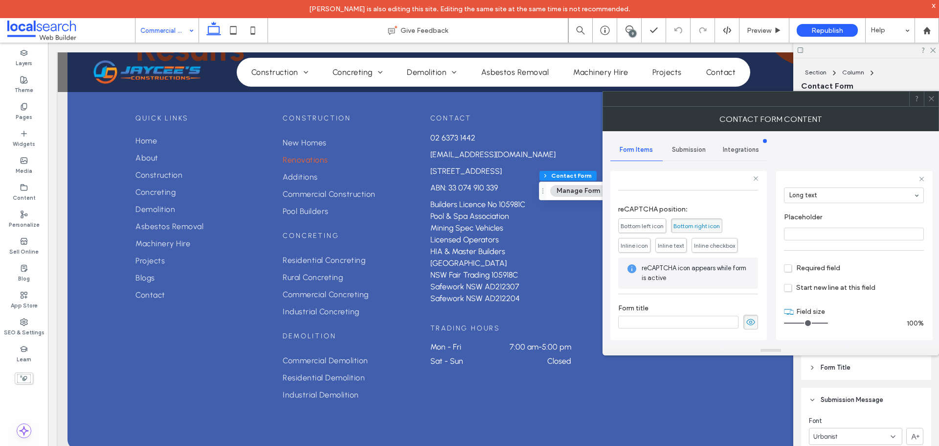
scroll to position [204, 0]
click at [690, 153] on span "Submission" at bounding box center [689, 150] width 34 height 8
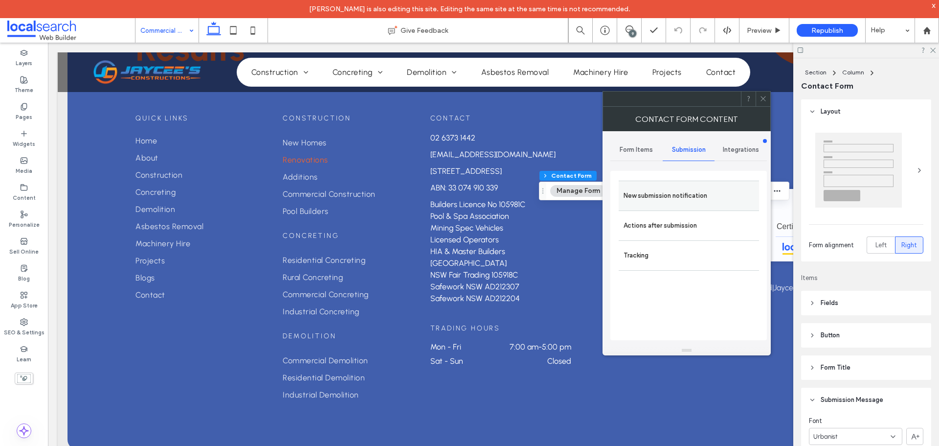
click at [681, 189] on label "New submission notification" at bounding box center [689, 196] width 131 height 20
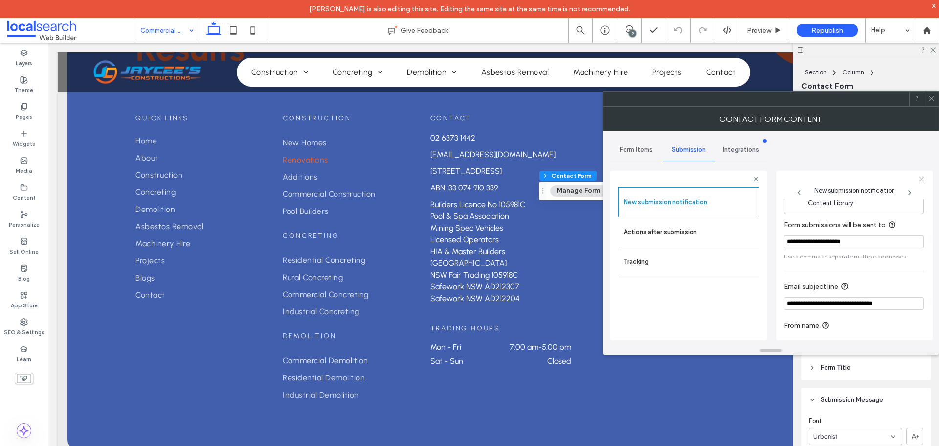
scroll to position [51, 0]
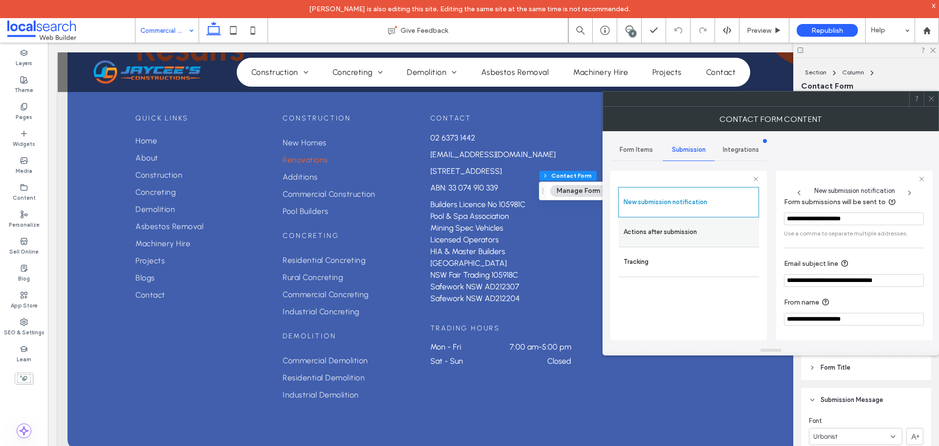
click at [694, 235] on label "Actions after submission" at bounding box center [689, 232] width 131 height 20
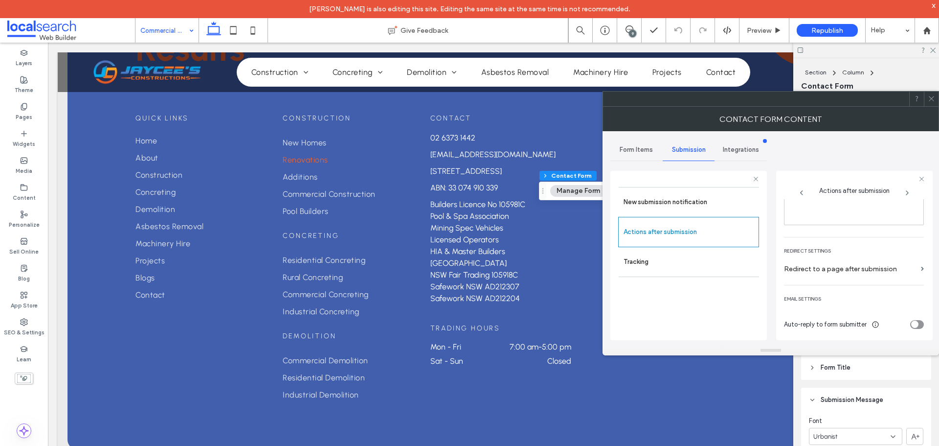
scroll to position [169, 0]
click at [926, 98] on div at bounding box center [931, 98] width 15 height 15
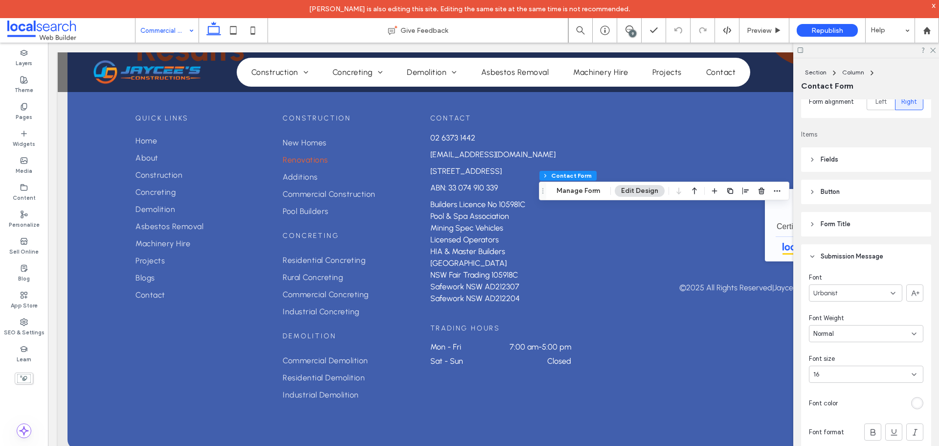
scroll to position [245, 0]
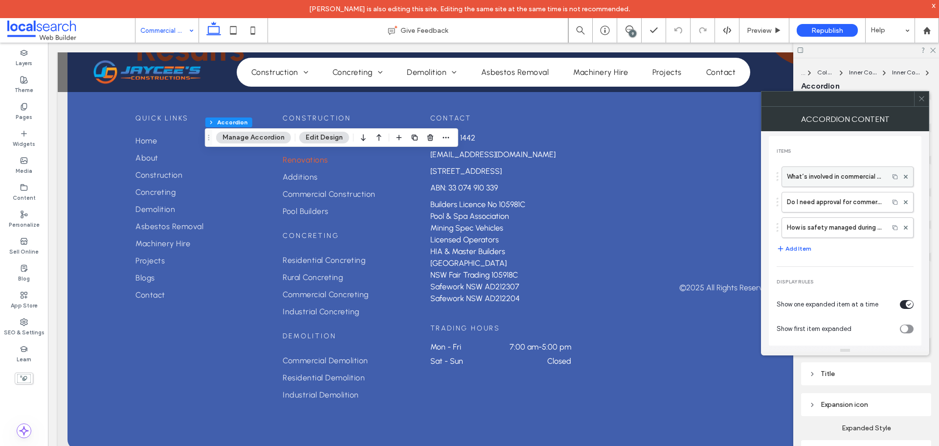
click at [817, 176] on label "What’s involved in commercial demolition?" at bounding box center [835, 177] width 97 height 20
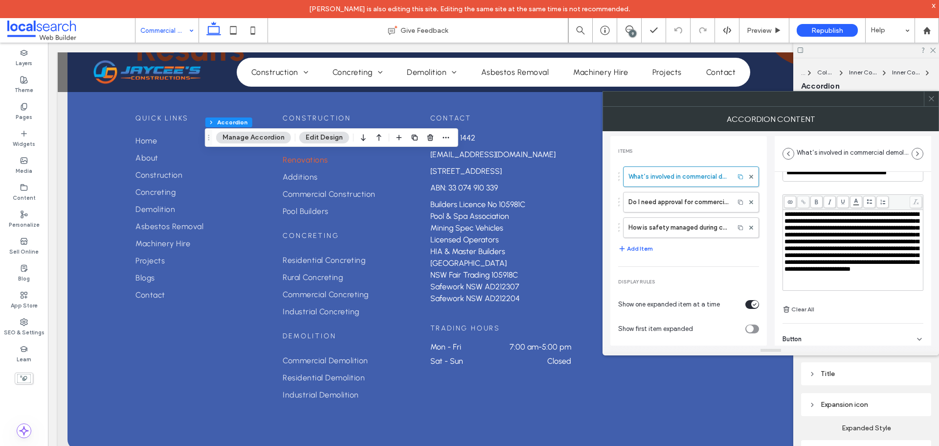
scroll to position [68, 0]
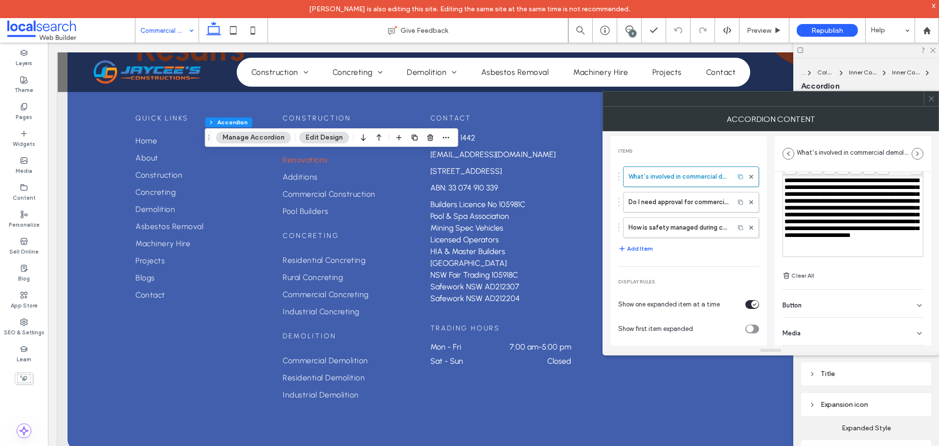
click at [833, 305] on div "Button" at bounding box center [853, 303] width 141 height 27
click at [673, 198] on label "Do I need approval for commercial demolition?" at bounding box center [678, 202] width 101 height 20
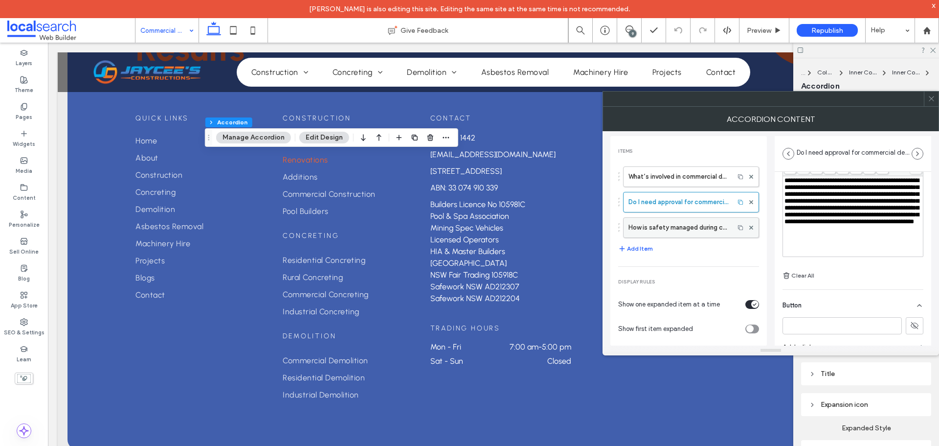
click at [671, 232] on label "How is safety managed during commercial demolition?" at bounding box center [678, 228] width 101 height 20
type input "**********"
click at [930, 103] on span at bounding box center [931, 98] width 7 height 15
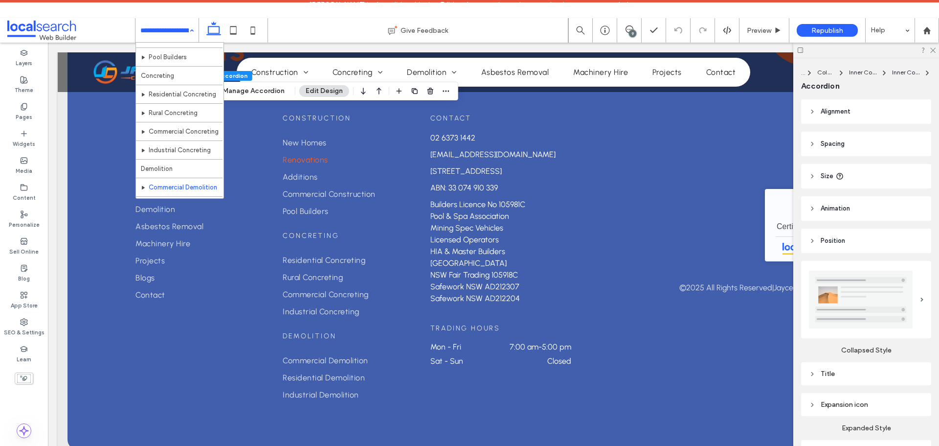
scroll to position [196, 0]
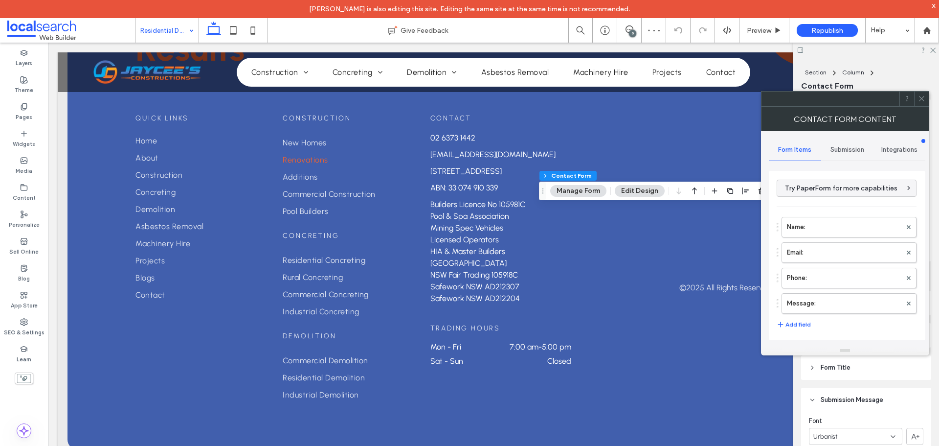
type input "****"
type input "**"
type input "*"
type input "***"
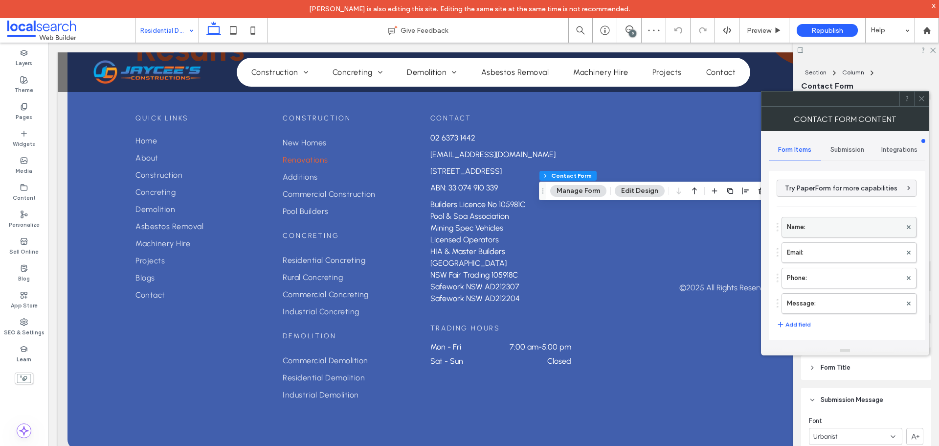
click at [815, 232] on label "Name:" at bounding box center [844, 227] width 114 height 20
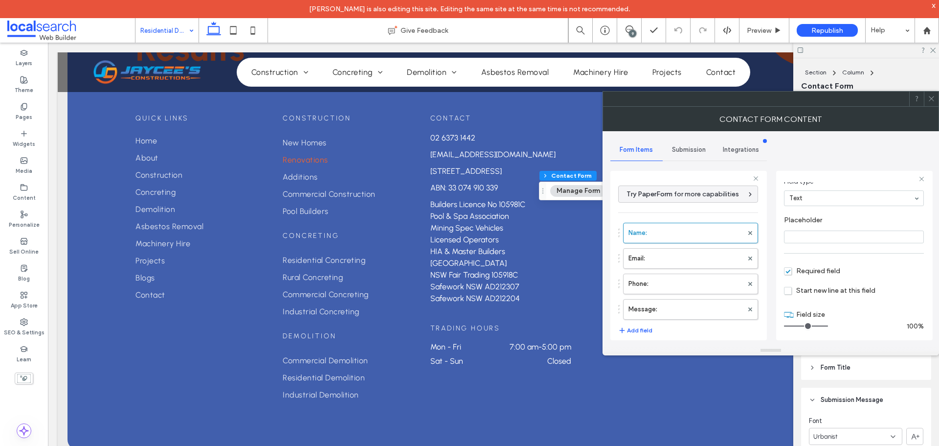
scroll to position [68, 0]
click at [666, 256] on label "Email:" at bounding box center [685, 258] width 114 height 20
click at [670, 278] on label "Phone:" at bounding box center [685, 284] width 114 height 20
click at [680, 307] on label "Message:" at bounding box center [685, 309] width 114 height 20
type input "**"
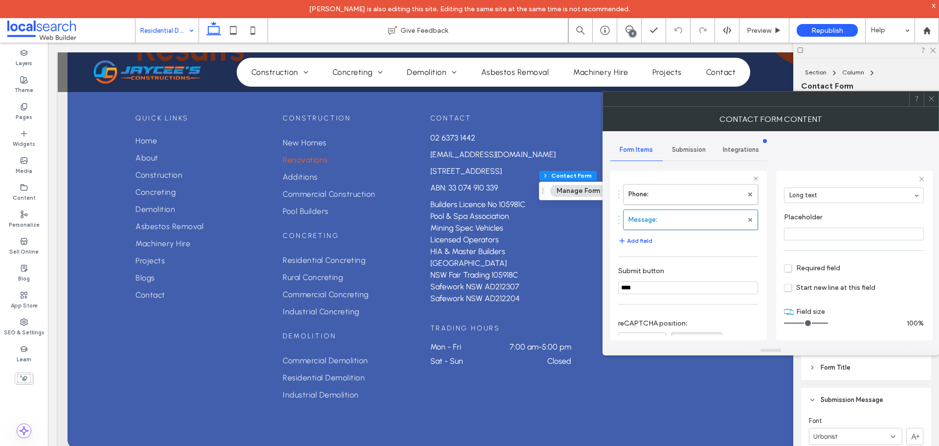
scroll to position [196, 0]
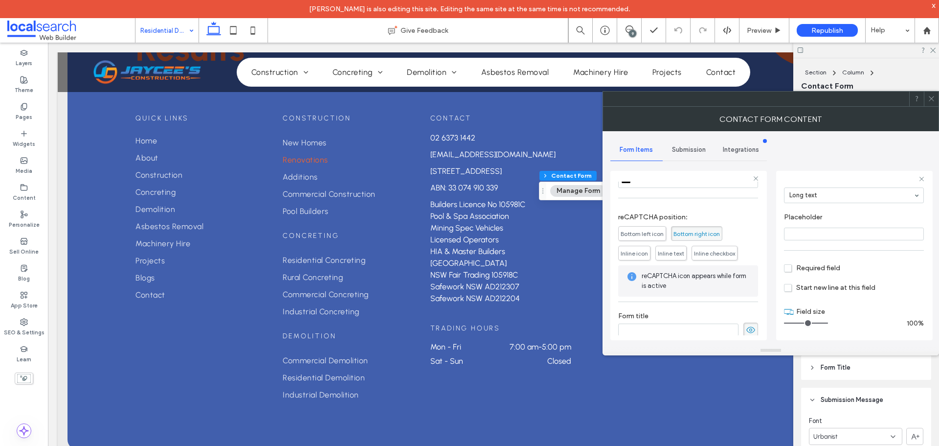
click at [682, 147] on span "Submission" at bounding box center [689, 150] width 34 height 8
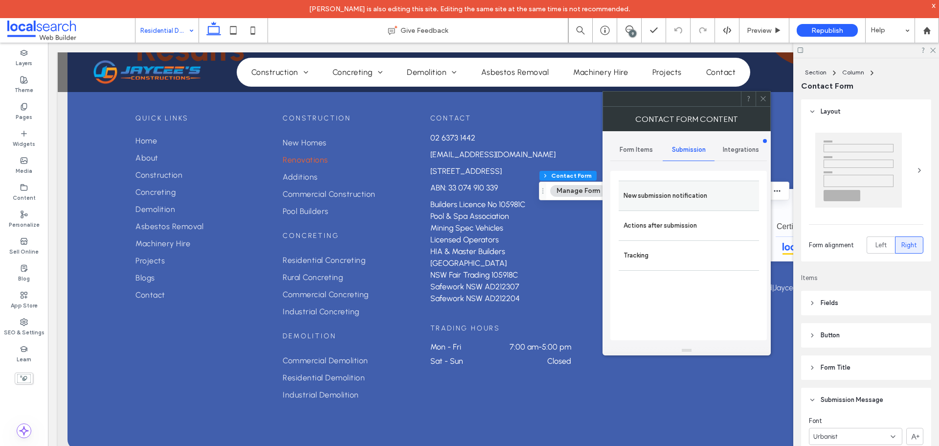
click at [683, 192] on label "New submission notification" at bounding box center [689, 196] width 131 height 20
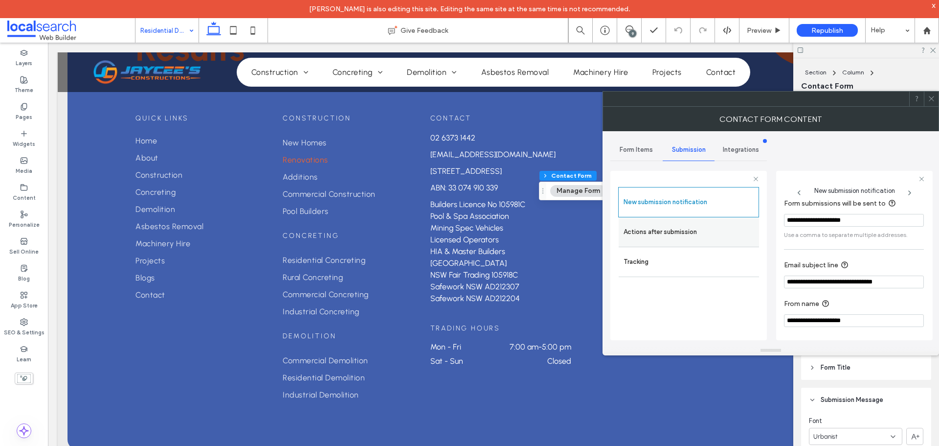
scroll to position [51, 0]
click at [707, 240] on label "Actions after submission" at bounding box center [689, 232] width 131 height 20
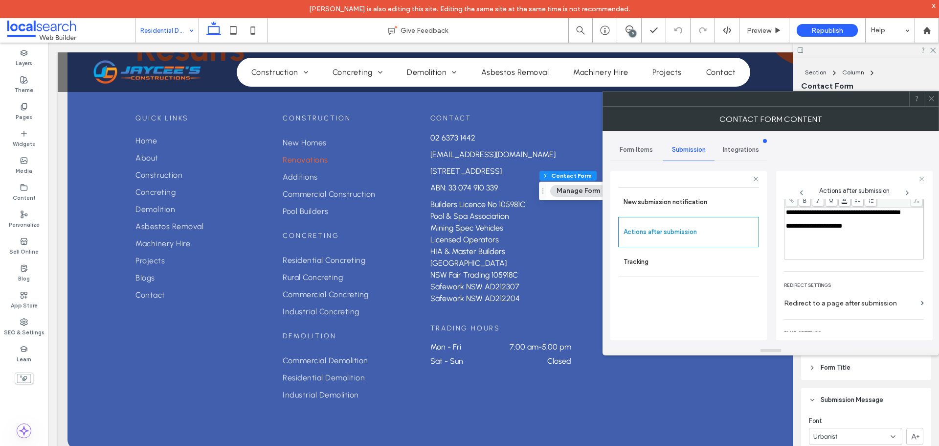
scroll to position [169, 0]
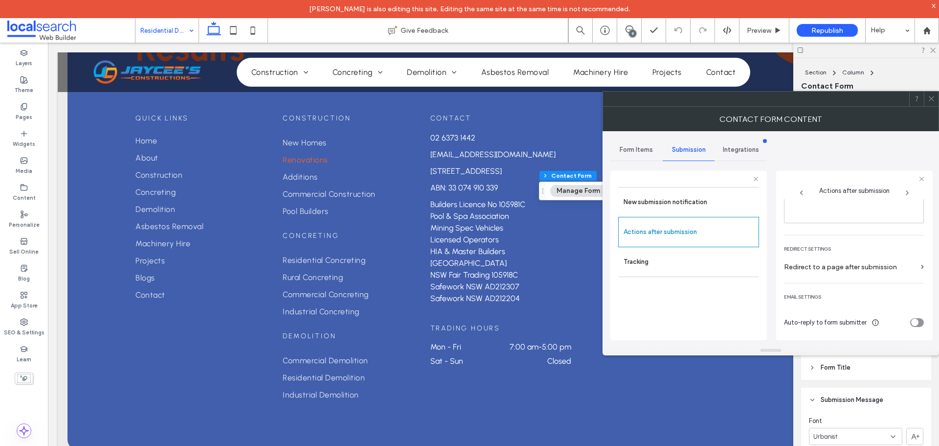
click at [931, 103] on span at bounding box center [931, 98] width 7 height 15
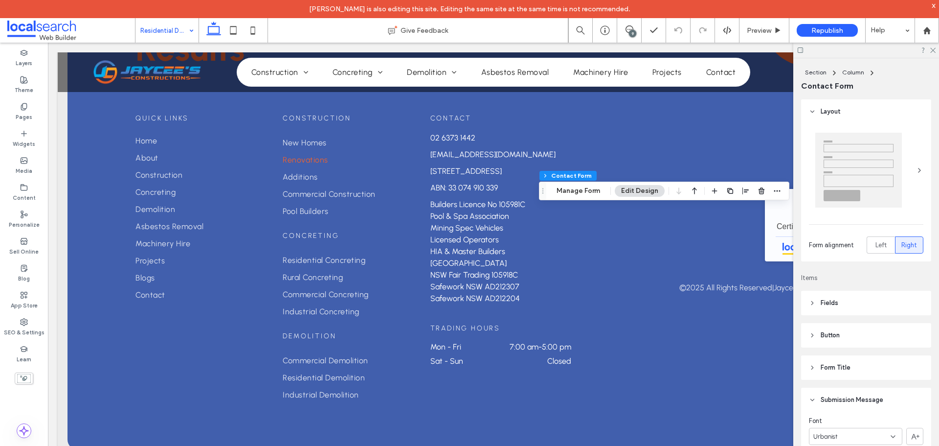
scroll to position [245, 0]
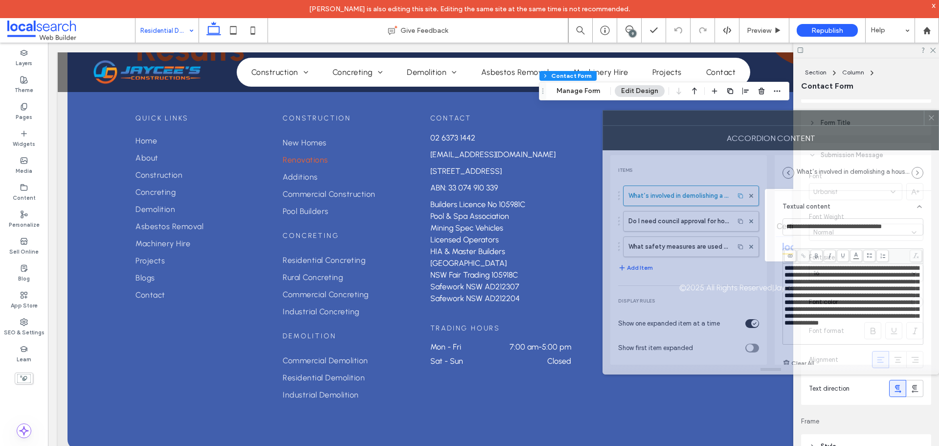
click at [733, 125] on div at bounding box center [763, 118] width 321 height 15
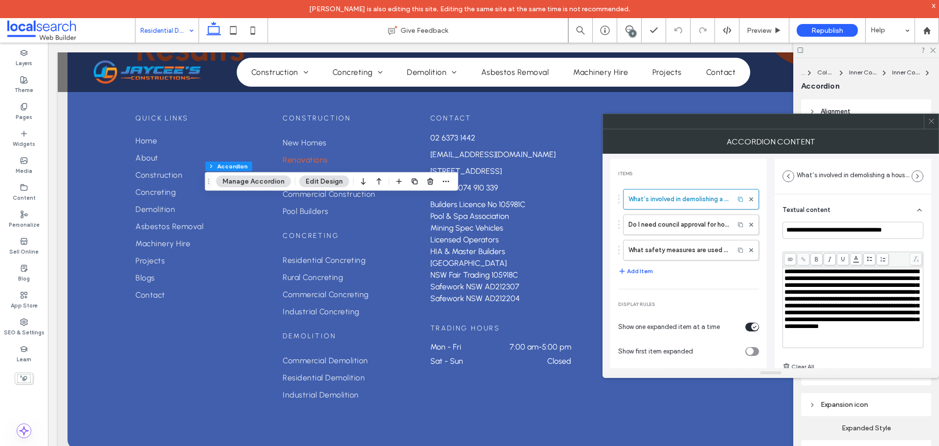
scroll to position [16, 0]
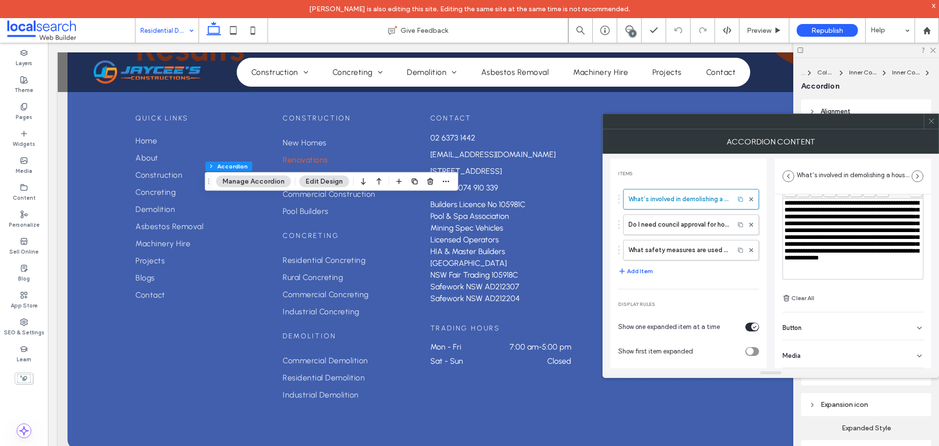
click at [854, 325] on div "Button" at bounding box center [853, 325] width 141 height 27
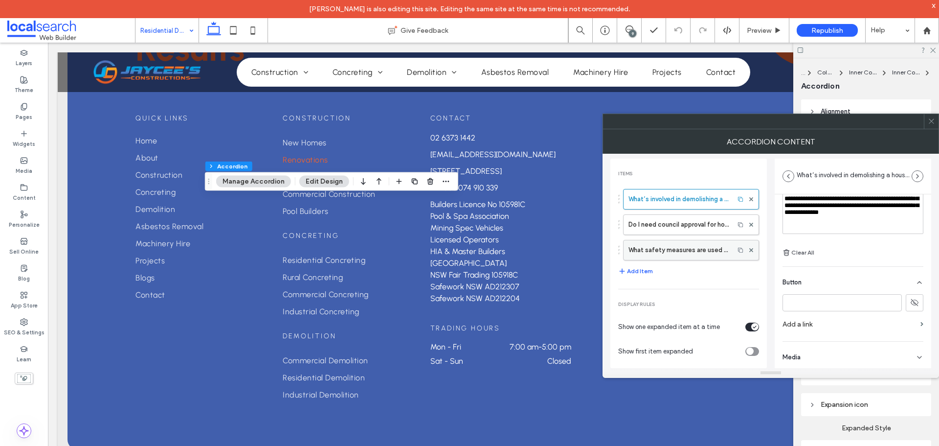
scroll to position [115, 0]
click at [671, 233] on label "Do I need council approval for house demolition?" at bounding box center [678, 225] width 101 height 20
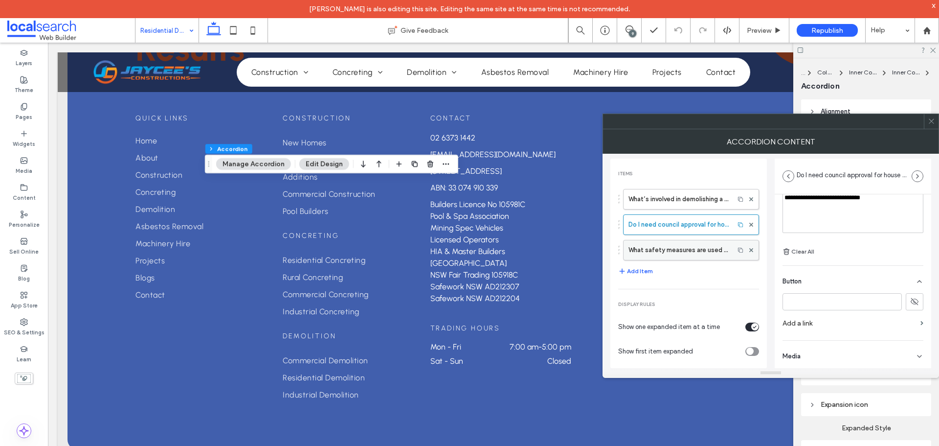
click at [672, 245] on label "What safety measures are used during house demolition?" at bounding box center [678, 250] width 101 height 20
type input "**********"
click at [931, 119] on icon at bounding box center [931, 120] width 7 height 7
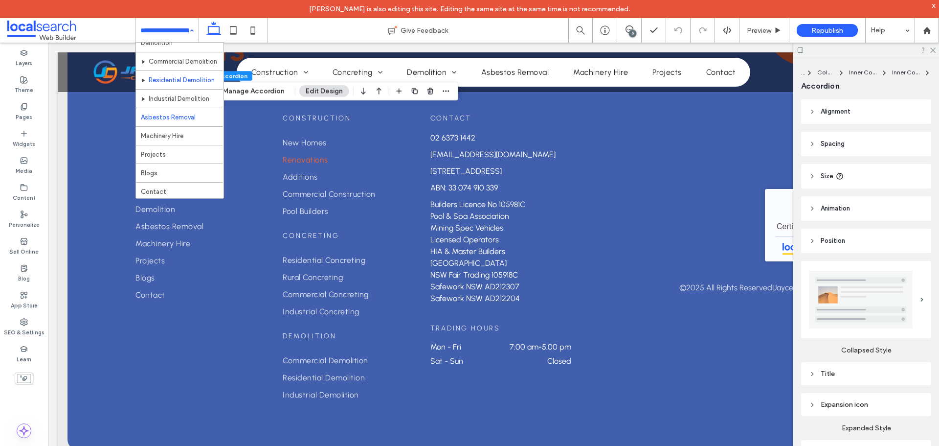
scroll to position [252, 0]
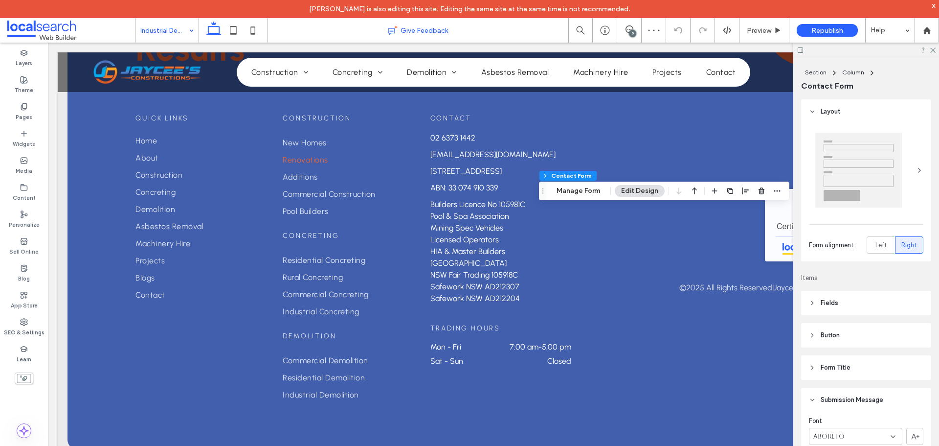
type input "**"
type input "*"
type input "***"
click at [582, 193] on button "Manage Form" at bounding box center [578, 191] width 56 height 12
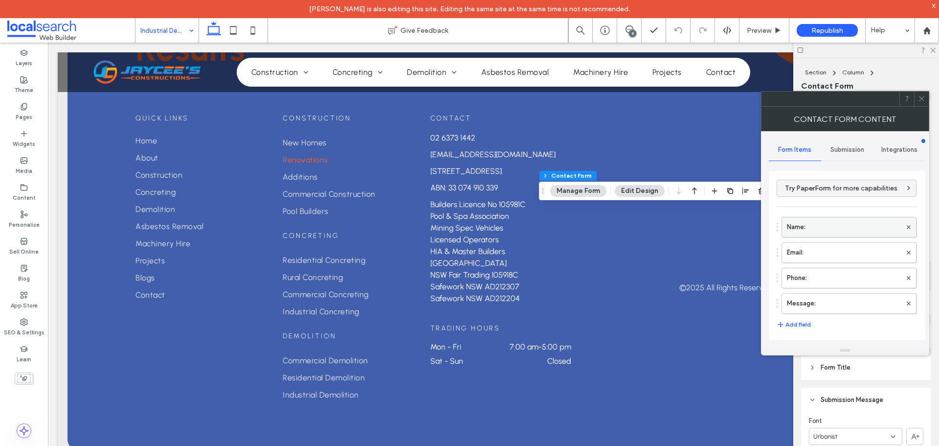
click at [806, 236] on label "Name:" at bounding box center [844, 227] width 114 height 20
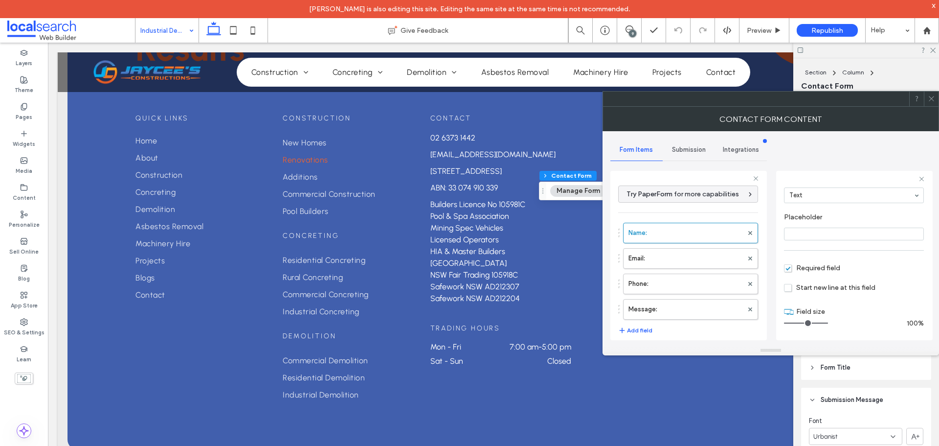
scroll to position [68, 0]
click at [679, 252] on label "Email:" at bounding box center [685, 258] width 114 height 20
click at [677, 284] on label "Phone:" at bounding box center [685, 284] width 114 height 20
click at [680, 305] on label "Message:" at bounding box center [685, 309] width 114 height 20
type input "**"
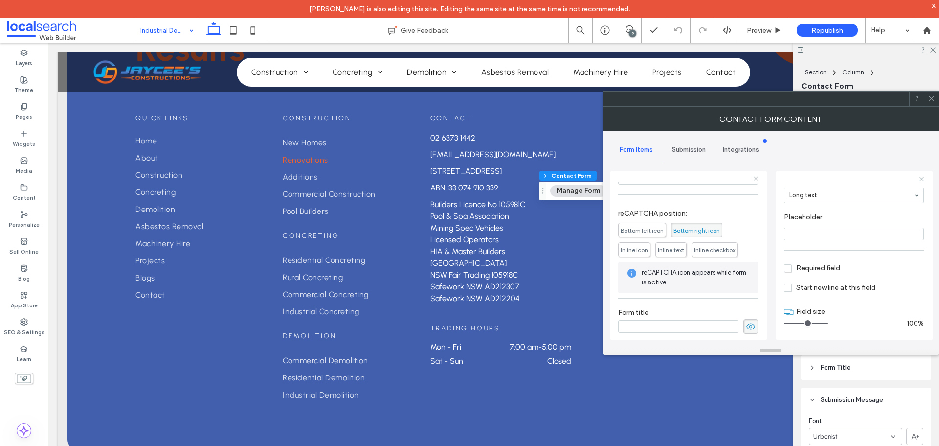
scroll to position [204, 0]
click at [688, 152] on span "Submission" at bounding box center [689, 150] width 34 height 8
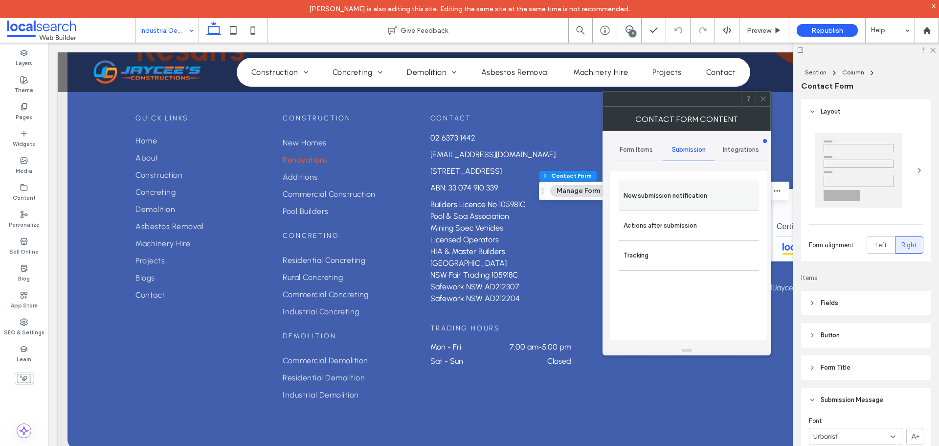
click at [686, 201] on label "New submission notification" at bounding box center [689, 196] width 131 height 20
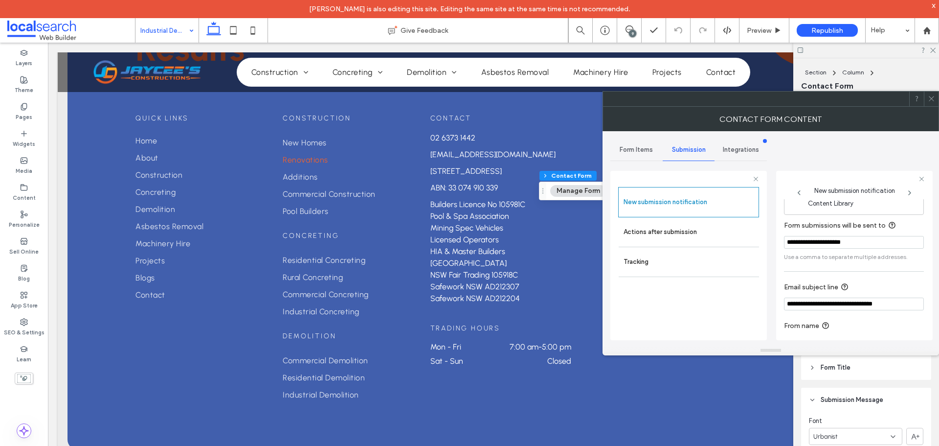
scroll to position [51, 0]
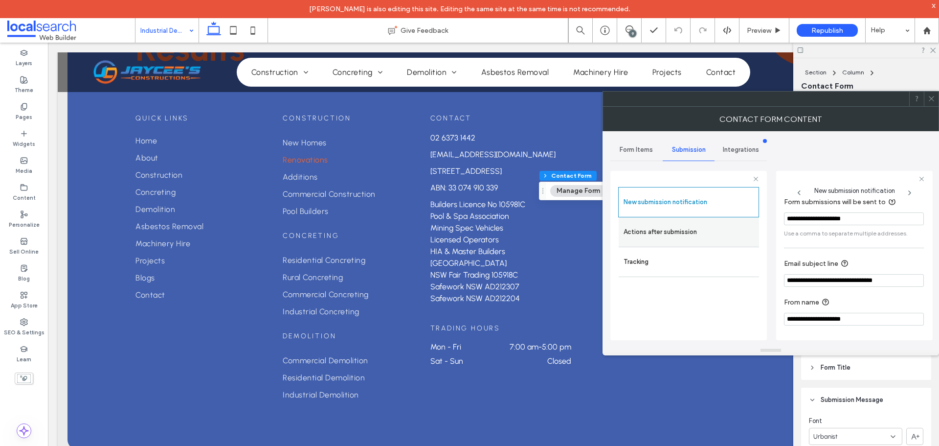
click at [681, 227] on label "Actions after submission" at bounding box center [689, 232] width 131 height 20
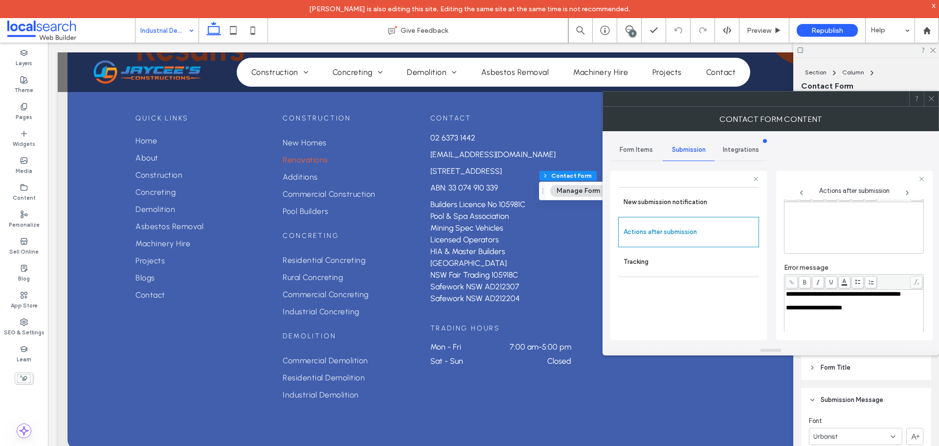
scroll to position [169, 0]
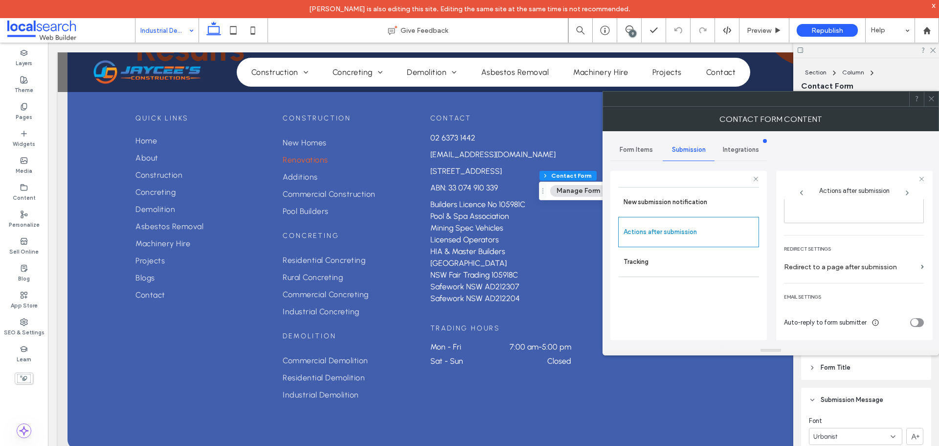
click at [930, 100] on icon at bounding box center [931, 98] width 7 height 7
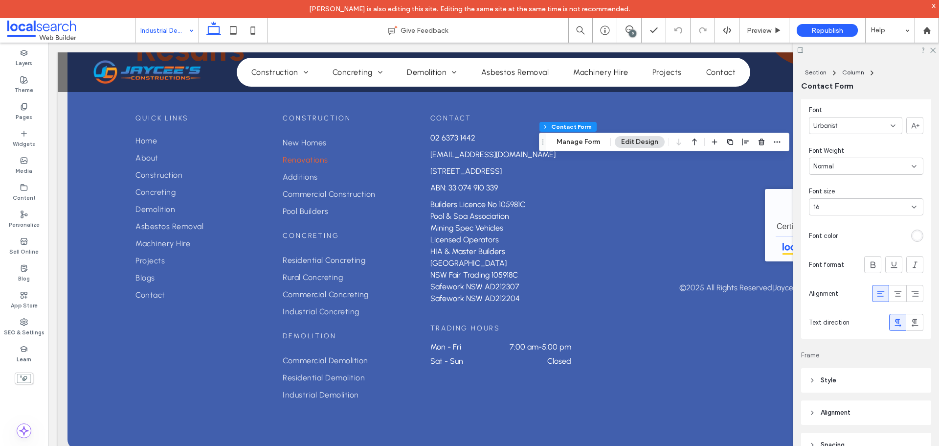
scroll to position [293, 0]
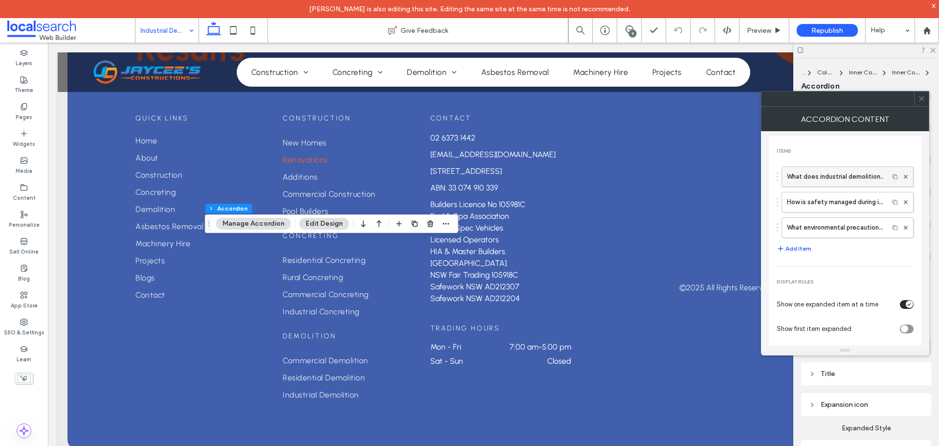
click at [811, 178] on label "What does industrial demolition involve?" at bounding box center [835, 177] width 97 height 20
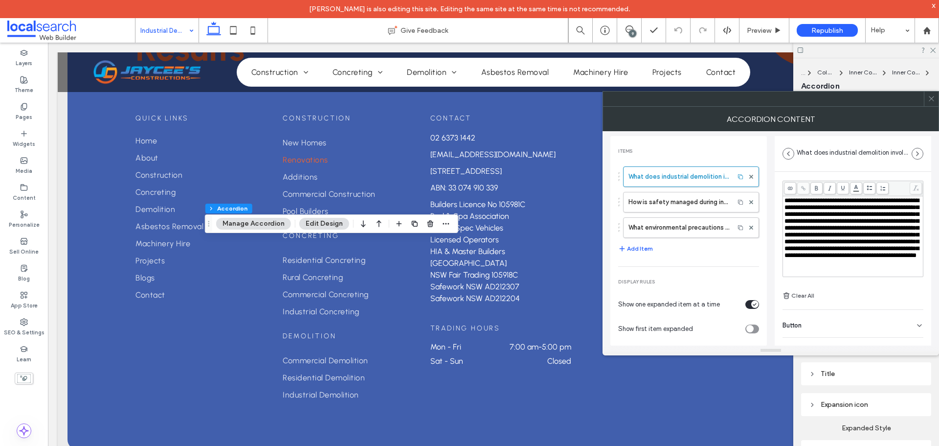
scroll to position [68, 0]
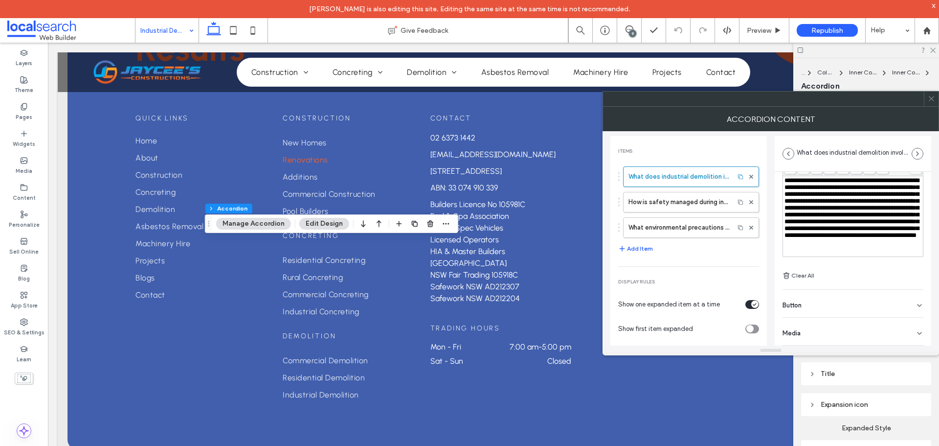
click at [835, 296] on div "Button" at bounding box center [853, 303] width 141 height 27
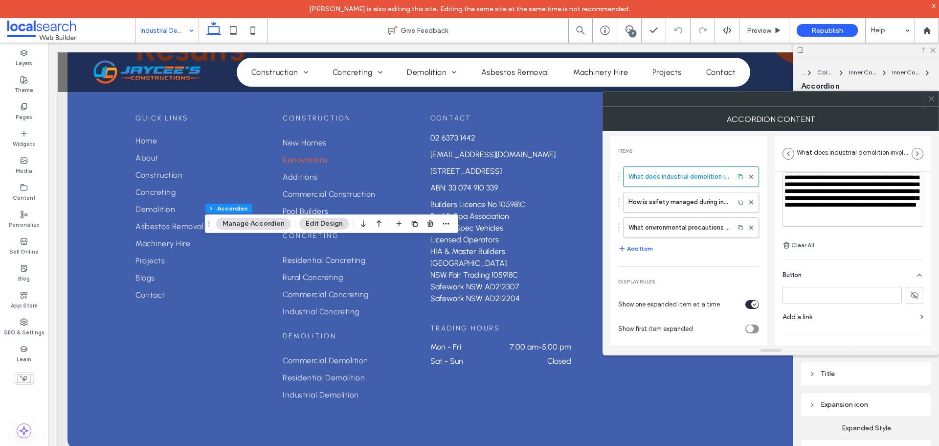
scroll to position [115, 0]
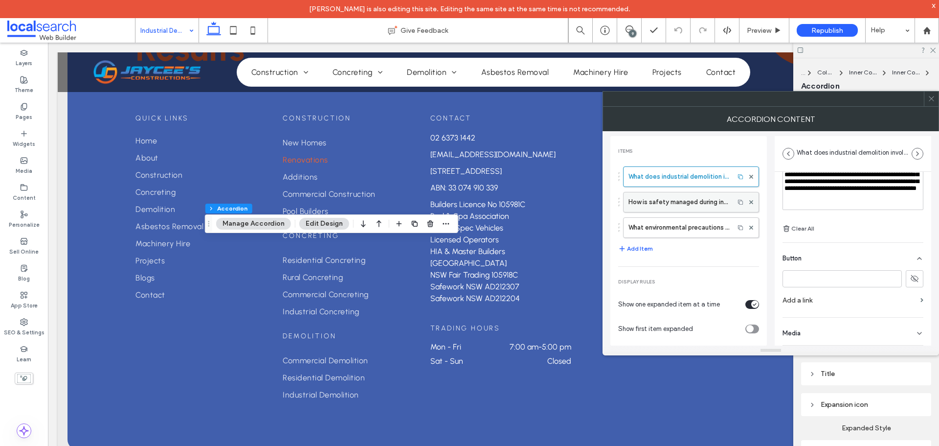
click at [648, 206] on label "How is safety managed during industrial demolition?" at bounding box center [678, 202] width 101 height 20
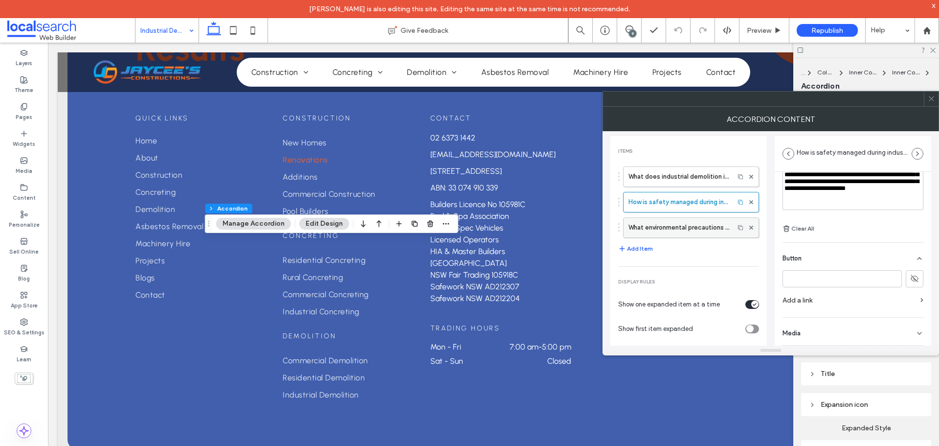
click at [699, 230] on label "What environmental precautions are taken during industrial demolition?" at bounding box center [678, 228] width 101 height 20
type input "**********"
click at [934, 103] on span at bounding box center [931, 98] width 7 height 15
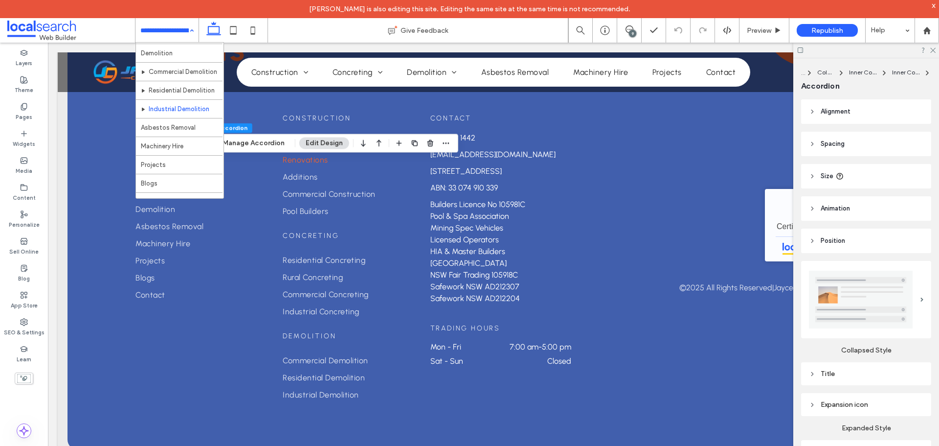
scroll to position [245, 0]
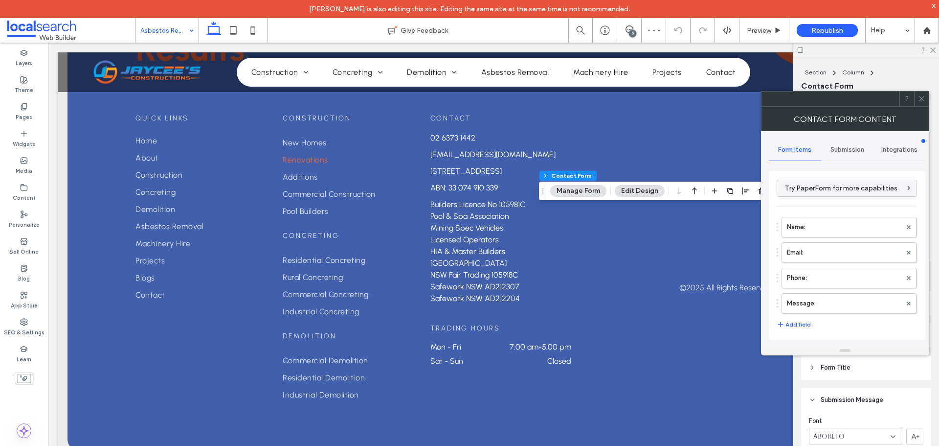
type input "****"
type input "**"
type input "*"
type input "***"
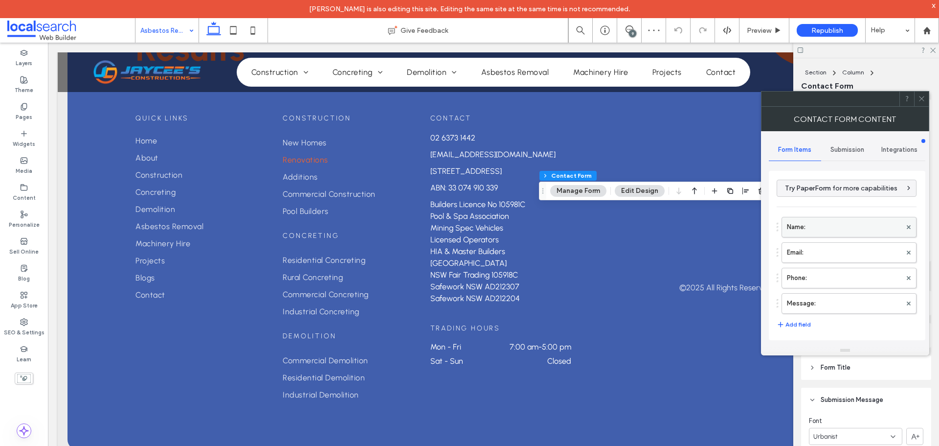
click at [830, 232] on label "Name:" at bounding box center [844, 227] width 114 height 20
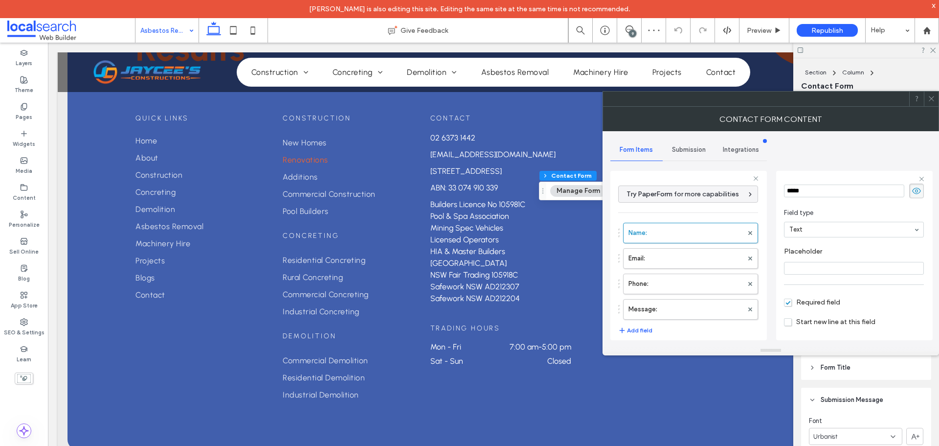
scroll to position [68, 0]
click at [672, 264] on label "Email:" at bounding box center [685, 258] width 114 height 20
type input "*"
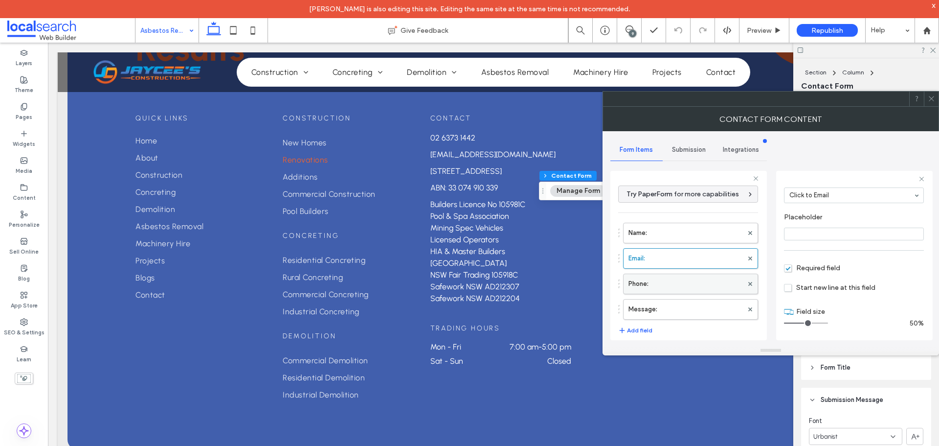
click at [671, 289] on label "Phone:" at bounding box center [685, 284] width 114 height 20
click at [677, 305] on label "Message:" at bounding box center [685, 309] width 114 height 20
click at [690, 152] on span "Submission" at bounding box center [689, 150] width 34 height 8
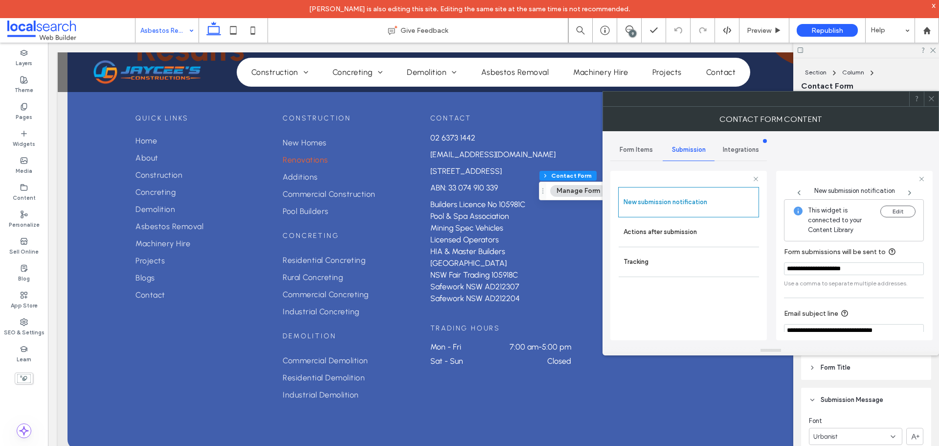
scroll to position [51, 0]
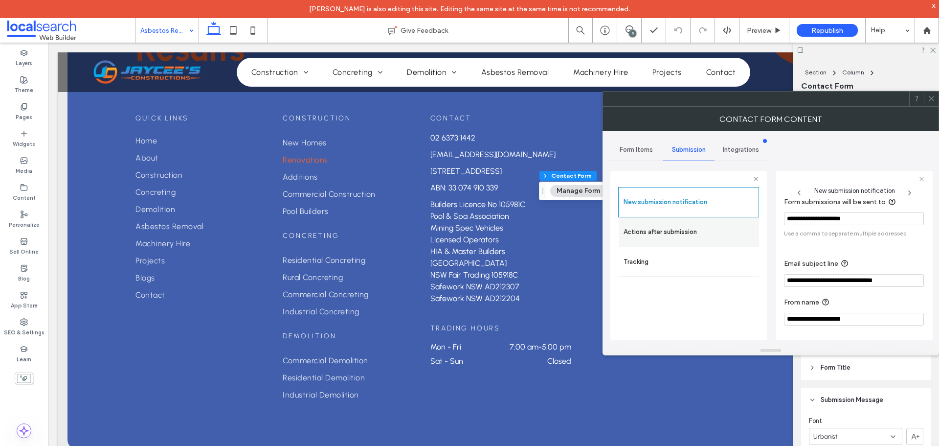
click at [643, 232] on label "Actions after submission" at bounding box center [689, 232] width 131 height 20
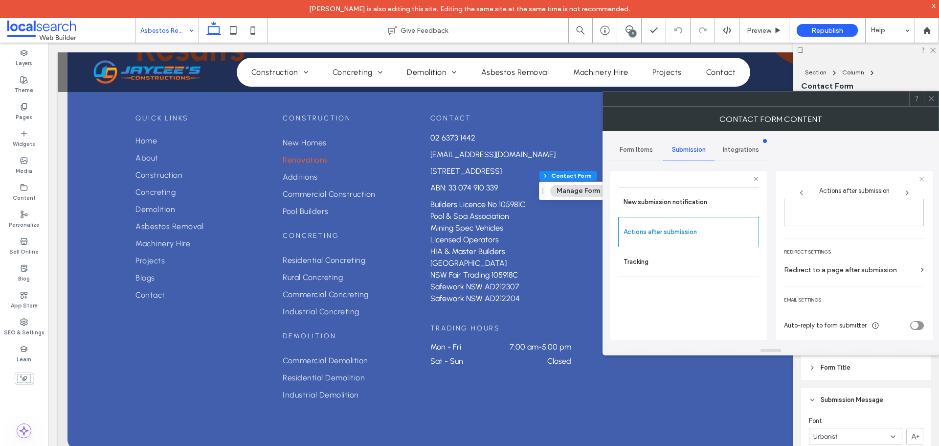
scroll to position [169, 0]
click at [933, 102] on span at bounding box center [931, 98] width 7 height 15
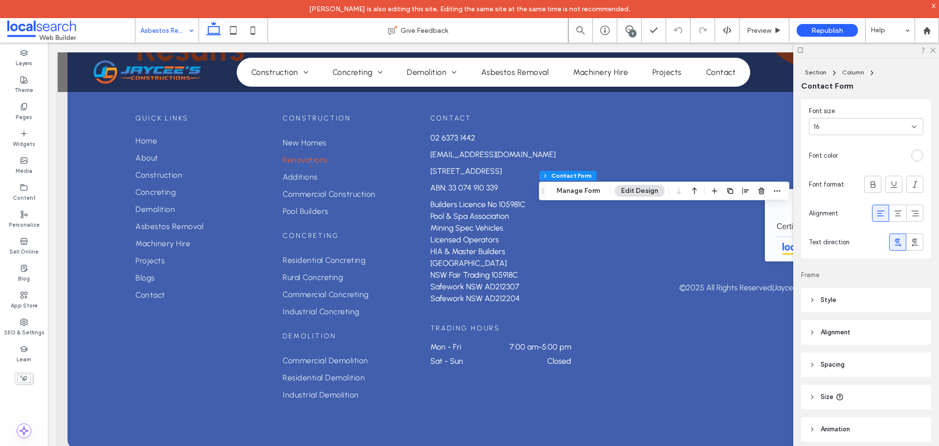
scroll to position [391, 0]
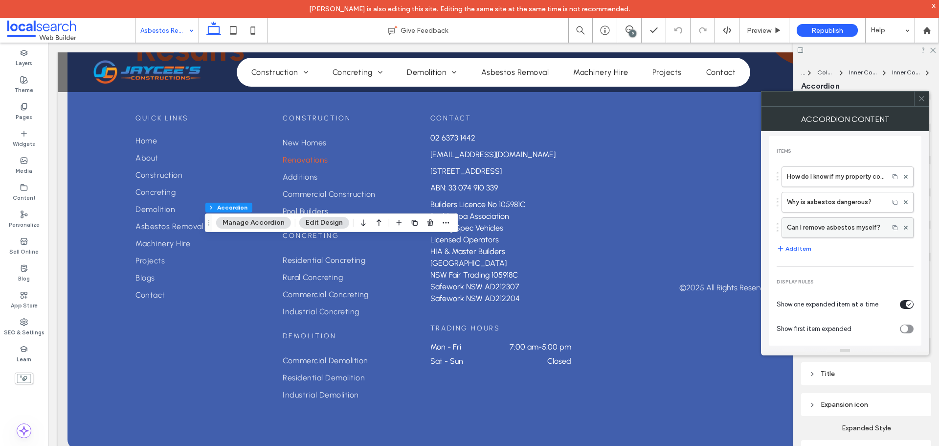
click at [814, 179] on label "How do I know if my property contains asbestos?" at bounding box center [835, 177] width 97 height 20
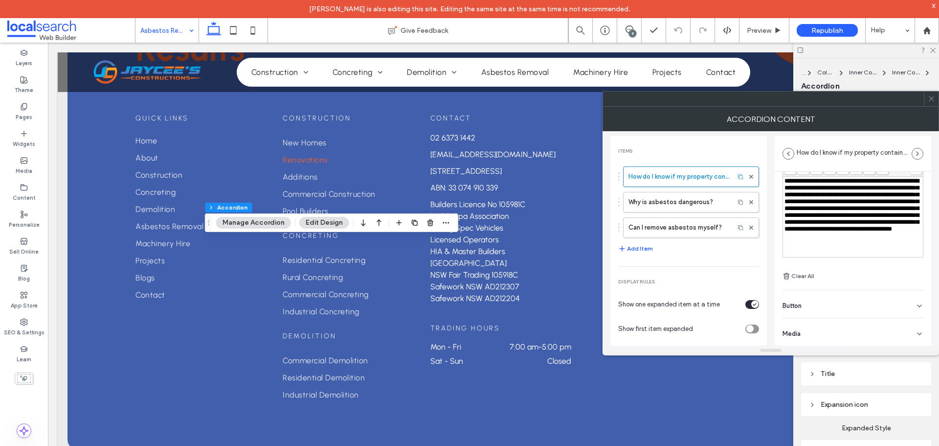
scroll to position [68, 0]
click at [850, 307] on div "Button" at bounding box center [853, 303] width 141 height 27
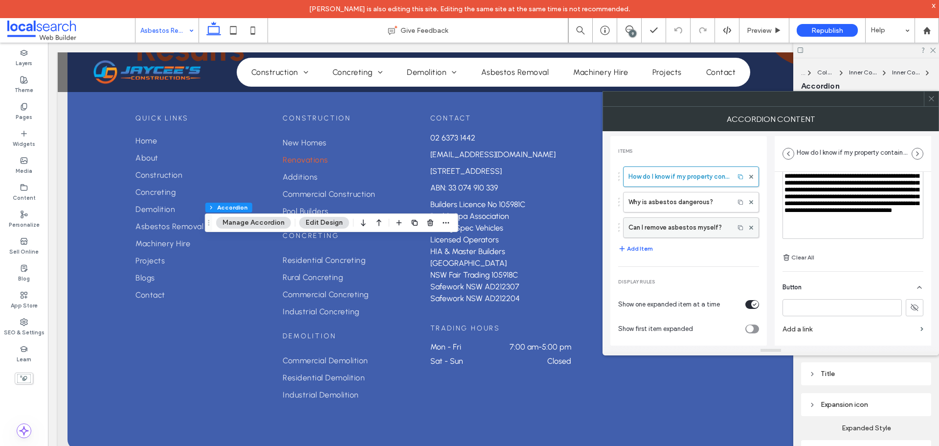
scroll to position [96, 0]
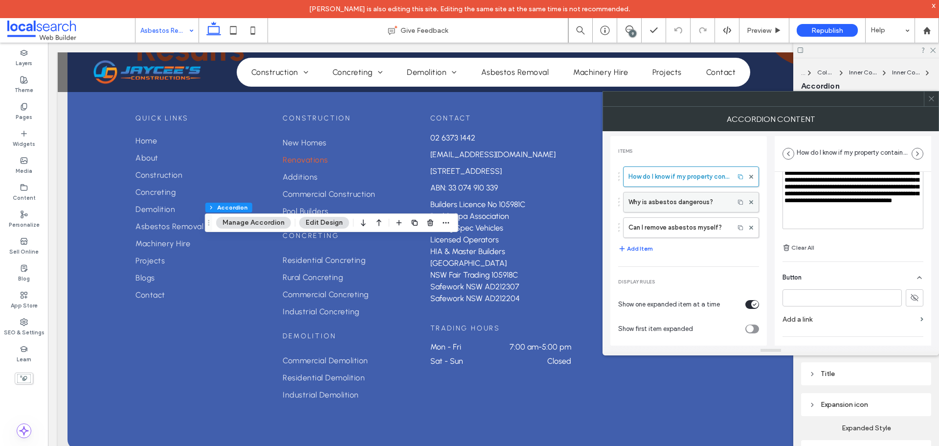
click at [669, 205] on label "Why is asbestos dangerous?" at bounding box center [678, 202] width 101 height 20
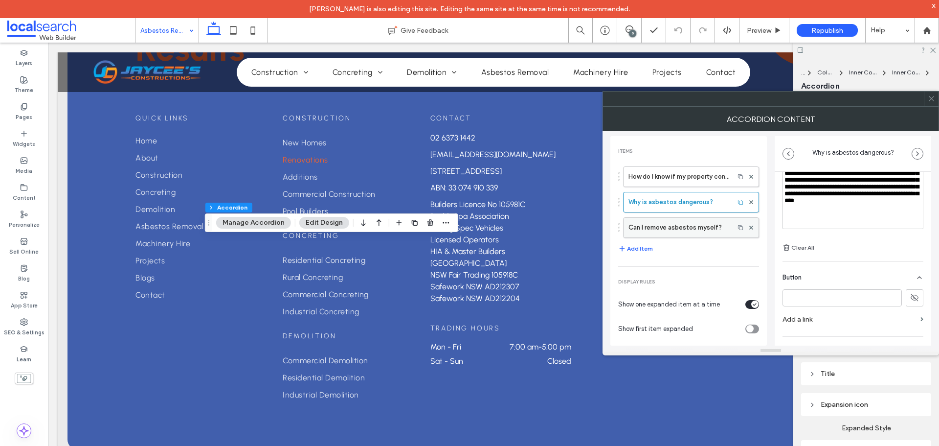
click at [667, 221] on label "Can I remove asbestos myself?" at bounding box center [678, 228] width 101 height 20
type input "**********"
click at [933, 102] on span at bounding box center [931, 98] width 7 height 15
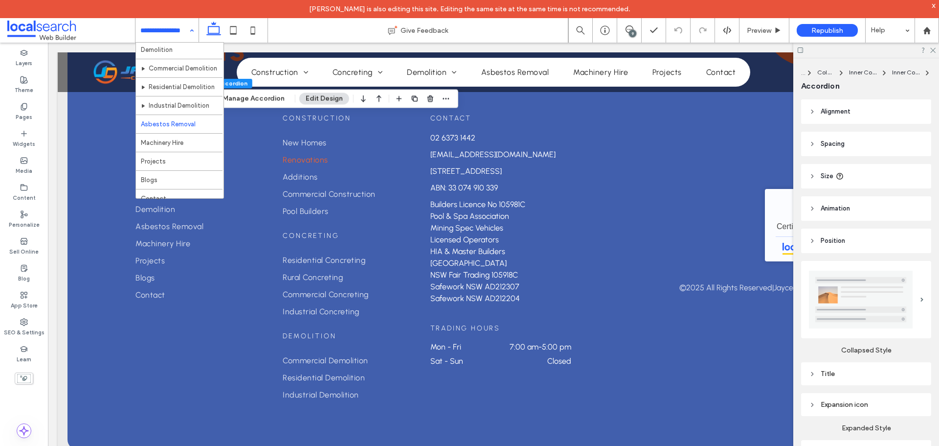
scroll to position [245, 0]
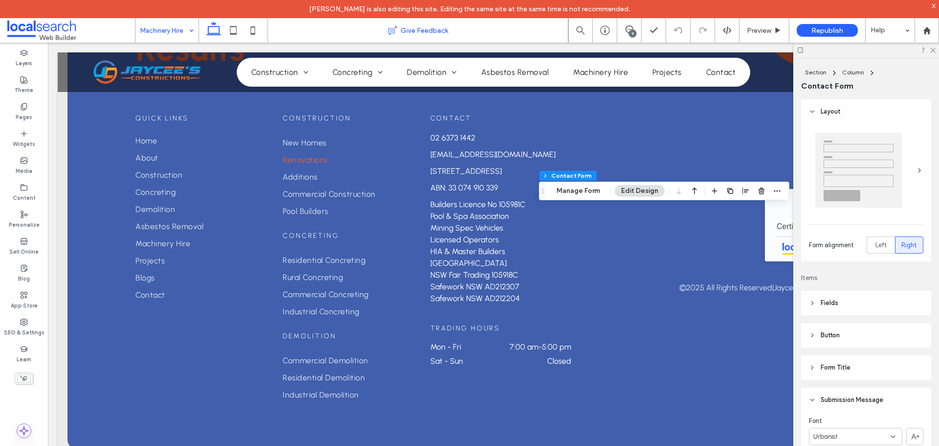
type input "**"
type input "*"
type input "***"
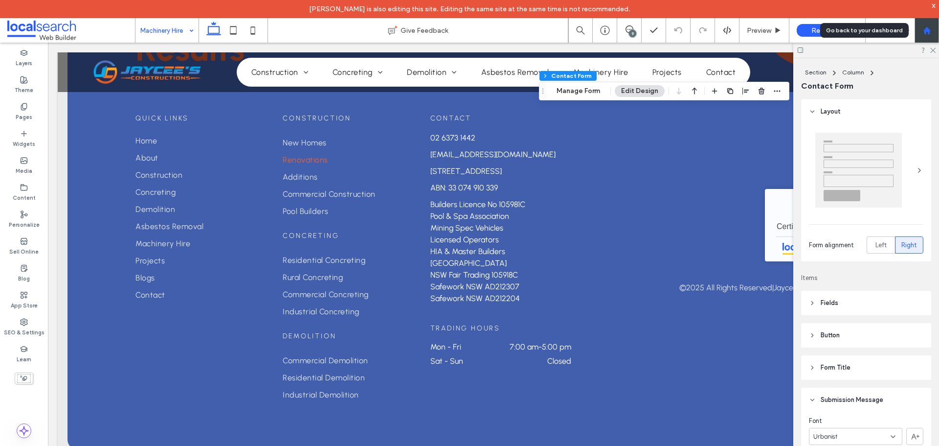
click at [926, 34] on icon at bounding box center [927, 30] width 8 height 8
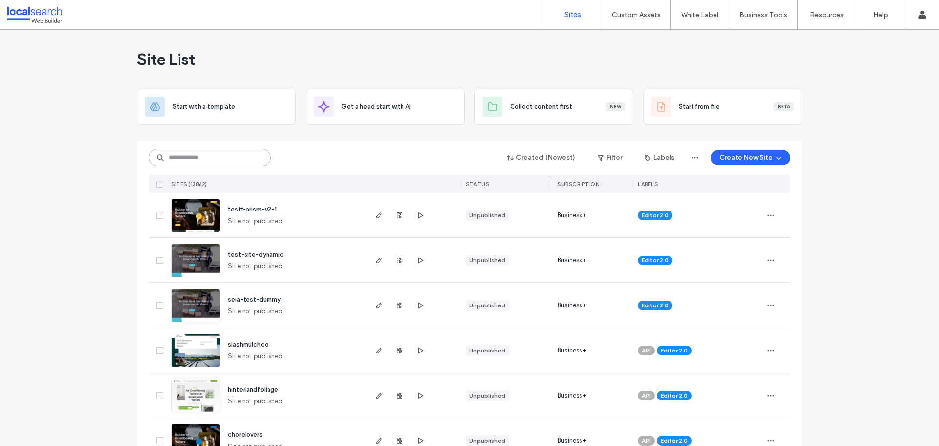
click at [191, 157] on input at bounding box center [210, 158] width 122 height 18
paste input "********"
type input "********"
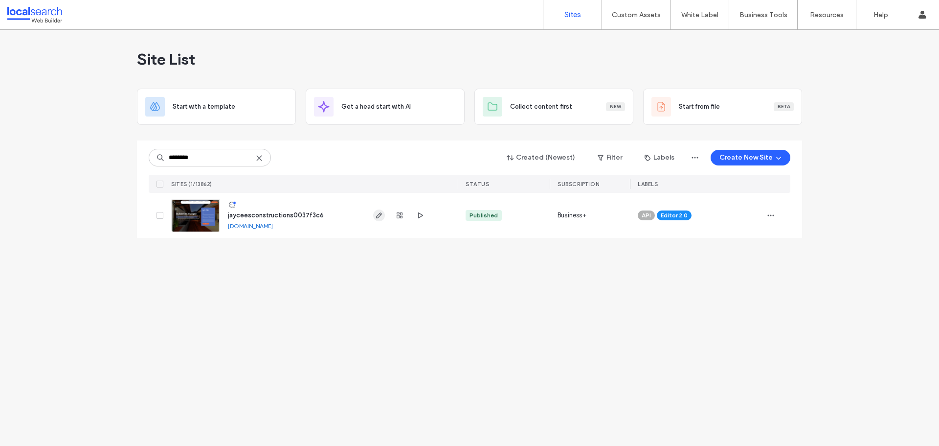
click at [378, 214] on icon "button" at bounding box center [379, 215] width 8 height 8
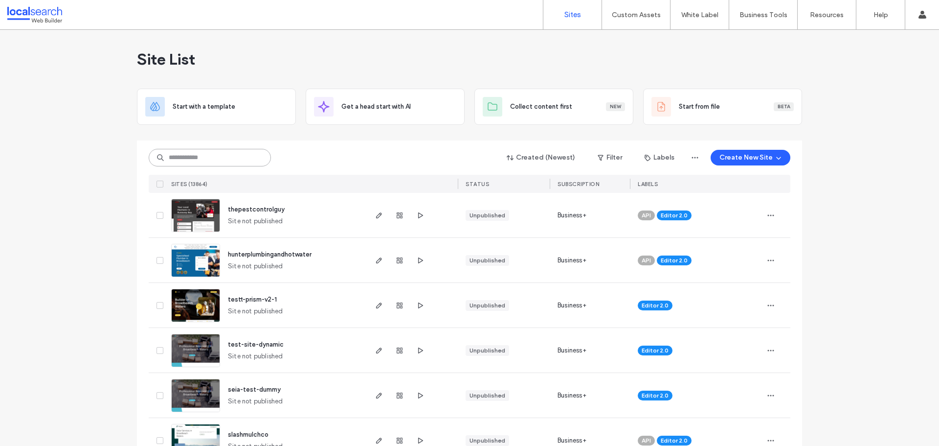
click at [249, 157] on input at bounding box center [210, 158] width 122 height 18
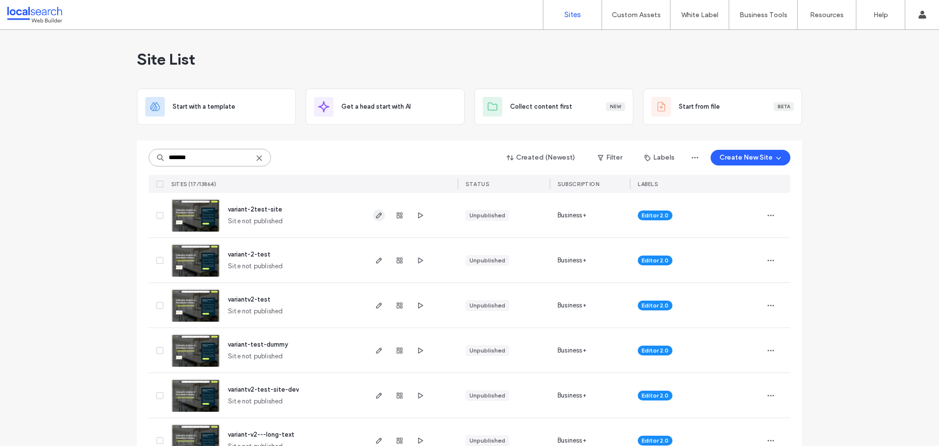
type input "*******"
click at [375, 217] on icon "button" at bounding box center [379, 215] width 8 height 8
